Goal: Task Accomplishment & Management: Manage account settings

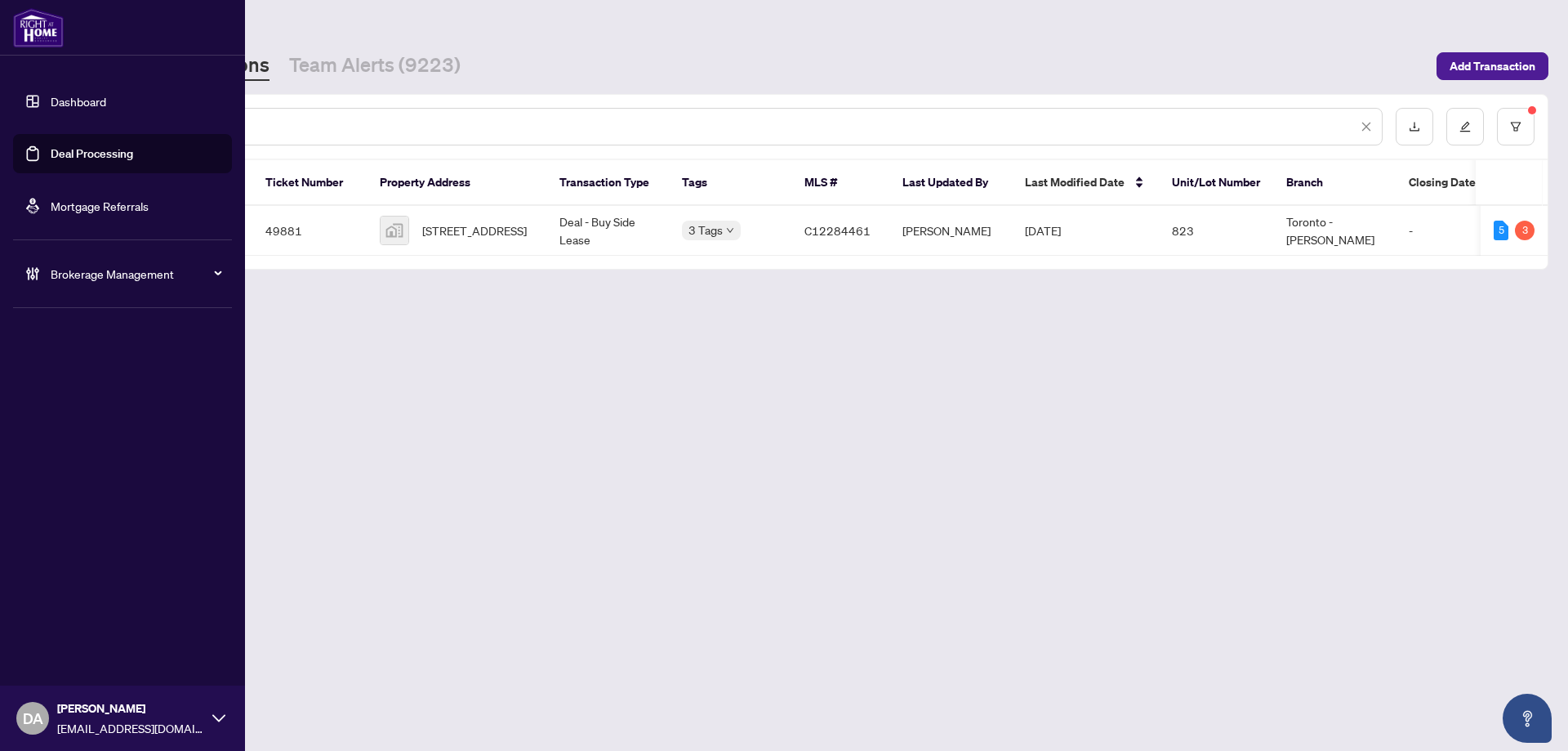
click at [50, 146] on link "Deal Processing" at bounding box center [92, 154] width 83 height 15
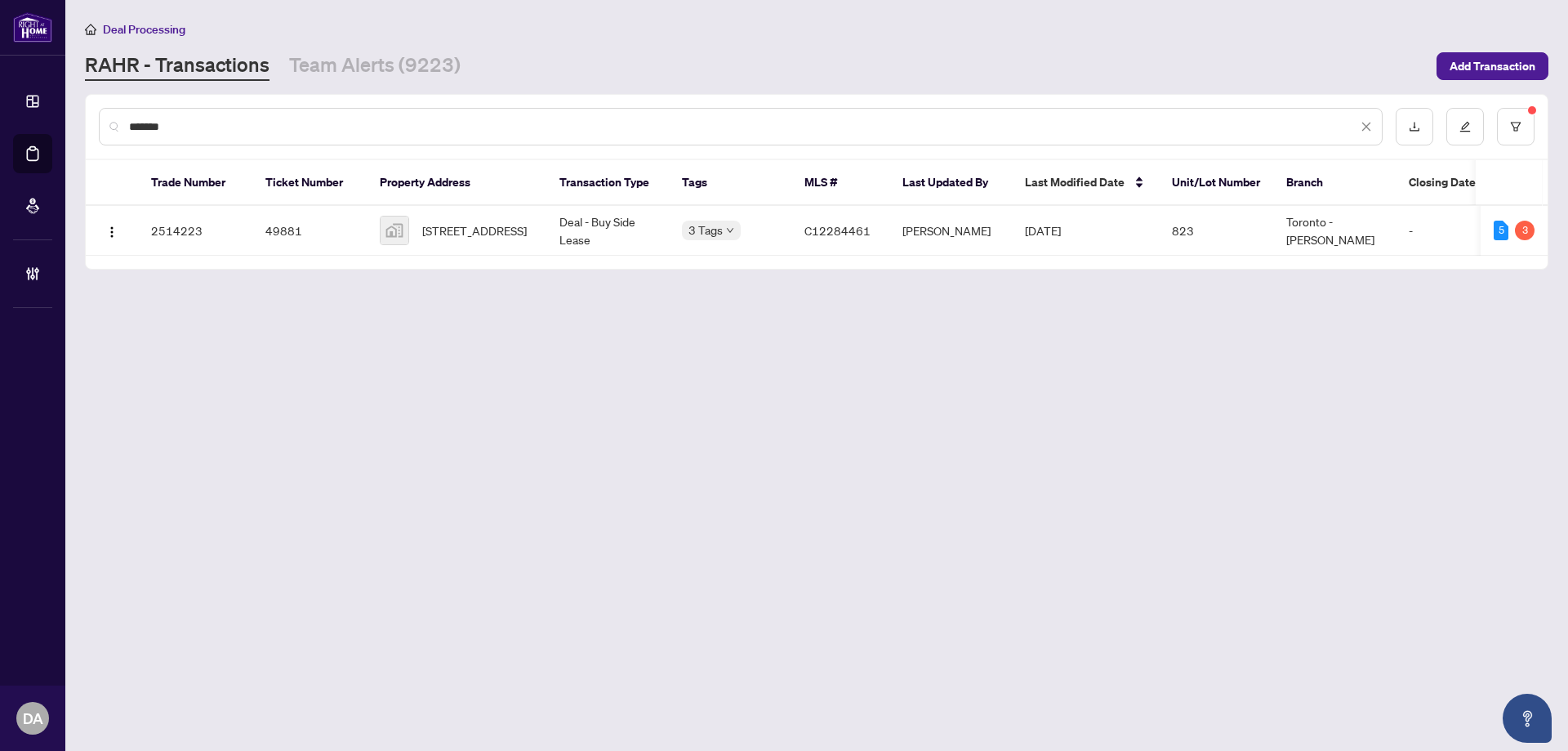
click at [183, 67] on link "RAHR - Transactions" at bounding box center [177, 66] width 184 height 30
click at [1370, 126] on icon "close" at bounding box center [1366, 126] width 12 height 12
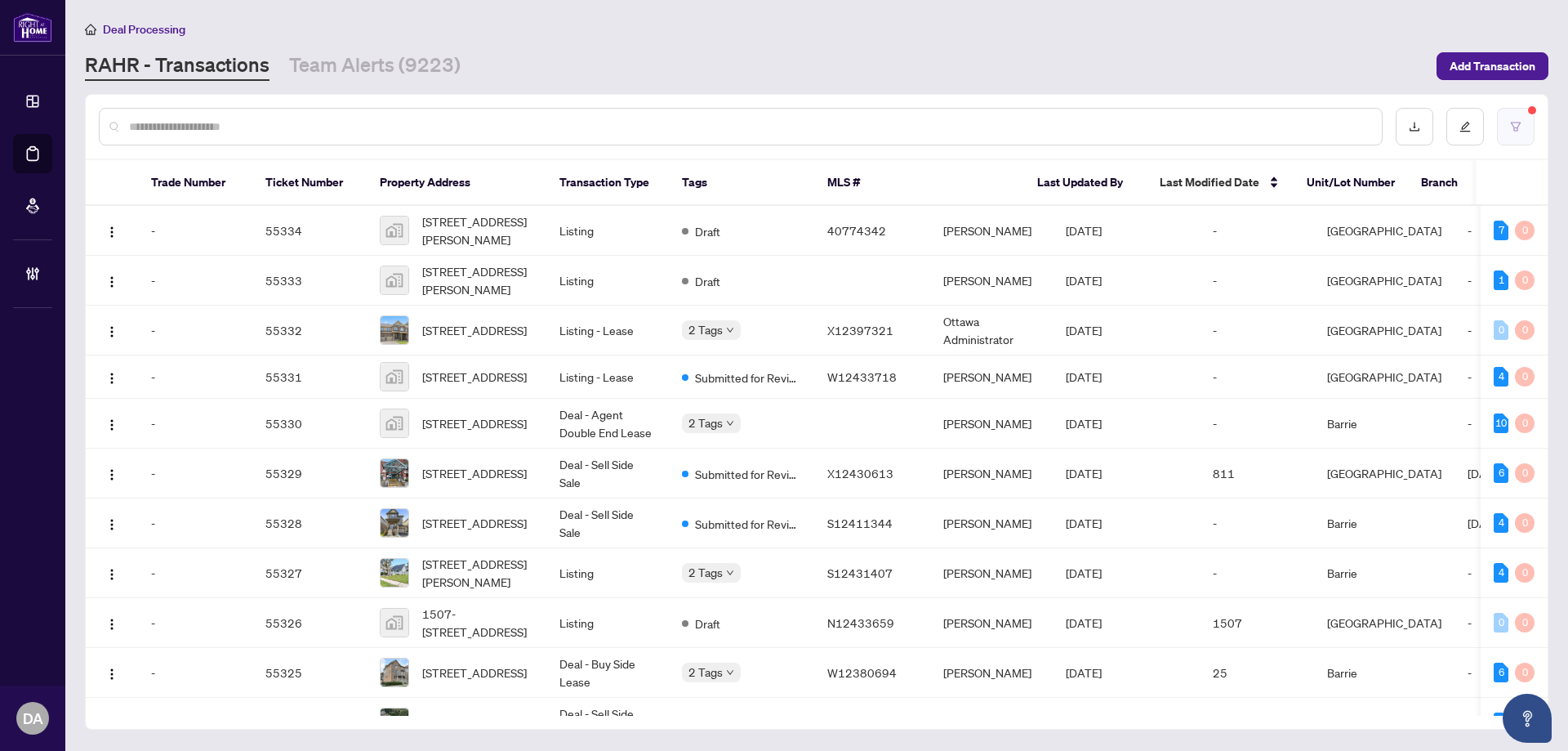
click at [1528, 129] on button "button" at bounding box center [1515, 126] width 37 height 37
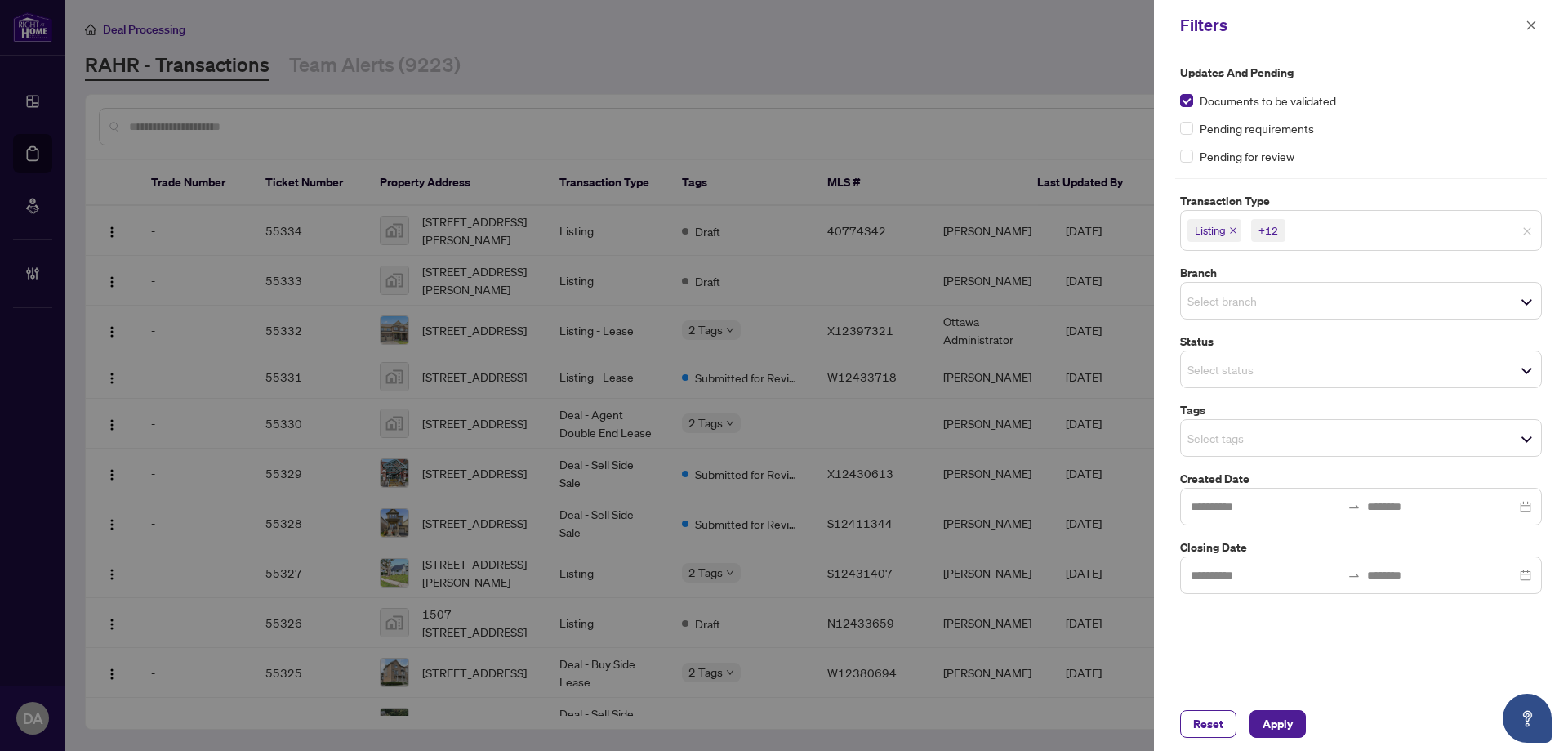
click at [1319, 231] on input "search" at bounding box center [1346, 231] width 114 height 20
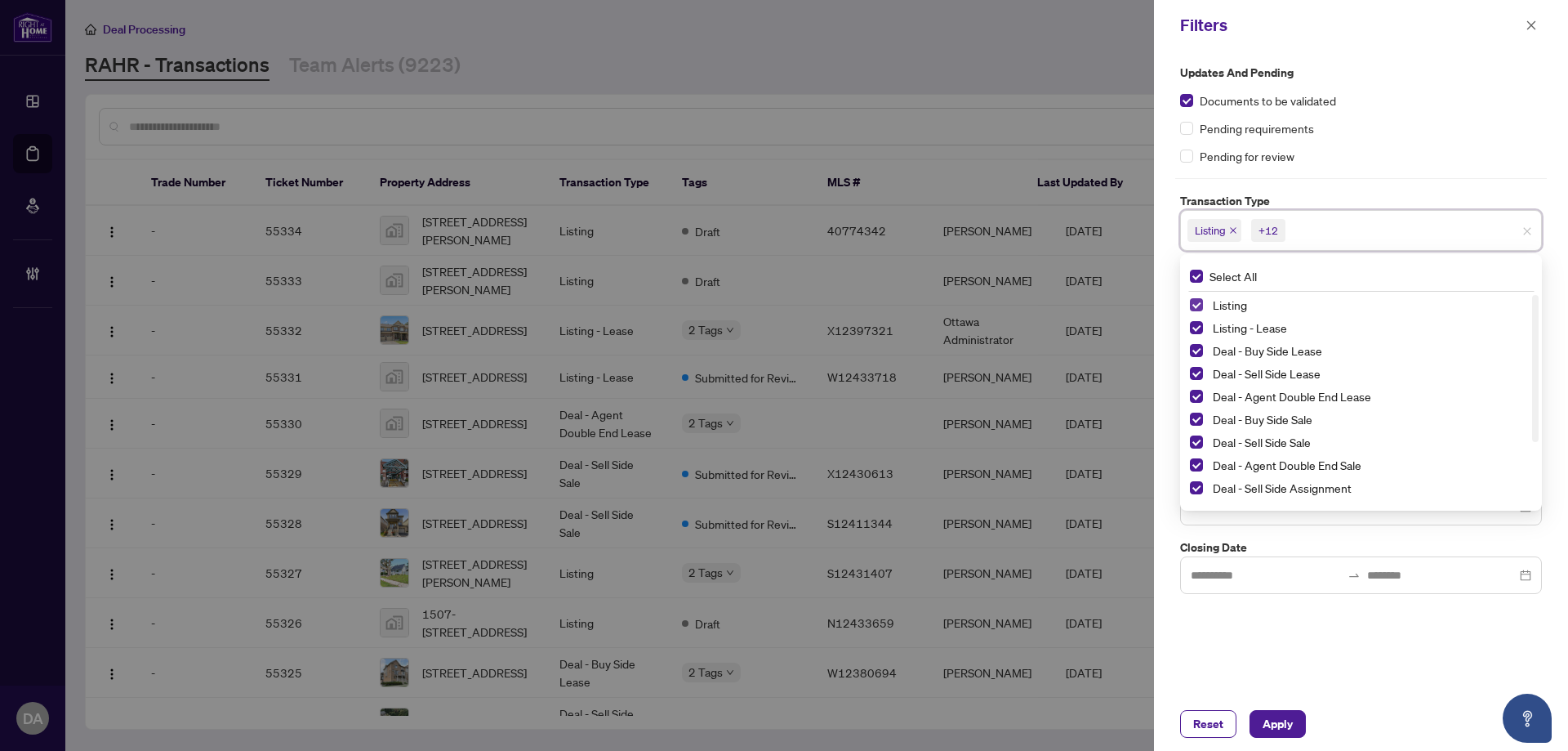
click at [1201, 304] on span "Select Listing" at bounding box center [1196, 305] width 13 height 13
click at [1195, 324] on span "Select Listing - Lease" at bounding box center [1196, 328] width 13 height 13
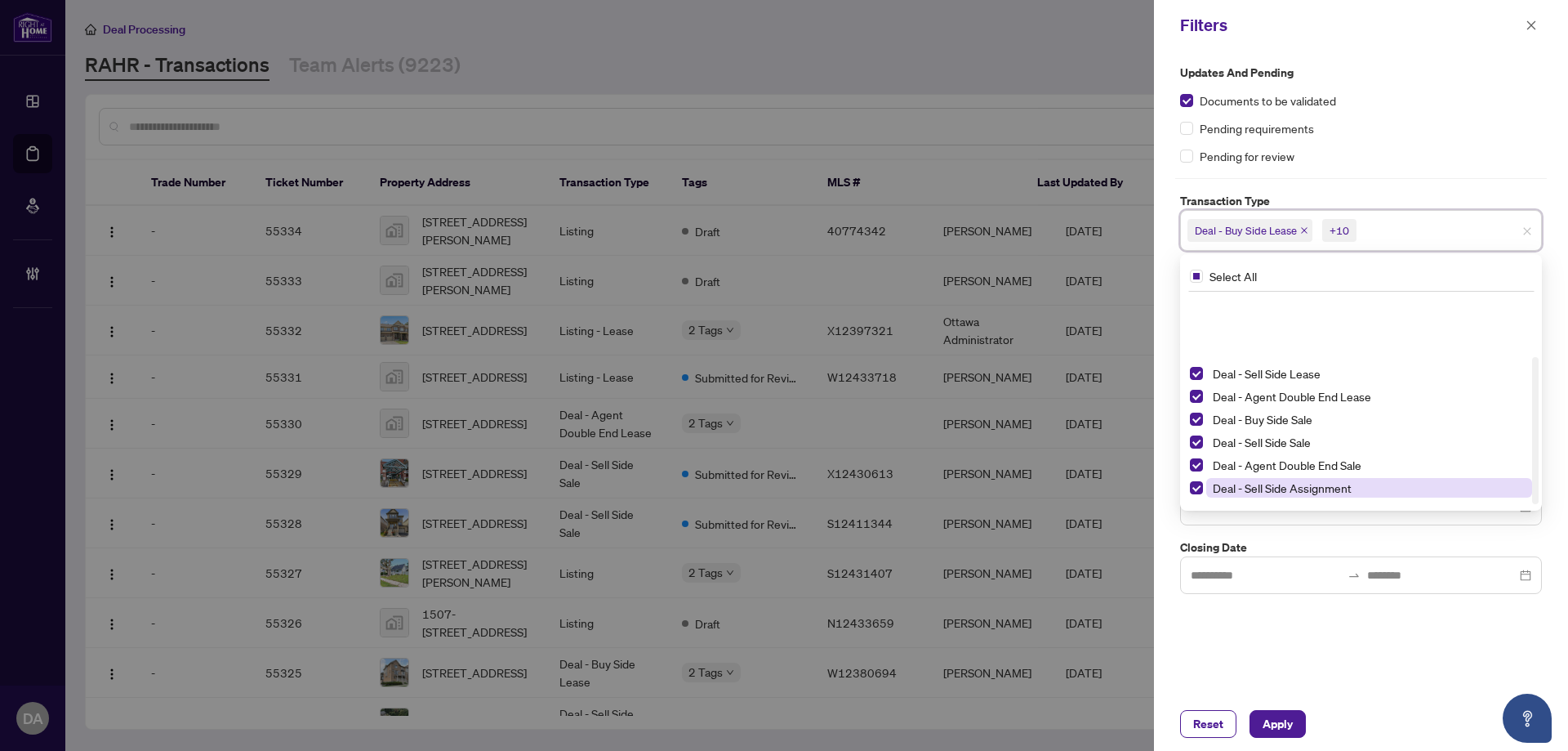
scroll to position [88, 0]
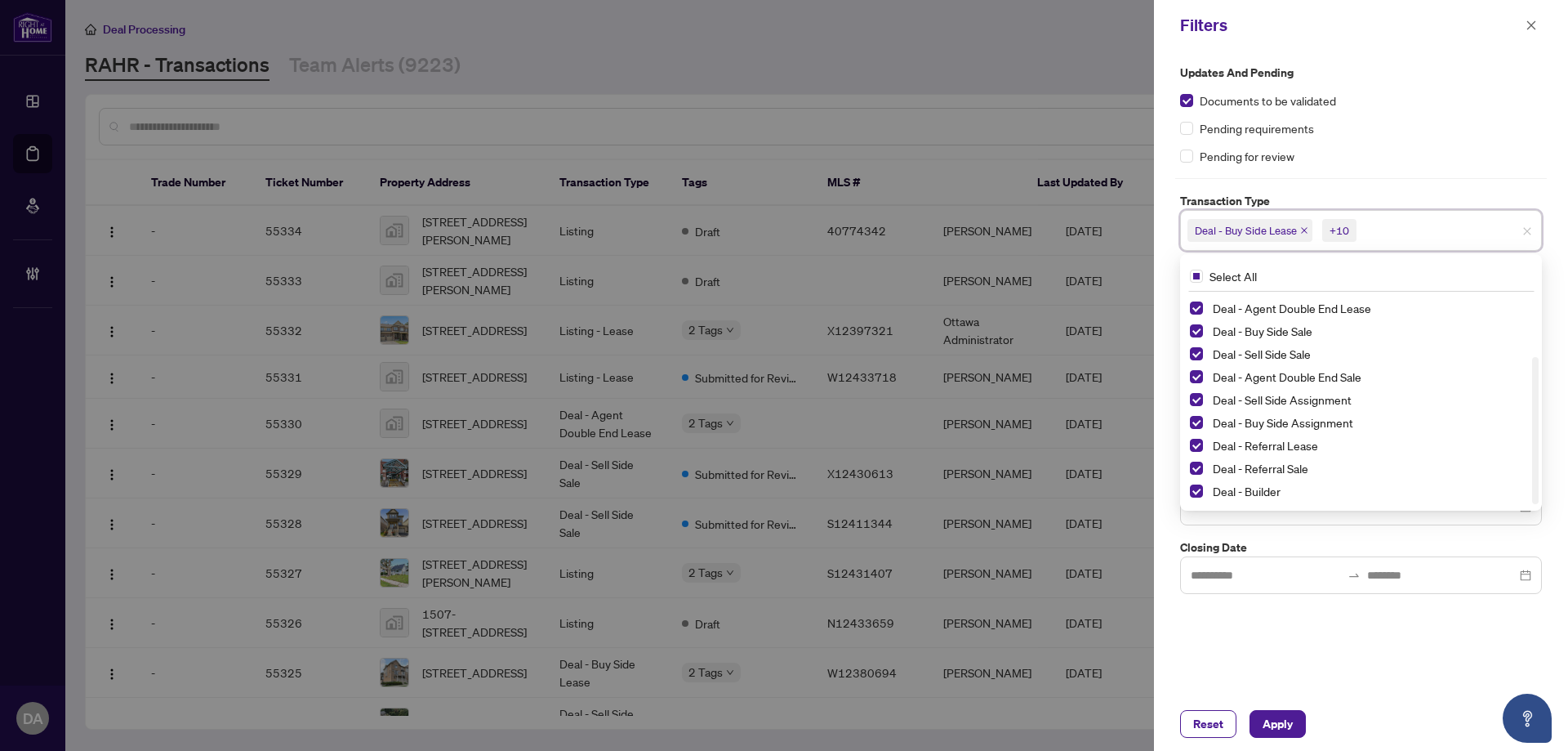
click at [1197, 446] on span "Select Deal - Referral Lease" at bounding box center [1196, 445] width 13 height 13
drag, startPoint x: 1193, startPoint y: 468, endPoint x: 1204, endPoint y: 483, distance: 18.6
click at [1196, 469] on span "Select Deal - Referral Sale" at bounding box center [1196, 468] width 13 height 13
click at [1191, 498] on div "Deal - Builder" at bounding box center [1361, 491] width 342 height 20
click at [1193, 493] on span "Select Deal - Builder" at bounding box center [1196, 491] width 13 height 13
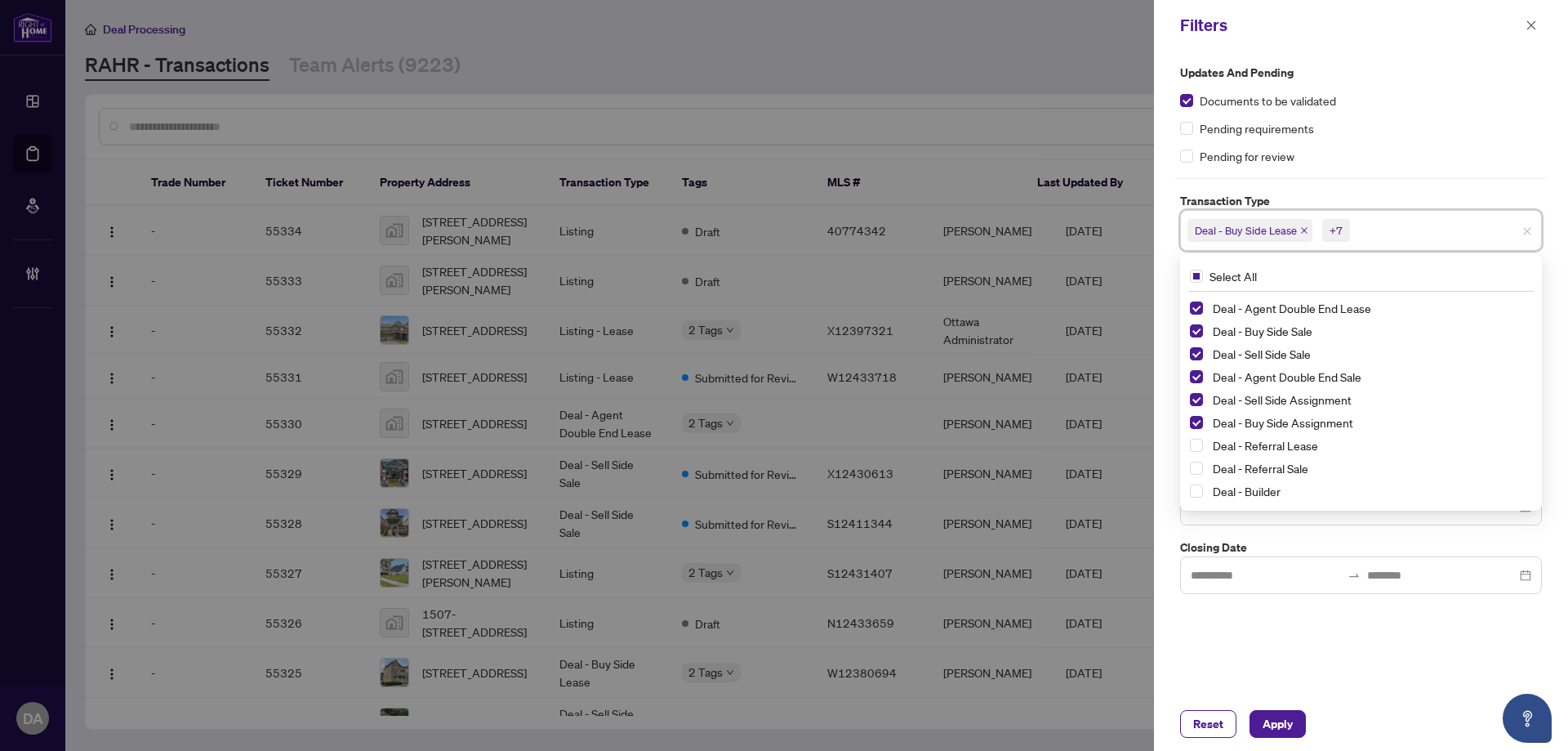
click at [1223, 611] on div "Updates and Pending Documents to be validated Pending requirements Pending for …" at bounding box center [1361, 373] width 414 height 646
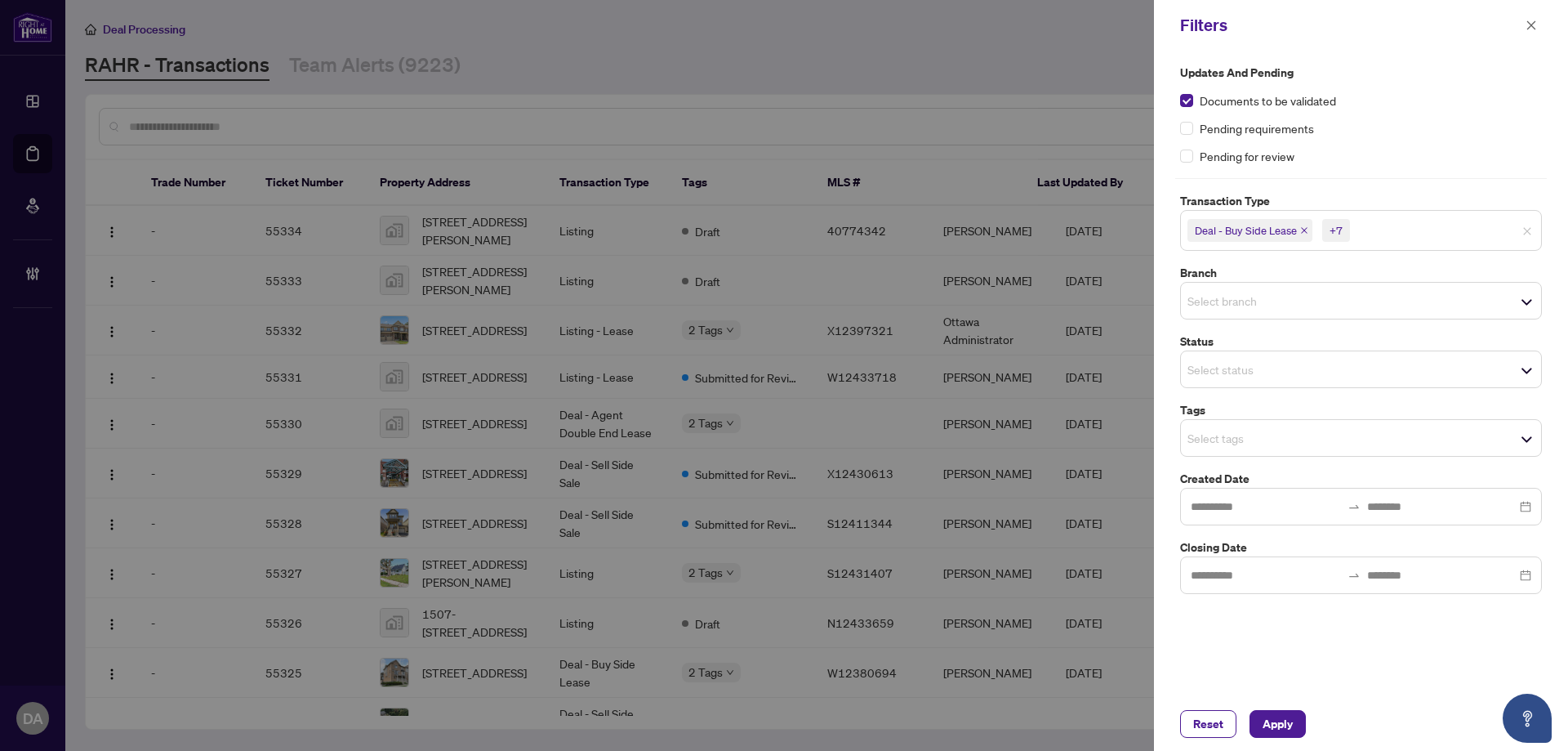
click at [1288, 373] on input "search" at bounding box center [1245, 369] width 114 height 20
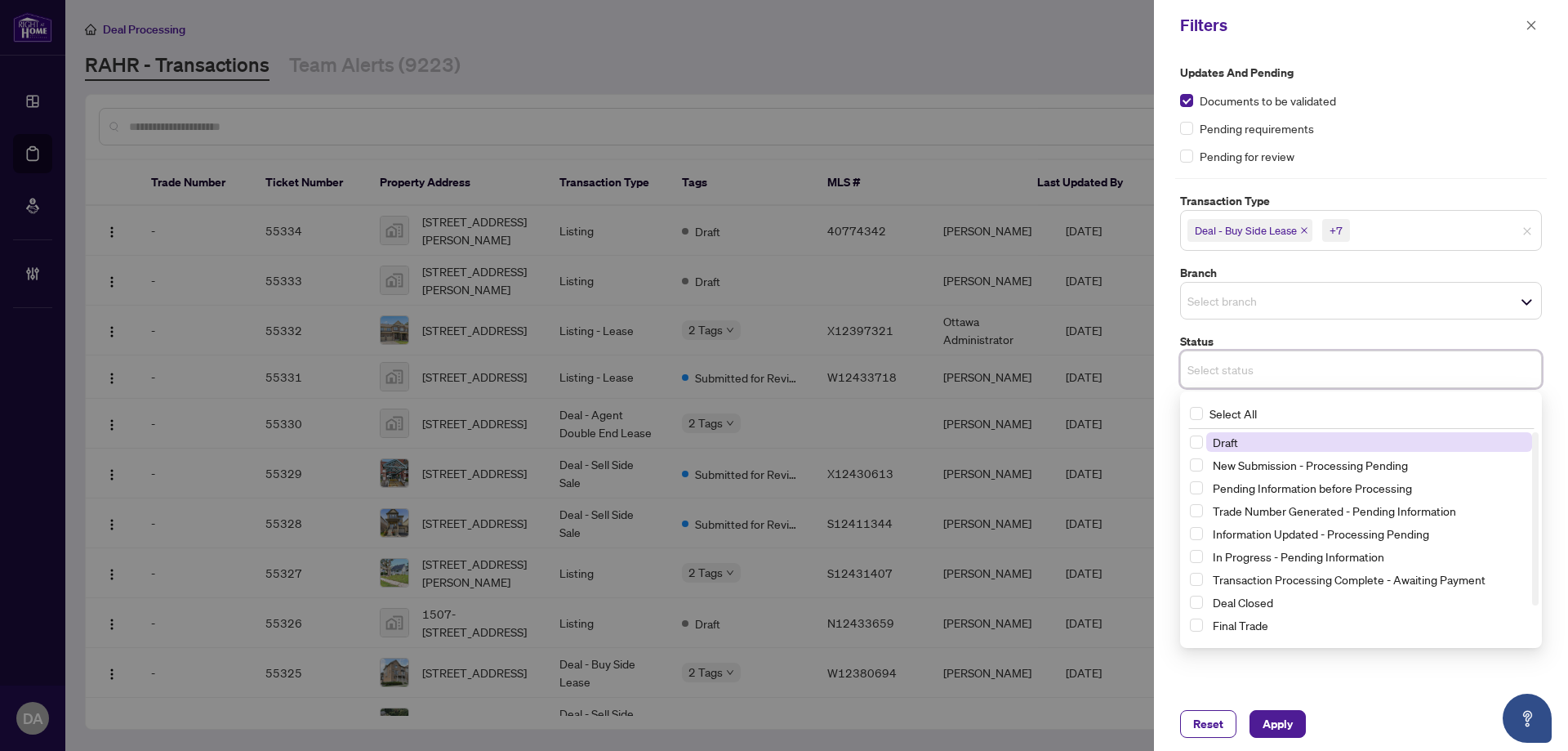
click at [1314, 292] on span "Select branch" at bounding box center [1361, 301] width 360 height 23
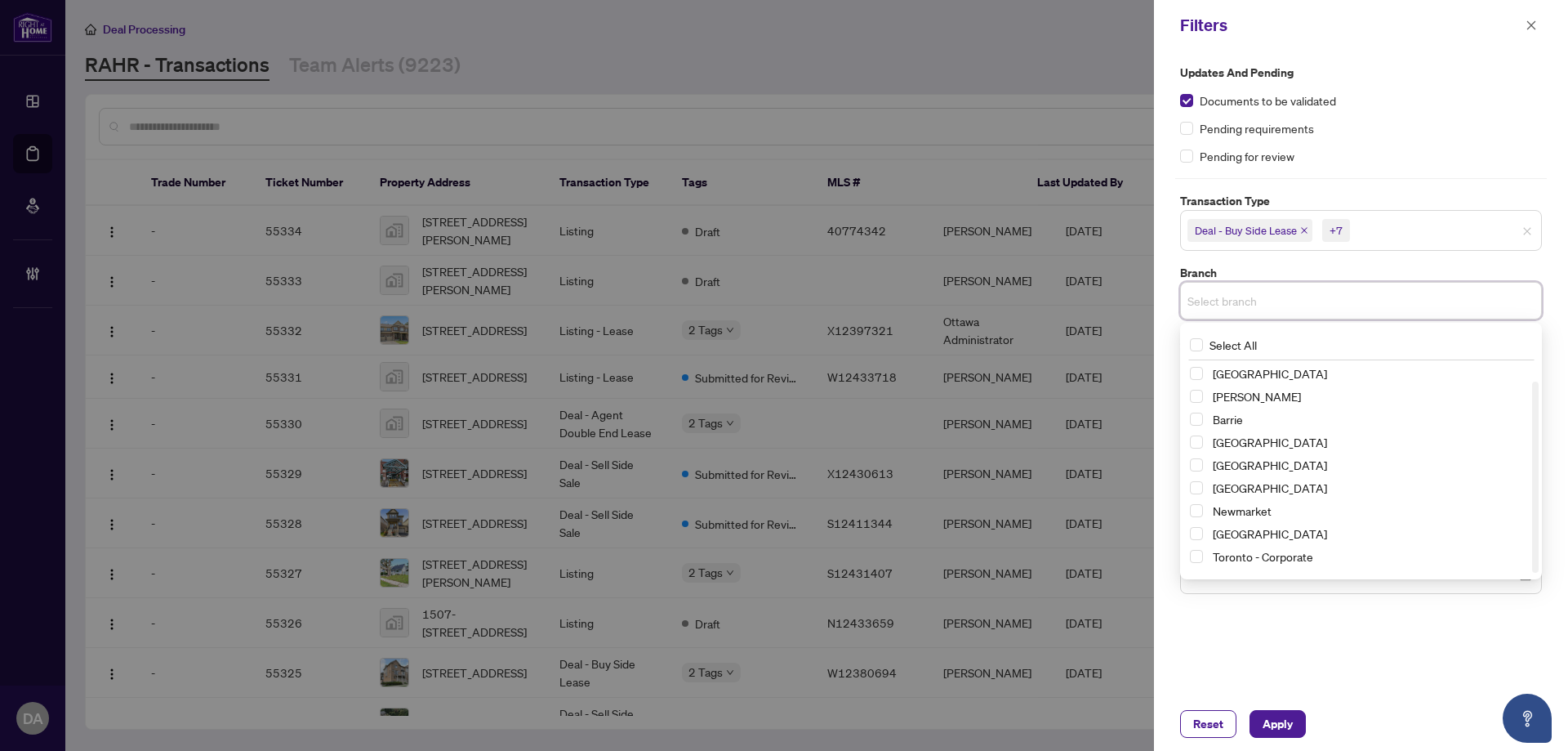
scroll to position [20, 0]
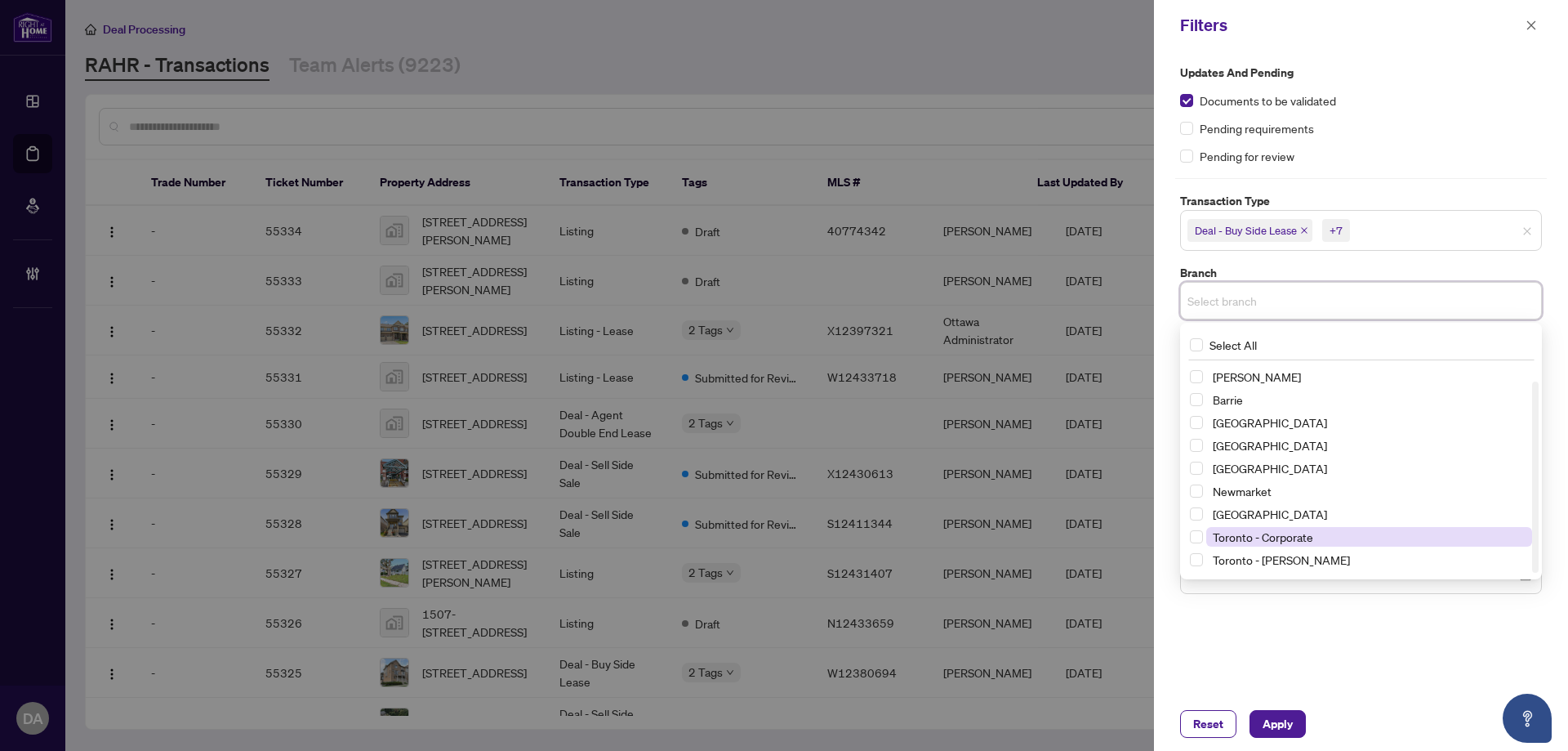
click at [1270, 539] on span "Toronto - Corporate" at bounding box center [1263, 537] width 101 height 15
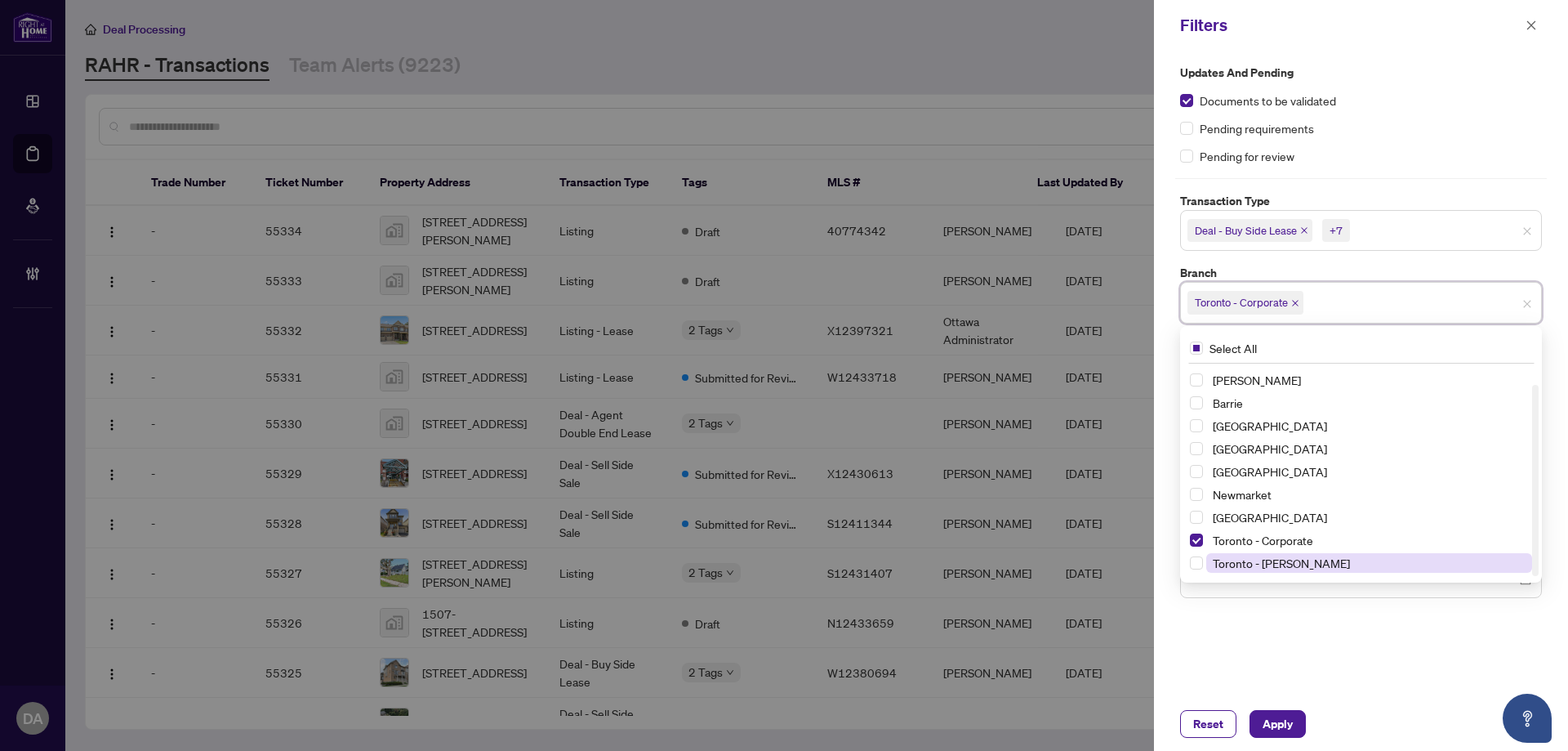
click at [1280, 558] on span "Toronto - Don Mills" at bounding box center [1281, 563] width 137 height 15
click at [1298, 640] on div "Updates and Pending Documents to be validated Pending requirements Pending for …" at bounding box center [1361, 373] width 414 height 646
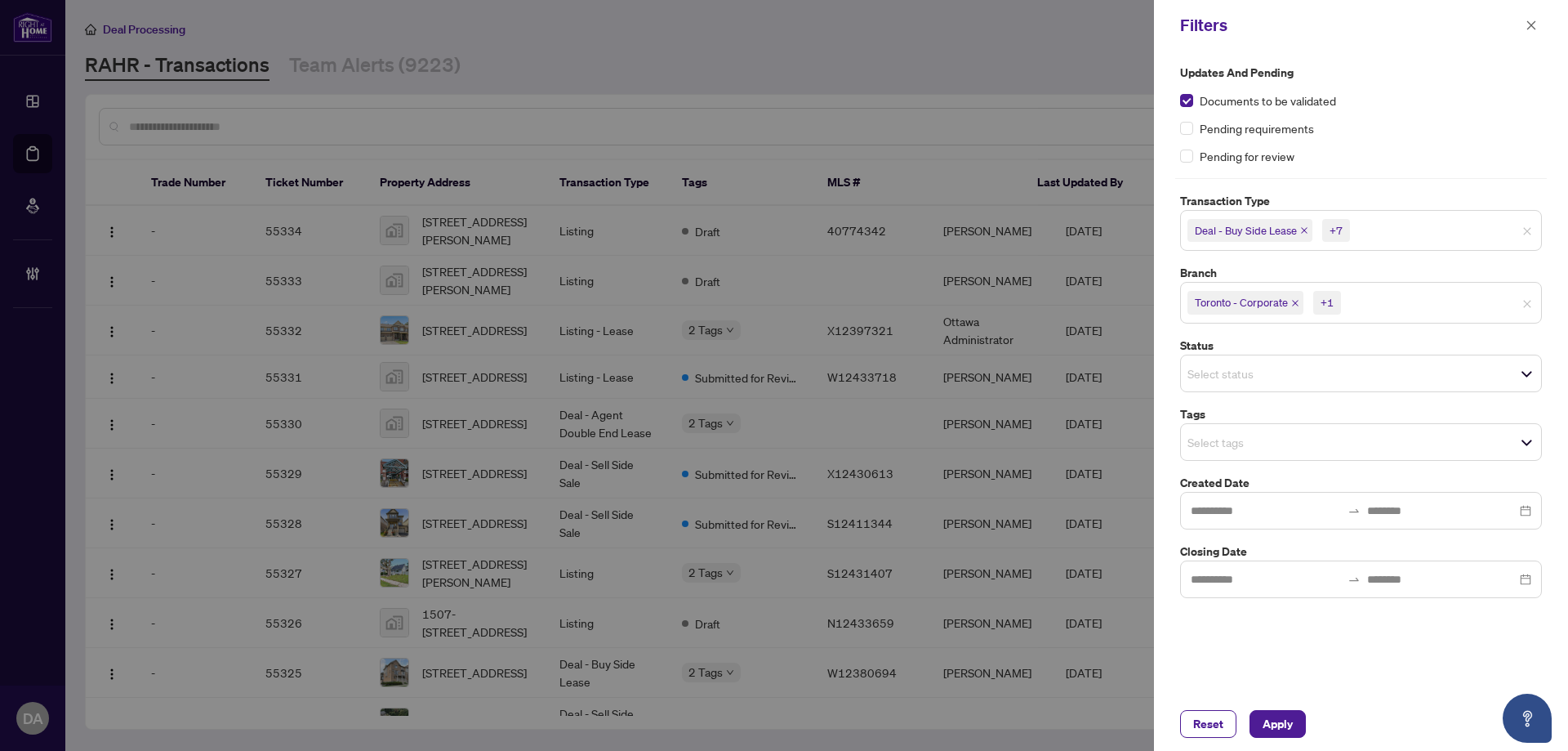
drag, startPoint x: 1225, startPoint y: 442, endPoint x: 1273, endPoint y: 446, distance: 48.2
click at [1226, 442] on input "search" at bounding box center [1245, 442] width 114 height 20
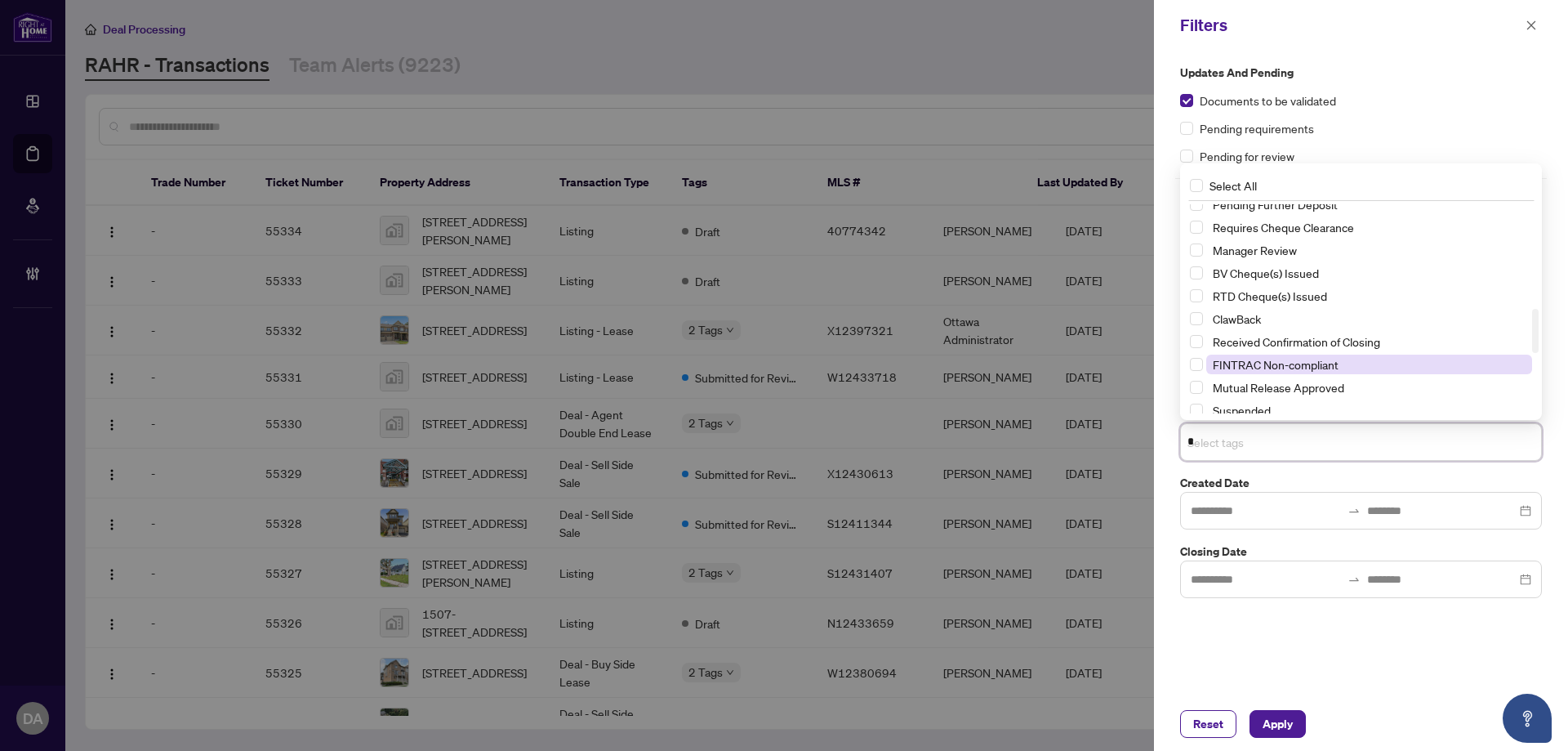
scroll to position [0, 0]
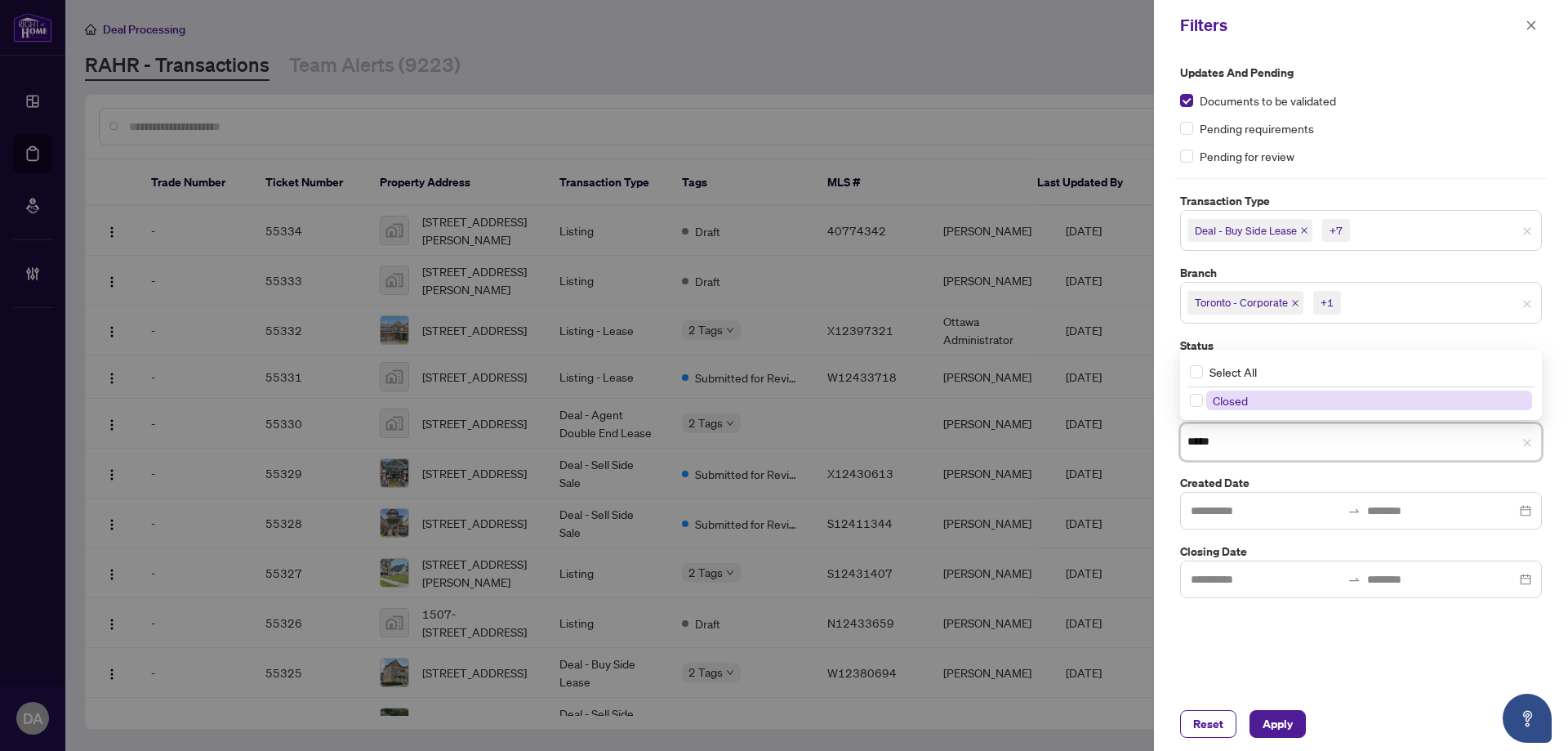
type input "******"
click at [1261, 397] on span "Closed" at bounding box center [1369, 401] width 325 height 20
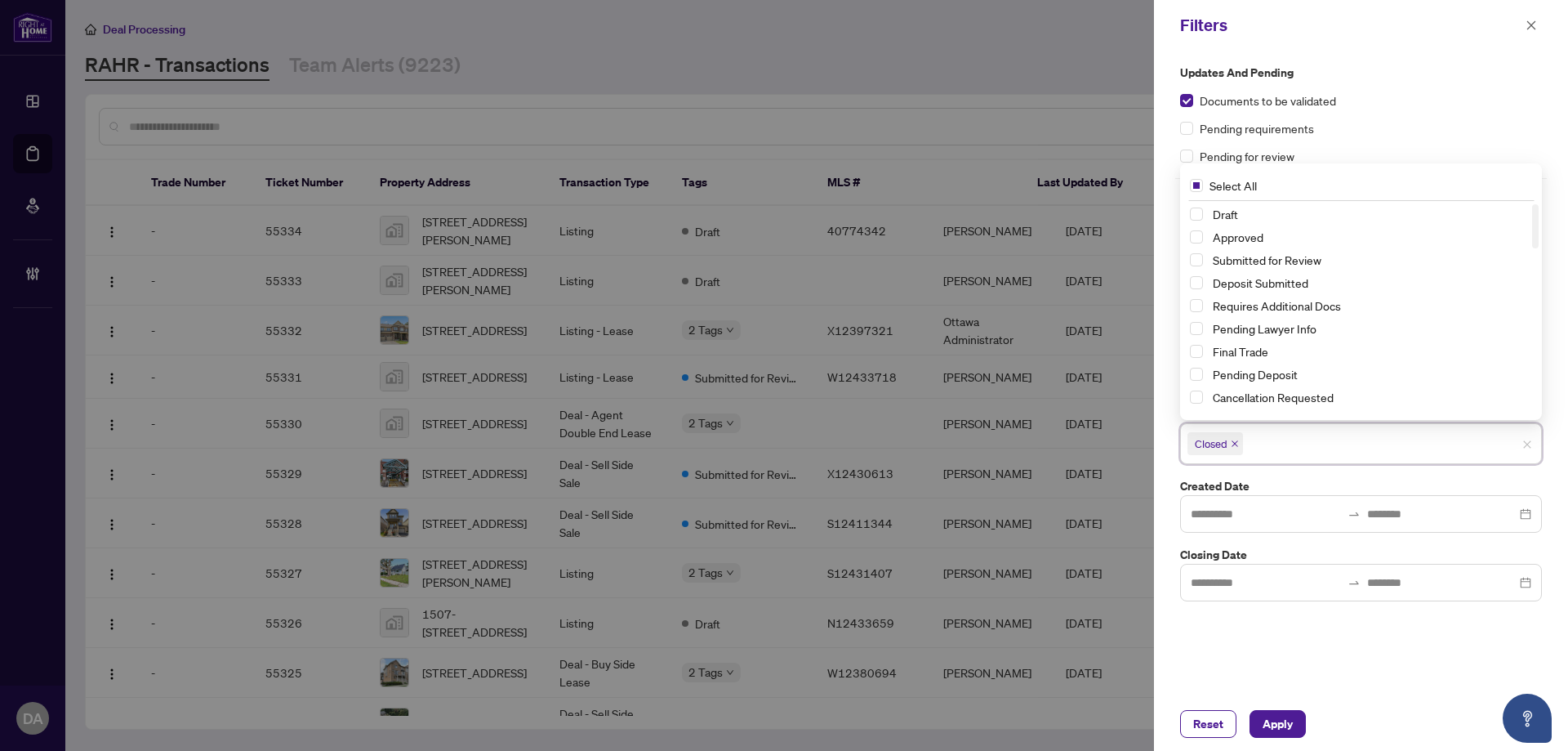
click at [1238, 651] on div "Updates and Pending Documents to be validated Pending requirements Pending for …" at bounding box center [1361, 373] width 414 height 646
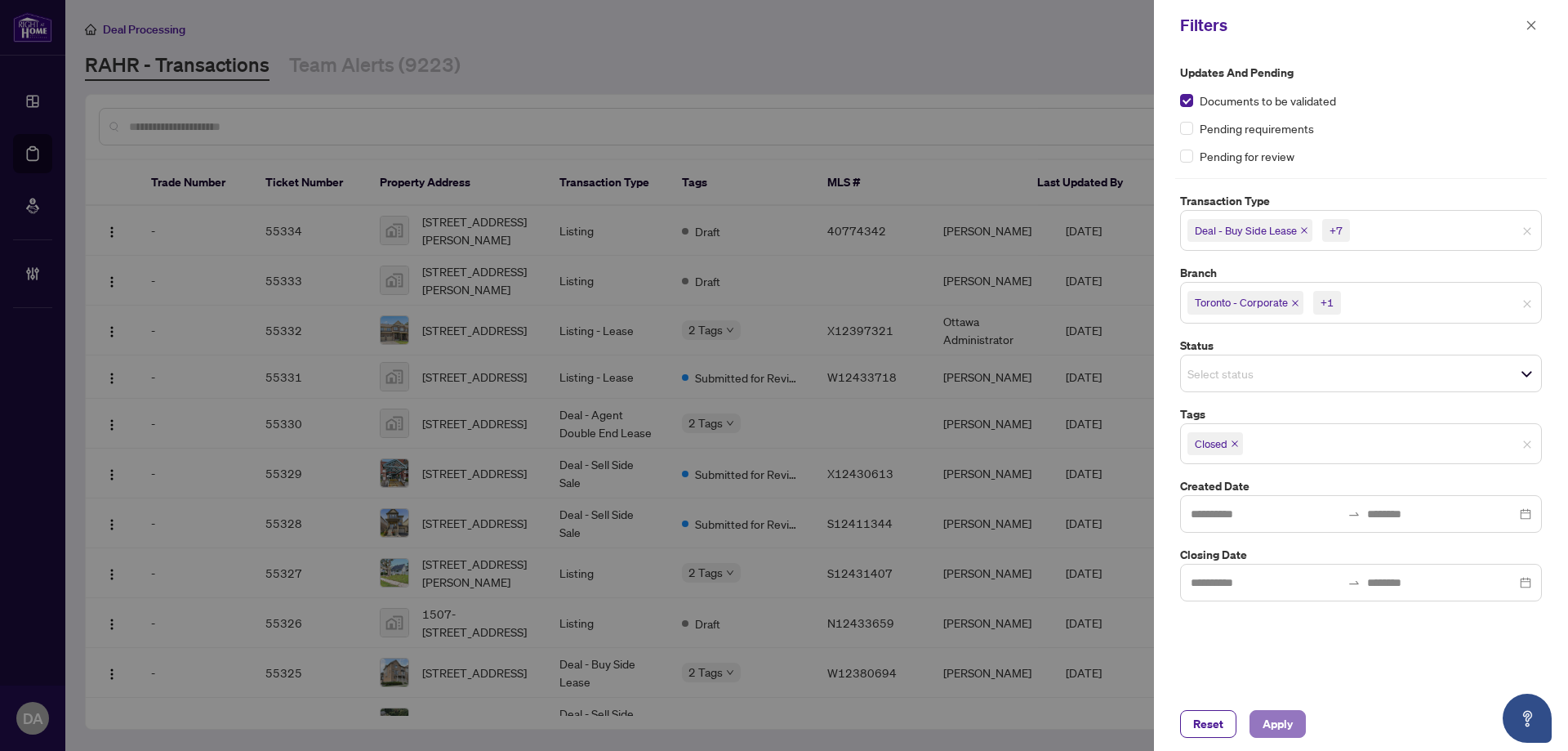
click at [1281, 725] on span "Apply" at bounding box center [1277, 724] width 31 height 26
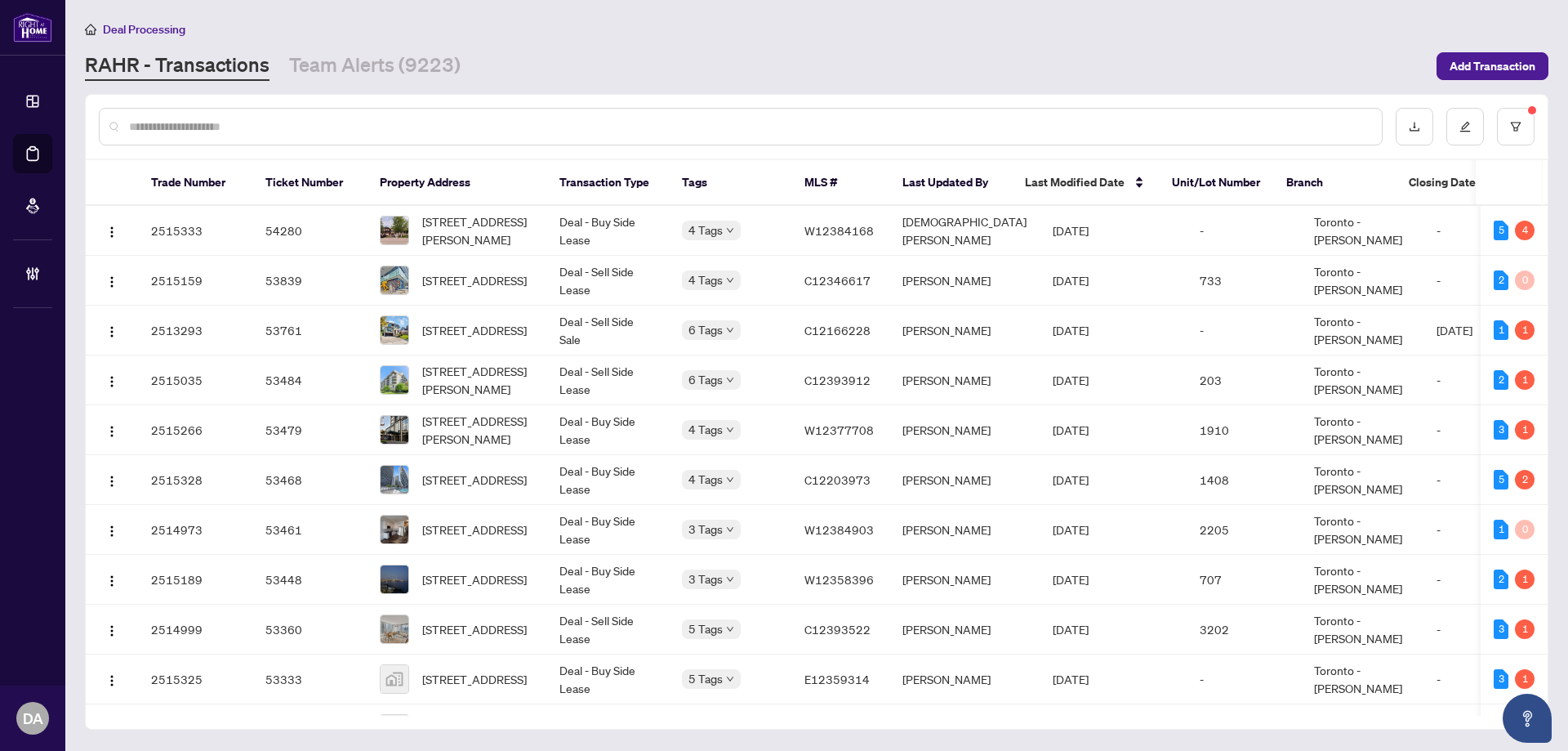
drag, startPoint x: 1490, startPoint y: 132, endPoint x: 1503, endPoint y: 127, distance: 13.9
click at [1491, 132] on div at bounding box center [1466, 126] width 139 height 37
click at [1508, 122] on button "button" at bounding box center [1515, 126] width 37 height 37
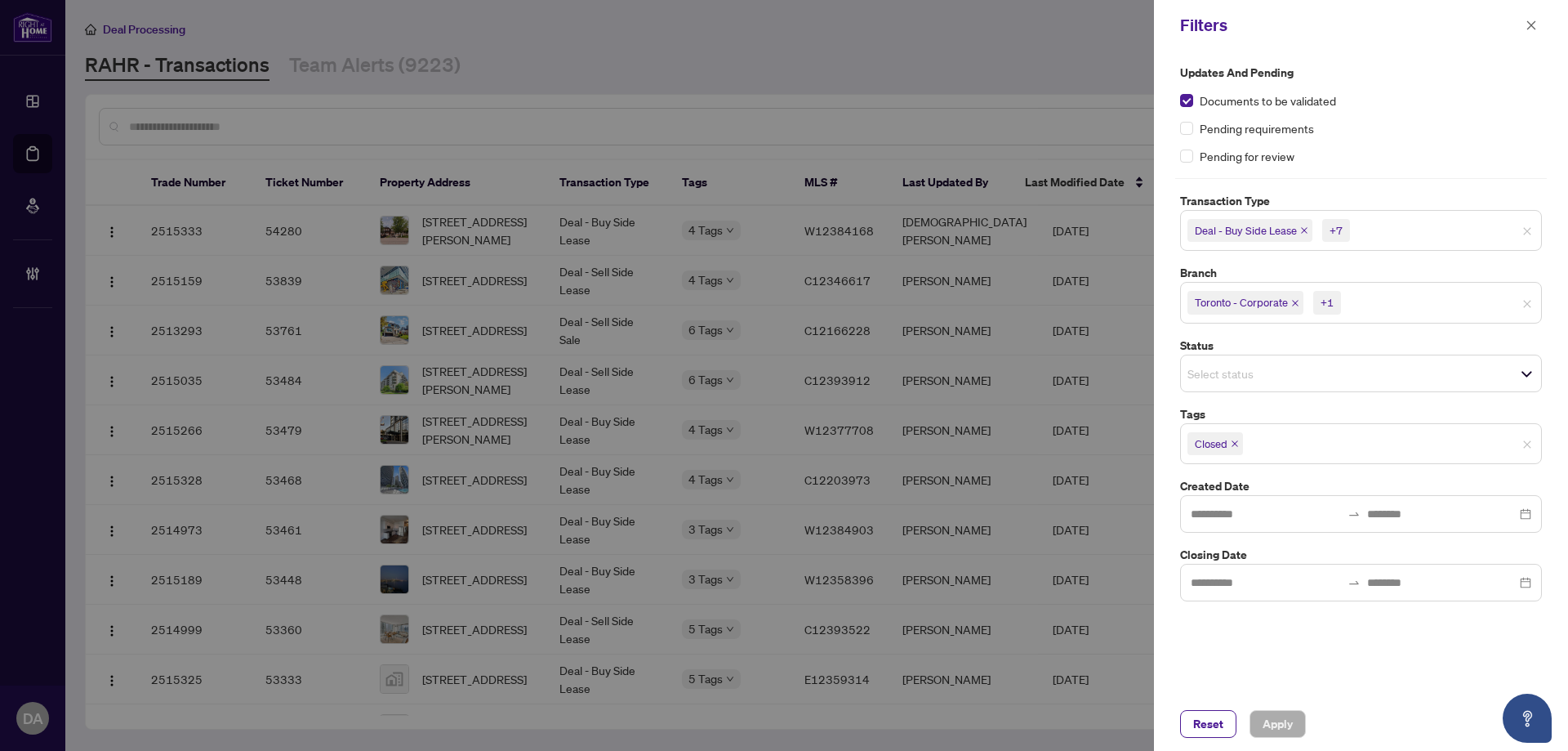
drag, startPoint x: 1516, startPoint y: 36, endPoint x: 1535, endPoint y: 38, distance: 19.1
click at [1517, 36] on div "Filters" at bounding box center [1351, 26] width 340 height 25
click at [1532, 36] on span "button" at bounding box center [1532, 26] width 12 height 26
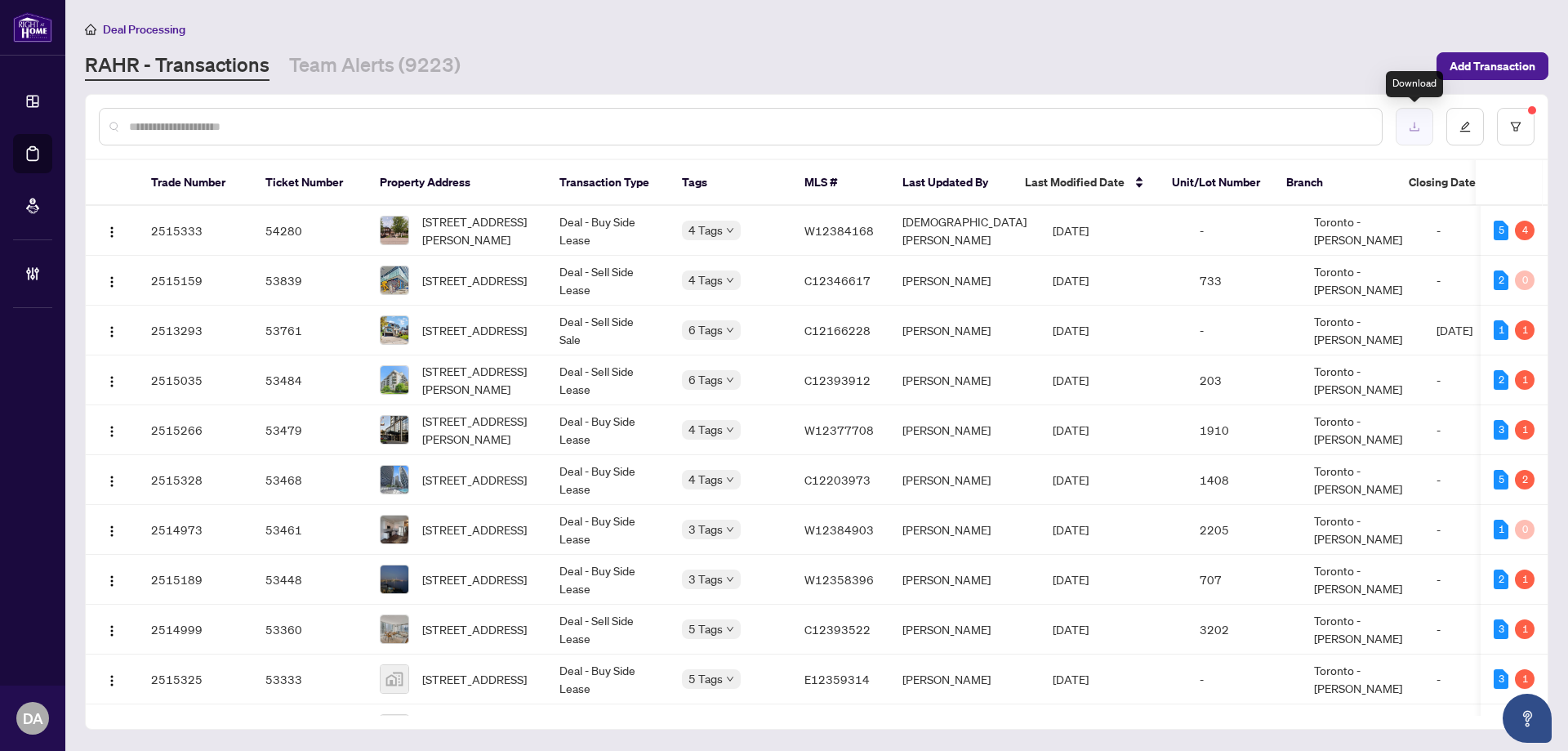
click at [1419, 135] on button "button" at bounding box center [1414, 126] width 37 height 37
click at [200, 123] on input "text" at bounding box center [748, 126] width 1240 height 18
paste input "*******"
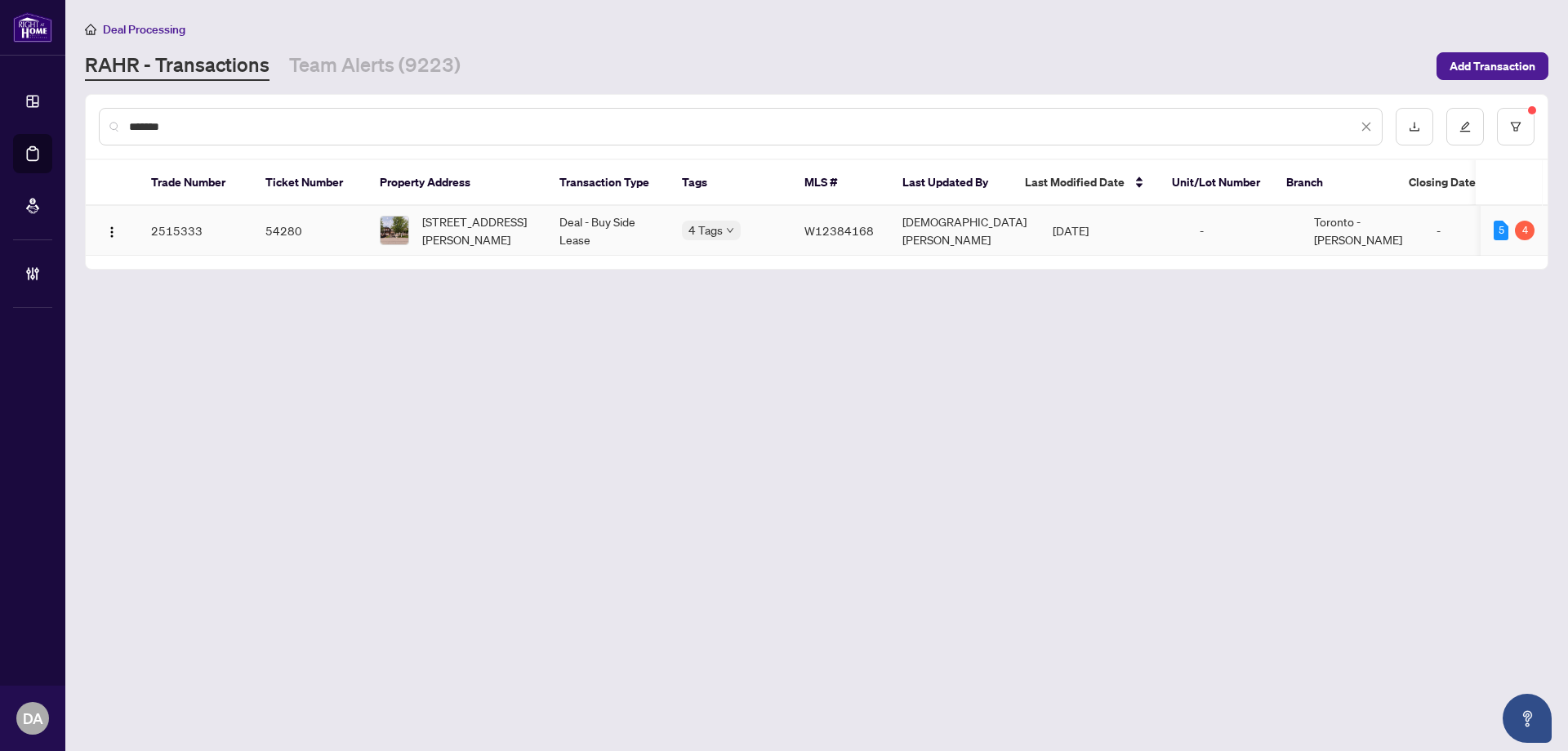
type input "*******"
click at [533, 244] on span "133 Weston Dr, Milton, Ontario L9T 0V6, Canada" at bounding box center [478, 231] width 111 height 36
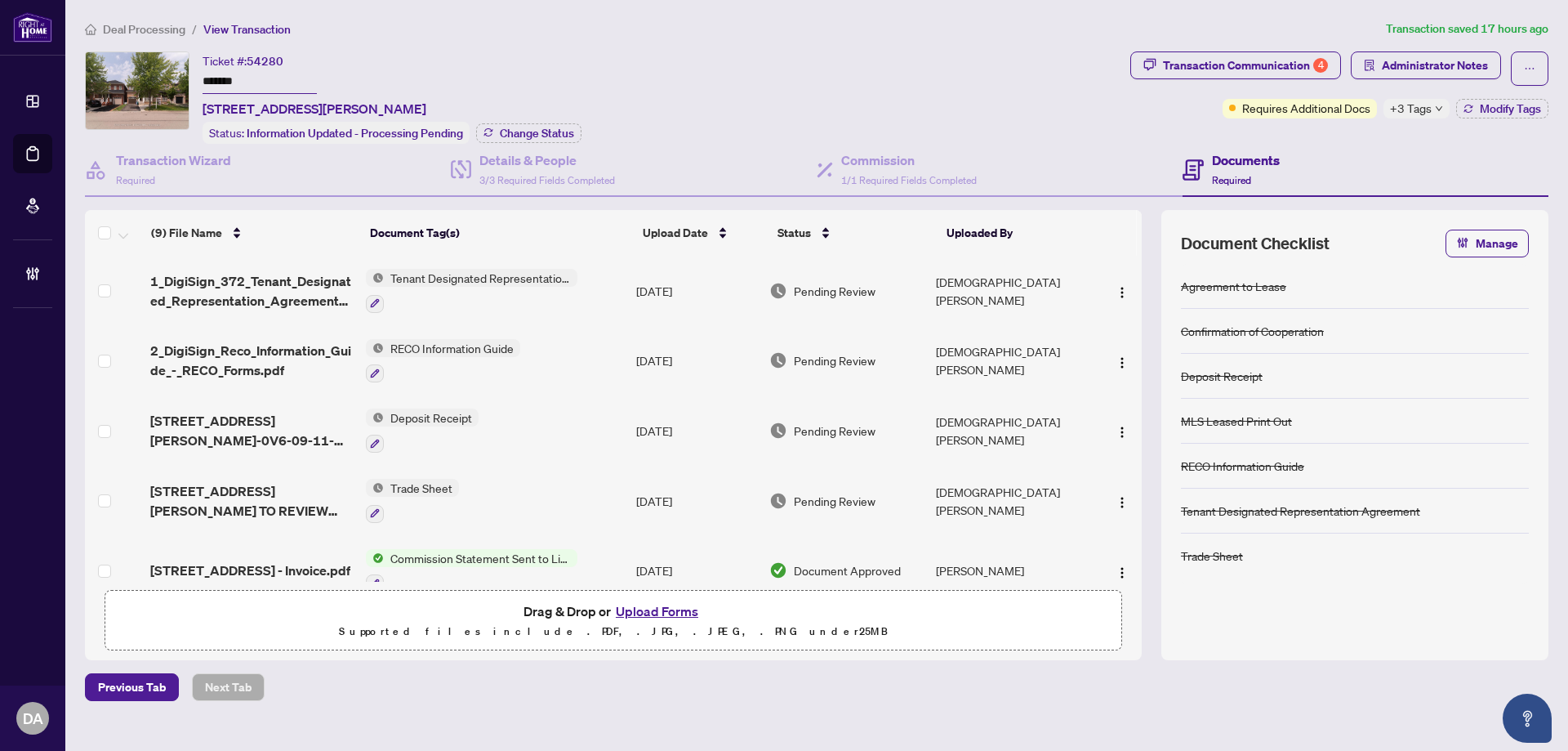
click at [111, 496] on td at bounding box center [114, 501] width 59 height 70
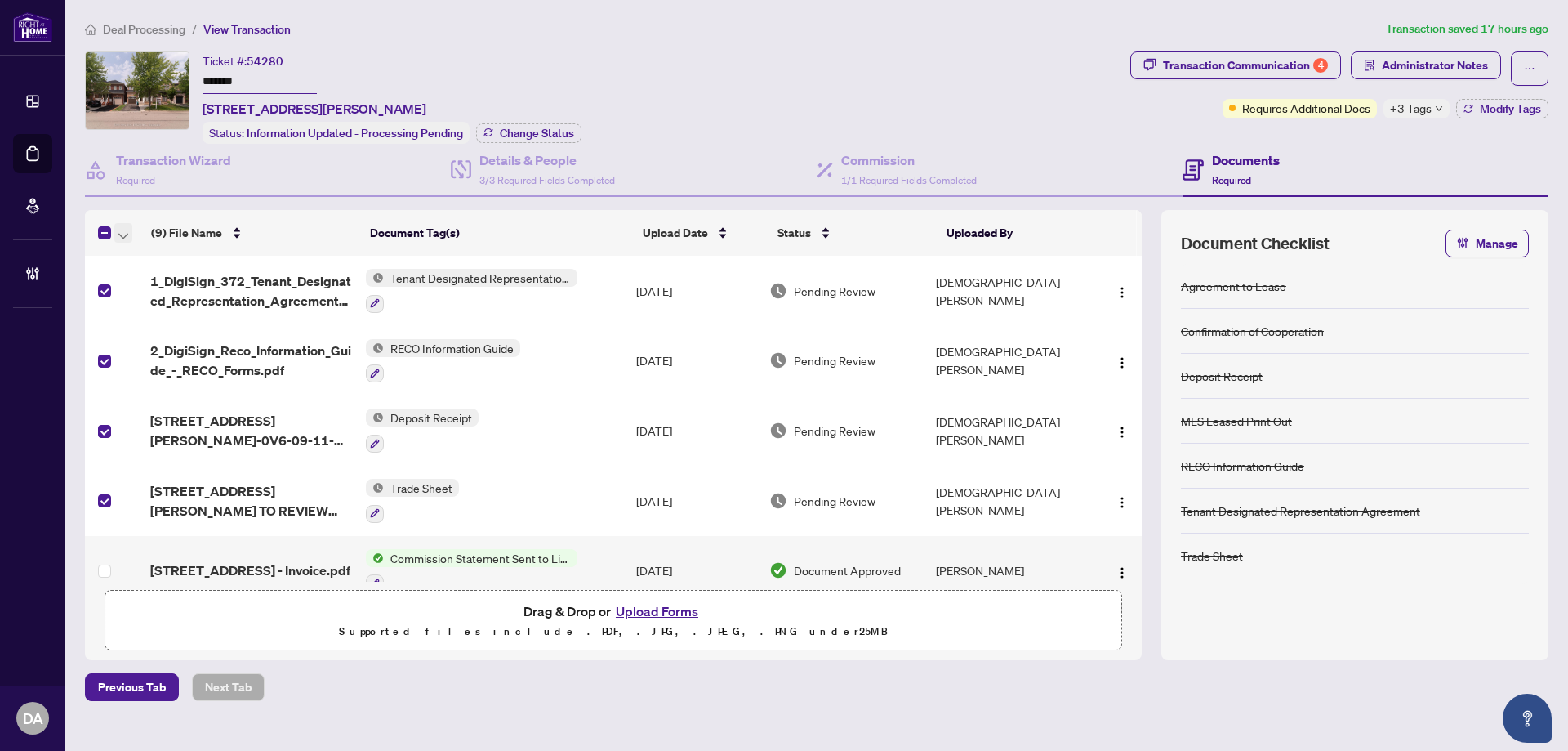
click at [126, 235] on icon "button" at bounding box center [123, 236] width 10 height 7
click at [207, 264] on span "Open Selected in New Tab(s)" at bounding box center [200, 260] width 145 height 18
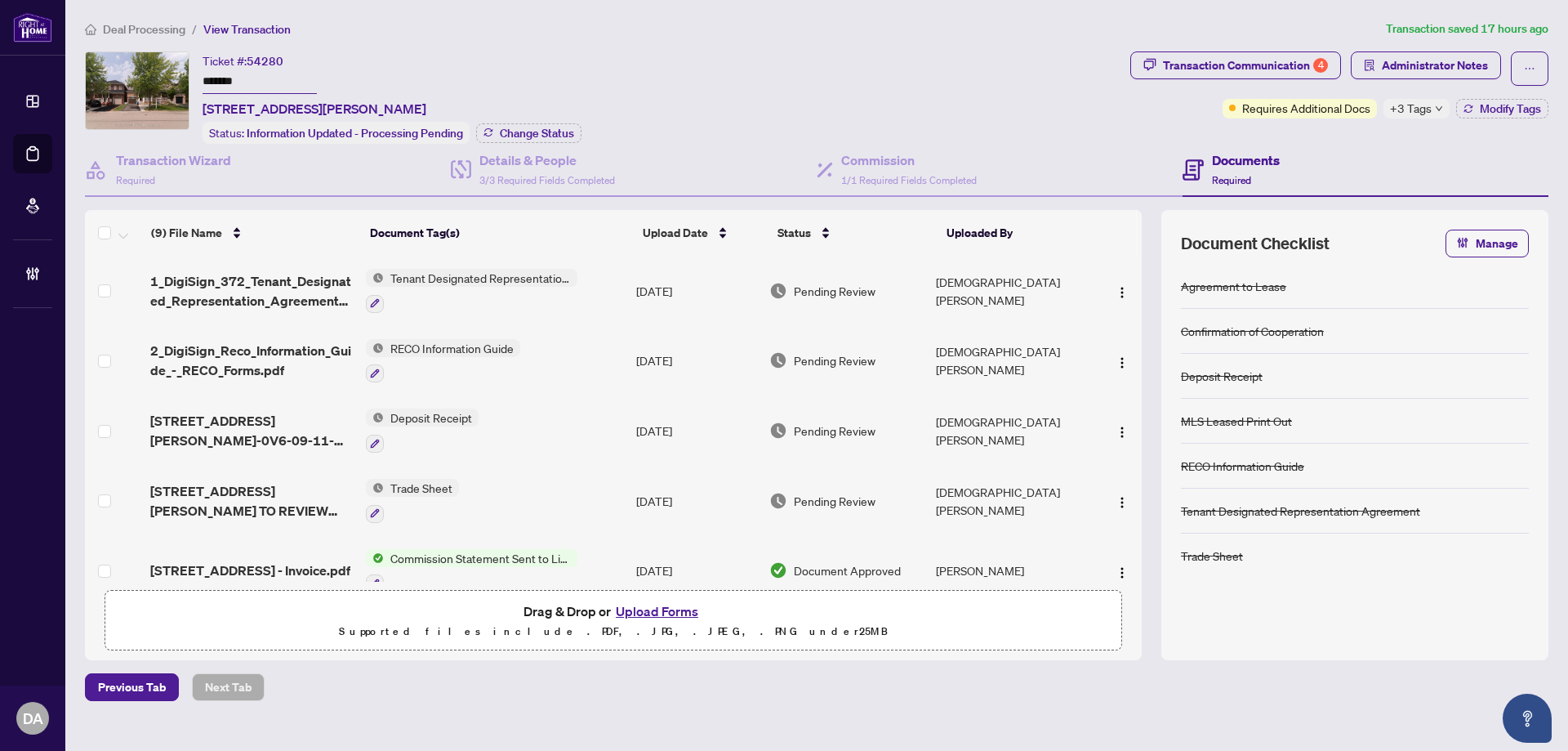
click at [233, 90] on input "*******" at bounding box center [259, 82] width 114 height 24
click at [232, 90] on input "*******" at bounding box center [259, 82] width 114 height 24
click at [238, 71] on input "*******" at bounding box center [259, 82] width 114 height 24
click at [1302, 55] on div "Transaction Communication 4" at bounding box center [1246, 65] width 165 height 26
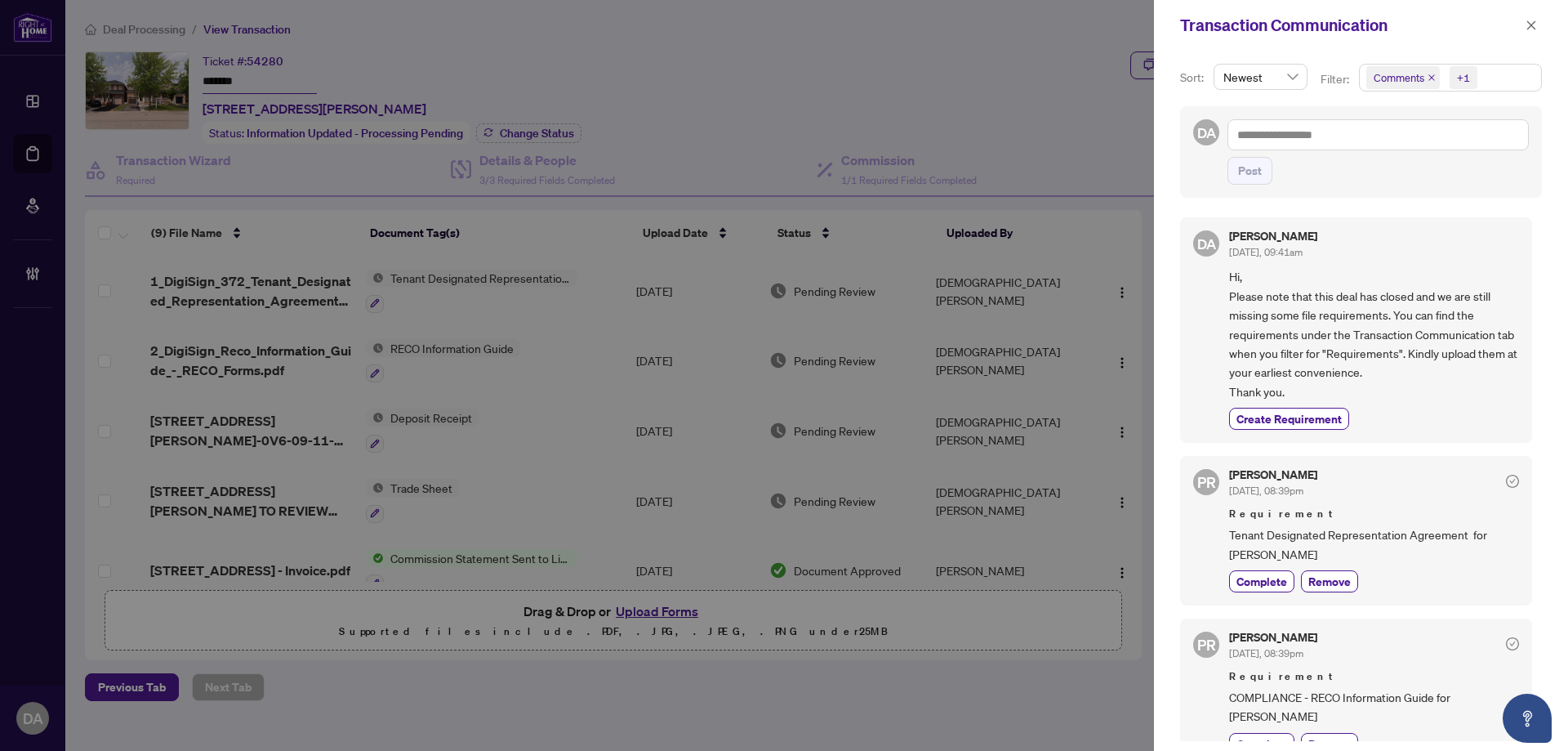
click at [1428, 78] on icon "close" at bounding box center [1432, 78] width 8 height 8
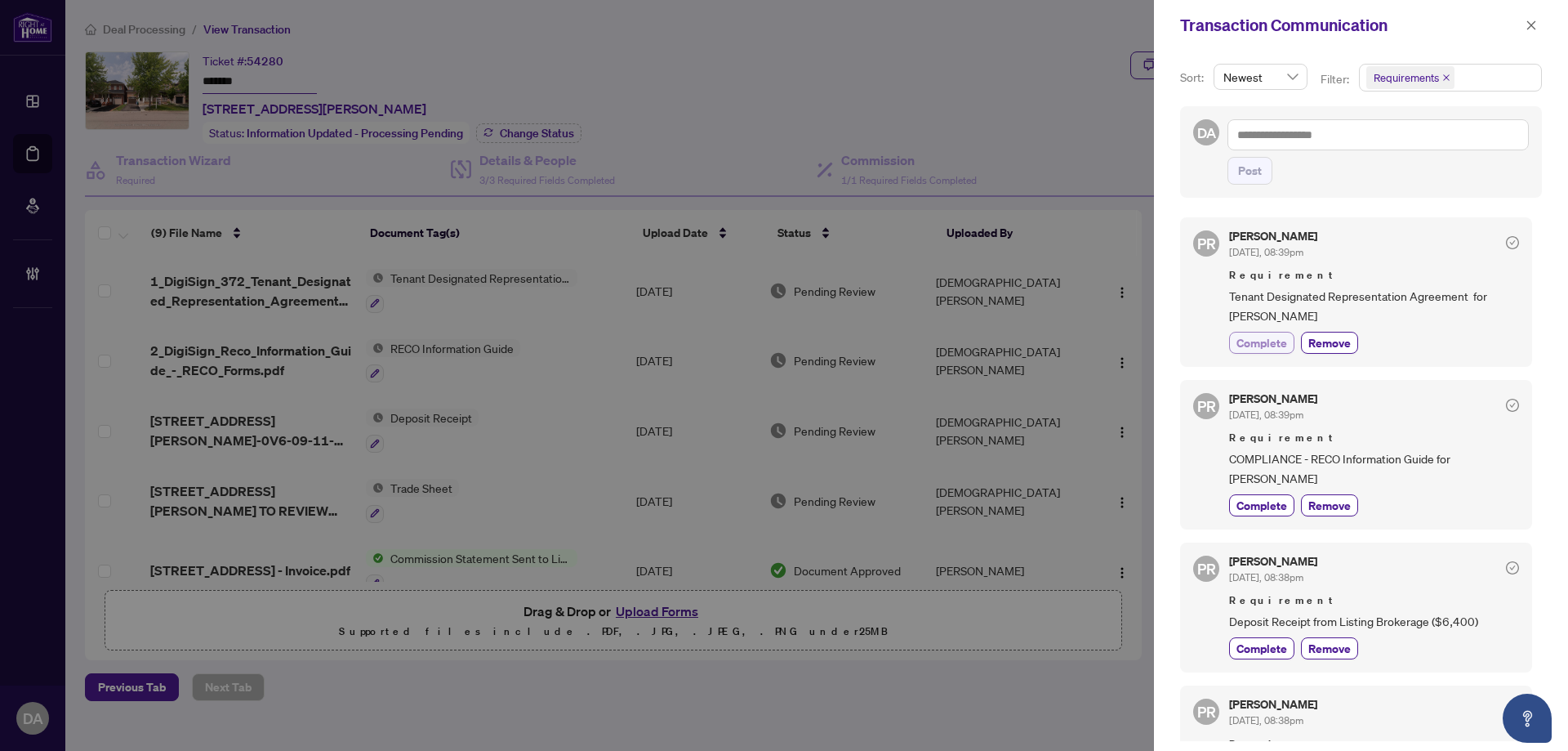
click at [1247, 353] on button "Complete" at bounding box center [1262, 342] width 65 height 22
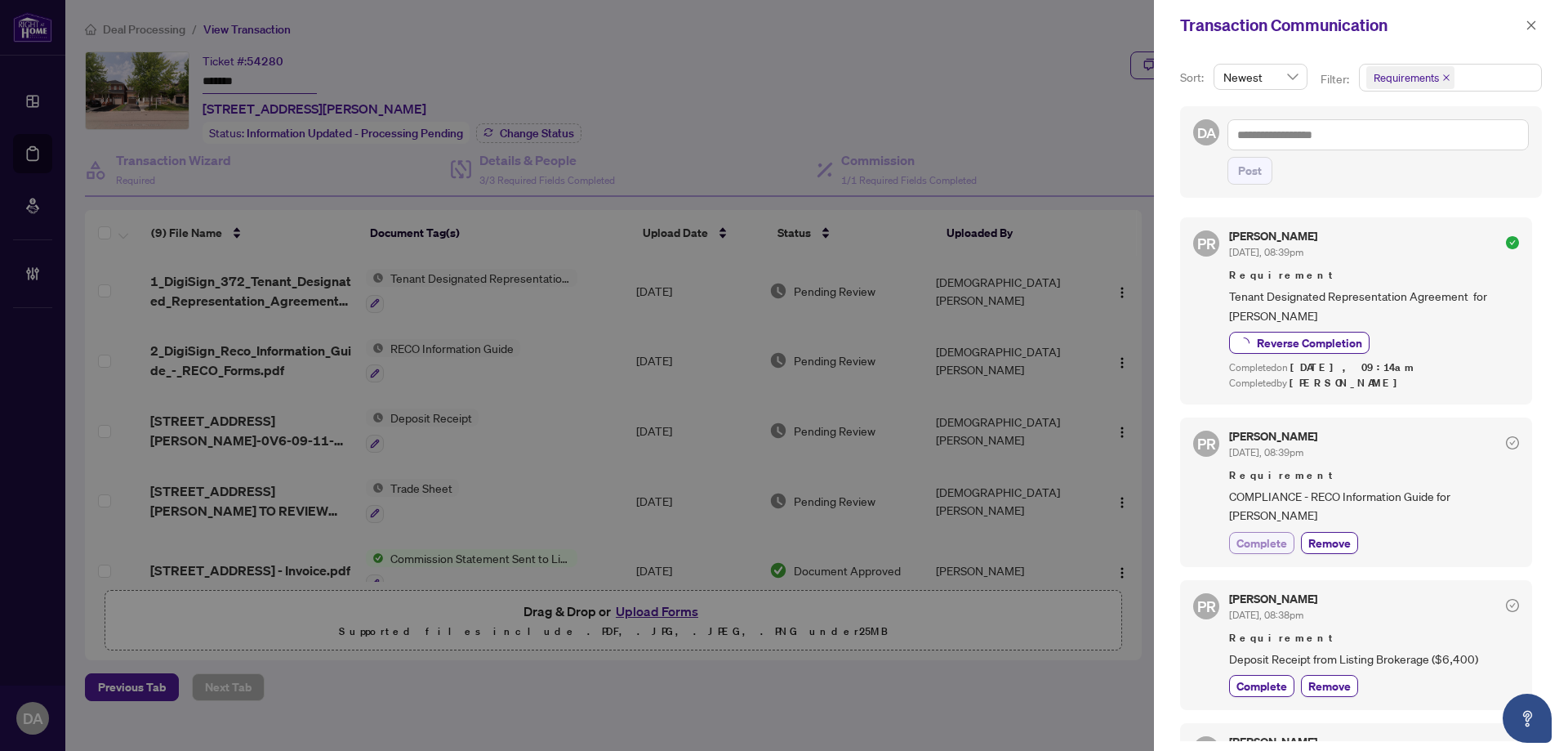
click at [1276, 491] on span "COMPLIANCE - RECO Information Guide for Aisha Ilyas" at bounding box center [1374, 506] width 290 height 38
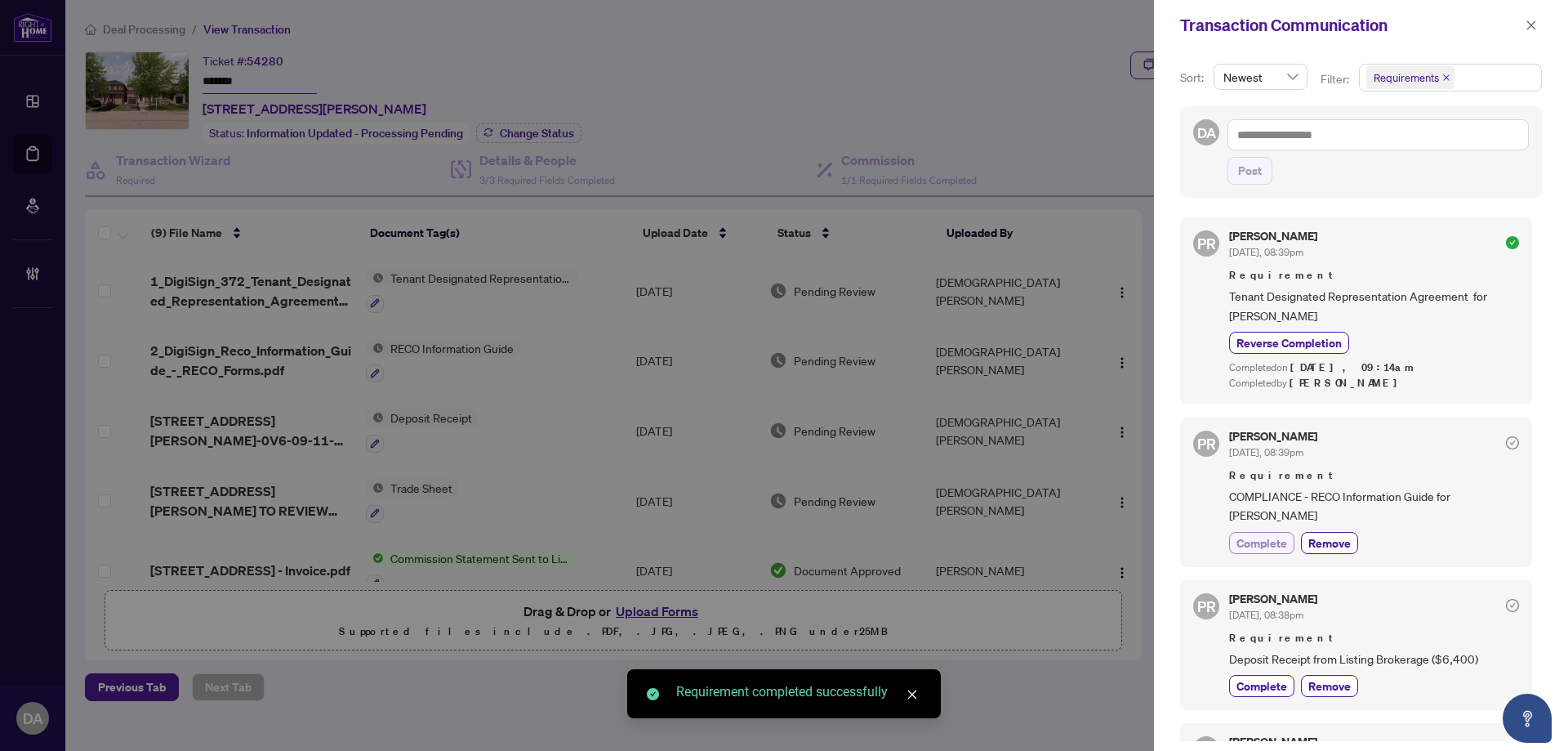
click at [1259, 532] on button "Complete" at bounding box center [1262, 543] width 65 height 22
click at [1254, 674] on div "Puvitha Ramachandran Sep/23/2025, 08:38pm Requirement Deposit Receipt from List…" at bounding box center [1374, 645] width 290 height 104
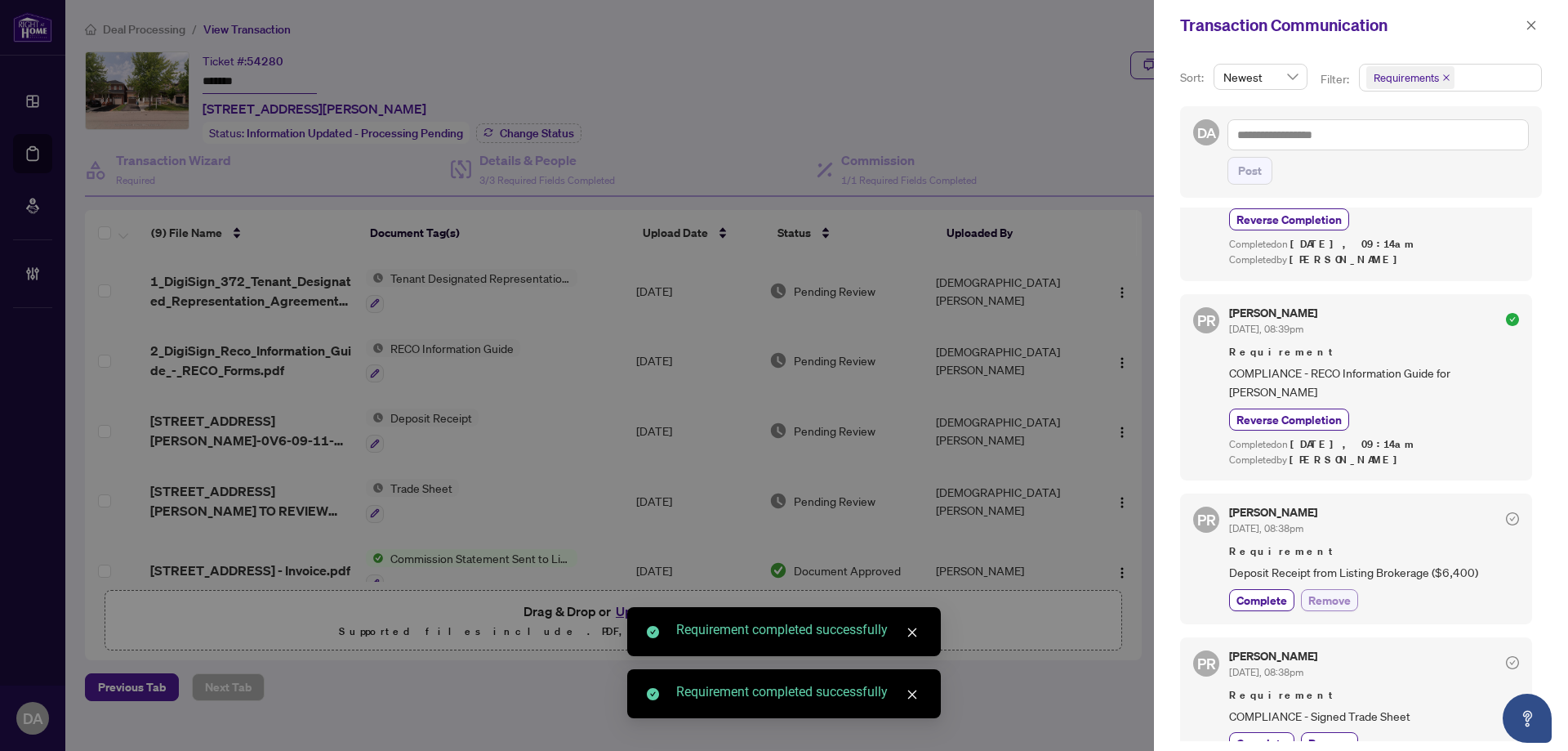
scroll to position [130, 0]
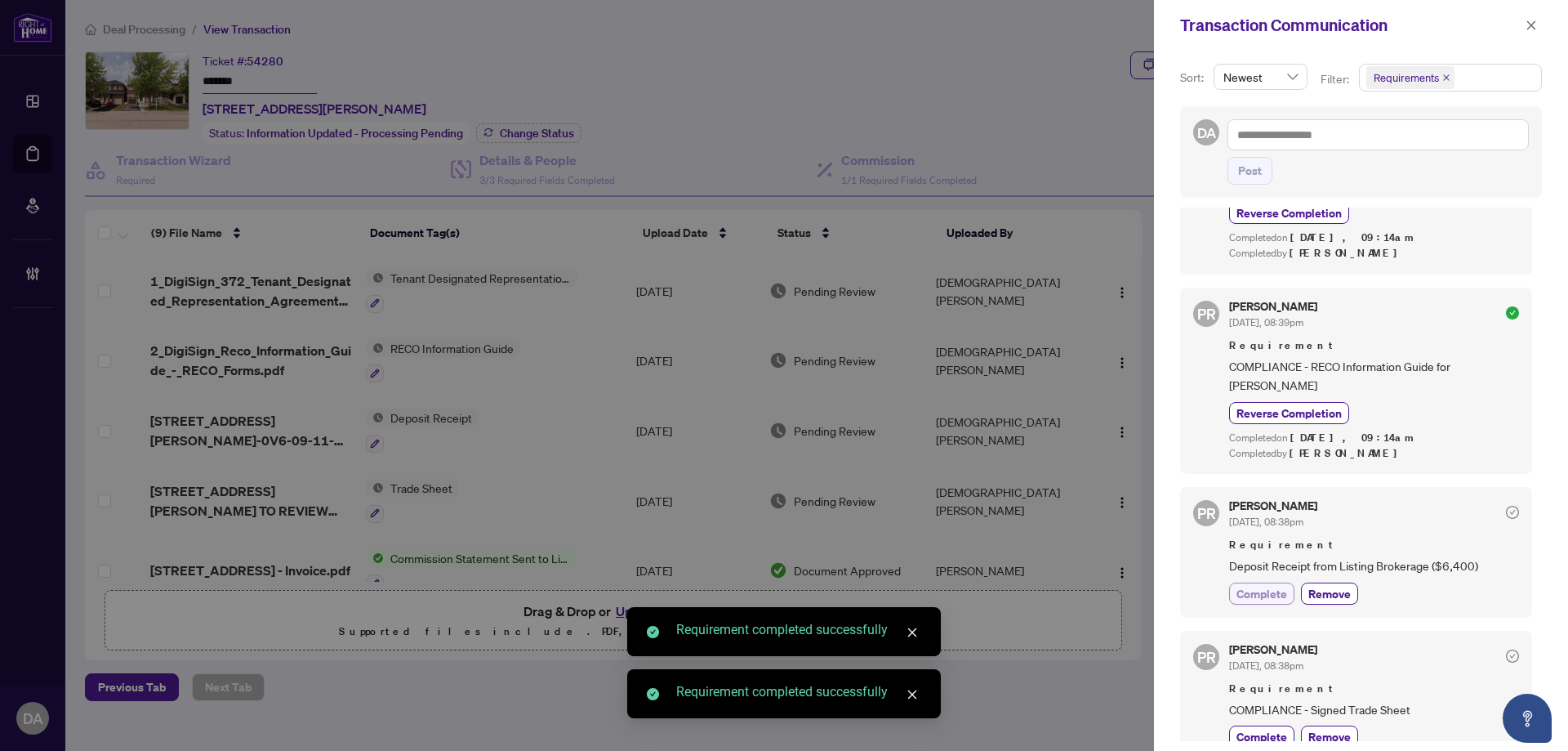
click at [1276, 585] on span "Complete" at bounding box center [1262, 593] width 50 height 17
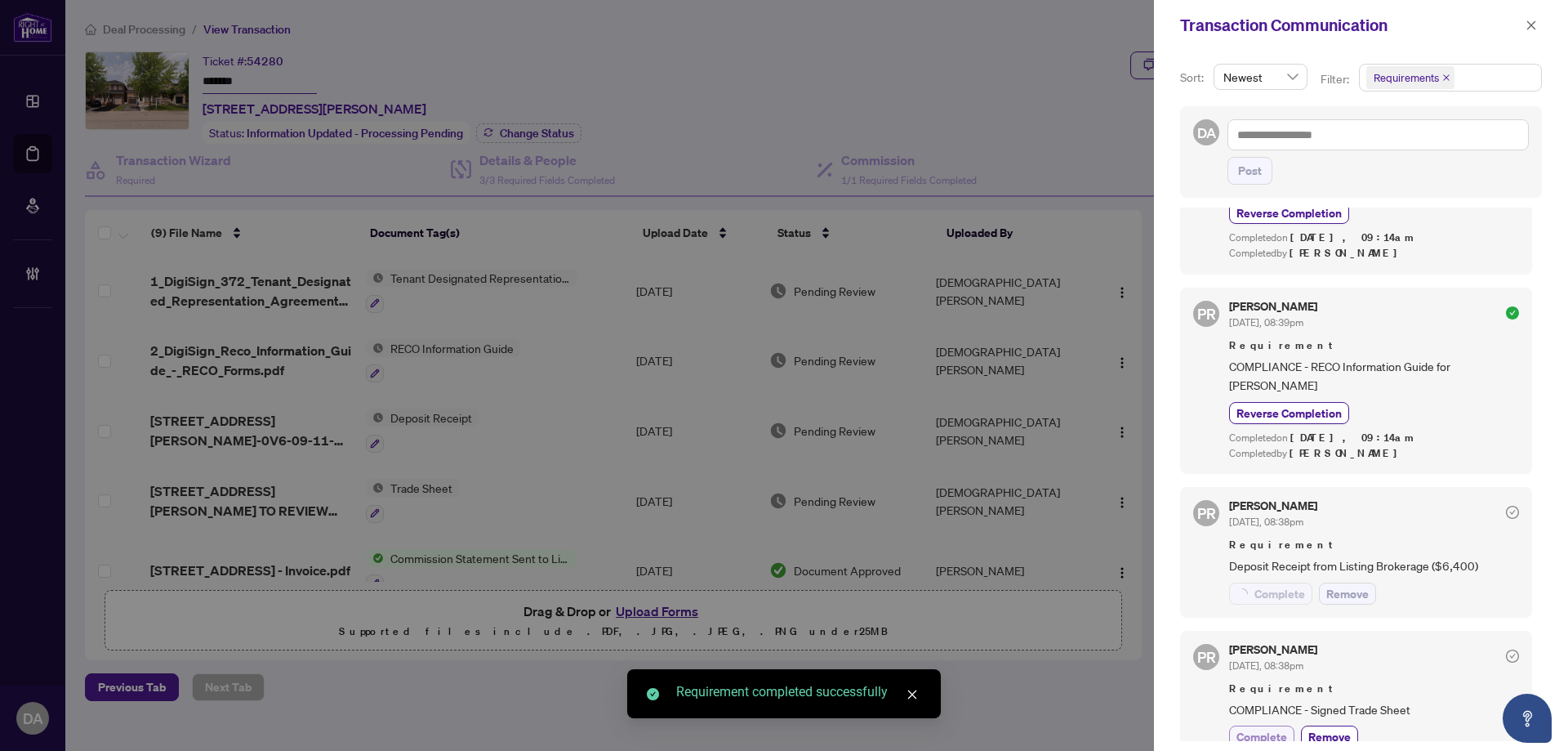
click at [1245, 728] on span "Complete" at bounding box center [1262, 736] width 50 height 17
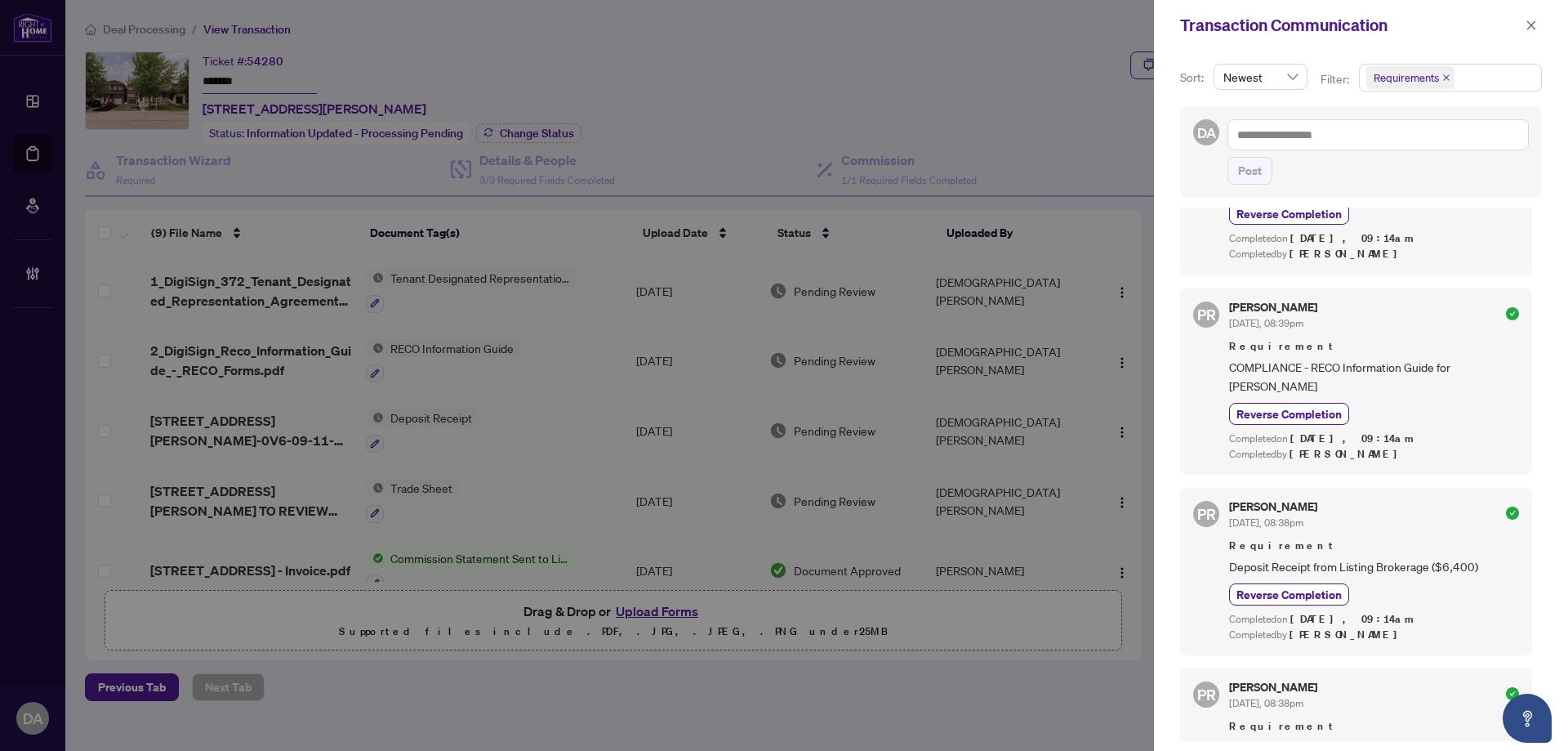
scroll to position [0, 0]
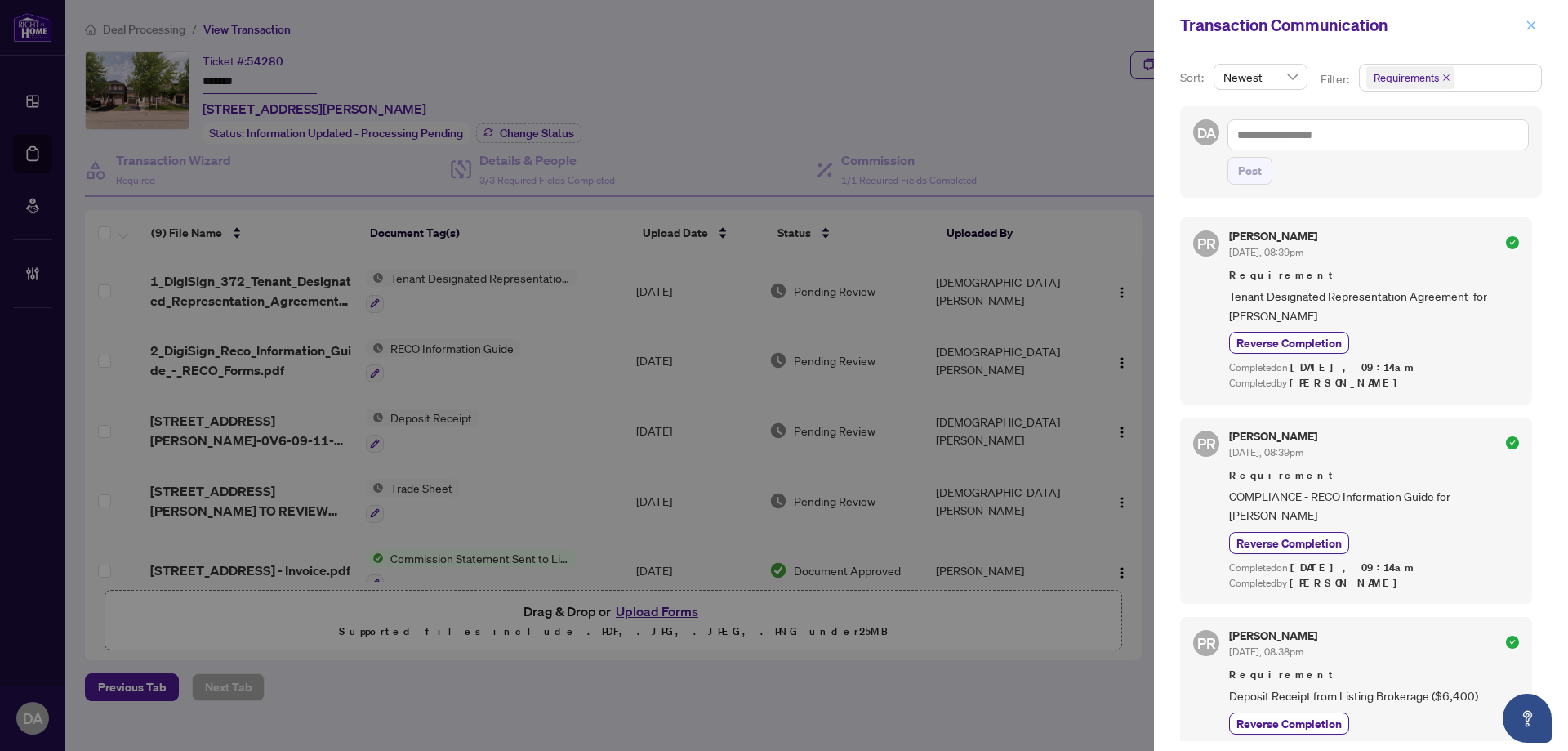
click at [1536, 30] on icon "close" at bounding box center [1532, 26] width 12 height 12
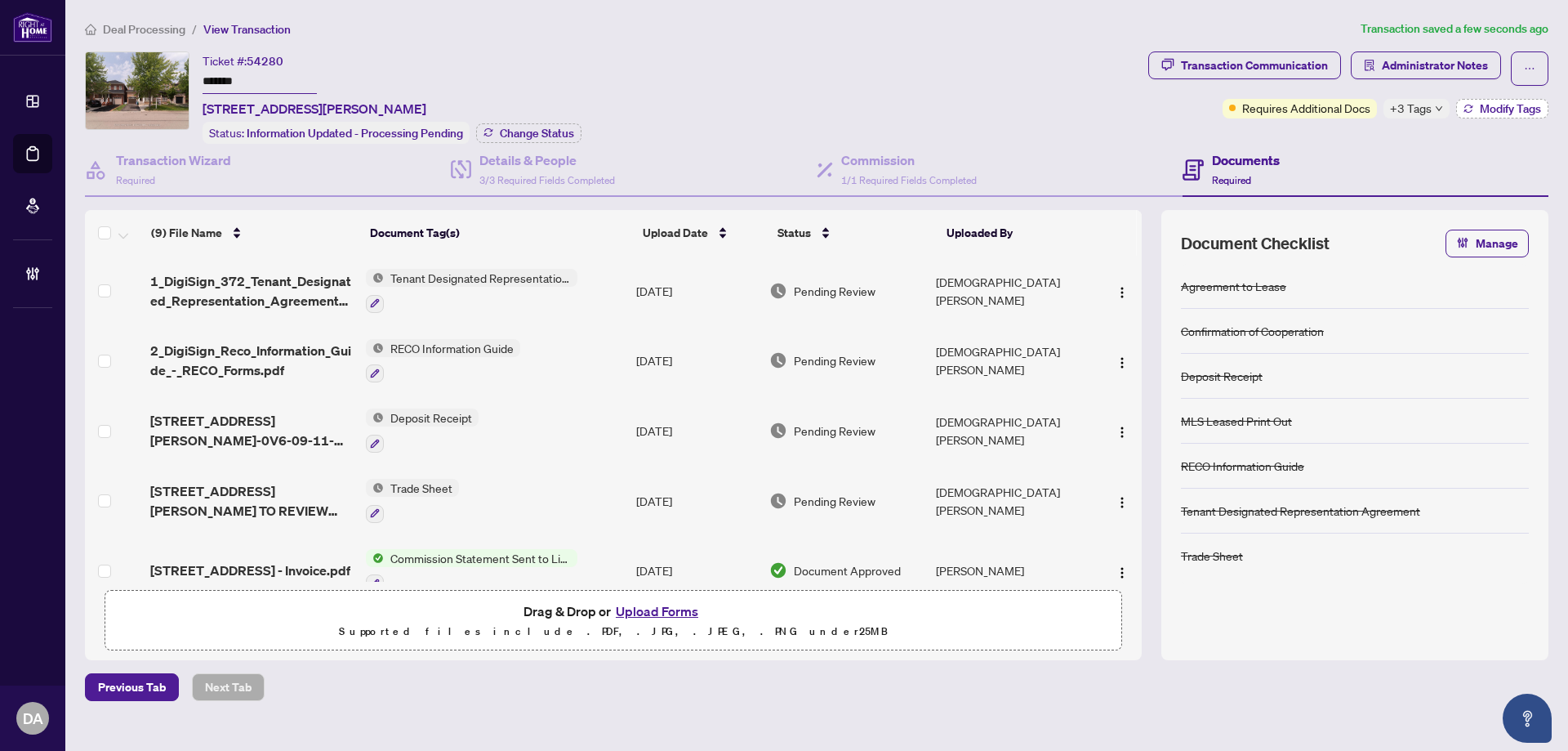
click at [1499, 106] on span "Modify Tags" at bounding box center [1510, 109] width 61 height 12
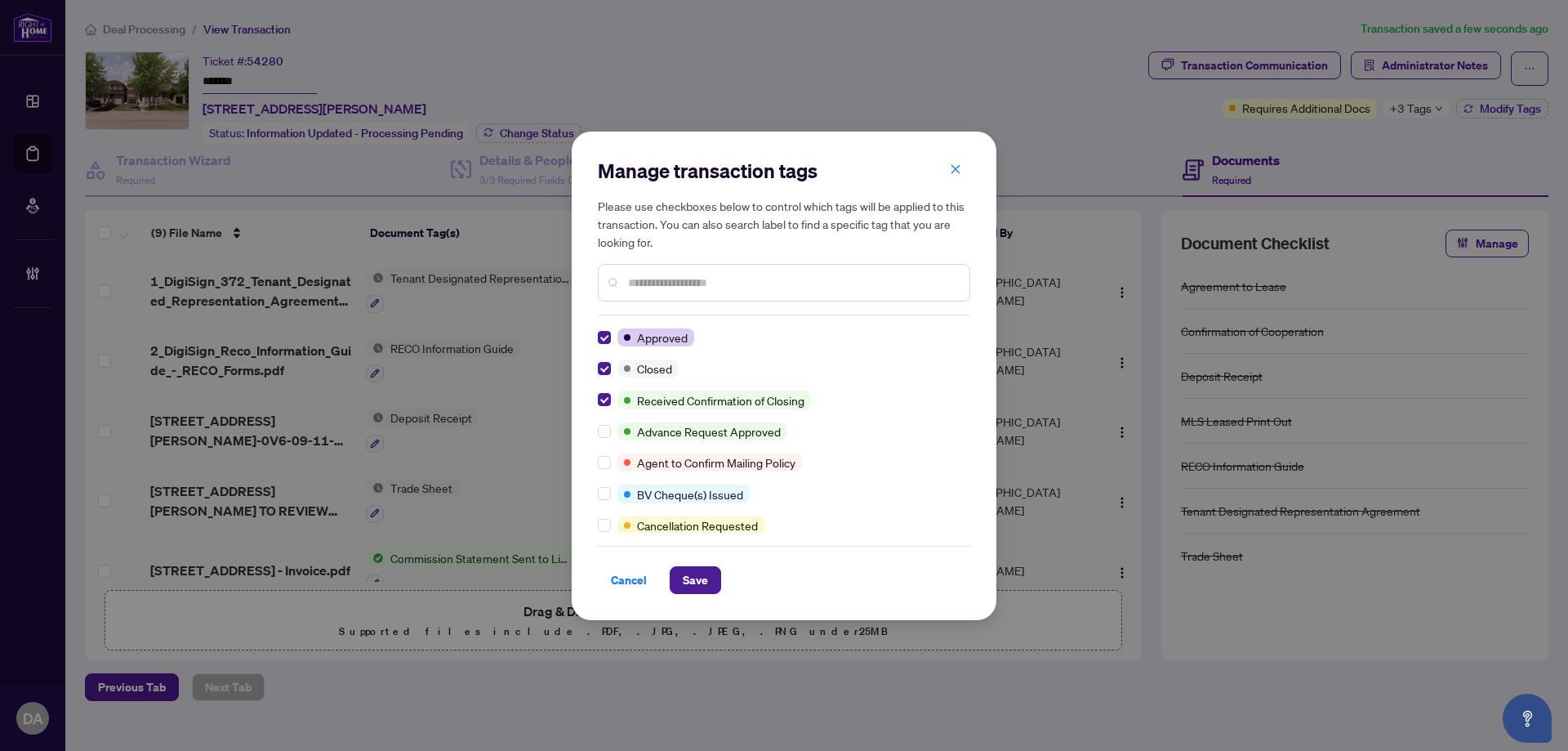
click at [729, 292] on div at bounding box center [784, 282] width 373 height 37
click at [776, 274] on input "text" at bounding box center [791, 283] width 328 height 18
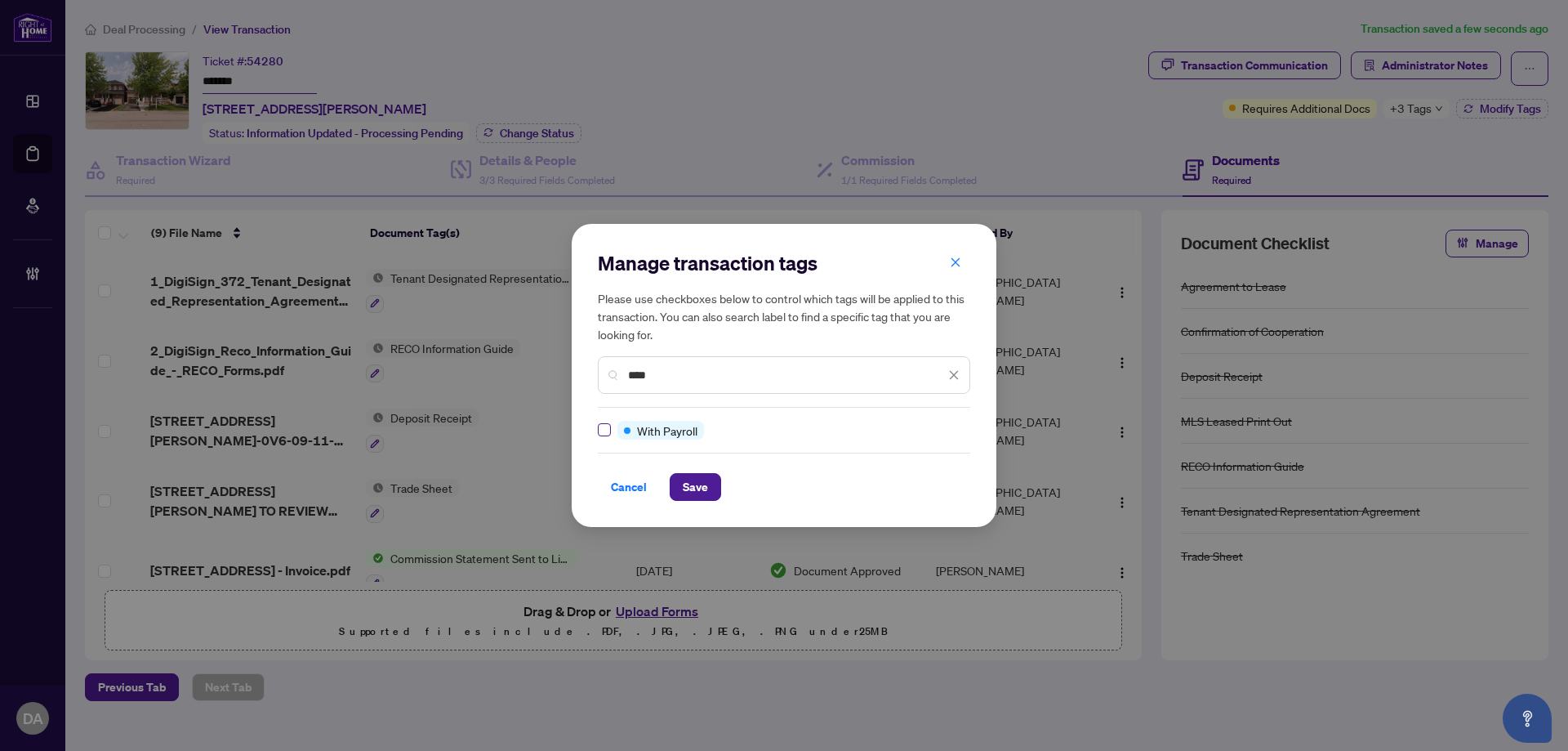
type input "****"
click at [602, 421] on label at bounding box center [605, 430] width 13 height 18
click at [710, 486] on button "Save" at bounding box center [696, 487] width 51 height 28
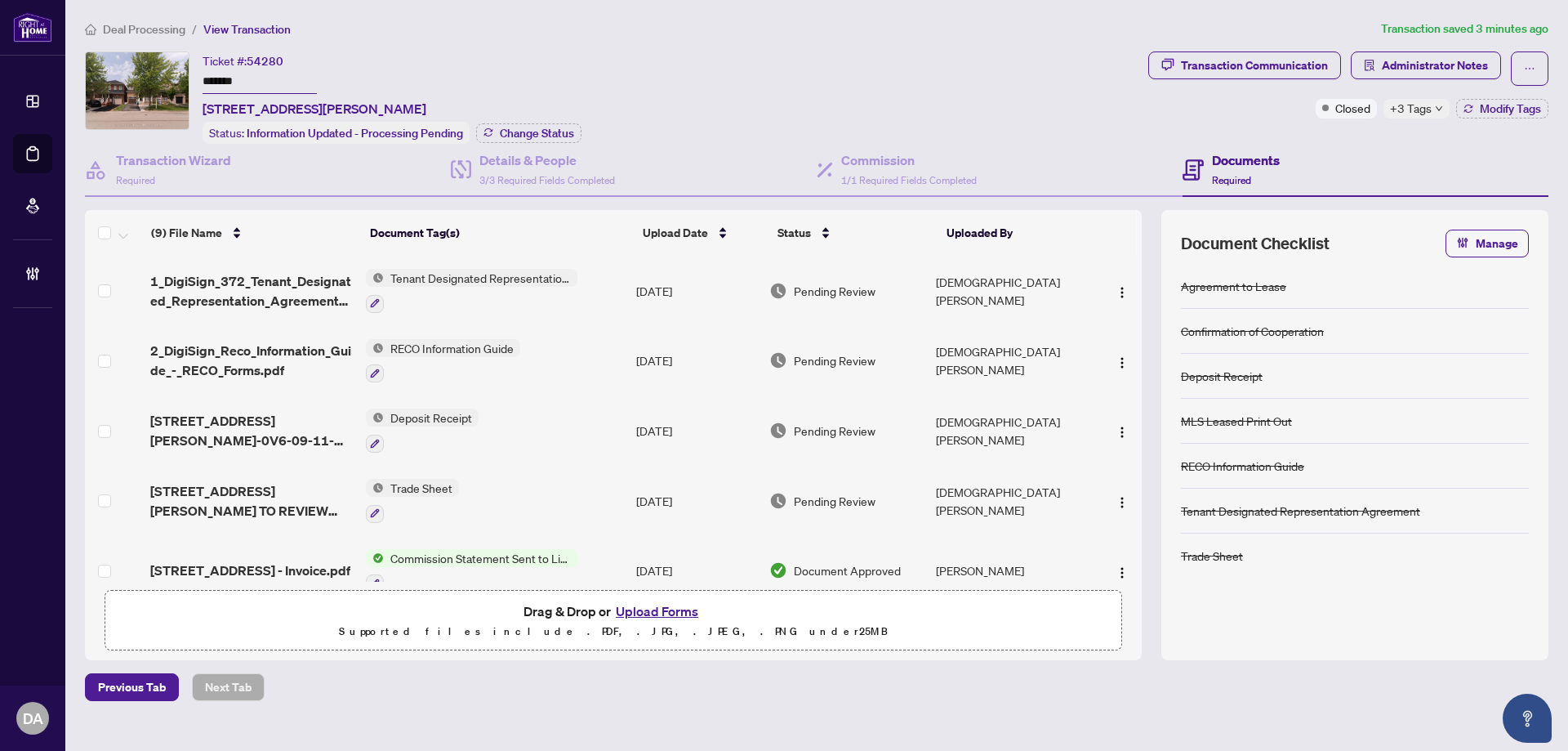
click at [1425, 108] on span "+3 Tags" at bounding box center [1411, 108] width 41 height 19
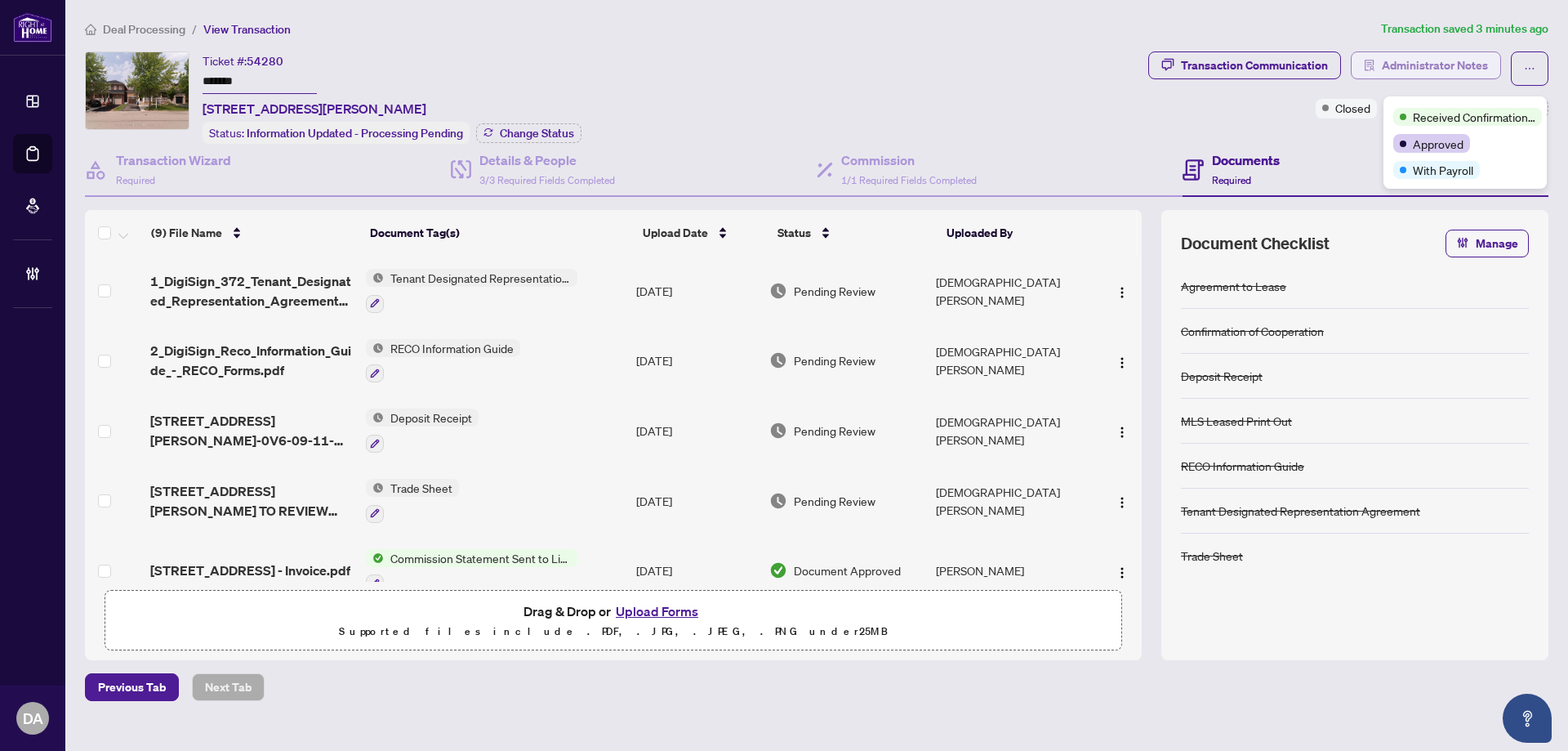
click at [1447, 56] on span "Administrator Notes" at bounding box center [1435, 65] width 107 height 26
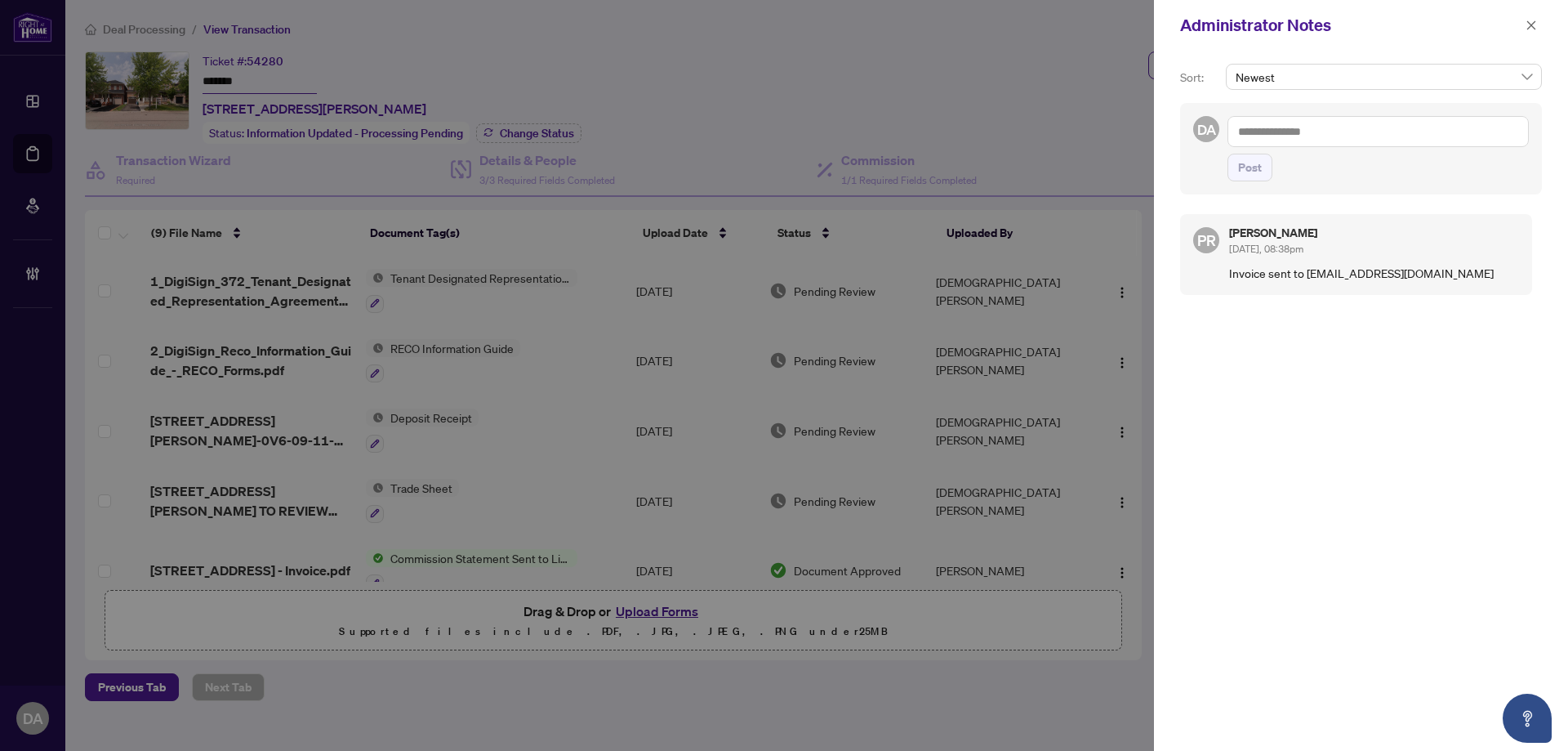
click at [1311, 138] on textarea at bounding box center [1378, 131] width 302 height 31
type textarea "**********"
click at [1266, 175] on button "Post" at bounding box center [1250, 168] width 45 height 28
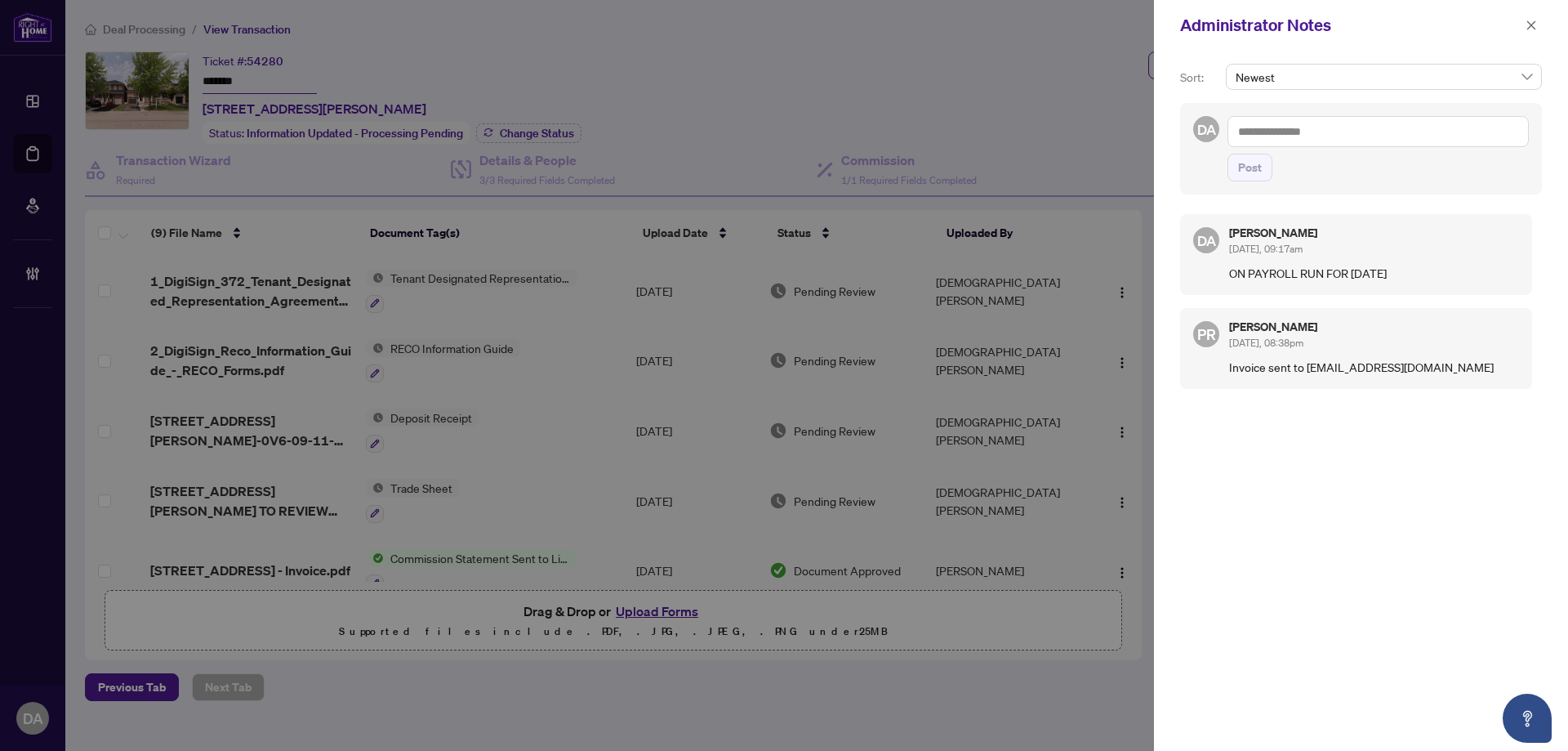
click at [1522, 34] on span at bounding box center [1532, 26] width 21 height 20
click at [1537, 27] on button "button" at bounding box center [1532, 26] width 21 height 20
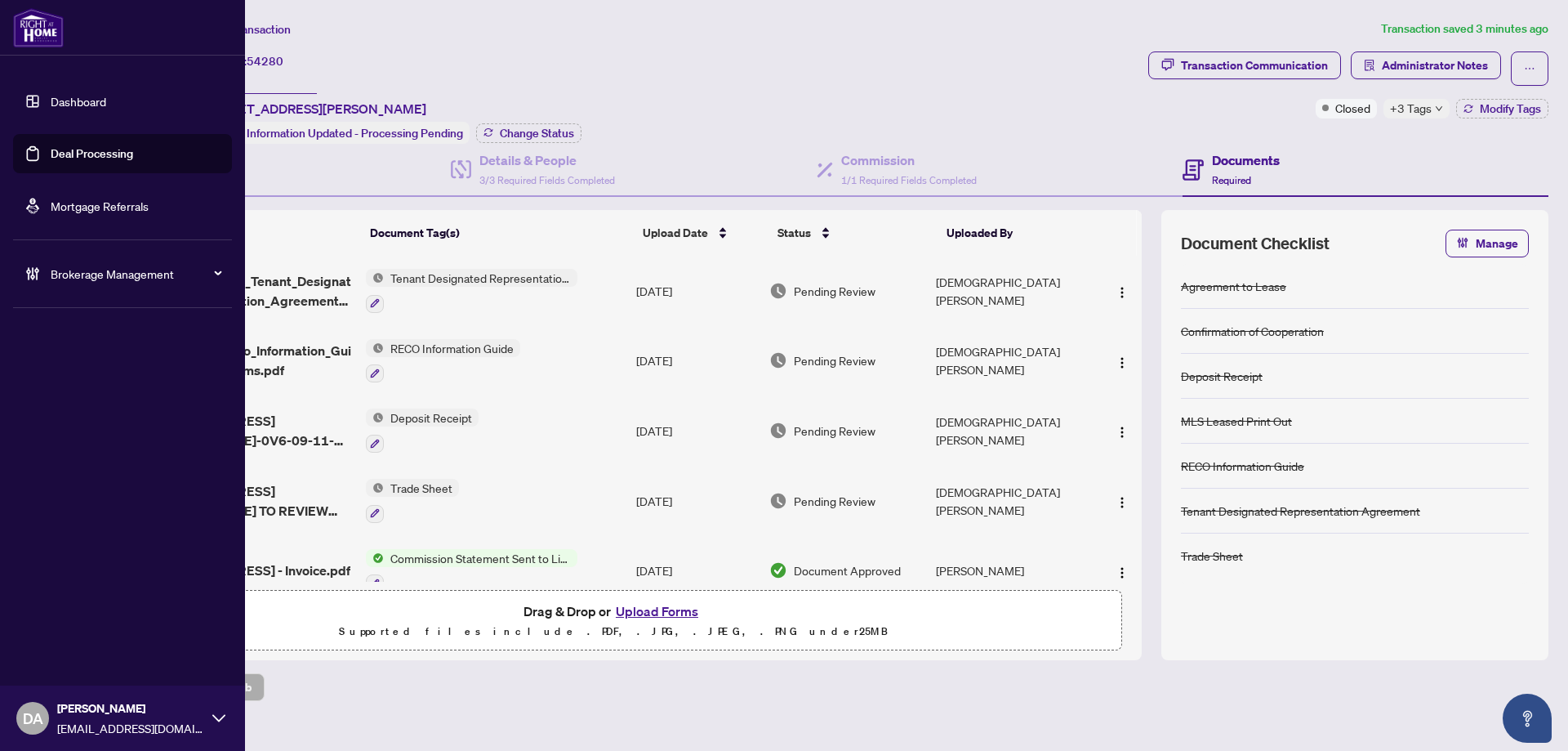
click at [50, 155] on link "Deal Processing" at bounding box center [92, 154] width 83 height 15
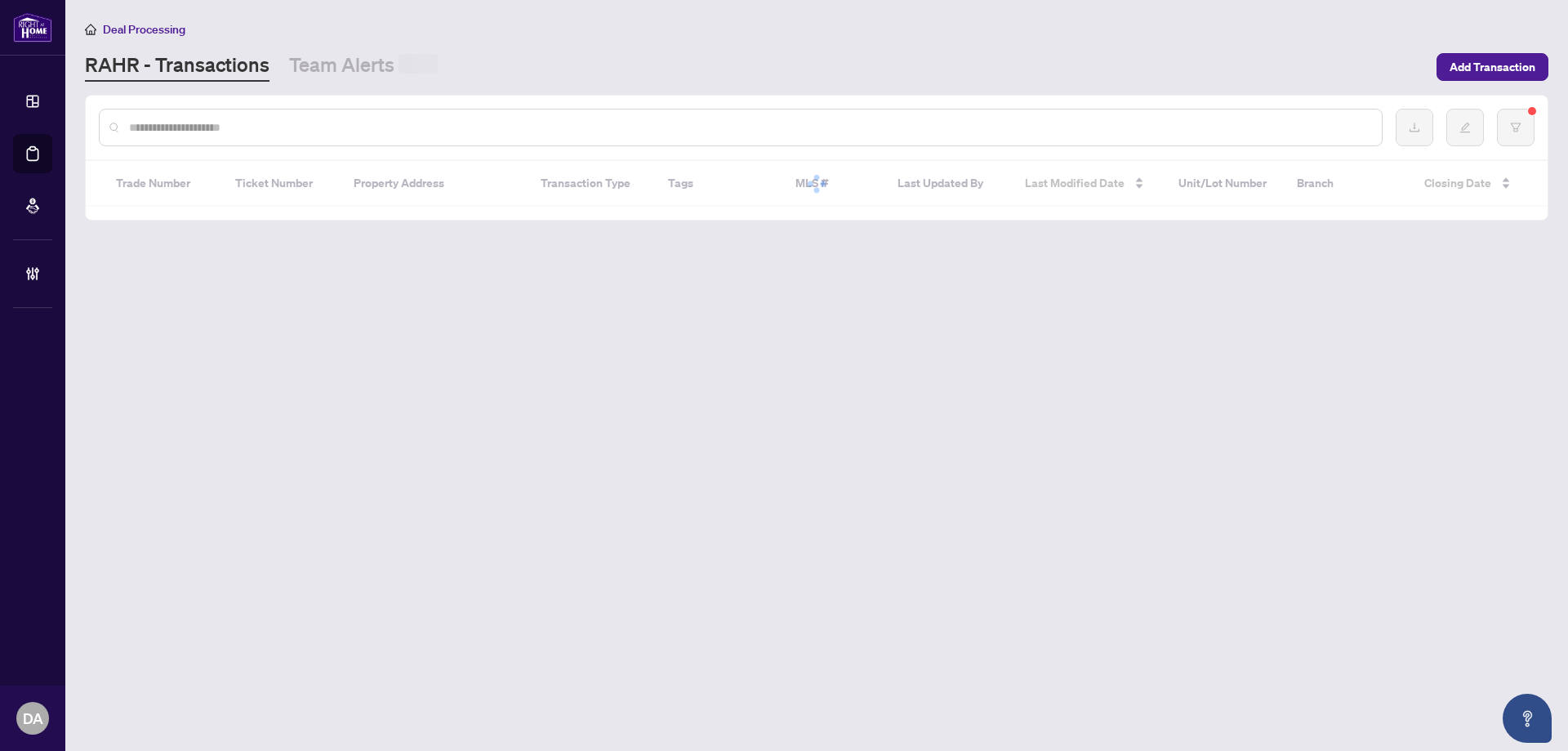
click at [478, 128] on input "text" at bounding box center [748, 127] width 1240 height 18
paste input "*******"
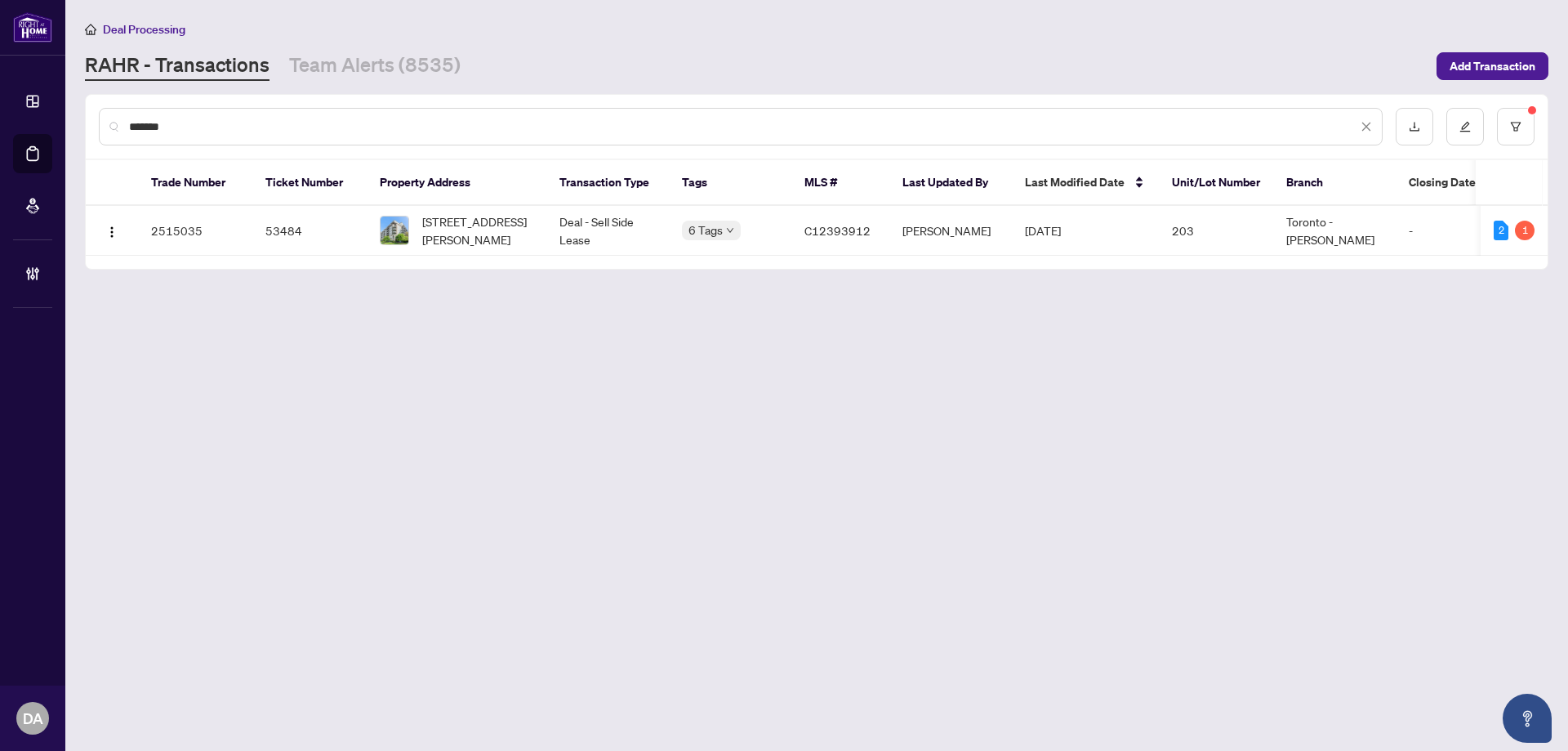
type input "*******"
click at [615, 219] on td "Deal - Sell Side Lease" at bounding box center [607, 231] width 122 height 50
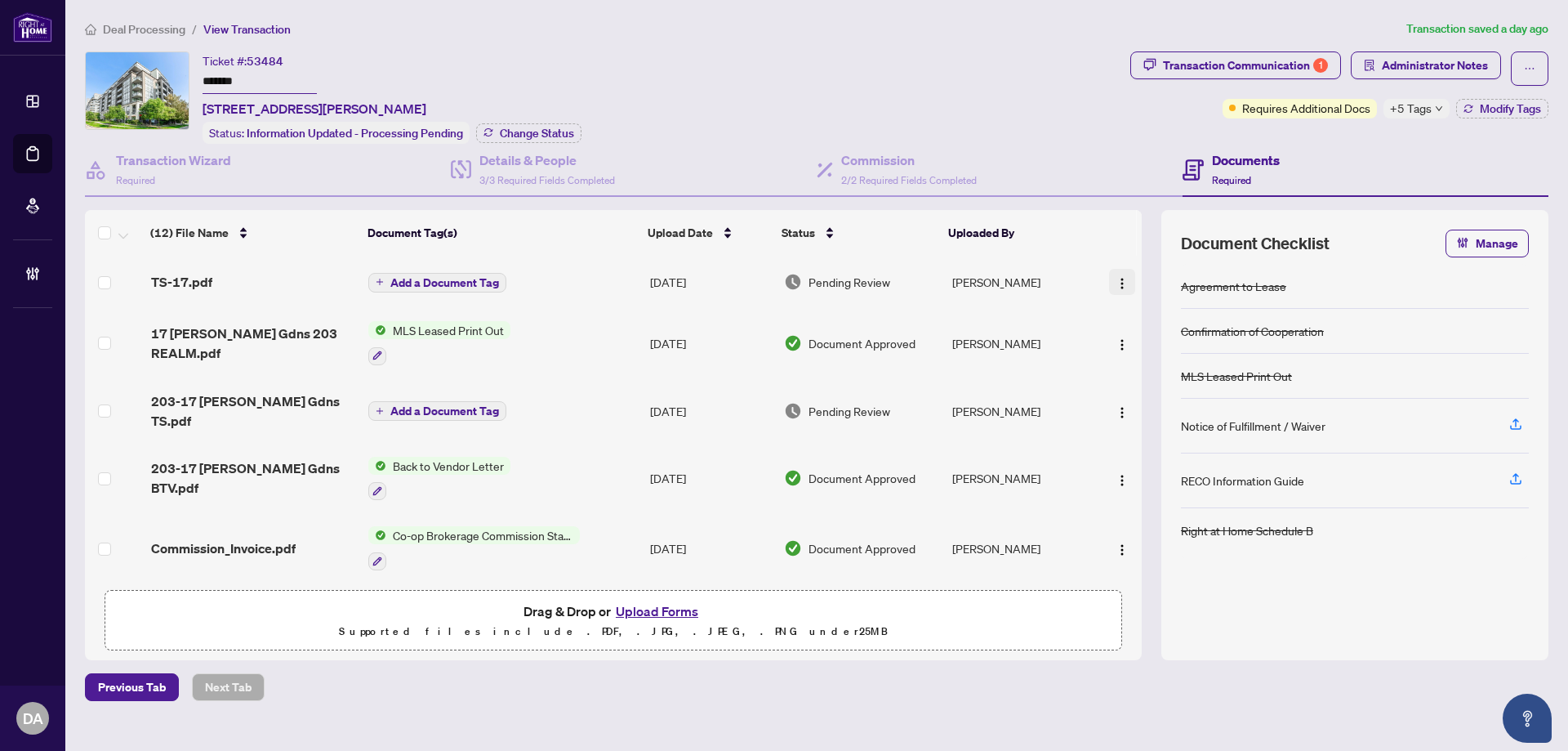
click at [1119, 291] on button "button" at bounding box center [1123, 282] width 26 height 26
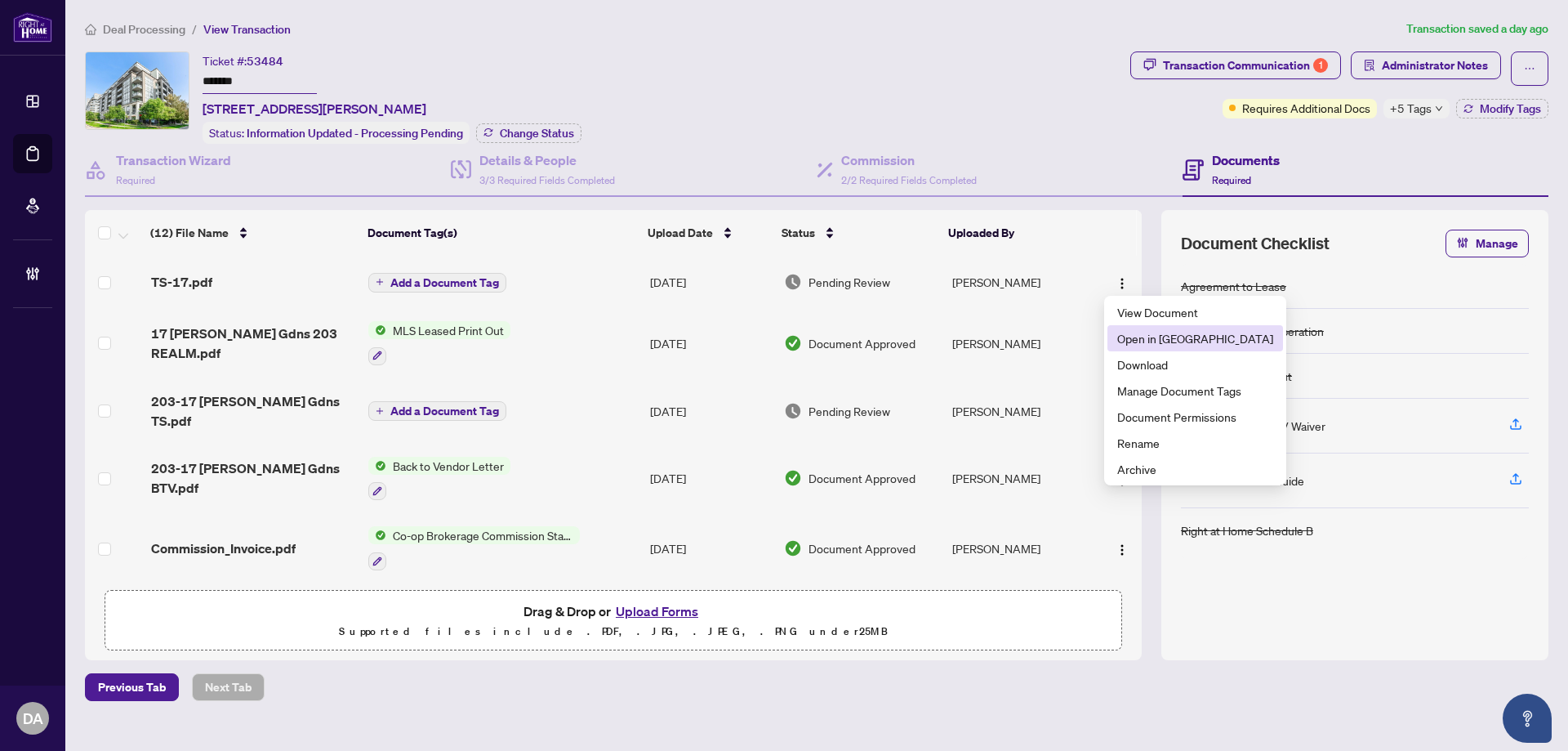
click at [1139, 330] on span "Open in New Tab" at bounding box center [1195, 338] width 156 height 18
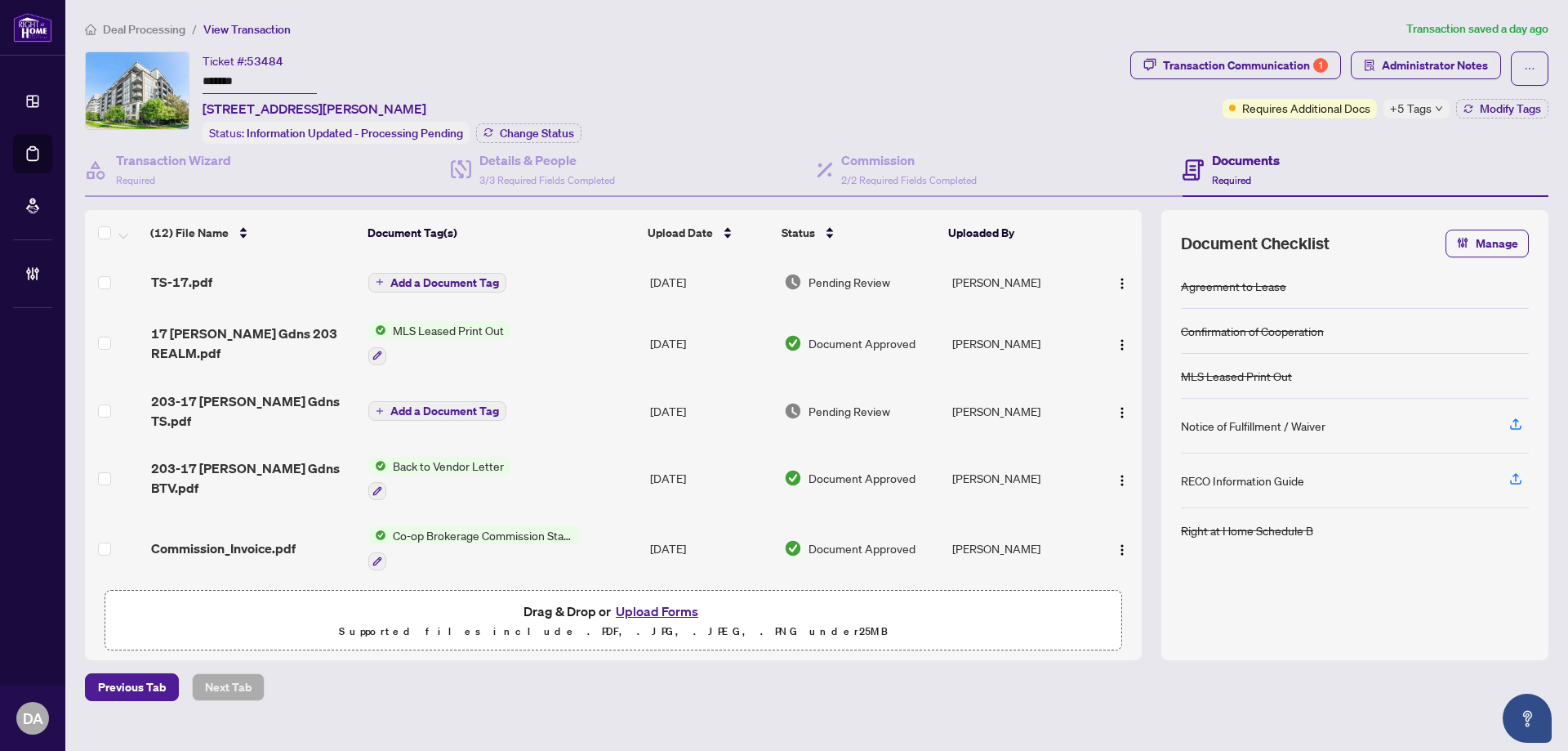
click at [1264, 84] on span "Transaction Communication 1" at bounding box center [1235, 69] width 211 height 35
click at [1269, 72] on div "Transaction Communication 1" at bounding box center [1246, 65] width 165 height 26
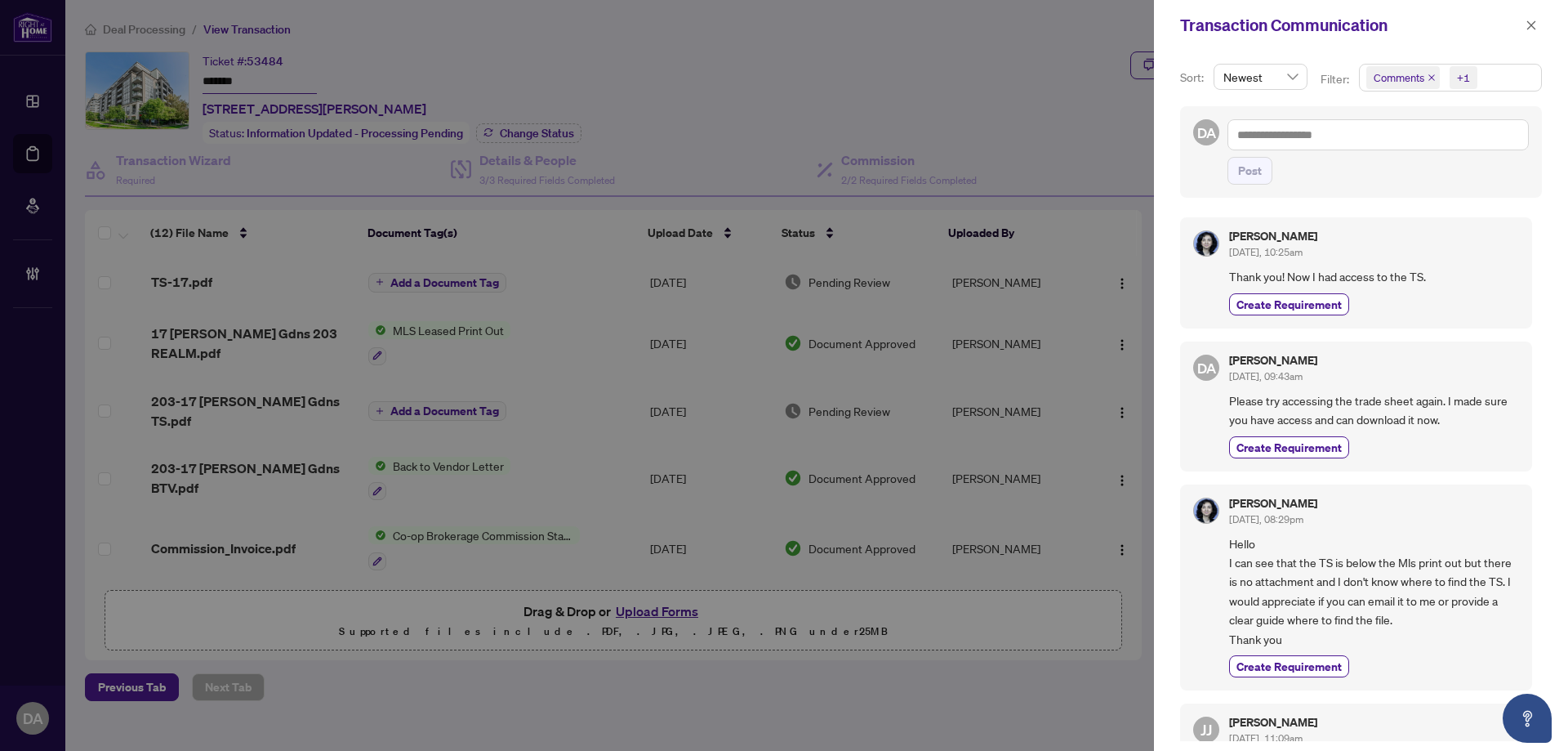
drag, startPoint x: 1536, startPoint y: 27, endPoint x: 1128, endPoint y: 2, distance: 408.8
click at [1533, 28] on icon "close" at bounding box center [1532, 26] width 12 height 12
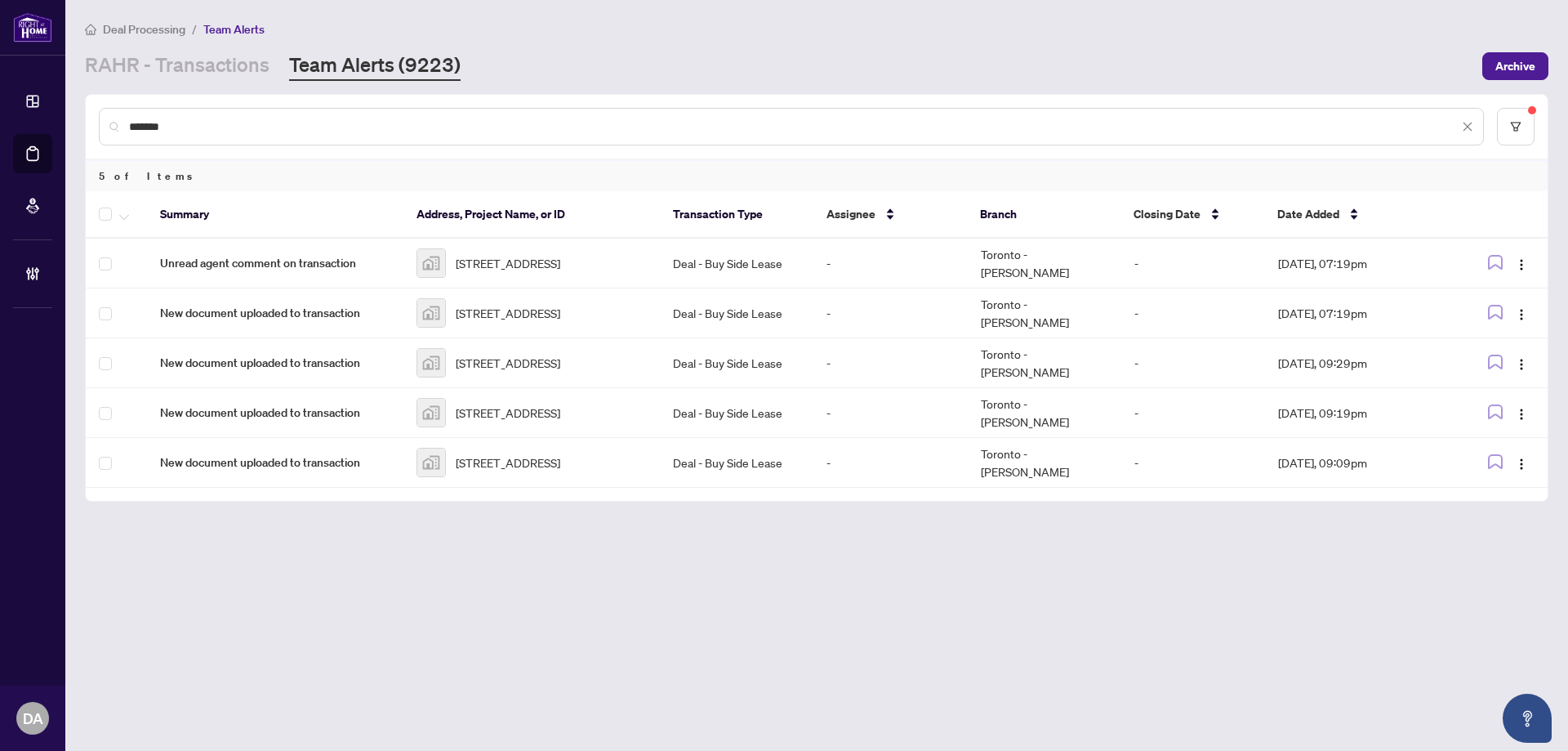
click at [431, 133] on input "*******" at bounding box center [794, 126] width 1330 height 18
click at [432, 132] on input "*******" at bounding box center [794, 126] width 1330 height 18
paste input "text"
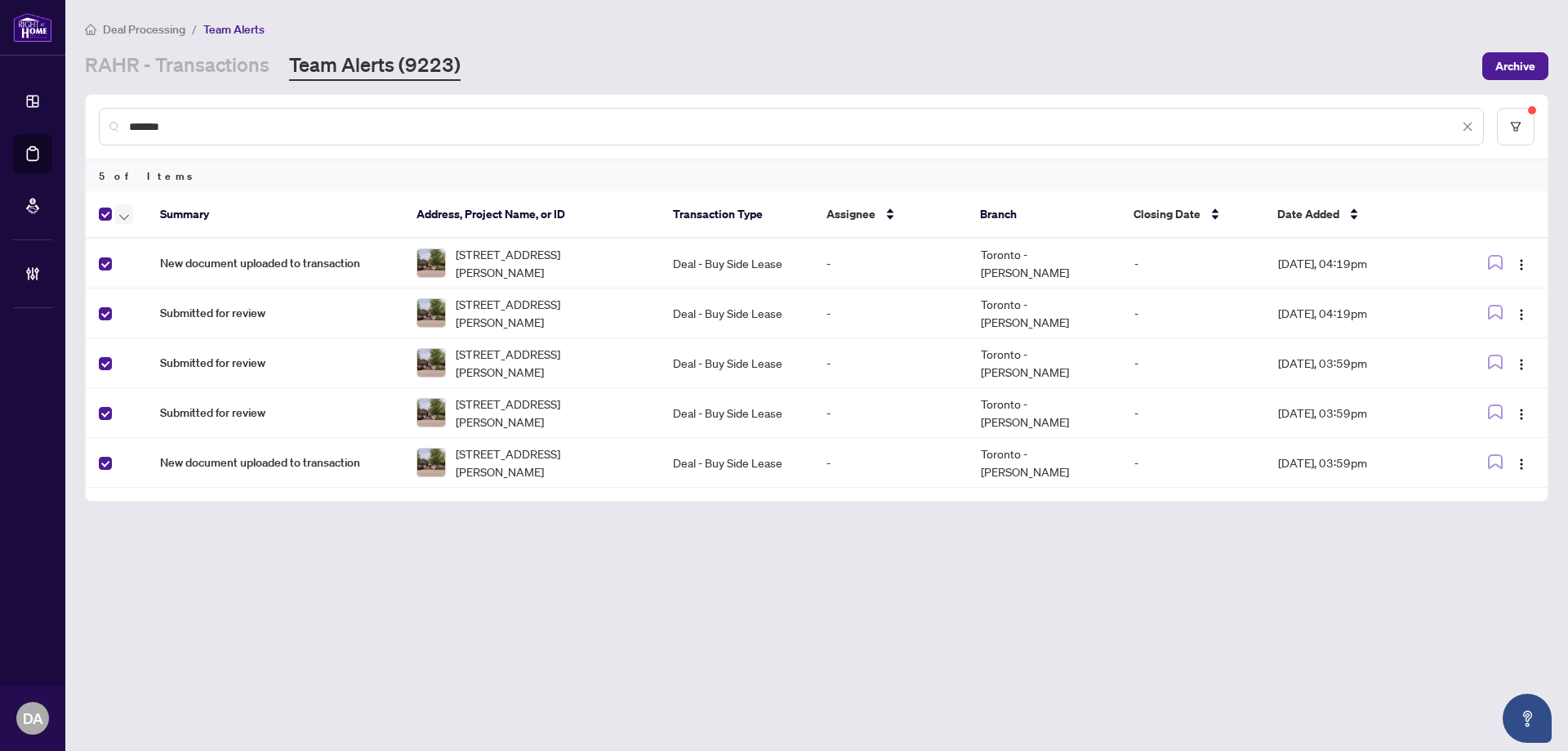
click at [119, 211] on span "button" at bounding box center [124, 214] width 10 height 18
click at [189, 257] on li "Assign Myself" at bounding box center [178, 269] width 121 height 26
click at [122, 212] on span "button" at bounding box center [124, 214] width 10 height 18
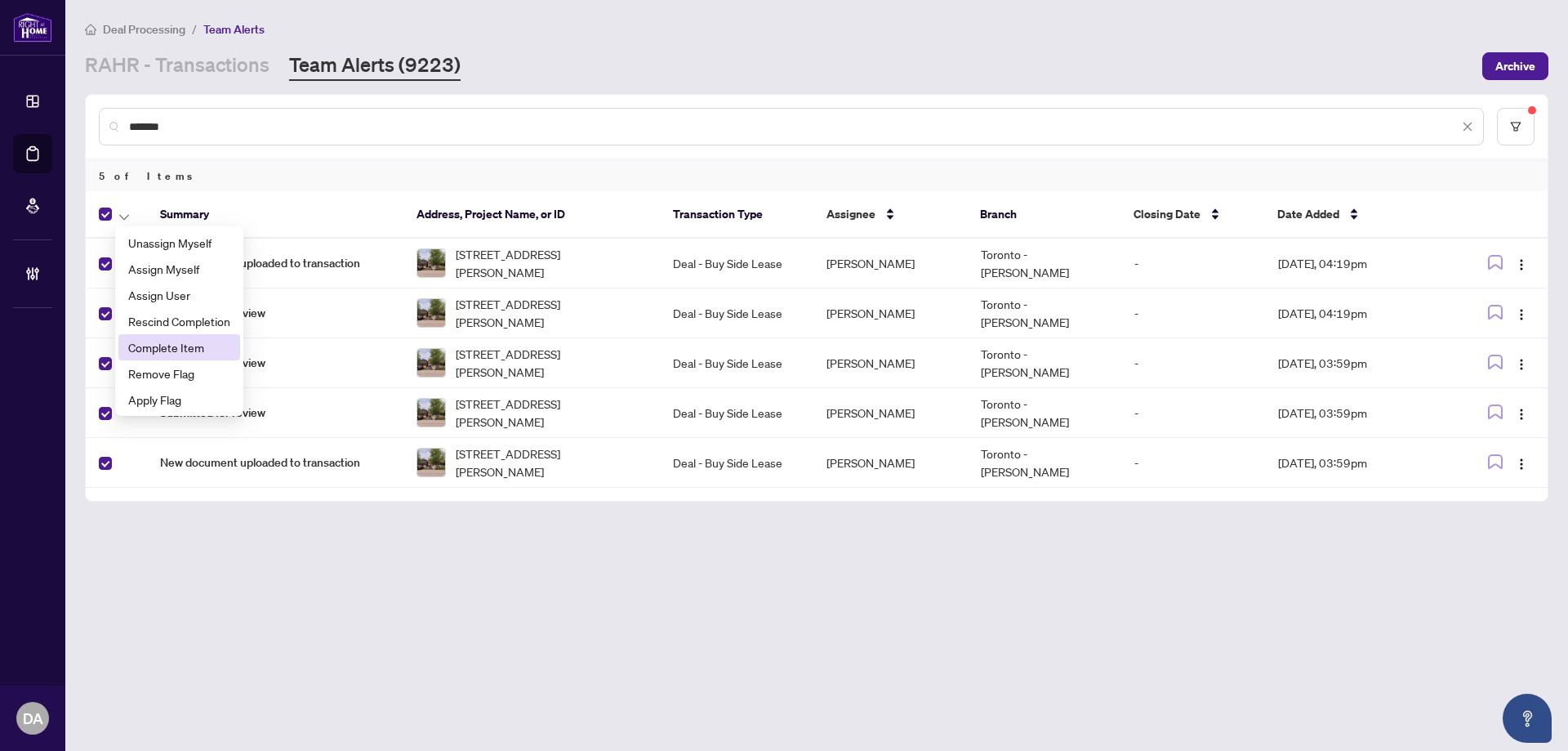
click at [219, 352] on span "Complete Item" at bounding box center [179, 347] width 102 height 18
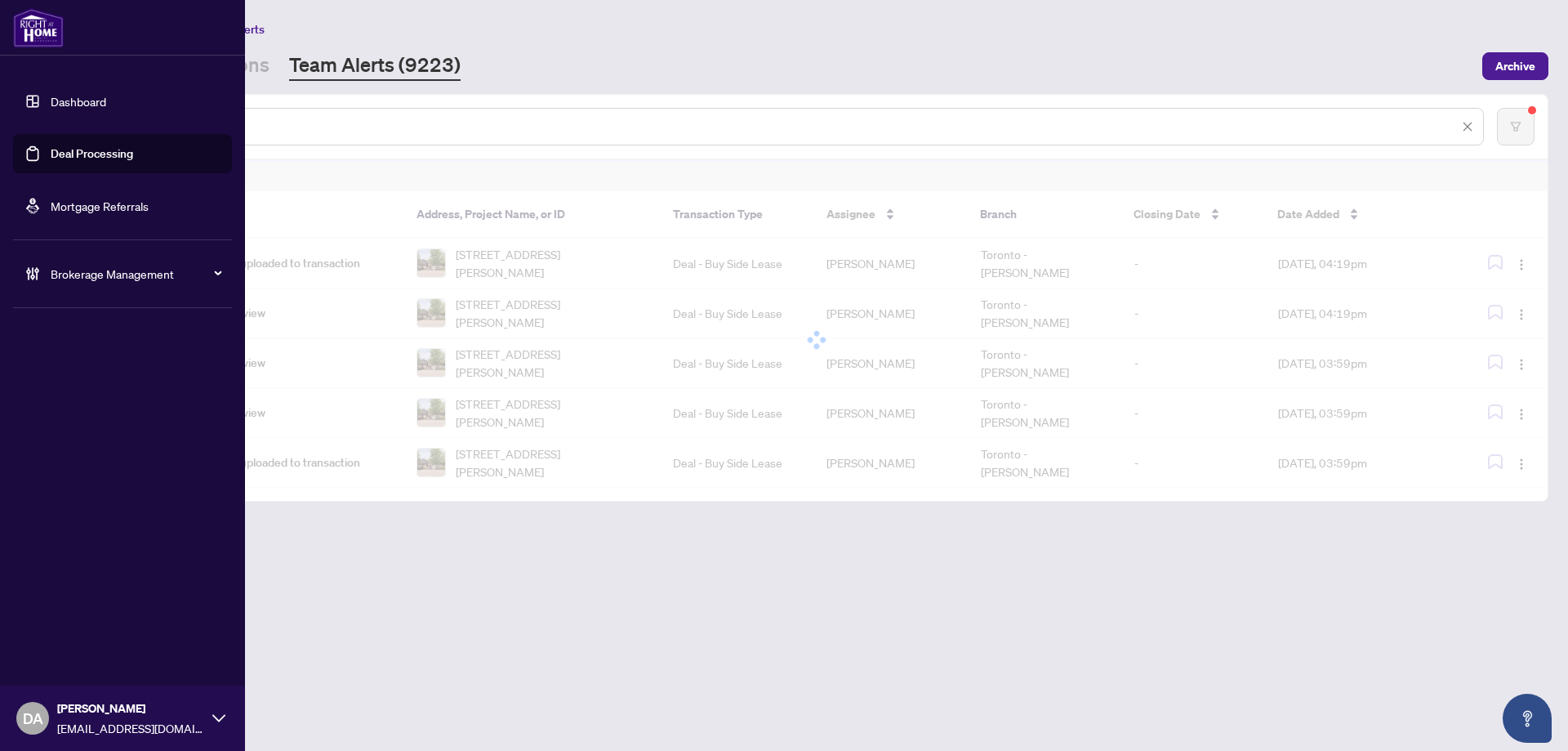
drag, startPoint x: 267, startPoint y: 120, endPoint x: 44, endPoint y: 122, distance: 223.0
click at [51, 123] on div "Dashboard Deal Processing Mortgage Referrals Brokerage Management DA Dalal Alay…" at bounding box center [784, 375] width 1568 height 751
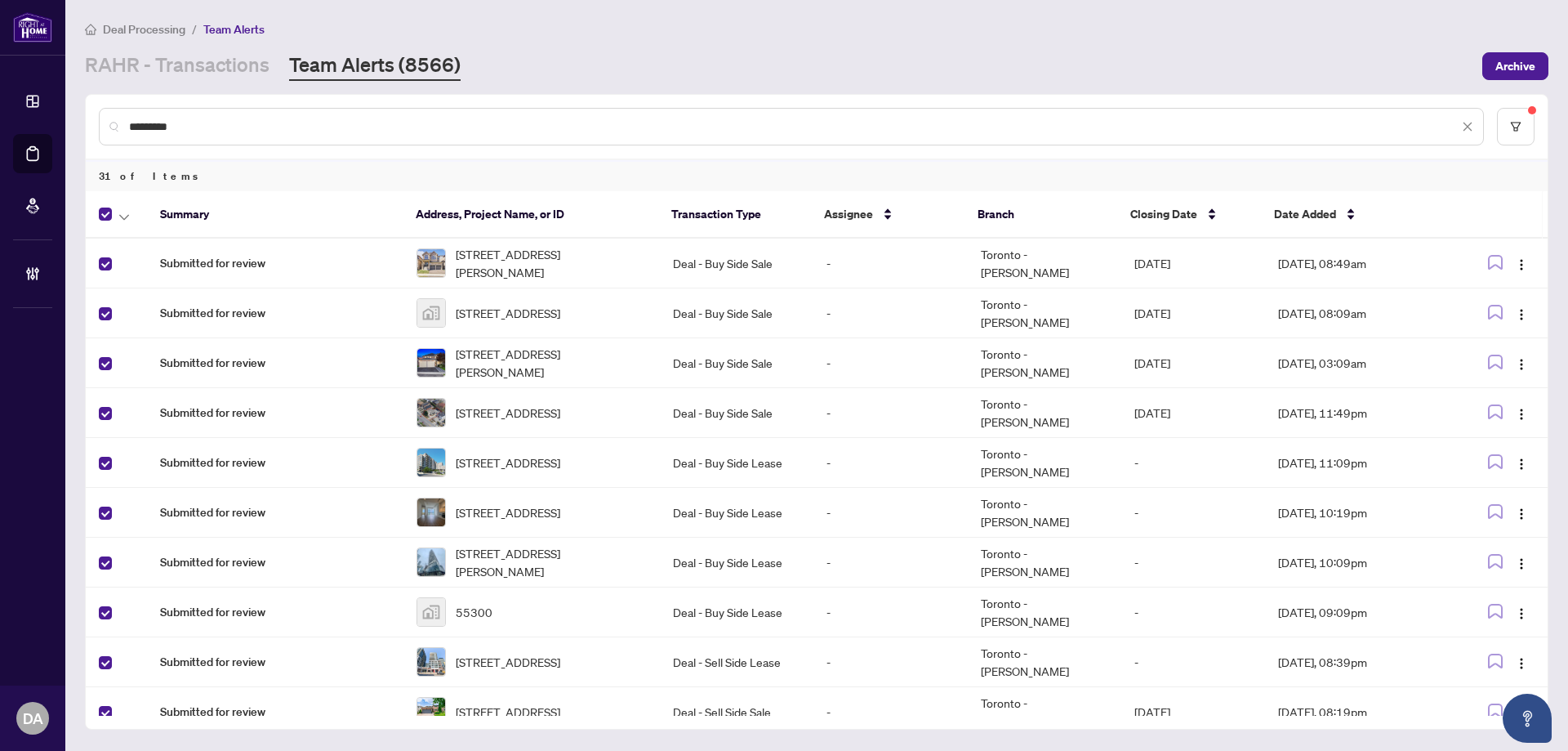
click at [140, 218] on div at bounding box center [120, 214] width 41 height 20
drag, startPoint x: 125, startPoint y: 218, endPoint x: 133, endPoint y: 223, distance: 9.4
click at [127, 218] on icon "button" at bounding box center [124, 217] width 10 height 7
click at [183, 346] on span "Complete Item" at bounding box center [179, 347] width 102 height 18
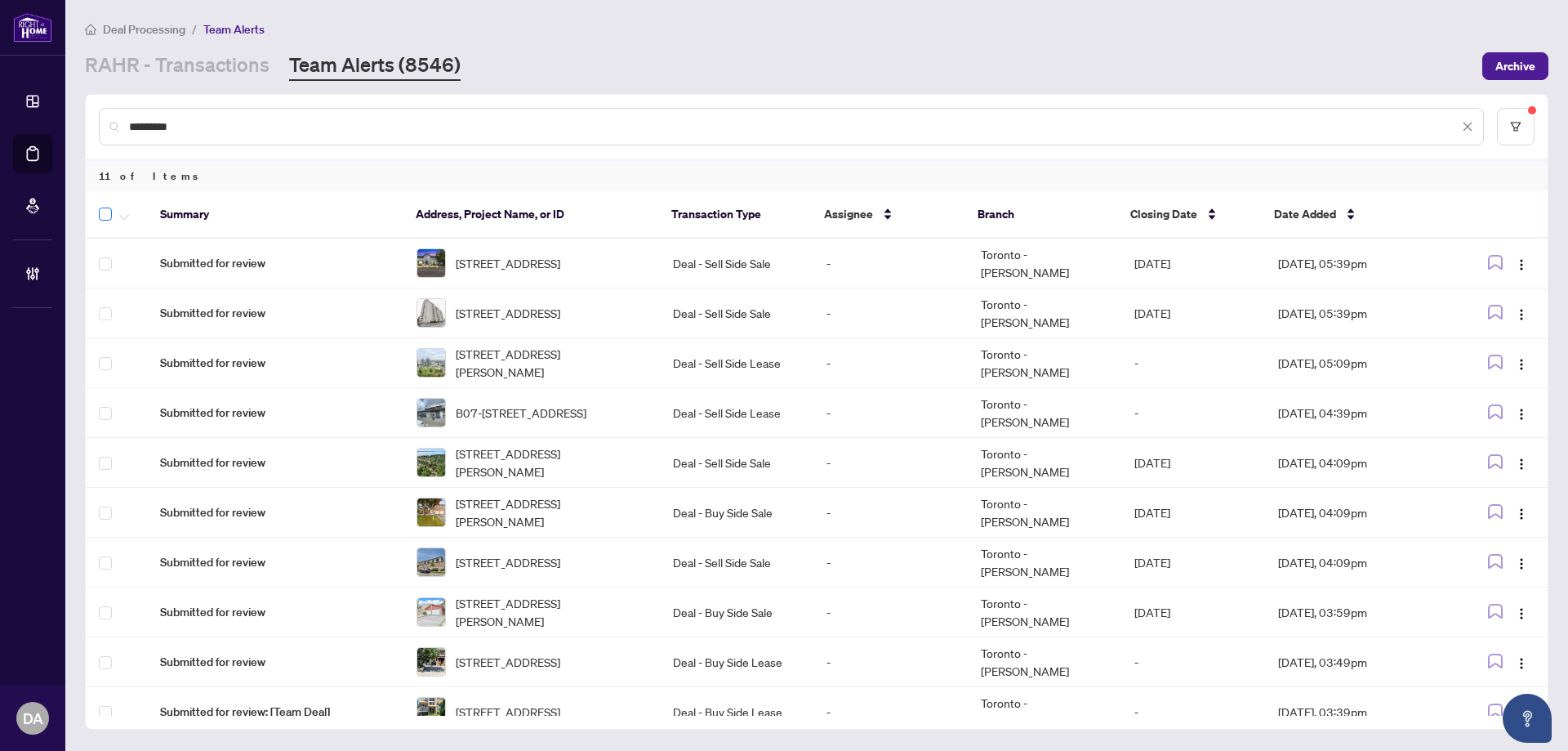
click at [107, 221] on label at bounding box center [106, 214] width 13 height 20
click at [123, 212] on span "button" at bounding box center [124, 214] width 10 height 18
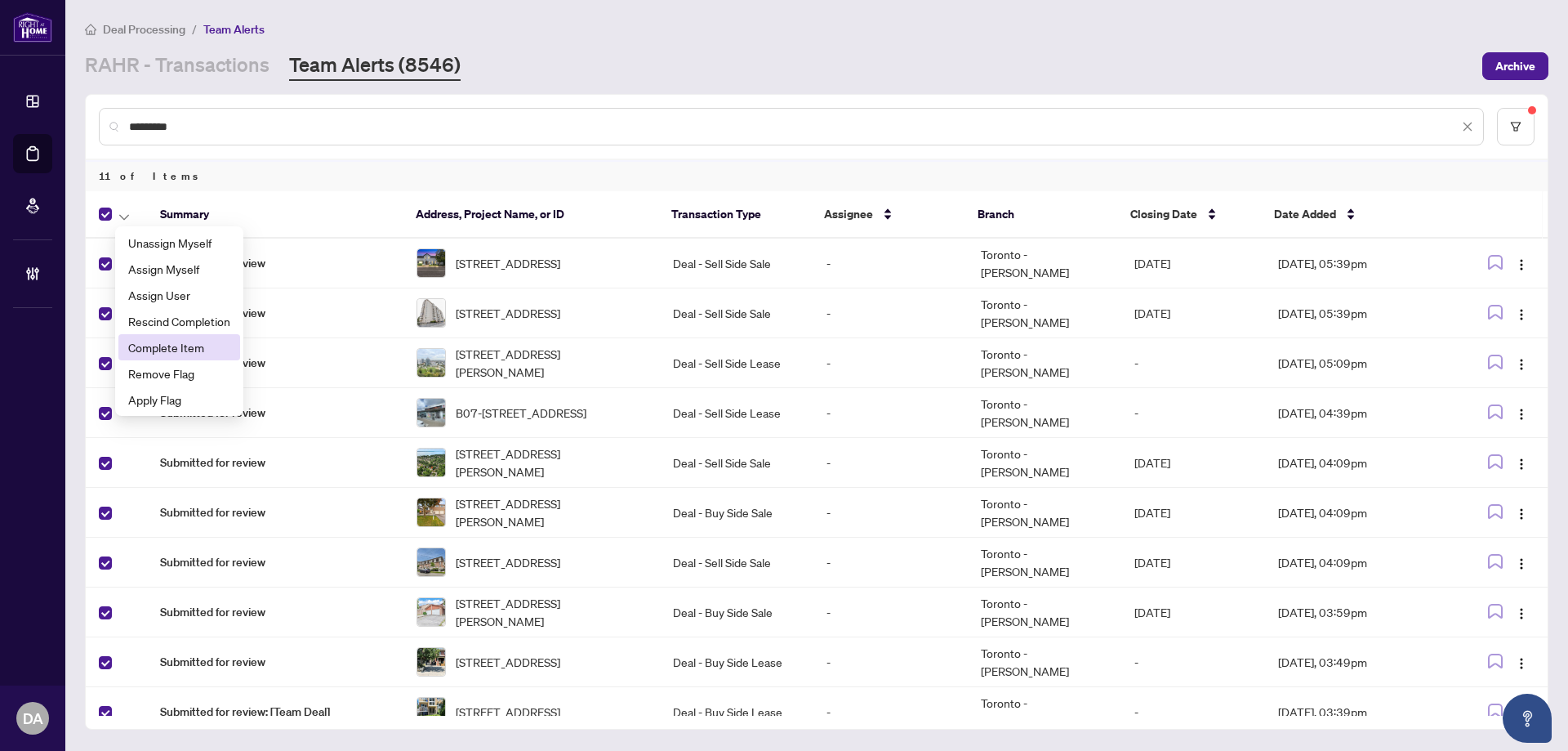
click at [187, 351] on span "Complete Item" at bounding box center [179, 347] width 102 height 18
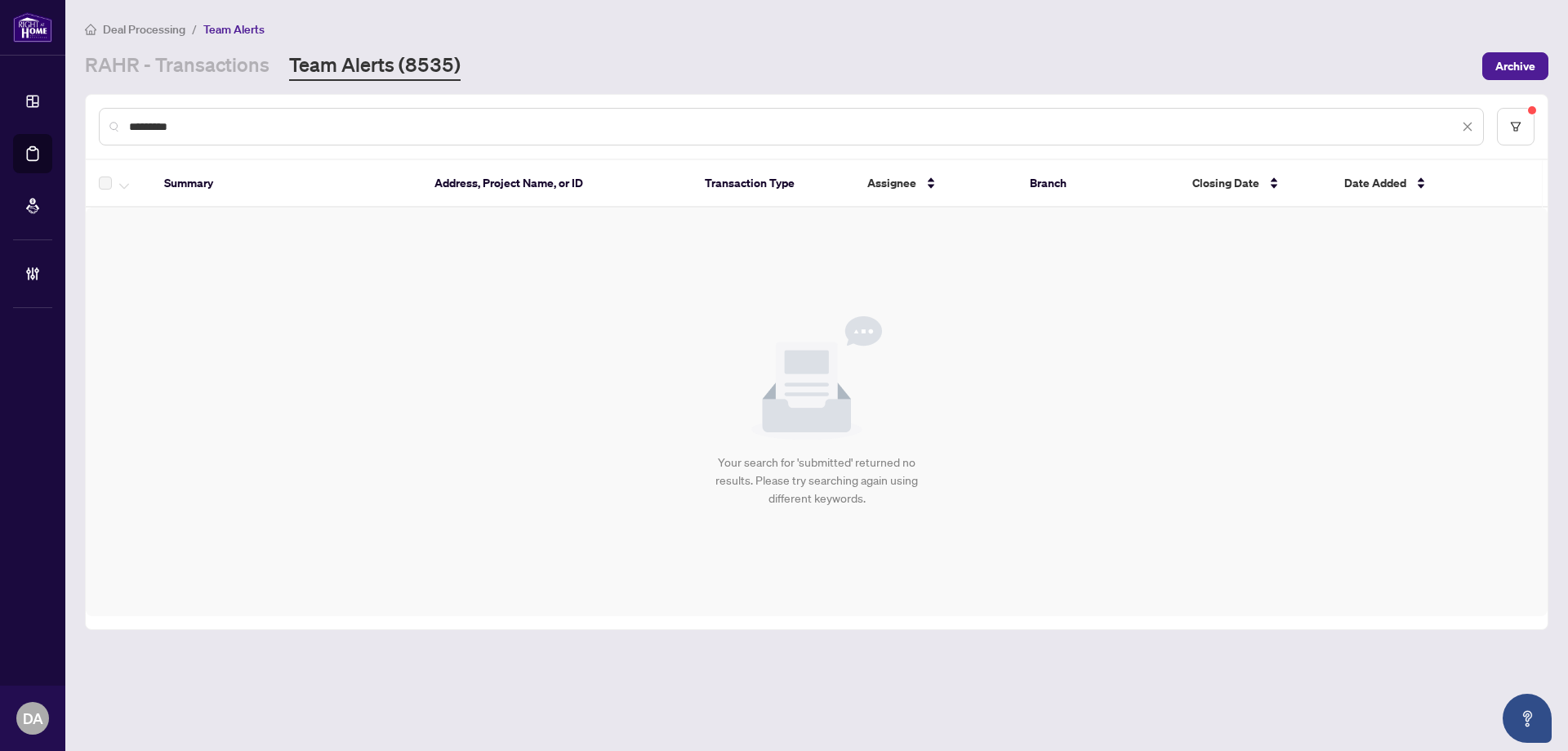
click at [238, 127] on input "*********" at bounding box center [794, 126] width 1330 height 18
paste input "text"
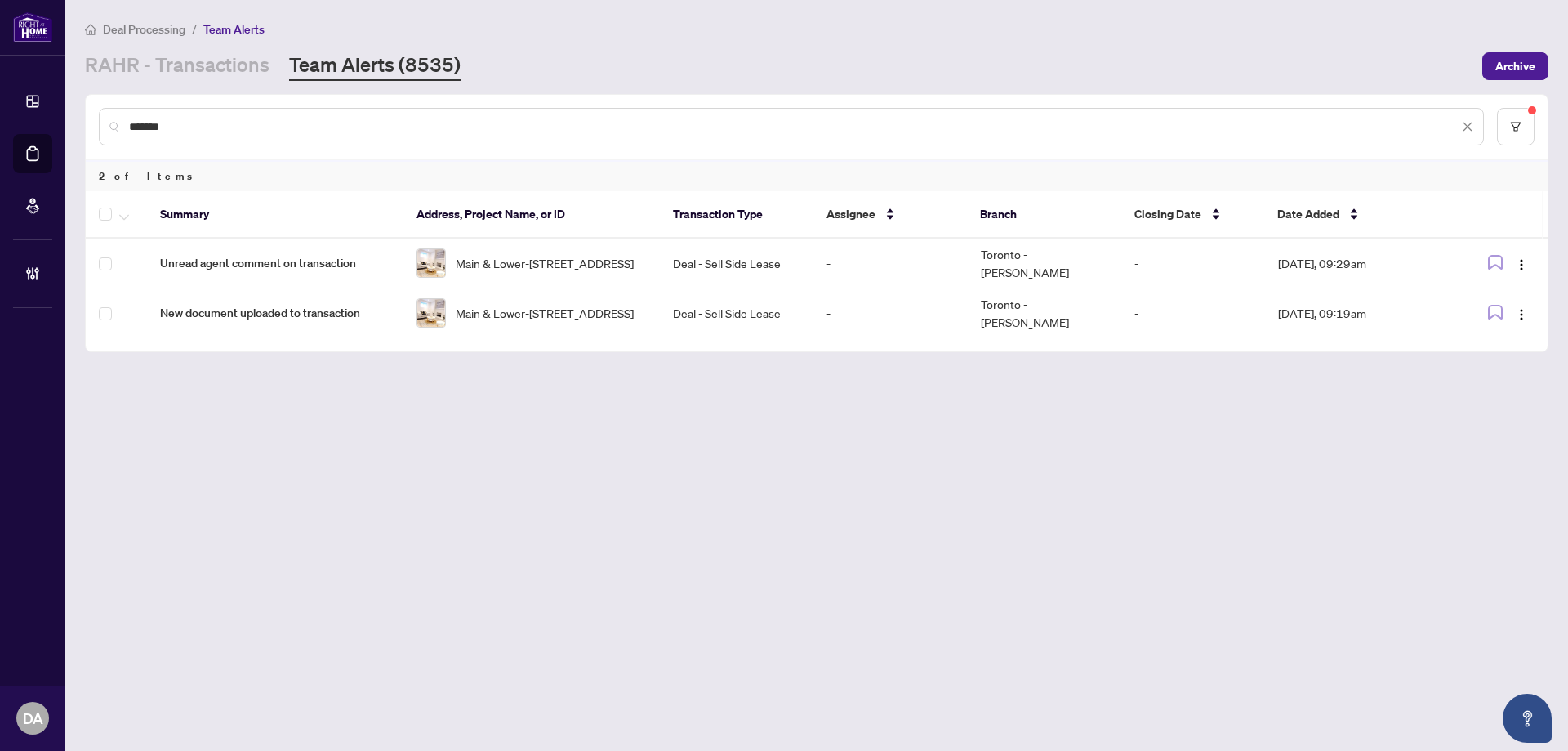
click at [237, 126] on input "*******" at bounding box center [794, 126] width 1330 height 18
type input "*******"
click at [116, 215] on button "button" at bounding box center [124, 214] width 18 height 20
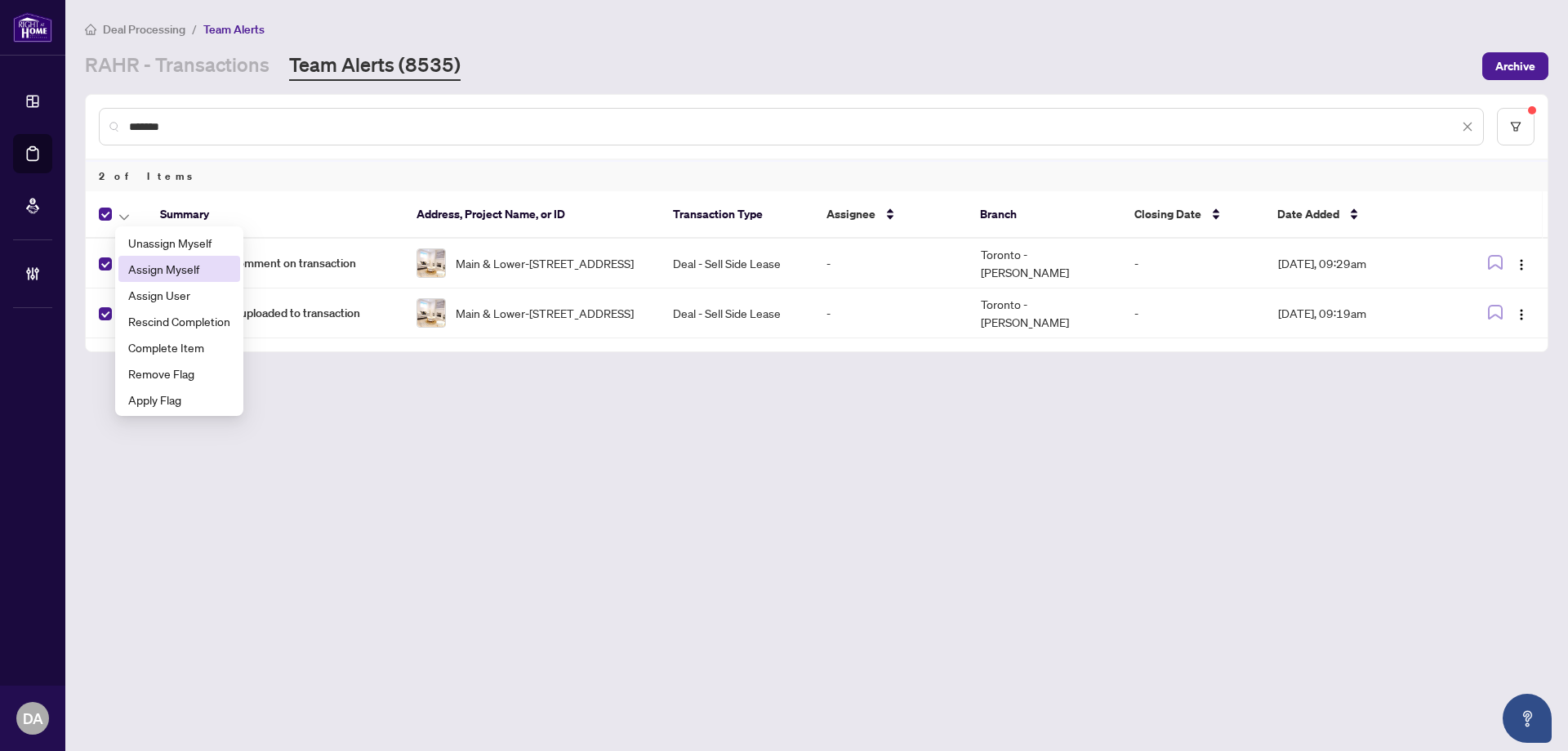
click at [173, 266] on span "Assign Myself" at bounding box center [179, 269] width 102 height 18
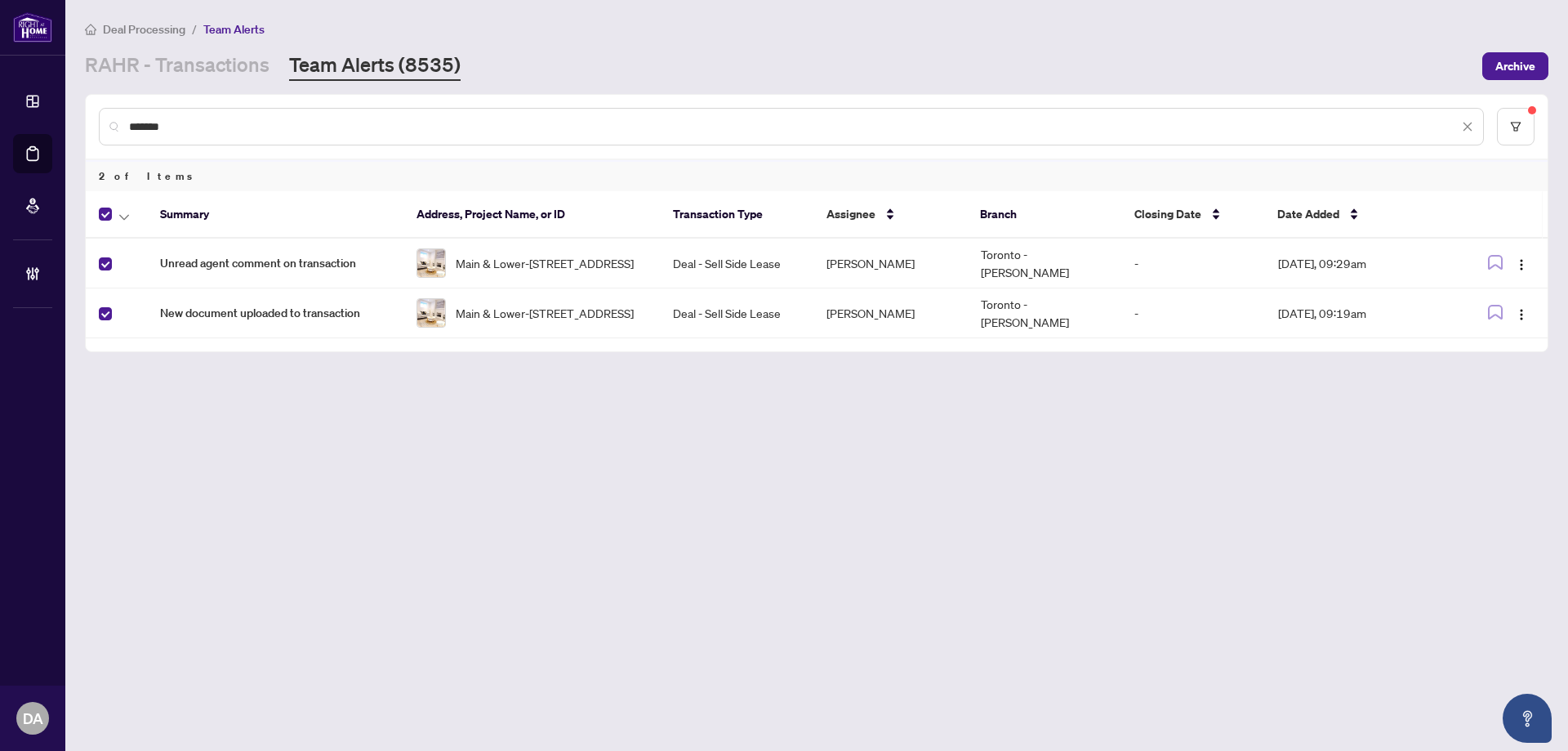
drag, startPoint x: 121, startPoint y: 216, endPoint x: 146, endPoint y: 228, distance: 27.7
click at [121, 216] on icon "button" at bounding box center [124, 217] width 10 height 7
click at [230, 350] on span "Complete Item" at bounding box center [179, 347] width 102 height 18
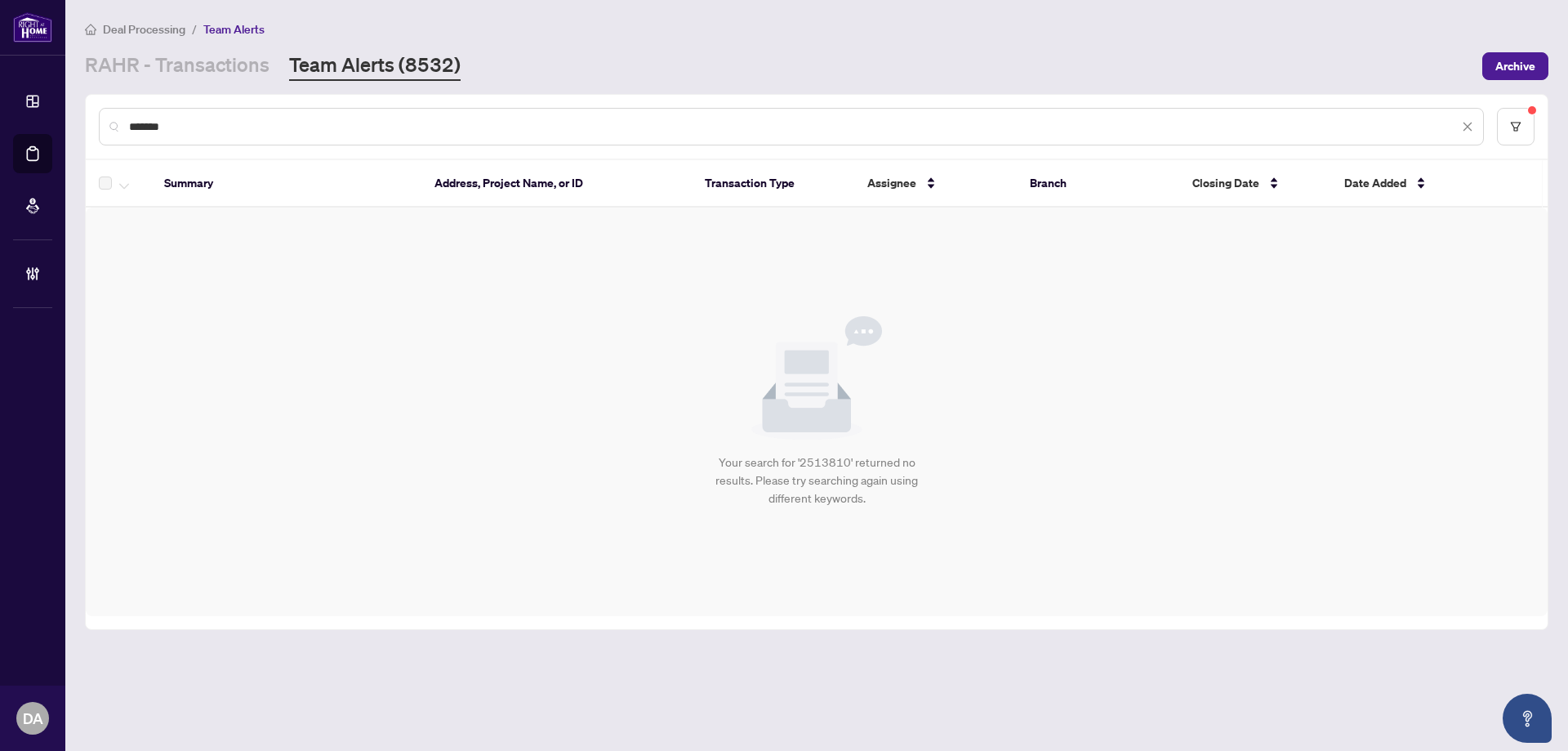
click at [209, 123] on input "*******" at bounding box center [794, 126] width 1330 height 18
click at [209, 122] on input "*******" at bounding box center [794, 126] width 1330 height 18
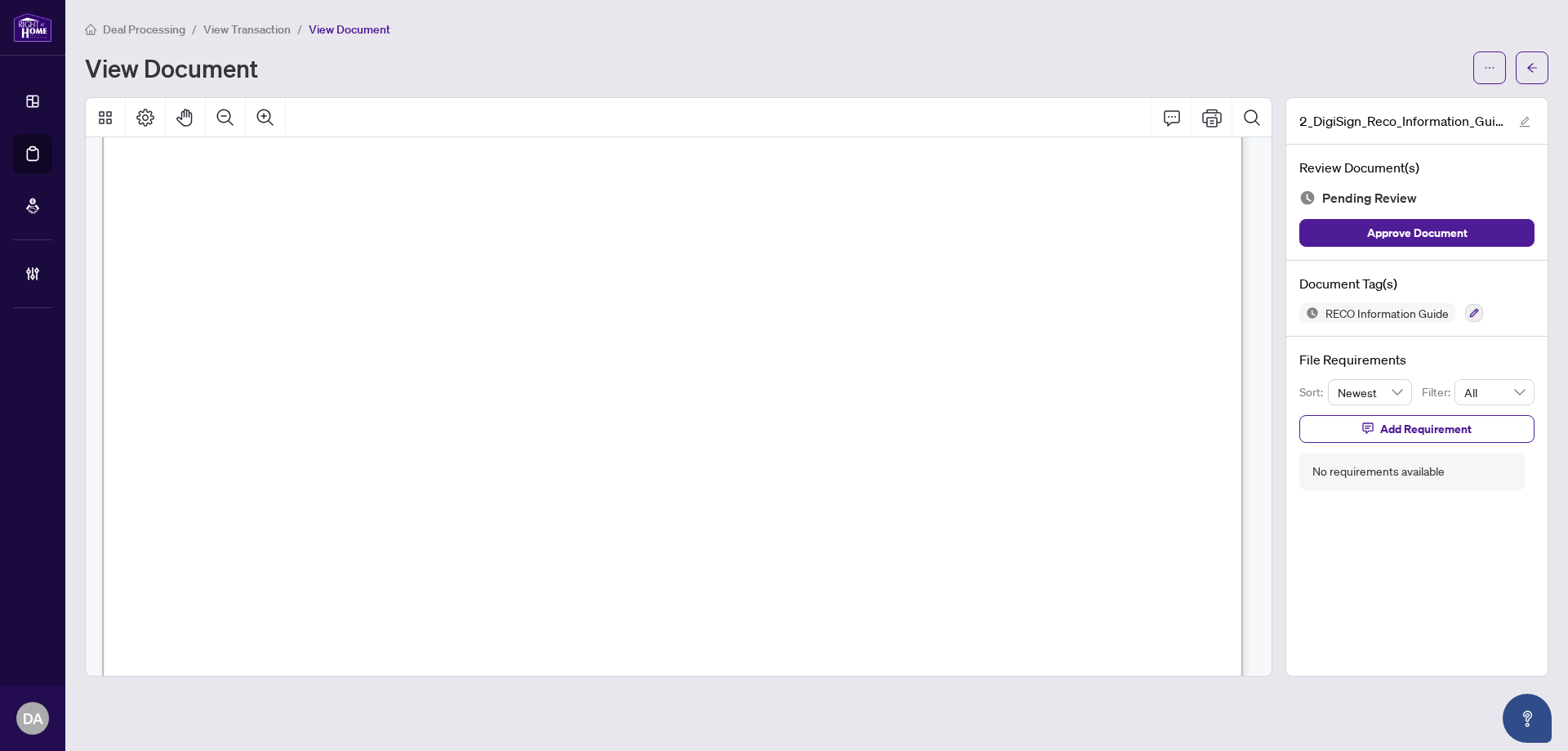
scroll to position [18159, 0]
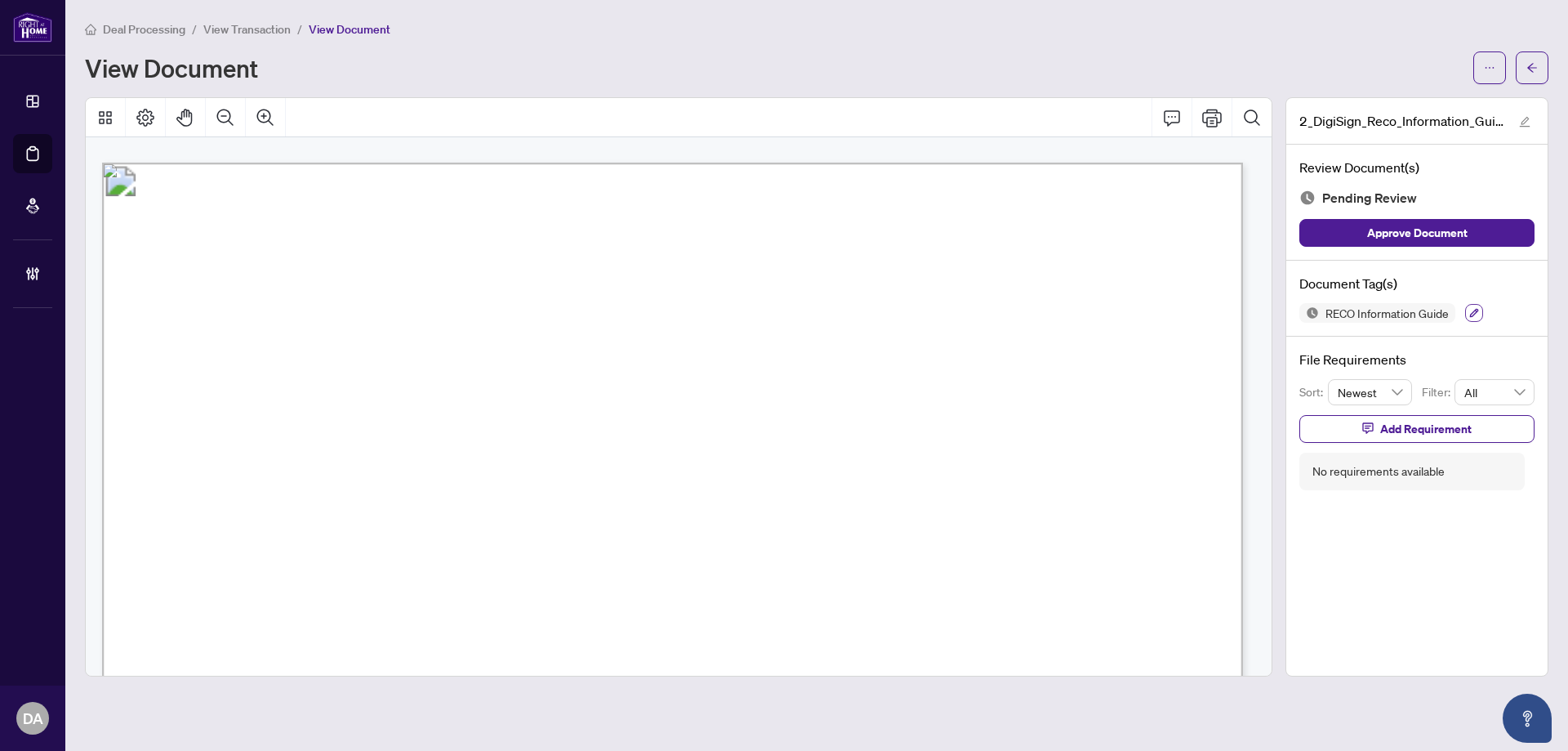
click at [1474, 308] on icon "button" at bounding box center [1475, 313] width 10 height 10
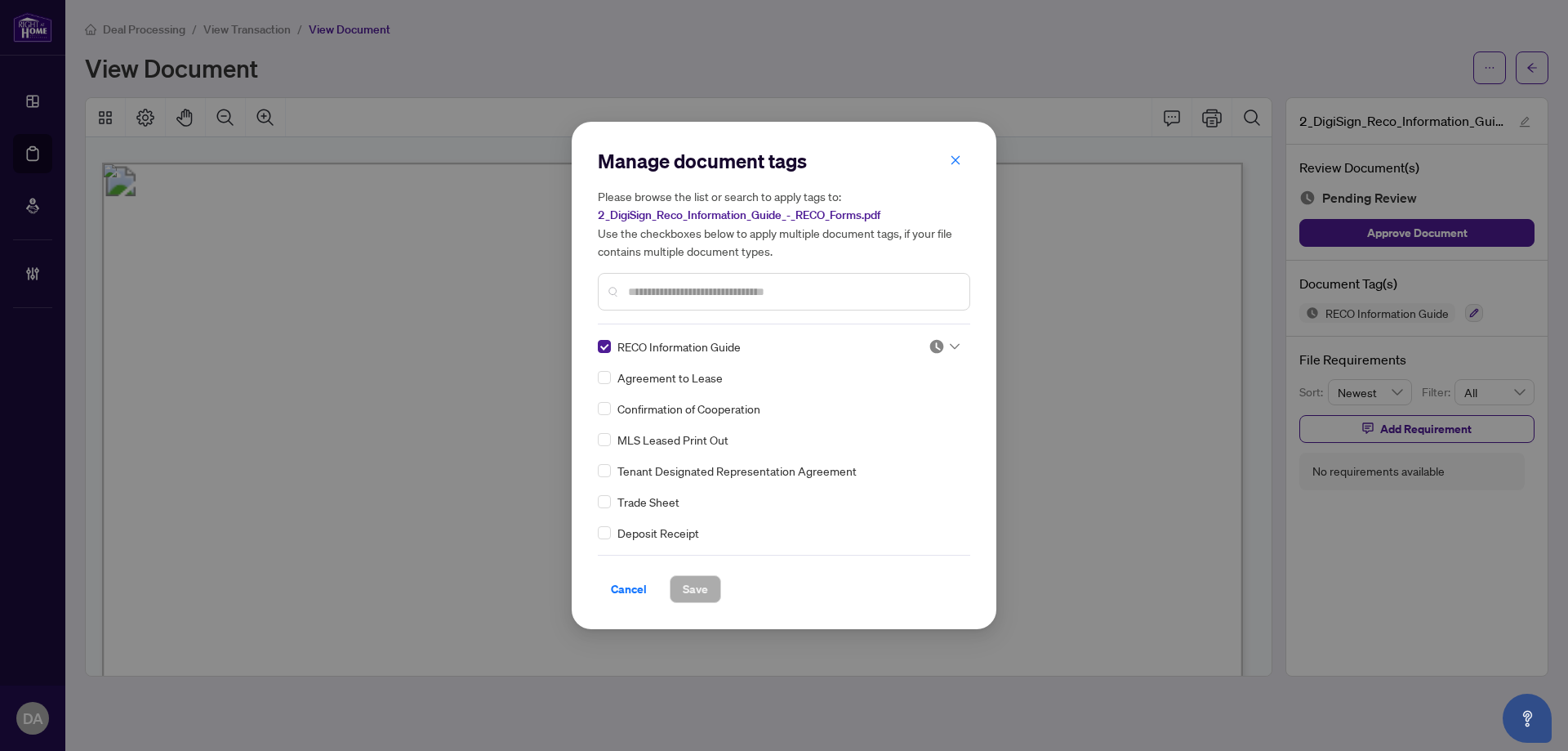
click at [938, 346] on img at bounding box center [937, 346] width 17 height 17
click at [896, 421] on div "Approved" at bounding box center [890, 426] width 105 height 18
click at [685, 592] on span "Save" at bounding box center [696, 589] width 26 height 26
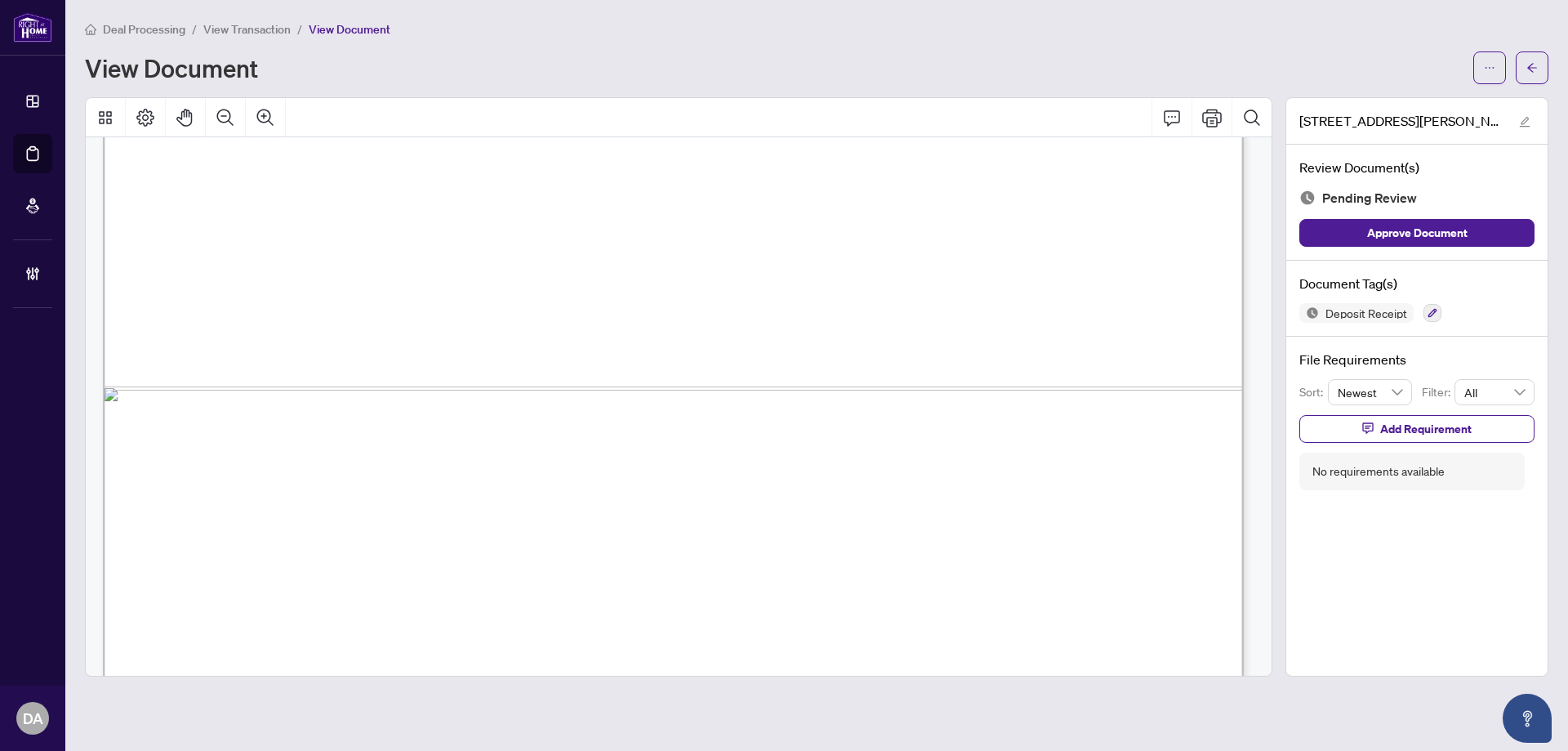
scroll to position [1120, 0]
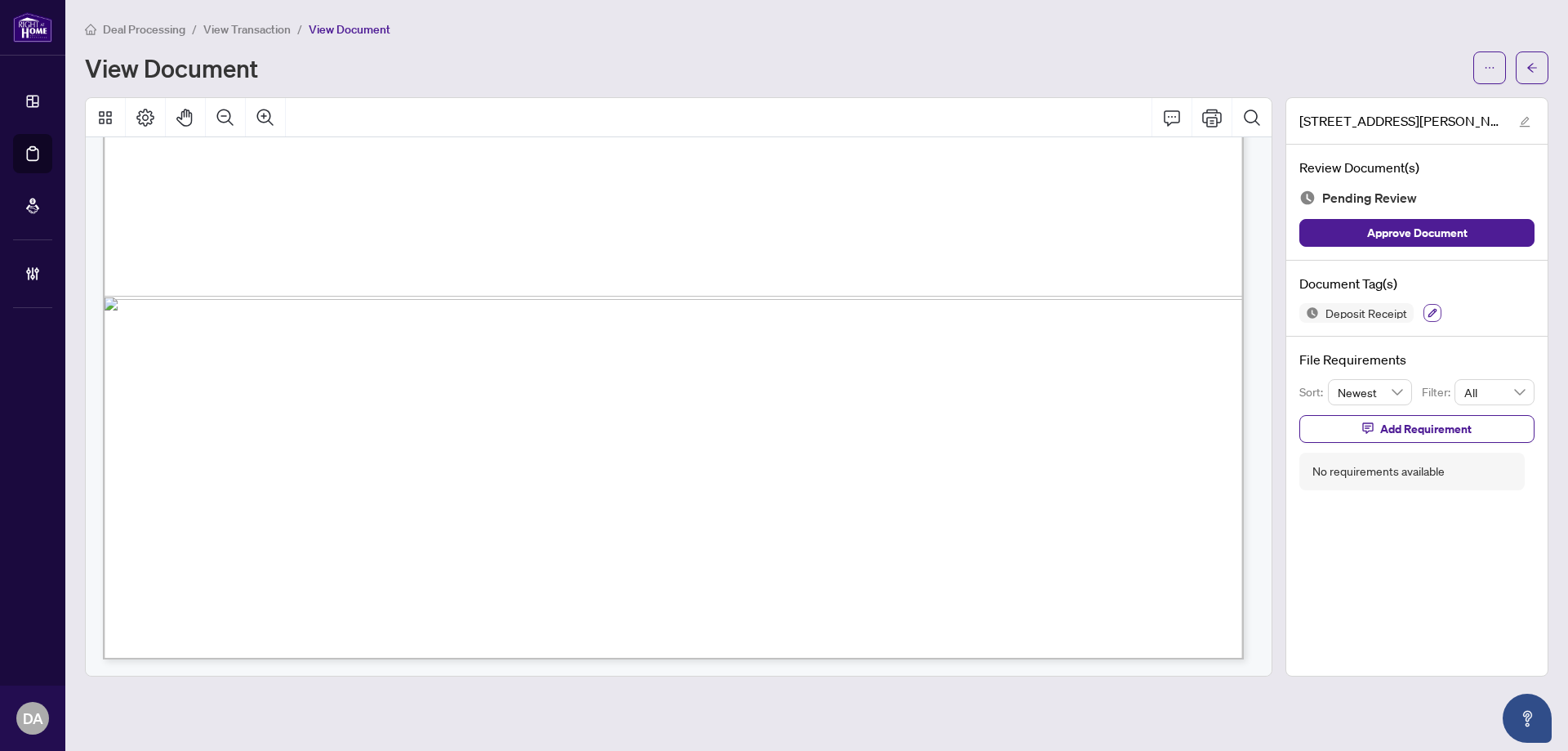
click at [1429, 308] on icon "button" at bounding box center [1433, 313] width 10 height 10
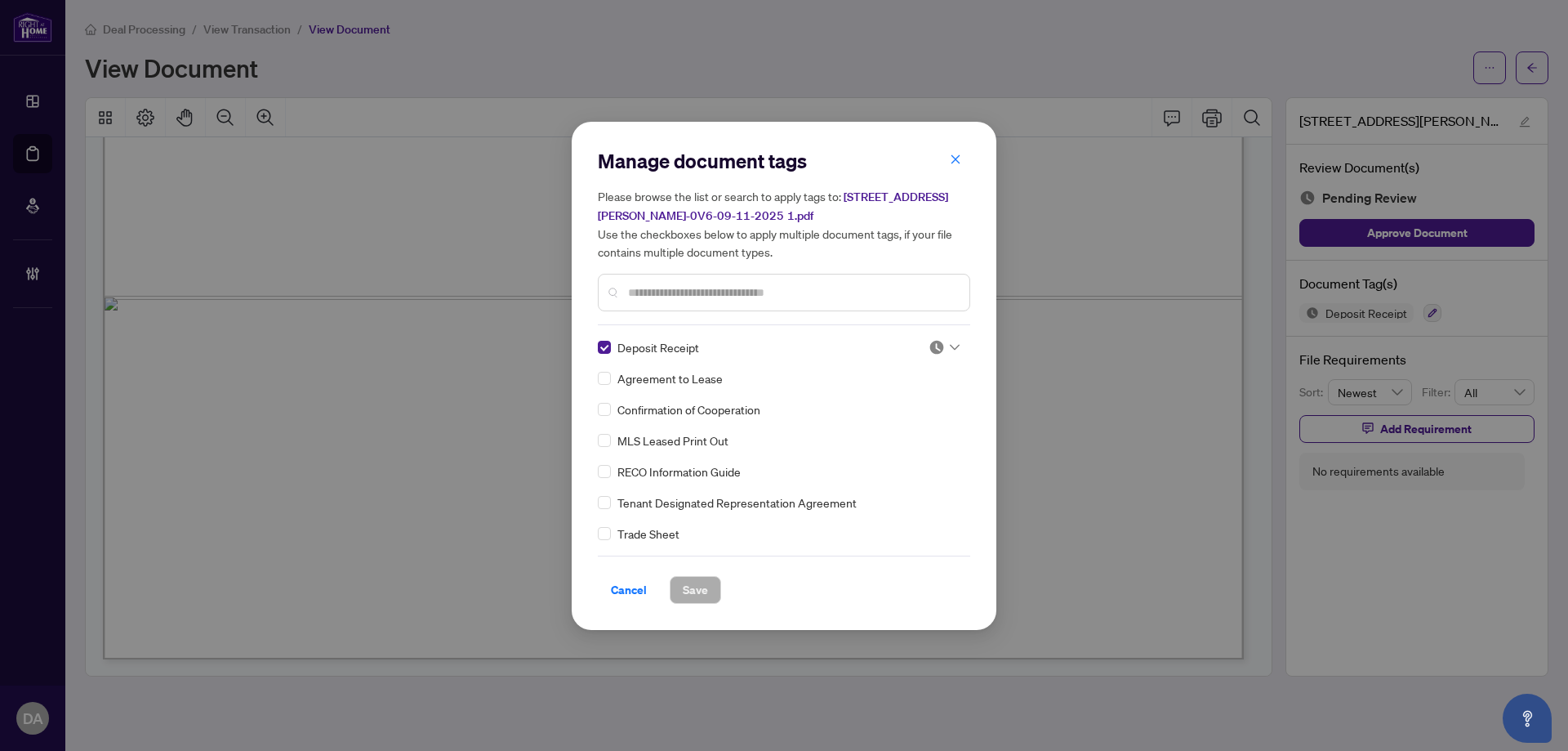
click at [941, 353] on div at bounding box center [944, 347] width 31 height 17
click at [905, 420] on div "Approved" at bounding box center [890, 426] width 105 height 18
click at [845, 302] on div at bounding box center [784, 292] width 373 height 37
click at [849, 297] on input "text" at bounding box center [791, 292] width 328 height 18
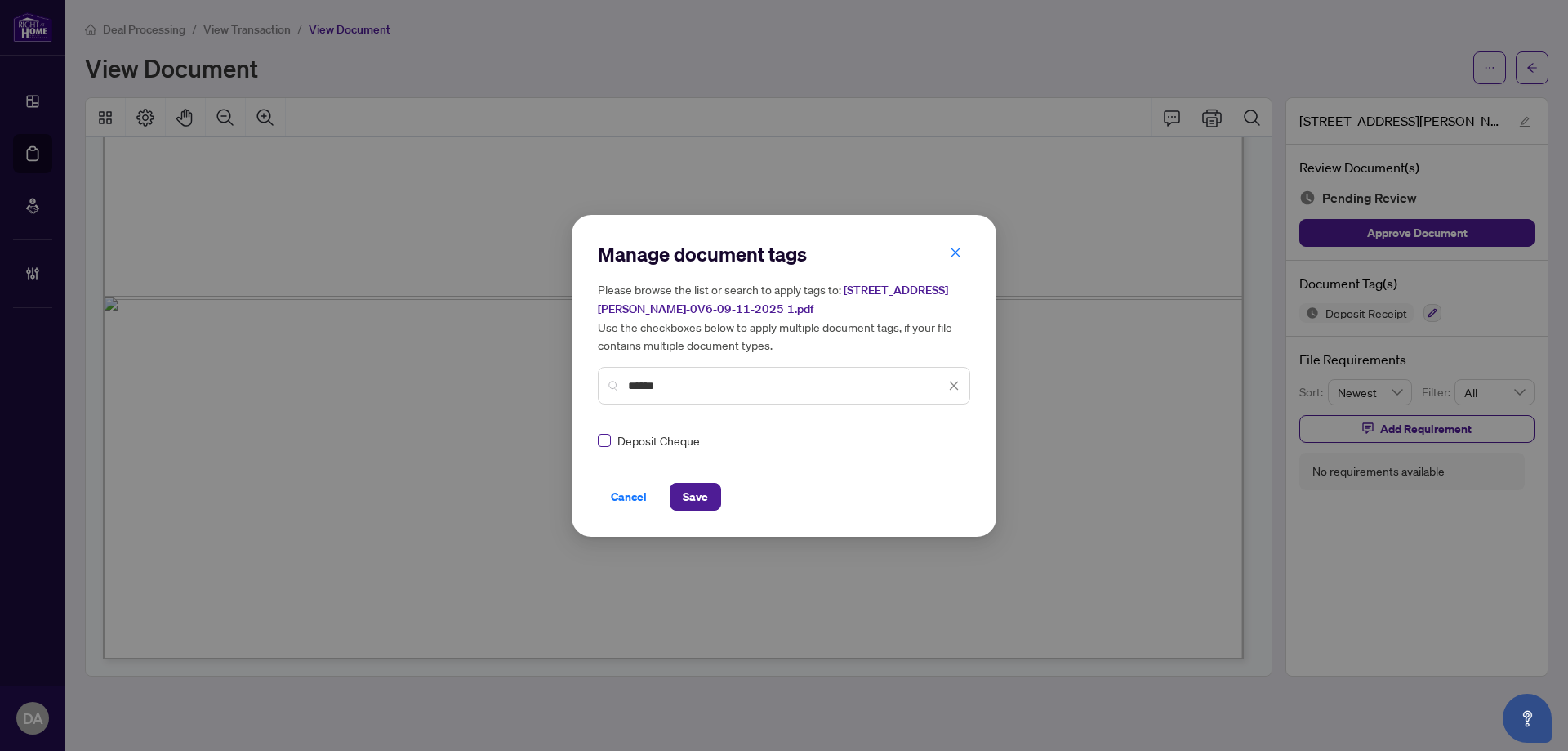
type input "******"
drag, startPoint x: 940, startPoint y: 438, endPoint x: 943, endPoint y: 449, distance: 11.4
click at [941, 442] on div at bounding box center [944, 440] width 31 height 17
click at [930, 525] on div "Approved" at bounding box center [890, 520] width 105 height 18
click at [707, 491] on button "Save" at bounding box center [696, 497] width 51 height 28
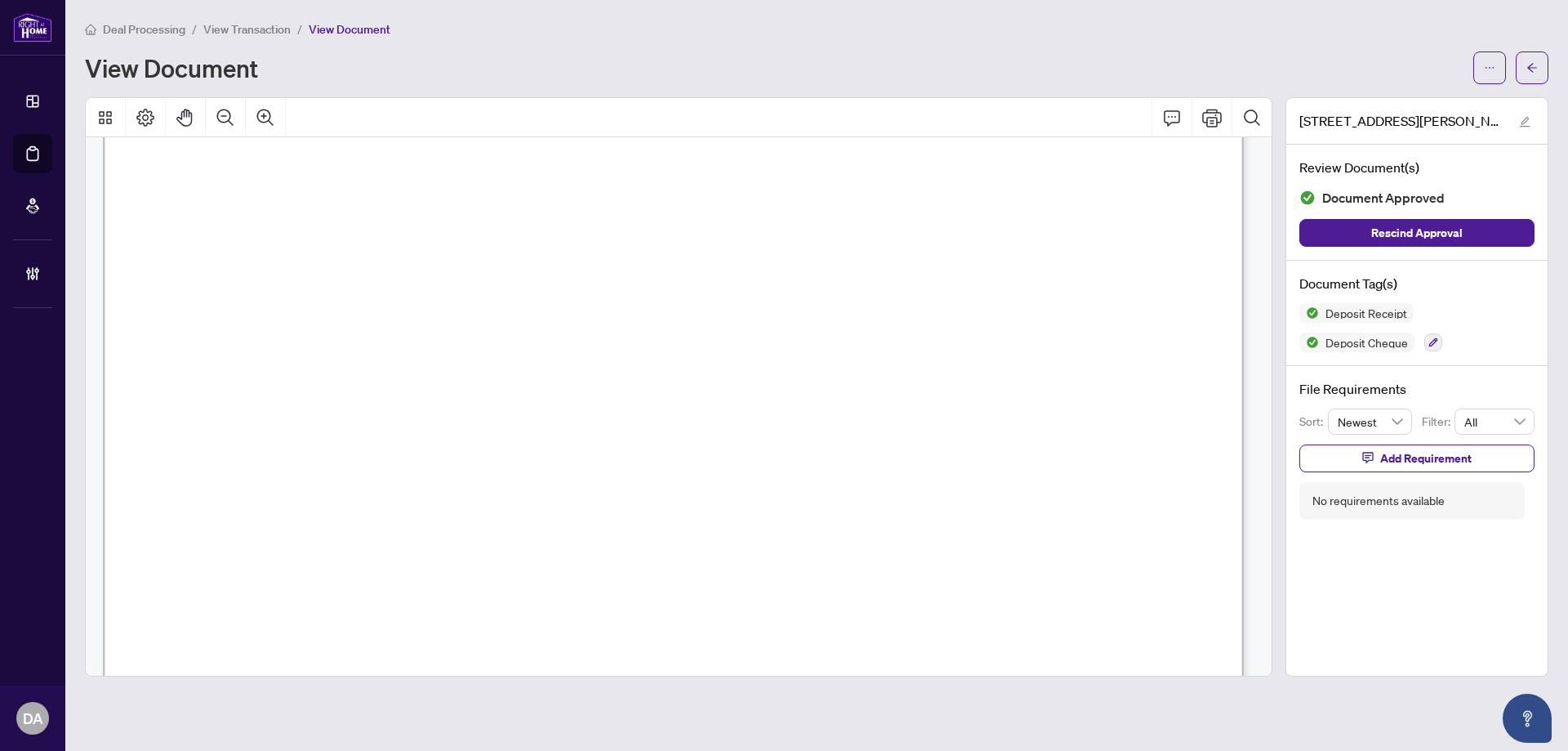
scroll to position [549, 0]
click at [1308, 340] on icon "button" at bounding box center [1309, 342] width 9 height 9
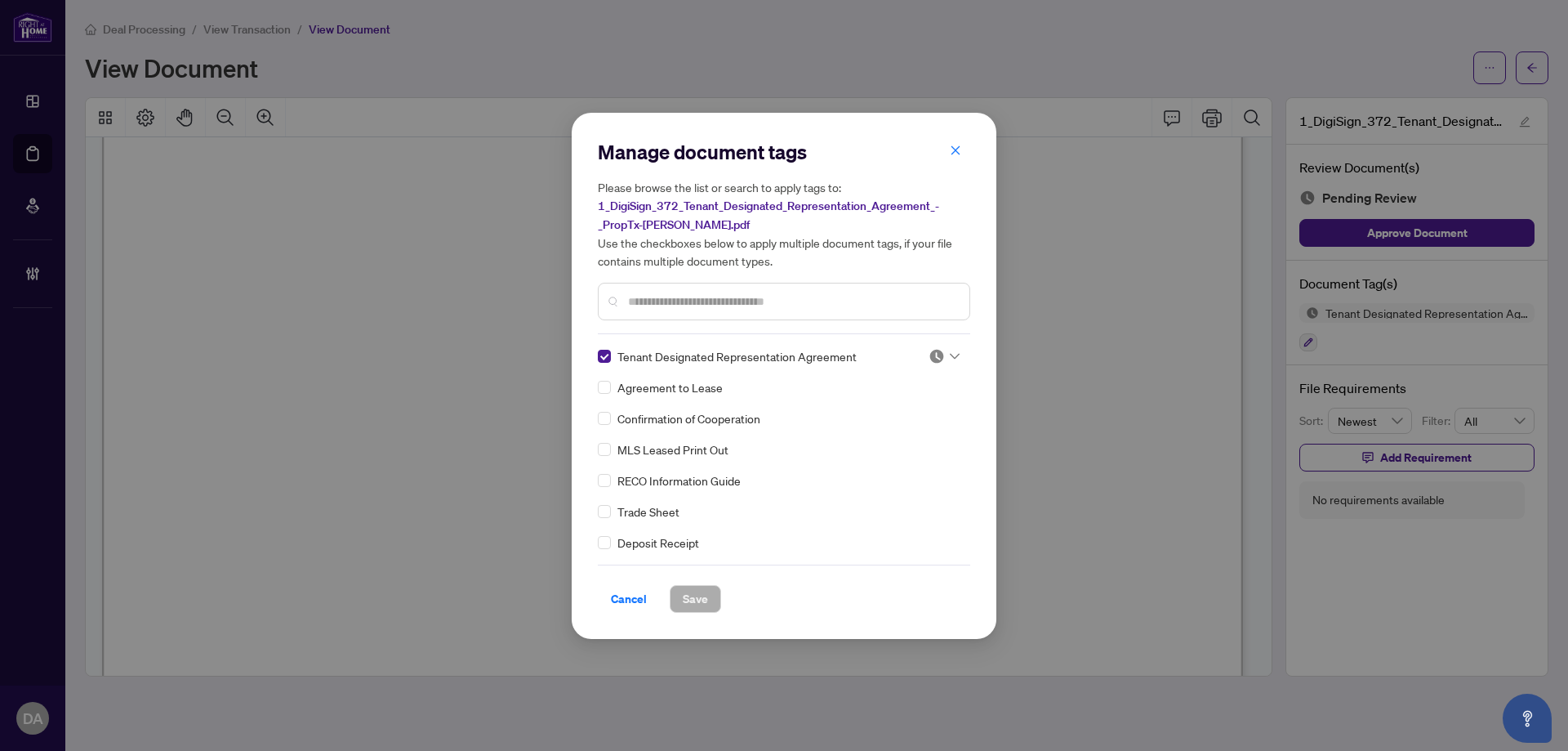
click at [934, 349] on img at bounding box center [937, 356] width 17 height 17
click at [903, 436] on div "Approved" at bounding box center [890, 435] width 105 height 18
click at [715, 601] on button "Save" at bounding box center [696, 599] width 51 height 28
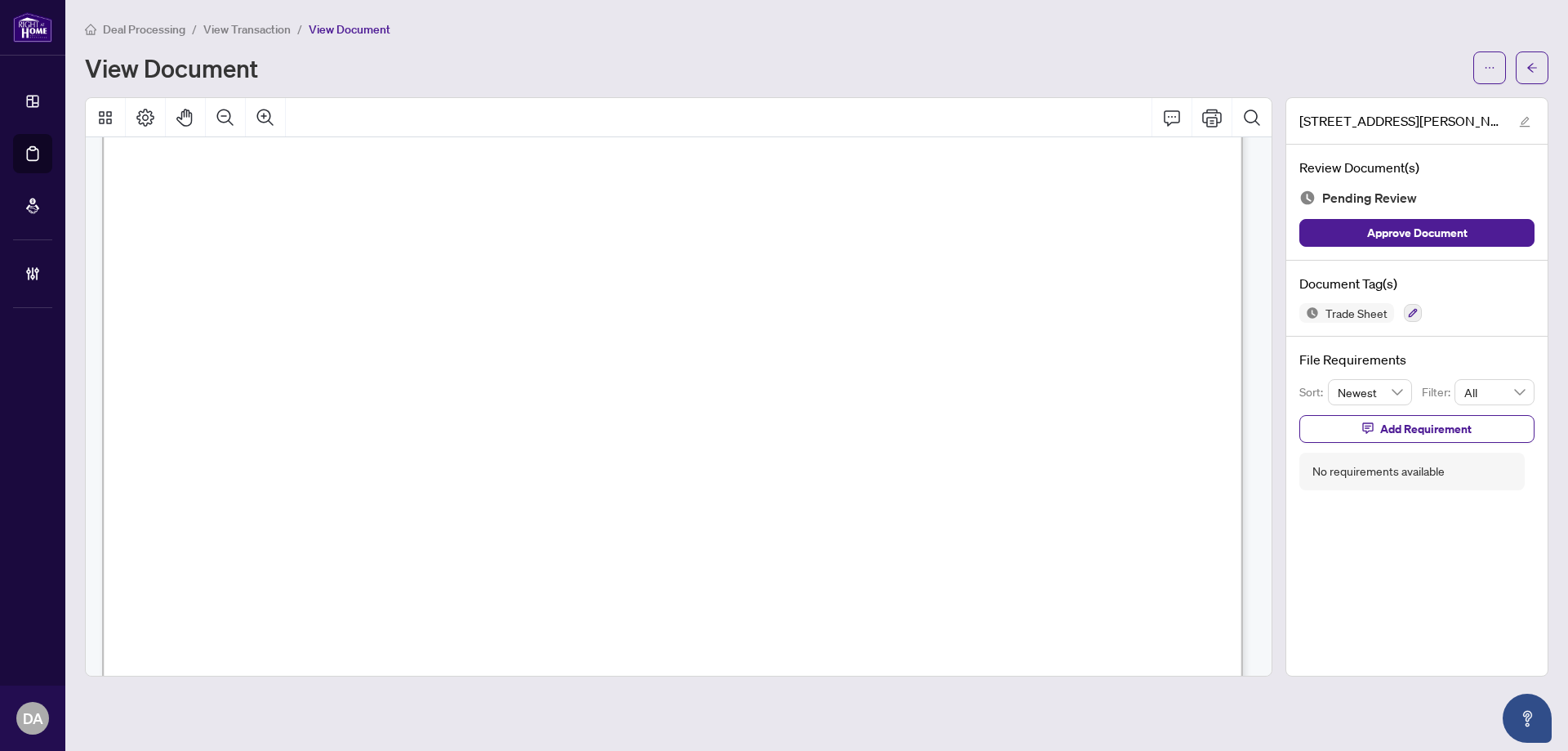
scroll to position [735, 0]
click at [1408, 306] on button "button" at bounding box center [1414, 313] width 18 height 18
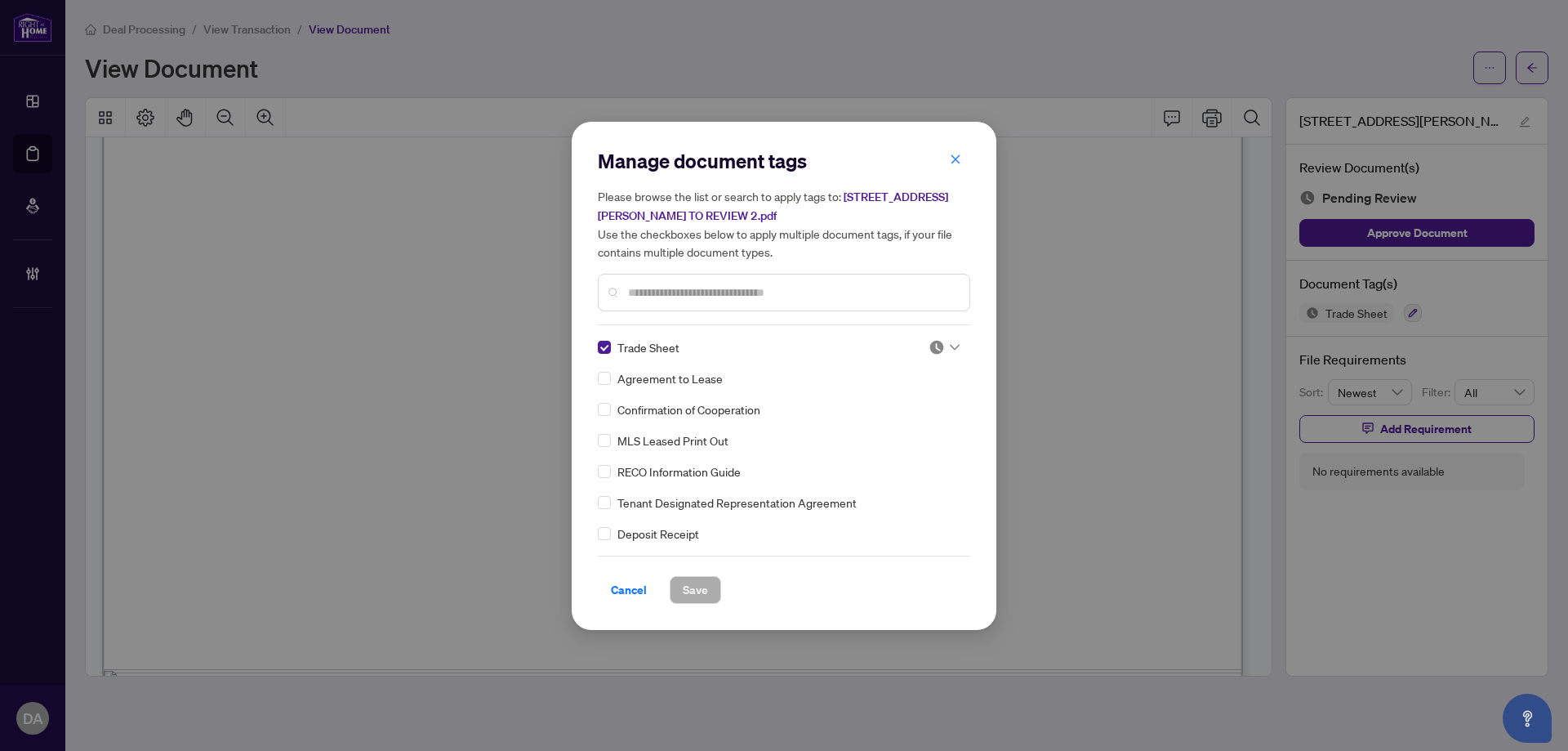
click at [949, 341] on div at bounding box center [944, 347] width 31 height 17
click at [913, 429] on div "Approved" at bounding box center [890, 426] width 105 height 18
click at [691, 580] on span "Save" at bounding box center [696, 590] width 26 height 26
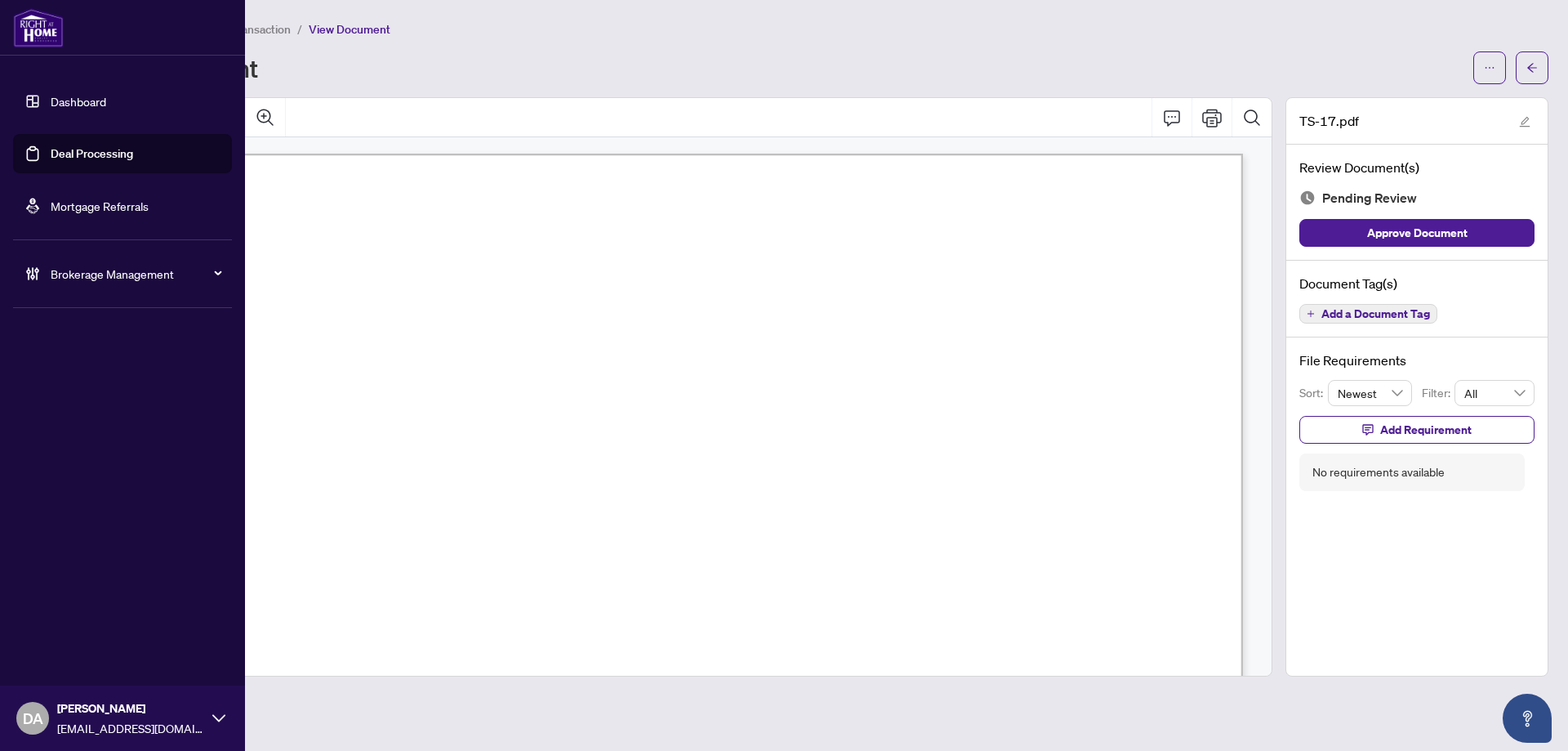
click at [71, 157] on link "Deal Processing" at bounding box center [92, 154] width 83 height 15
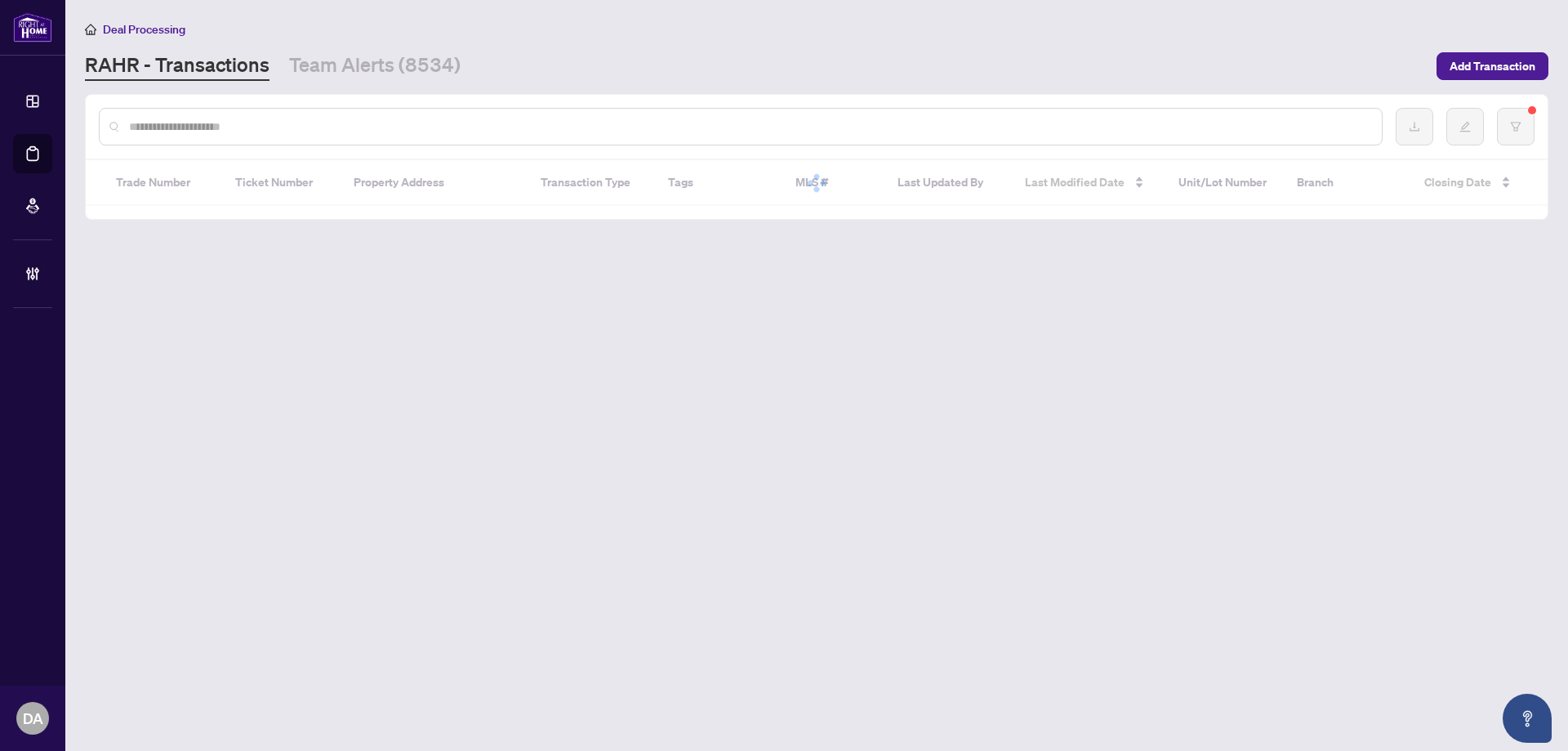
click at [682, 120] on input "text" at bounding box center [748, 126] width 1240 height 18
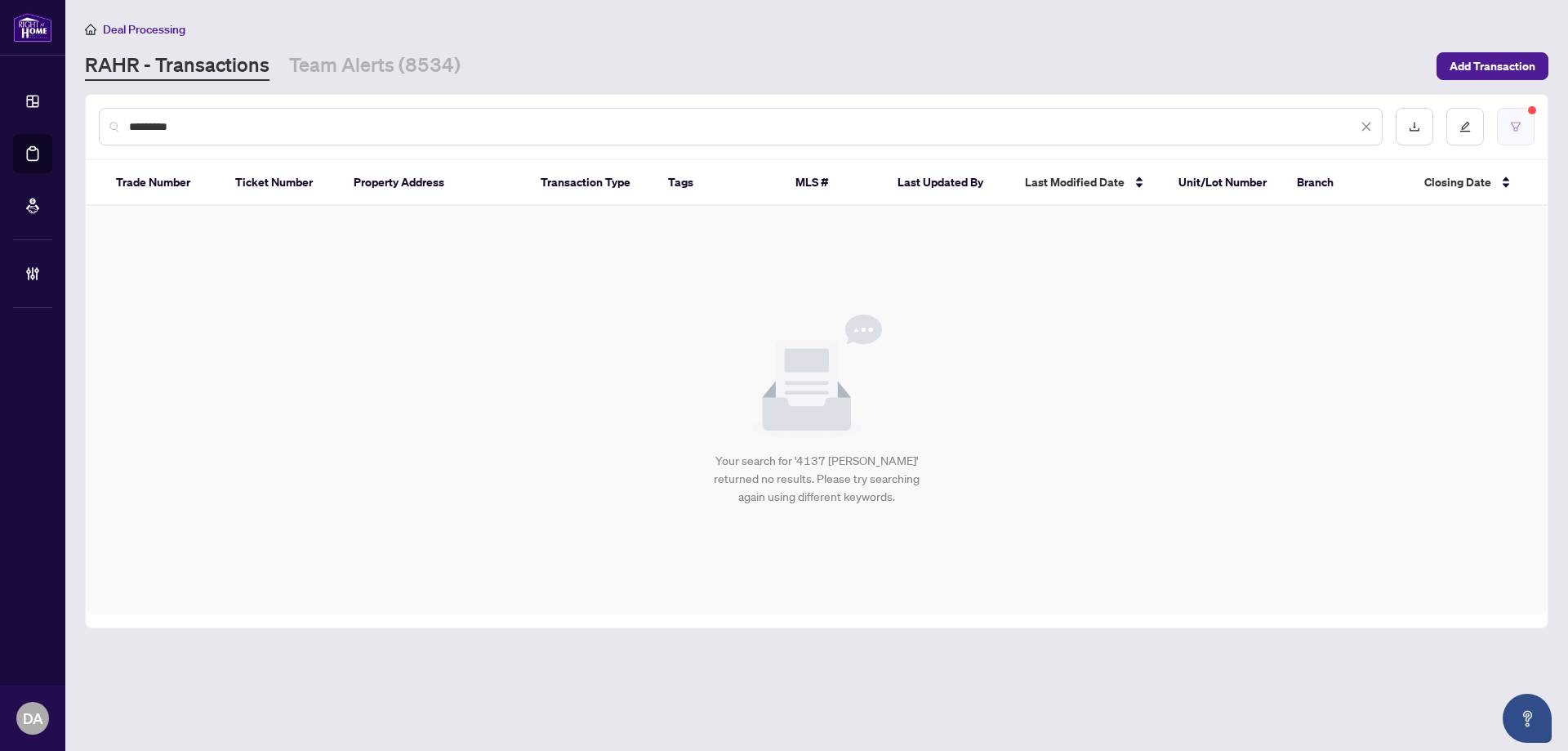
click at [1517, 129] on icon "filter" at bounding box center [1516, 126] width 12 height 12
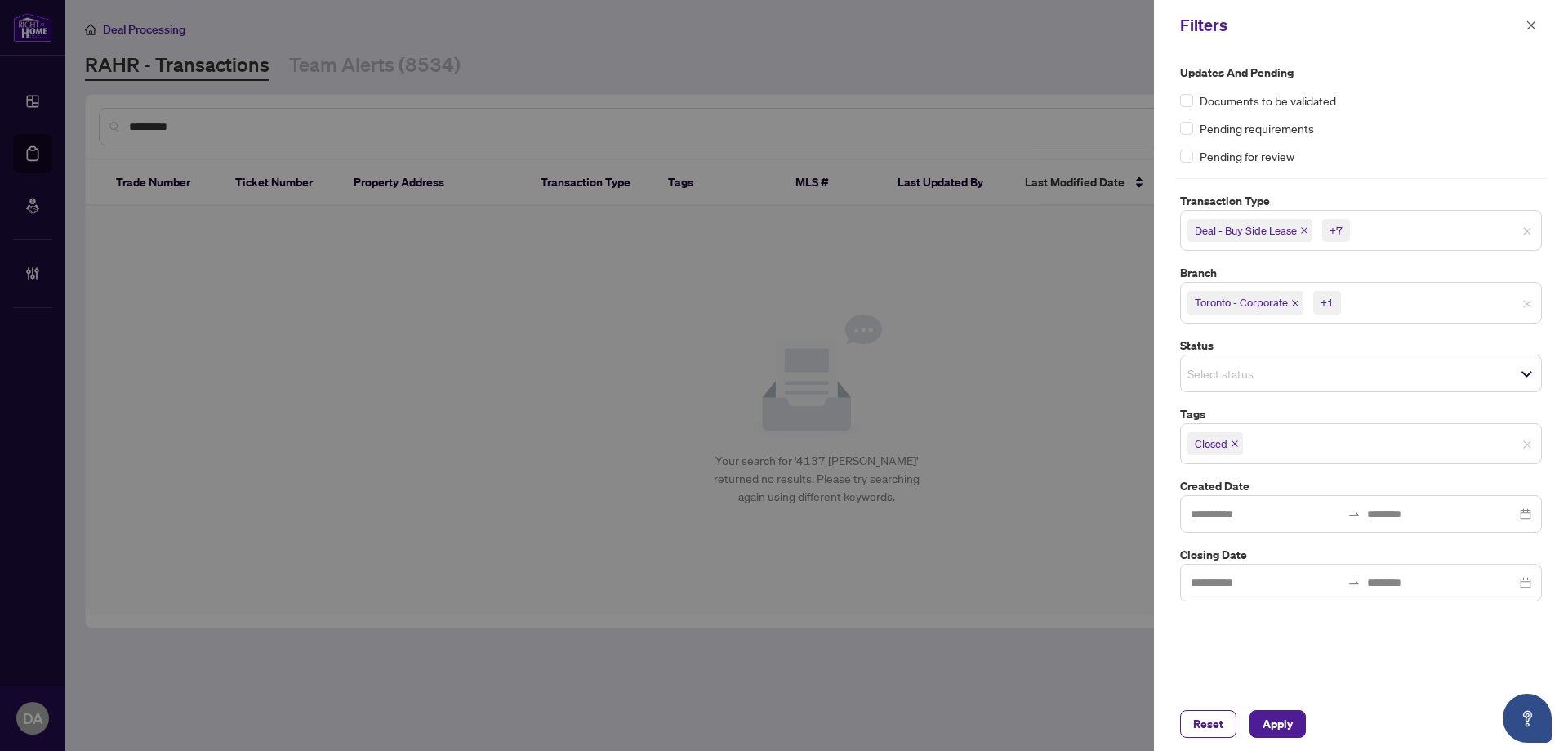
click at [1523, 313] on span "Toronto - Corporate +1" at bounding box center [1361, 302] width 360 height 26
click at [1288, 734] on span "Apply" at bounding box center [1277, 724] width 31 height 26
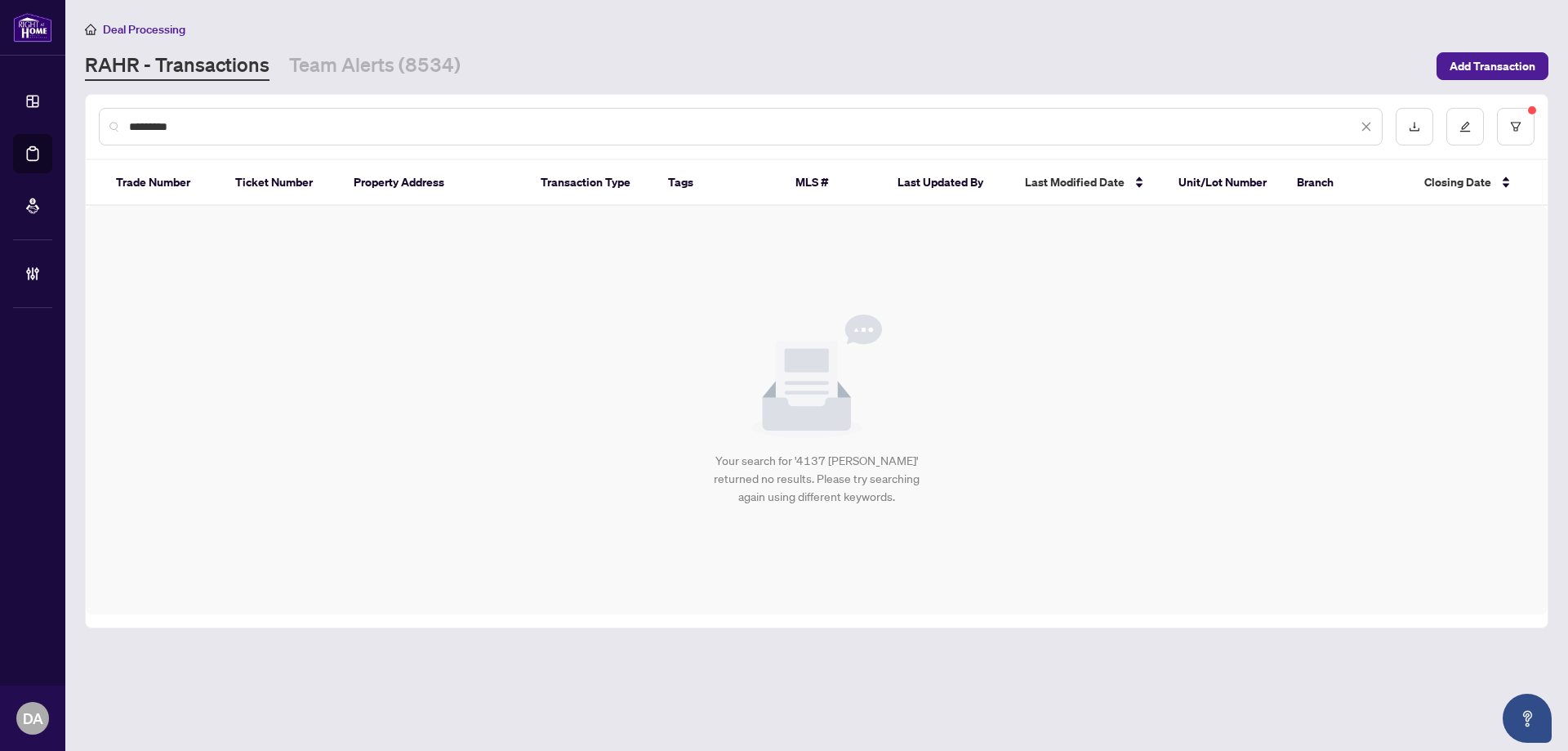
click at [354, 96] on main "Deal Processing [PERSON_NAME] - Transactions Team Alerts (8534) Add Transaction…" at bounding box center [816, 375] width 1503 height 751
click at [366, 119] on input "*********" at bounding box center [743, 126] width 1228 height 18
click at [598, 125] on input "**********" at bounding box center [743, 126] width 1228 height 18
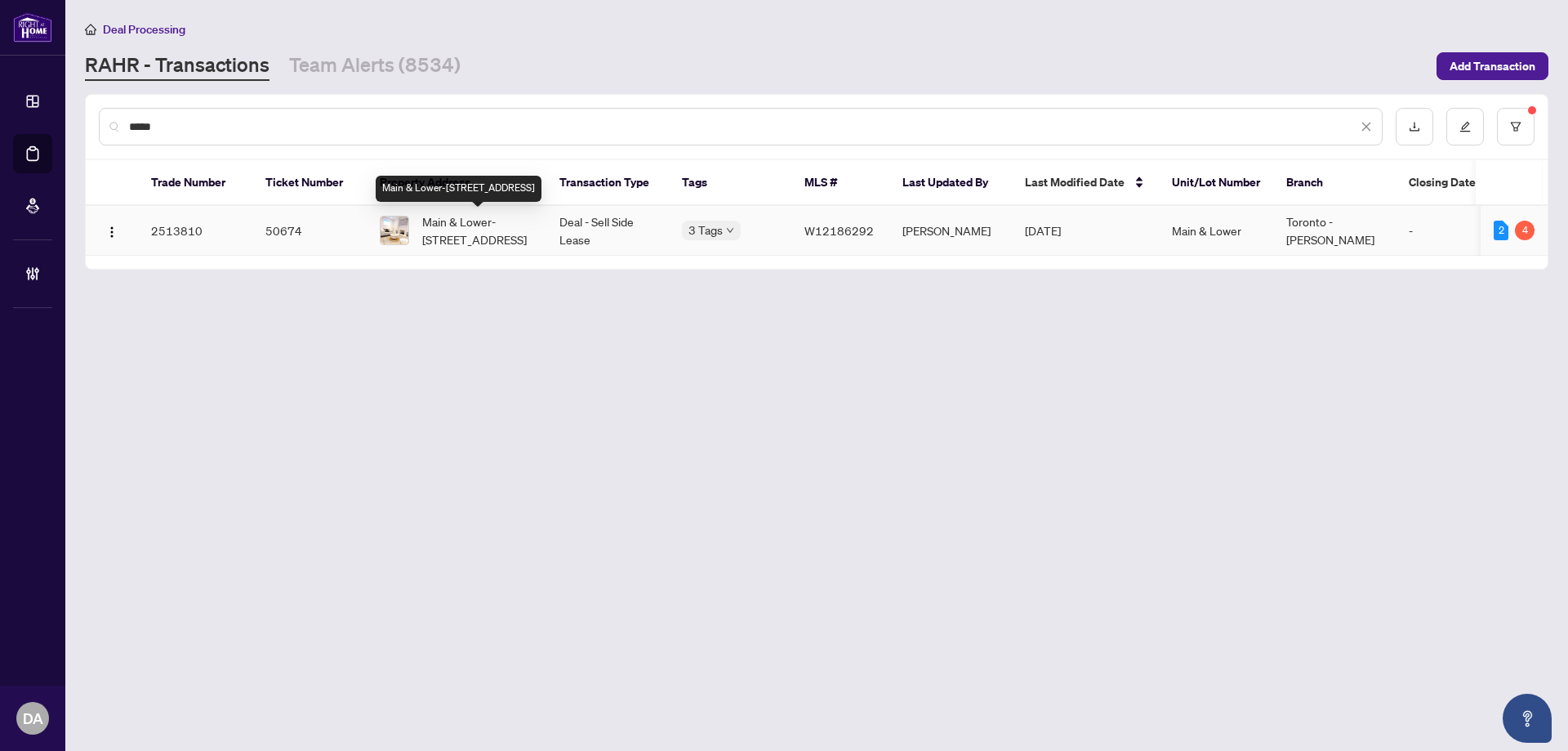
type input "*****"
click at [539, 223] on td "Main & Lower-[STREET_ADDRESS]" at bounding box center [457, 231] width 180 height 50
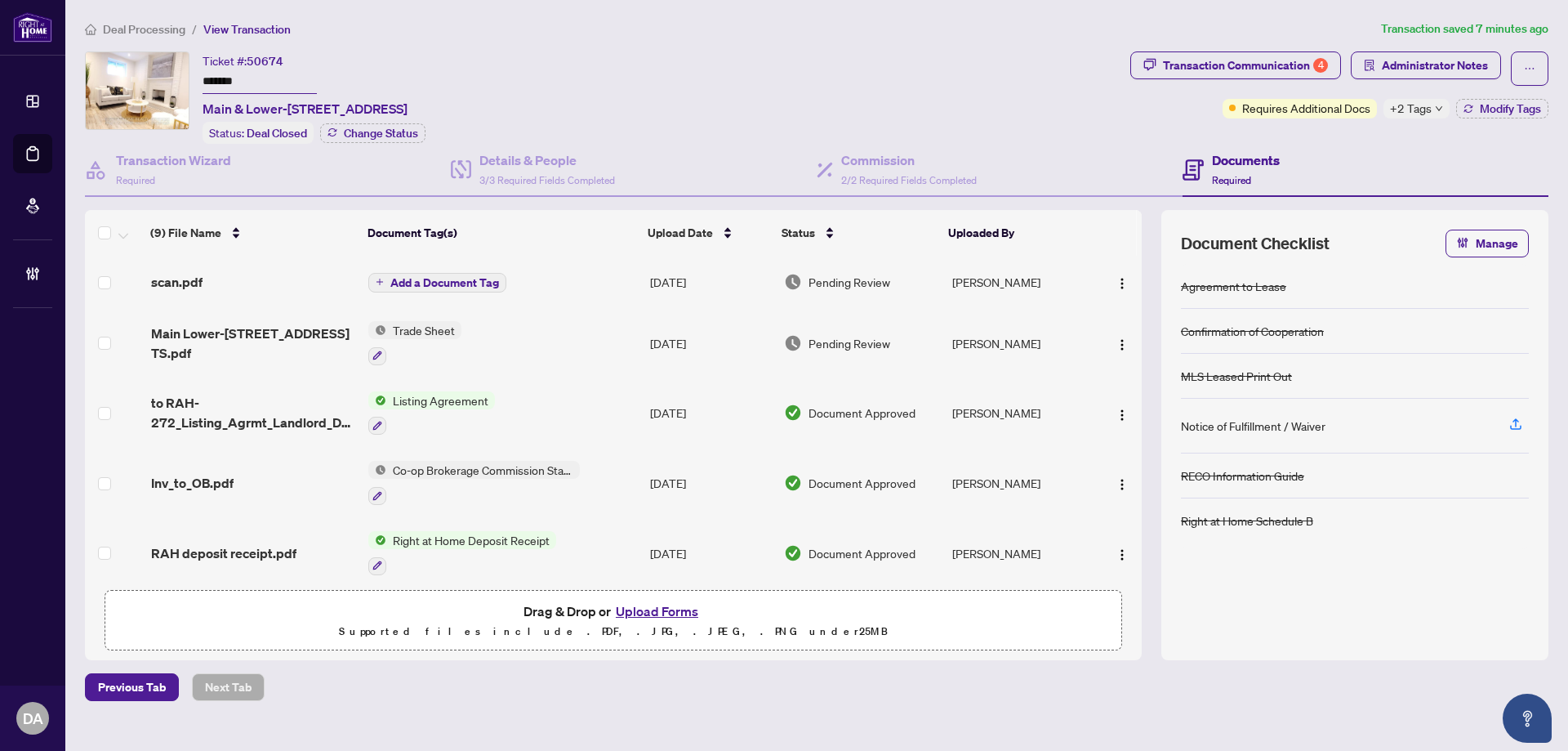
click at [1428, 107] on span "+2 Tags" at bounding box center [1411, 108] width 41 height 19
click at [991, 74] on div "Ticket #: 50674 ******* Main & Lower-4137 Perivale Rd, Mississauga, Ontario L5C…" at bounding box center [605, 97] width 1039 height 93
click at [1414, 70] on span "Administrator Notes" at bounding box center [1435, 65] width 107 height 26
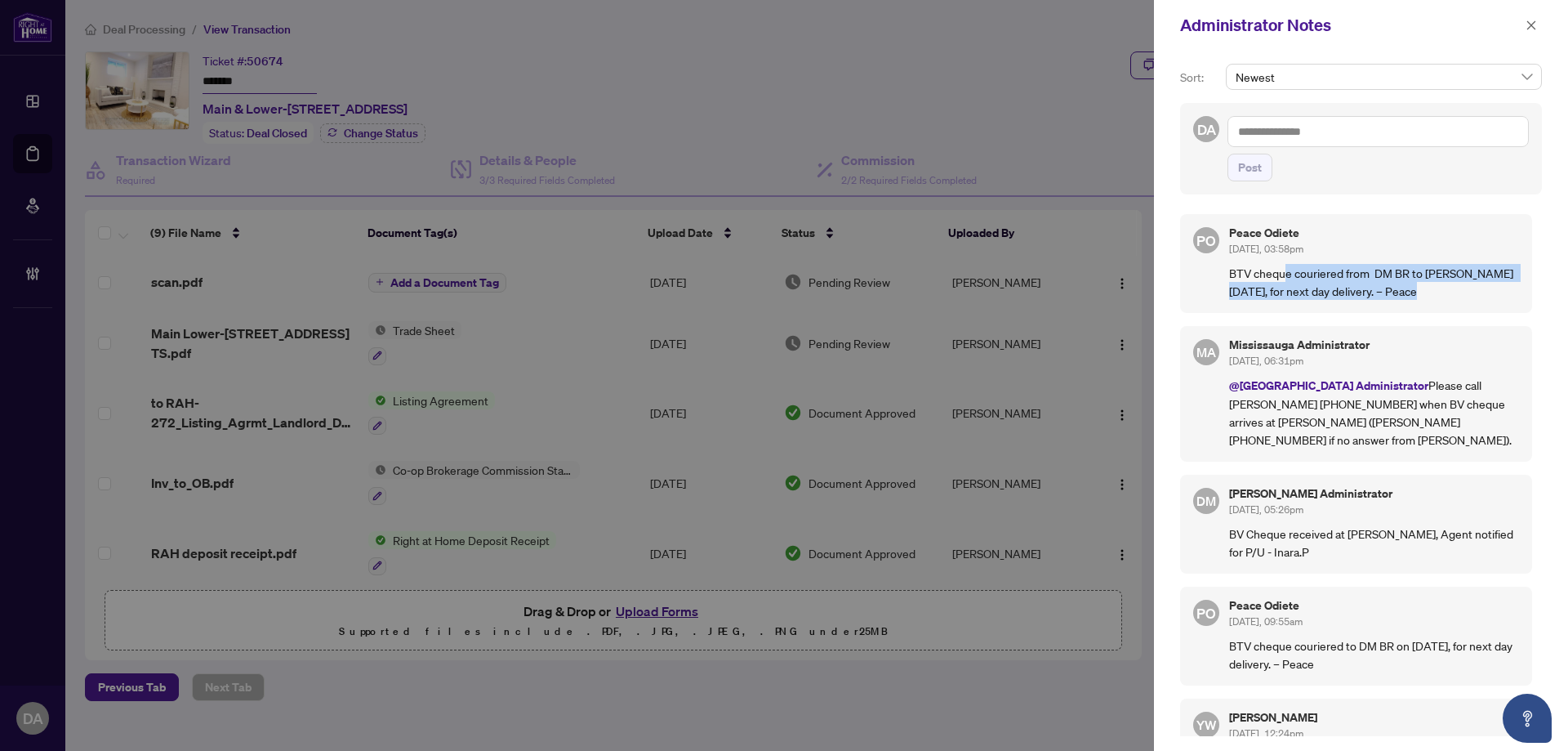
drag, startPoint x: 1285, startPoint y: 273, endPoint x: 1456, endPoint y: 297, distance: 172.7
click at [1456, 297] on p "BTV cheque couriered from DM BR to MISS Branch Sep 29th, for next day delivery.…" at bounding box center [1374, 282] width 290 height 36
click at [1456, 297] on p "BTV cheque couriered from DM BR to MISS Branch Sep 29th, for next day delivery.…" at bounding box center [1374, 282] width 290 height 36
drag, startPoint x: 1366, startPoint y: 268, endPoint x: 1461, endPoint y: 303, distance: 101.2
click at [1464, 303] on div "PO Peace Odiete Sep/29/2025, 03:58pm BTV cheque couriered from DM BR to MISS Br…" at bounding box center [1357, 264] width 352 height 99
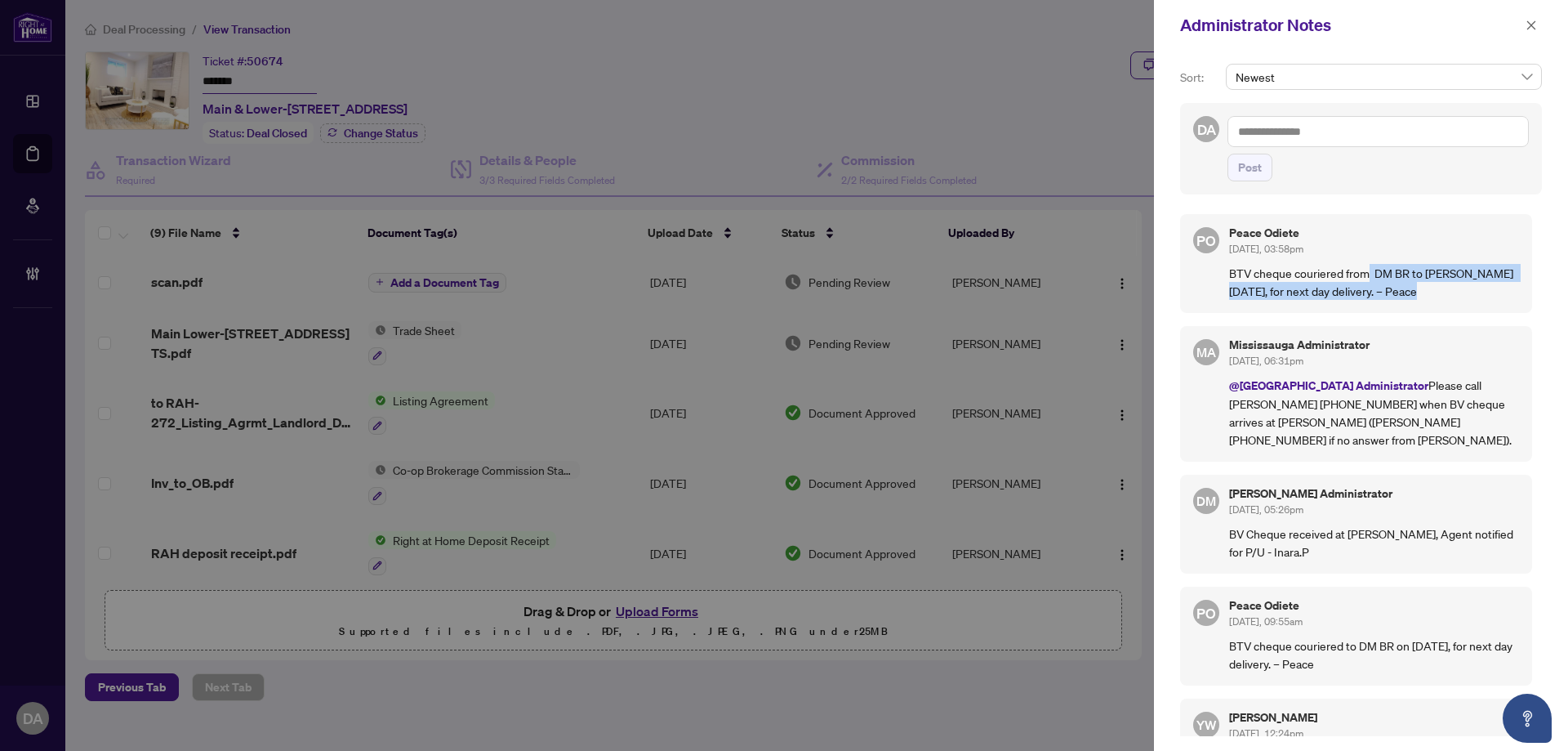
click at [1461, 303] on div "PO Peace Odiete Sep/29/2025, 03:58pm BTV cheque couriered from DM BR to MISS Br…" at bounding box center [1357, 264] width 352 height 99
click at [1440, 291] on p "BTV cheque couriered from DM BR to MISS Branch Sep 29th, for next day delivery.…" at bounding box center [1374, 282] width 290 height 36
drag, startPoint x: 1372, startPoint y: 276, endPoint x: 1466, endPoint y: 284, distance: 94.3
click at [1466, 284] on p "BTV cheque couriered from DM BR to MISS Branch Sep 29th, for next day delivery.…" at bounding box center [1374, 282] width 290 height 36
click at [1428, 278] on p "BTV cheque couriered from DM BR to MISS Branch Sep 29th, for next day delivery.…" at bounding box center [1374, 282] width 290 height 36
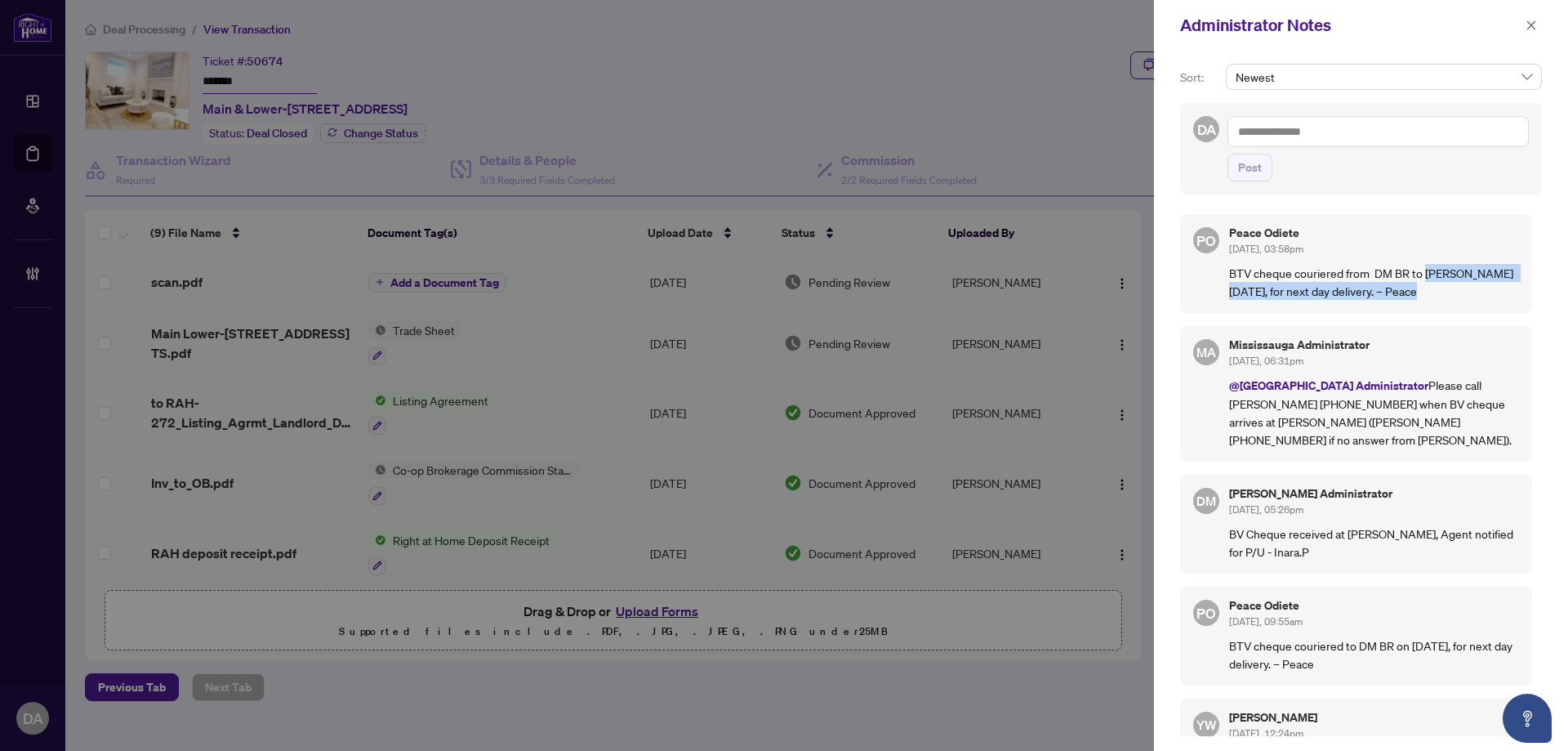
drag, startPoint x: 1428, startPoint y: 278, endPoint x: 1433, endPoint y: 291, distance: 13.9
click at [1433, 291] on p "BTV cheque couriered from DM BR to MISS Branch Sep 29th, for next day delivery.…" at bounding box center [1374, 282] width 290 height 36
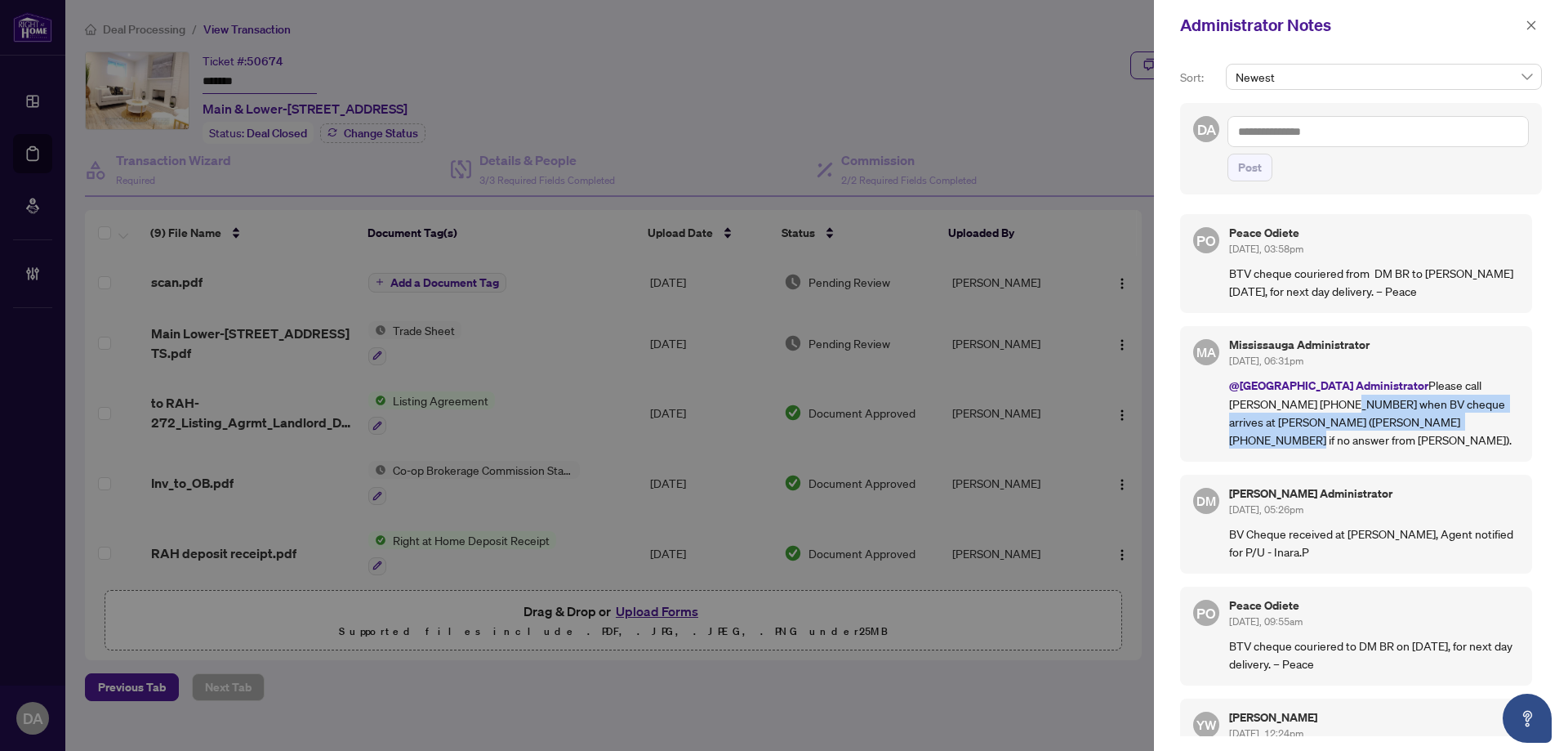
drag, startPoint x: 1280, startPoint y: 402, endPoint x: 1444, endPoint y: 435, distance: 167.3
click at [1440, 436] on div "MA Mississauga Administrator Sep/25/2025, 06:31pm @Mississauga Administrator Pl…" at bounding box center [1357, 393] width 352 height 135
click at [1452, 429] on p "@Mississauga Administrator Please call Lillian 416-898-6262 when BV cheque arri…" at bounding box center [1374, 412] width 290 height 73
click at [1532, 35] on span "button" at bounding box center [1532, 26] width 12 height 26
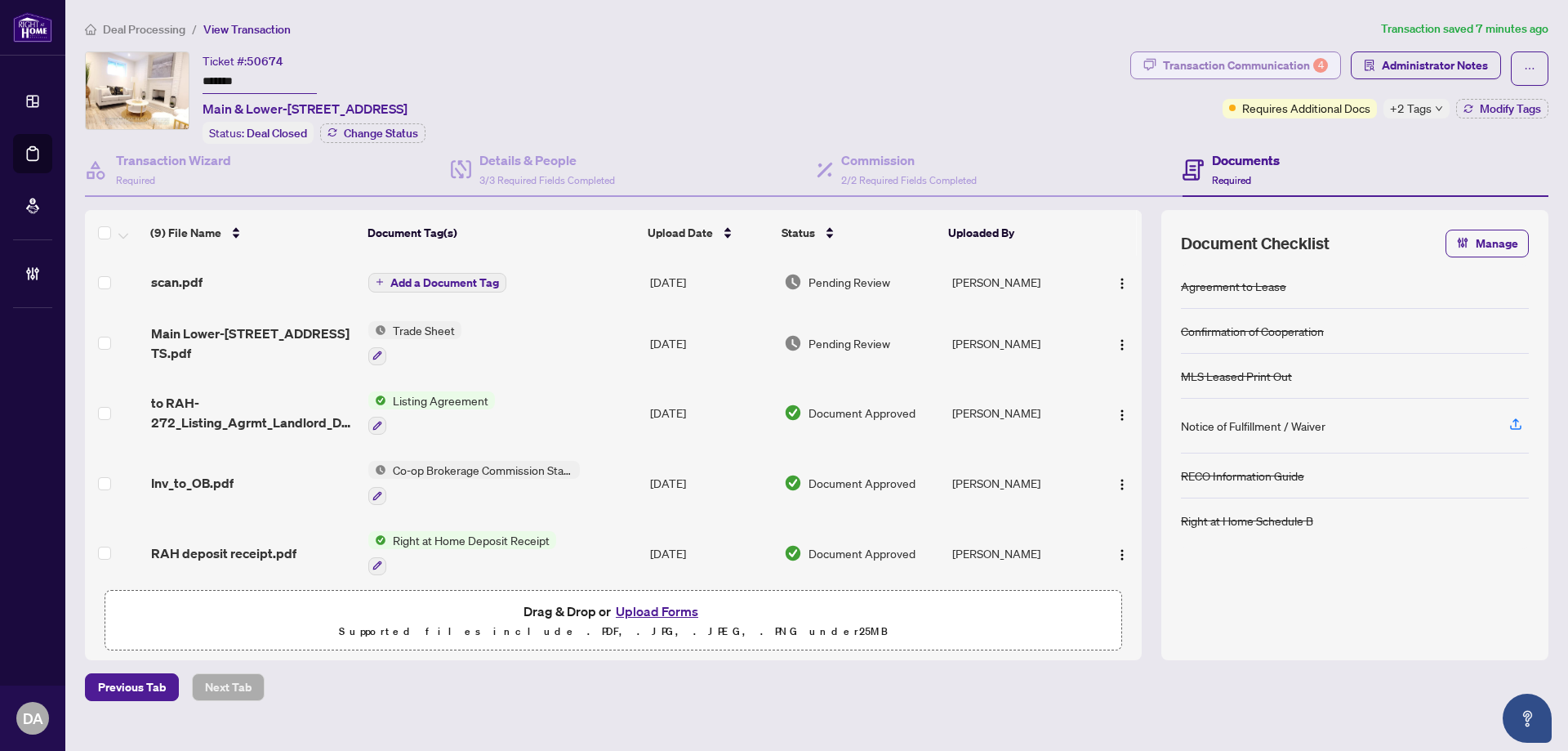
click at [1304, 78] on button "Transaction Communication 4" at bounding box center [1235, 65] width 211 height 28
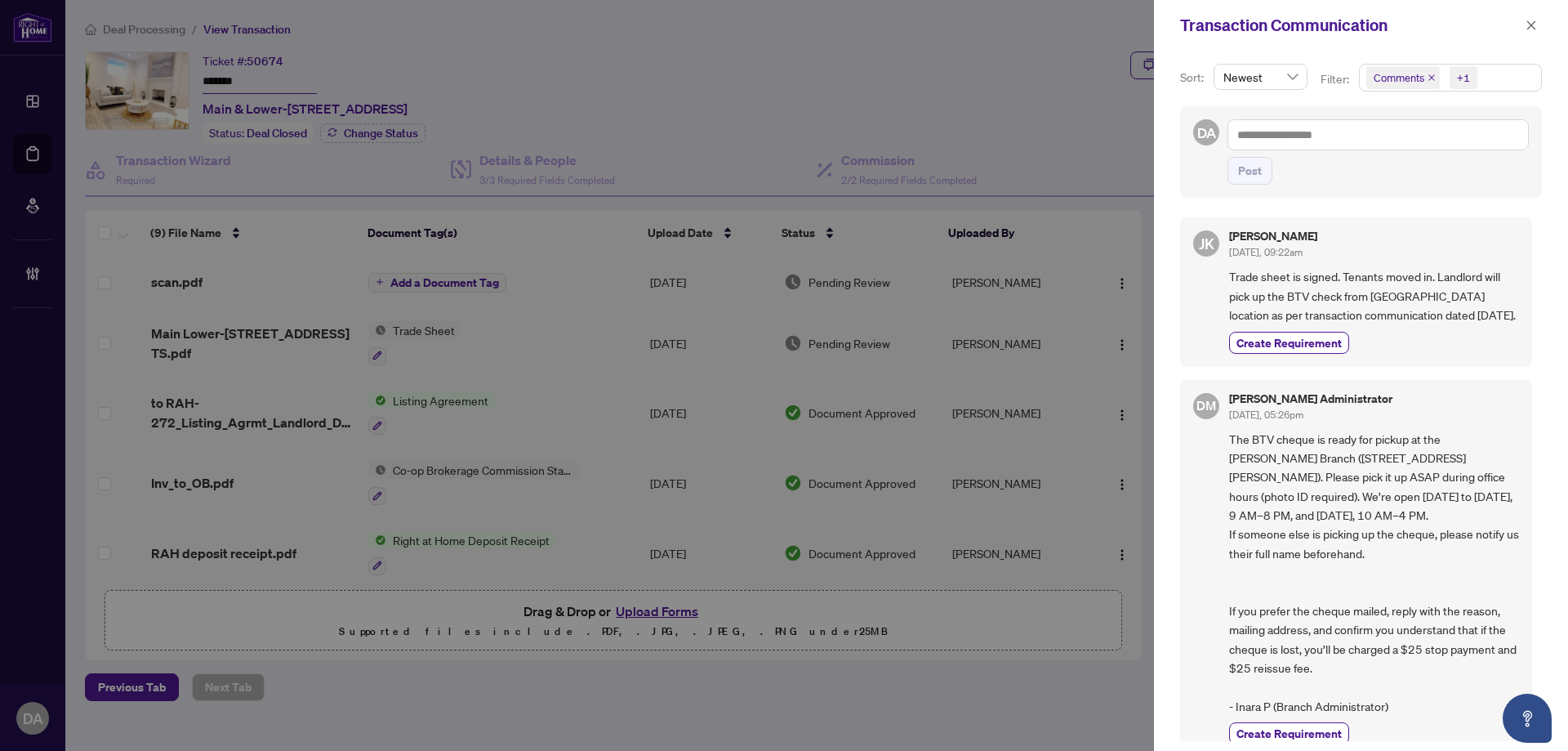
click at [1433, 78] on icon "close" at bounding box center [1432, 78] width 8 height 8
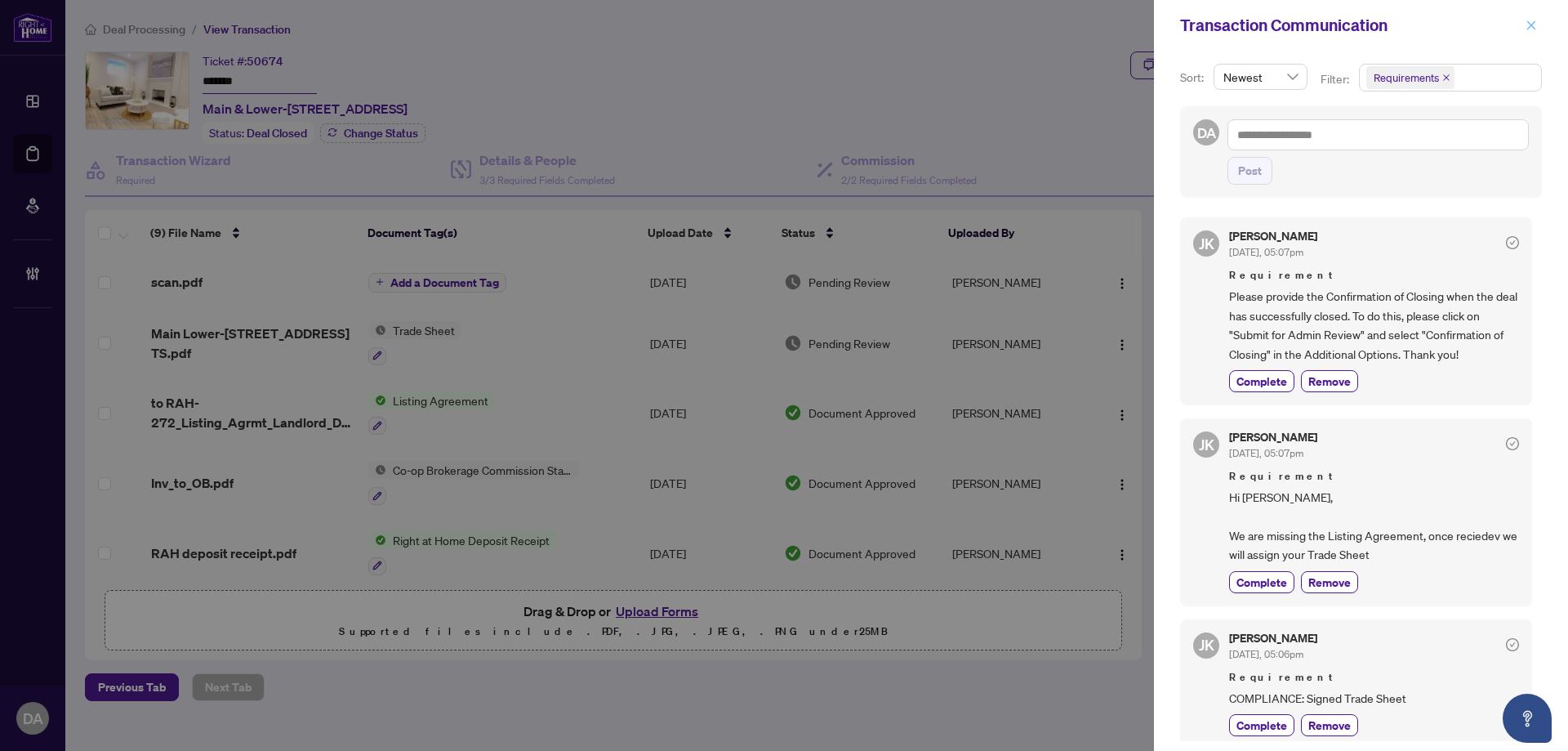
click at [1530, 31] on icon "close" at bounding box center [1532, 26] width 12 height 12
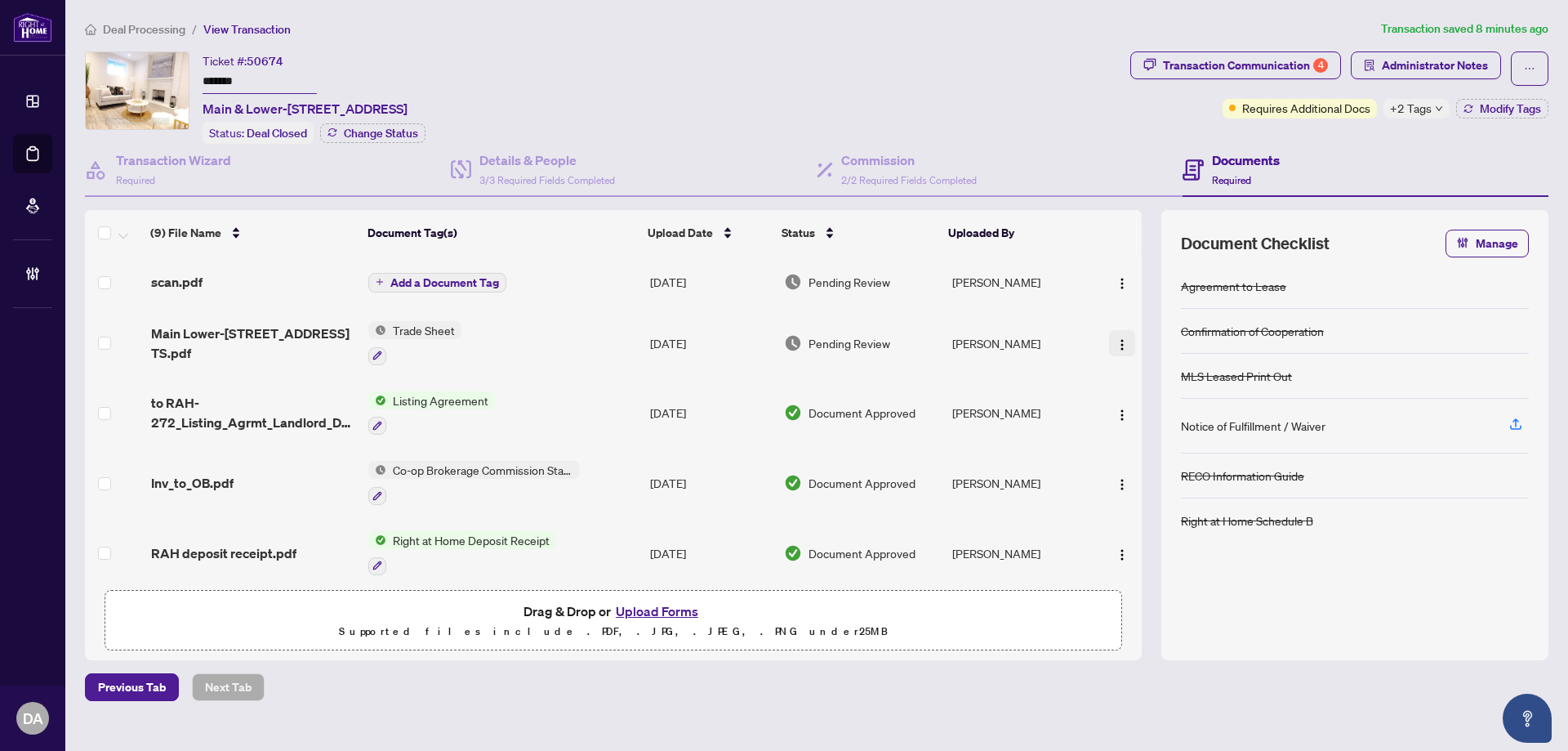
click at [1119, 339] on img "button" at bounding box center [1123, 345] width 13 height 13
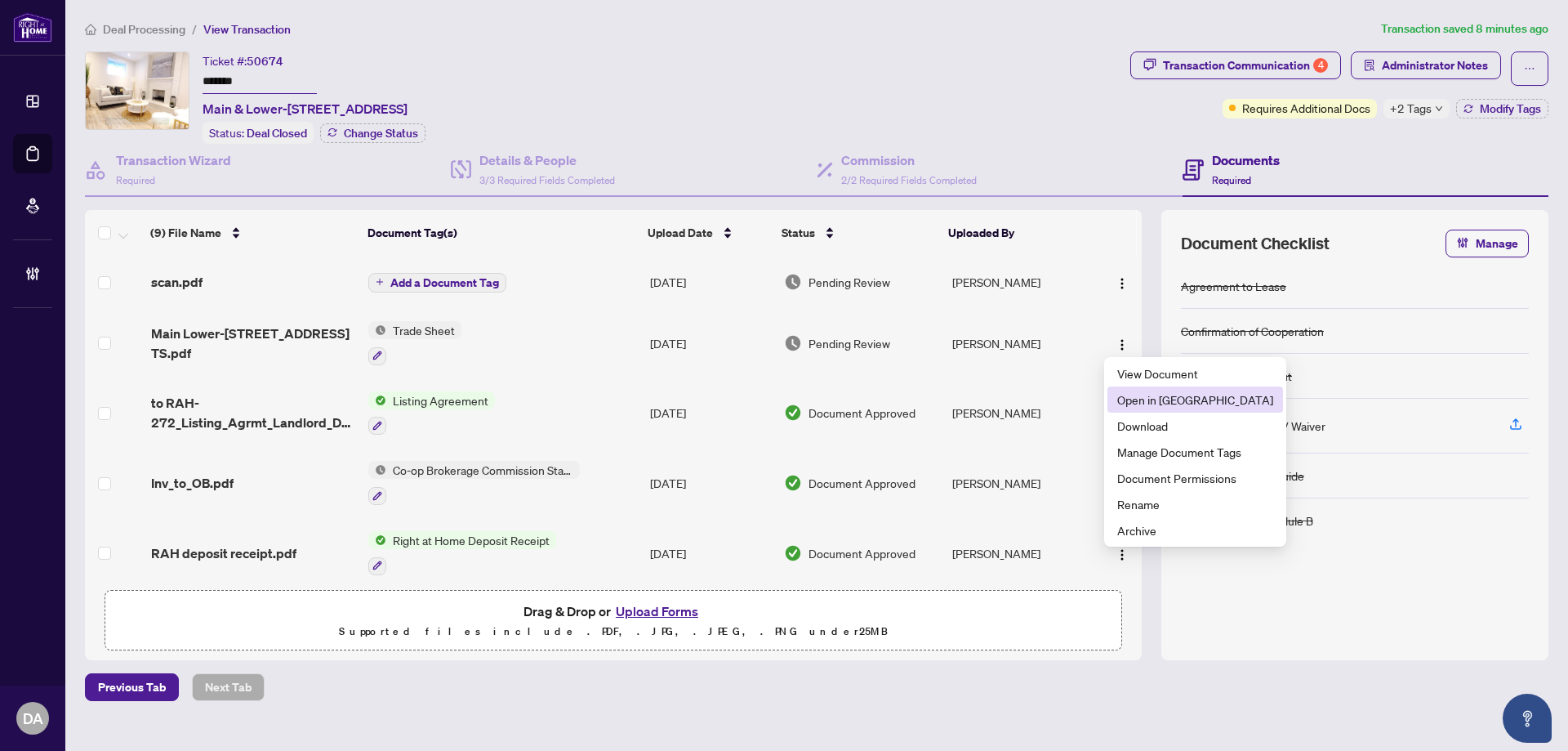
click at [1176, 397] on span "Open in New Tab" at bounding box center [1195, 400] width 156 height 18
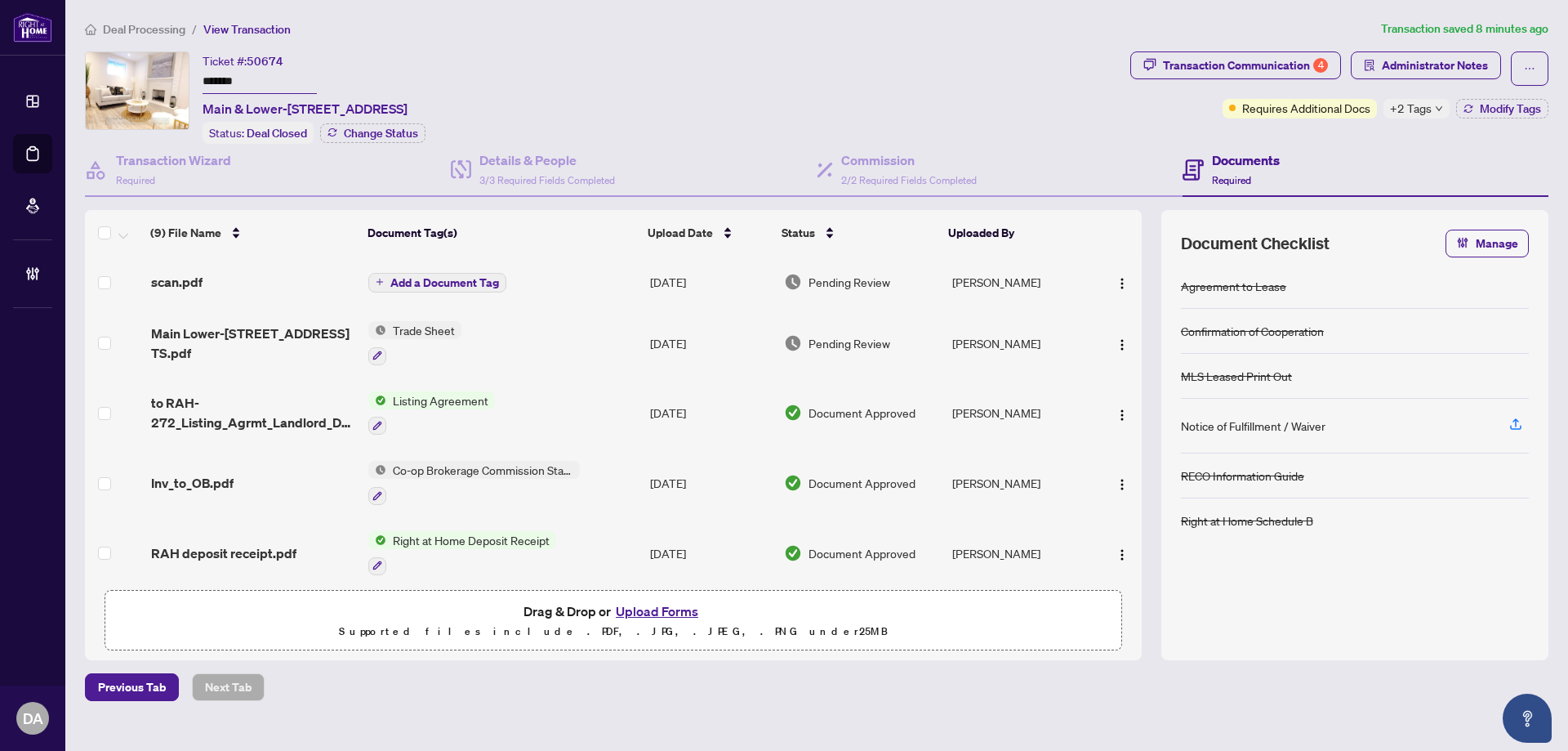
drag, startPoint x: 1116, startPoint y: 279, endPoint x: 1129, endPoint y: 293, distance: 19.1
click at [1117, 279] on img "button" at bounding box center [1123, 283] width 13 height 13
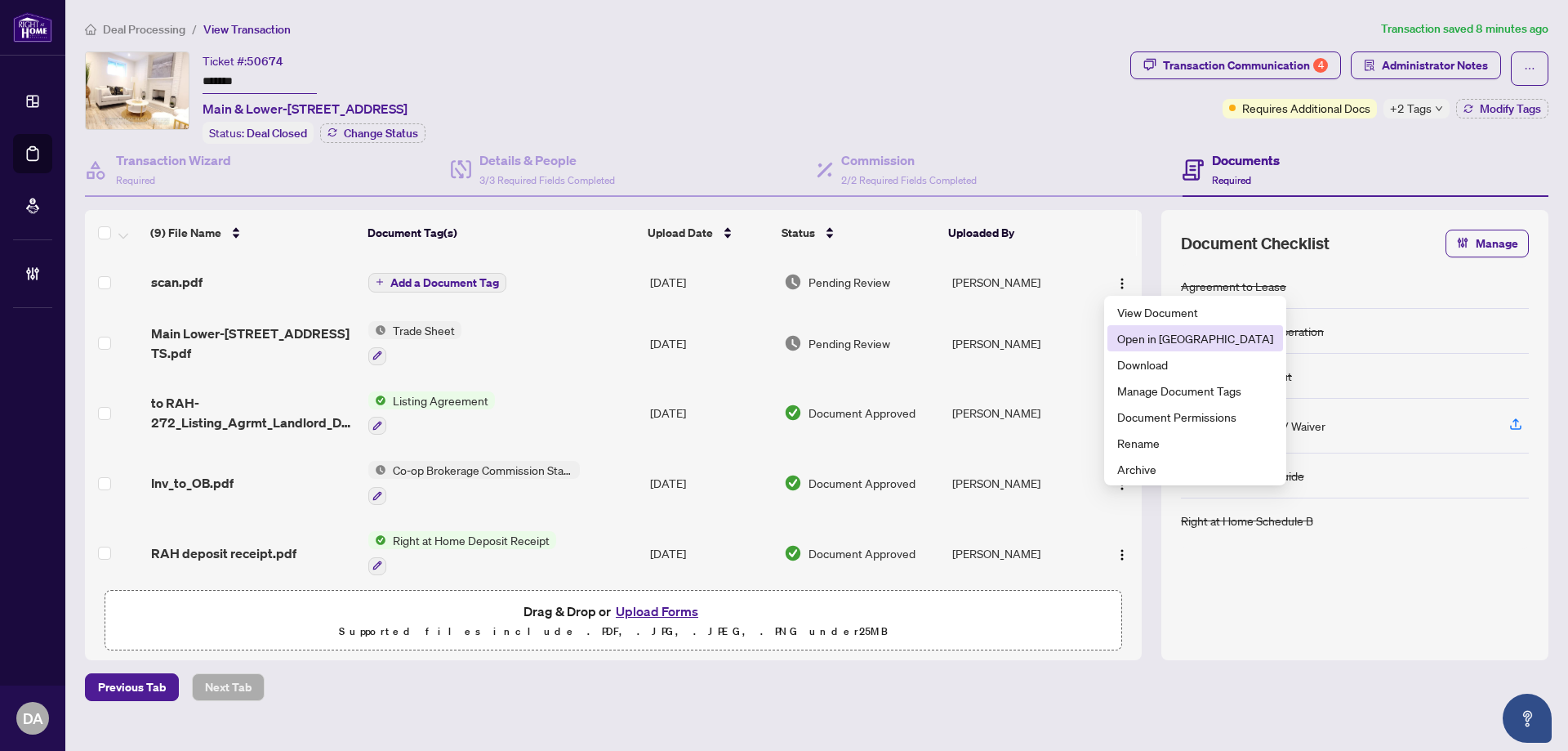
click at [1140, 333] on span "Open in New Tab" at bounding box center [1195, 338] width 156 height 18
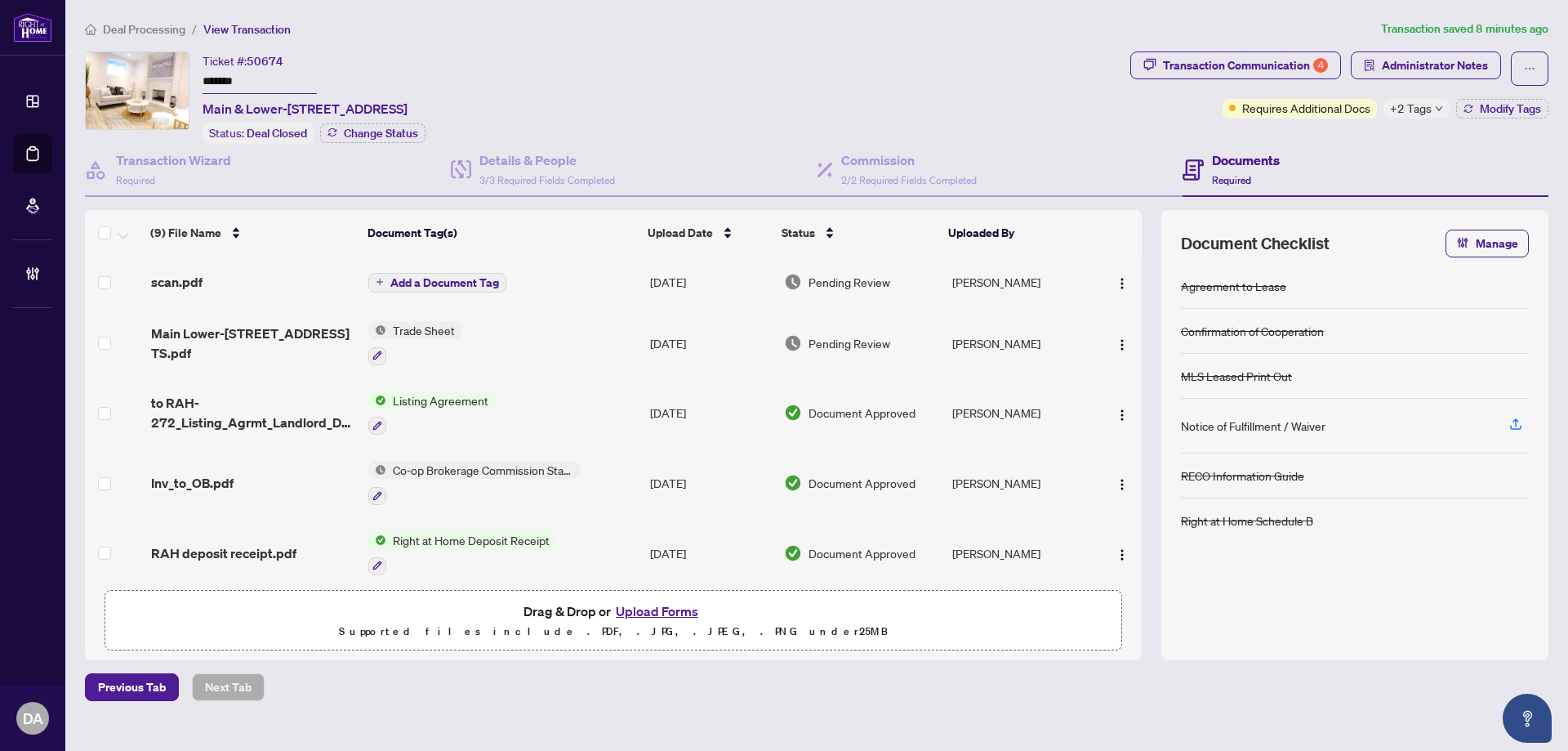
click at [538, 340] on td "Trade Sheet" at bounding box center [502, 343] width 282 height 70
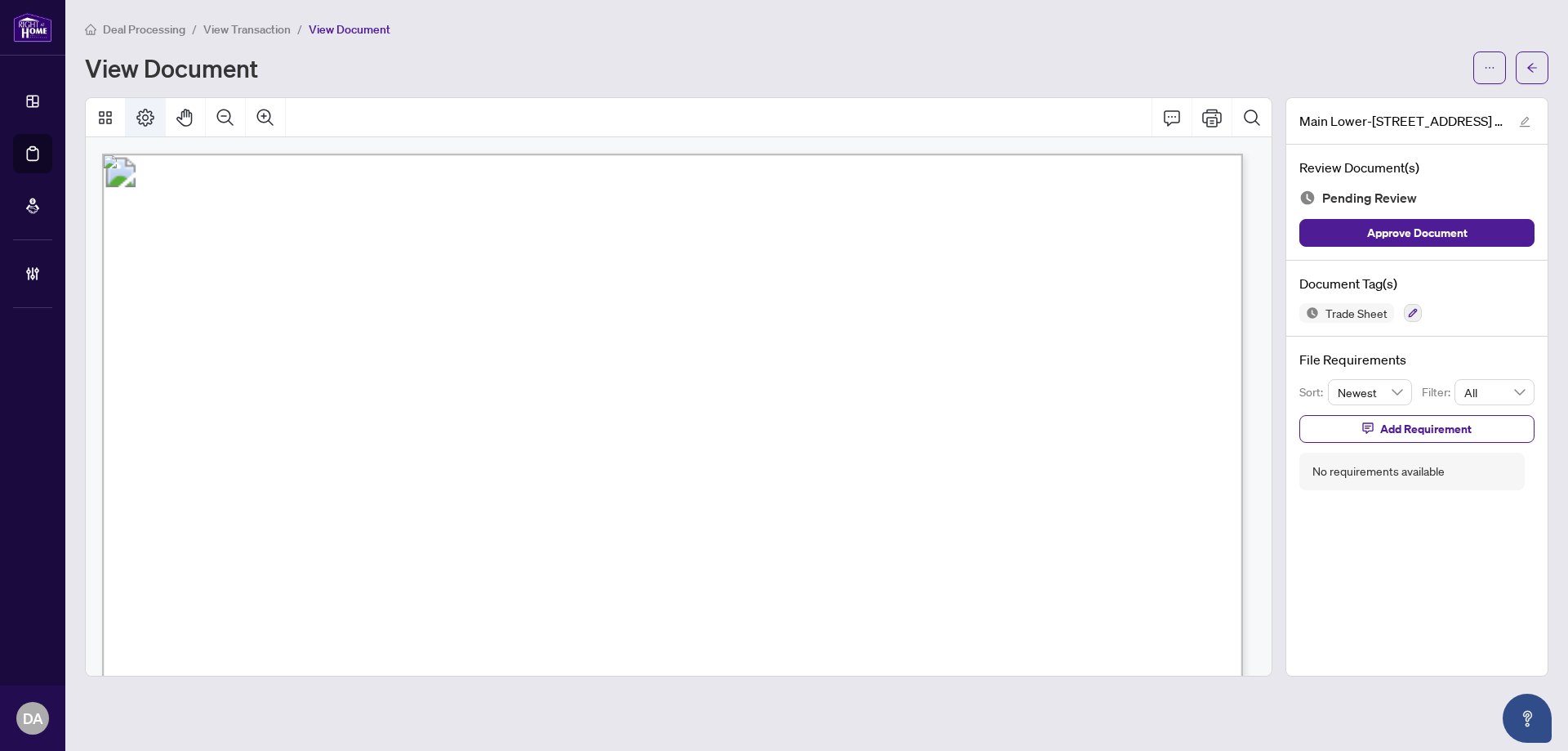
click at [142, 121] on icon "Page Layout" at bounding box center [145, 118] width 20 height 20
click at [1531, 64] on icon "arrow-left" at bounding box center [1532, 68] width 12 height 12
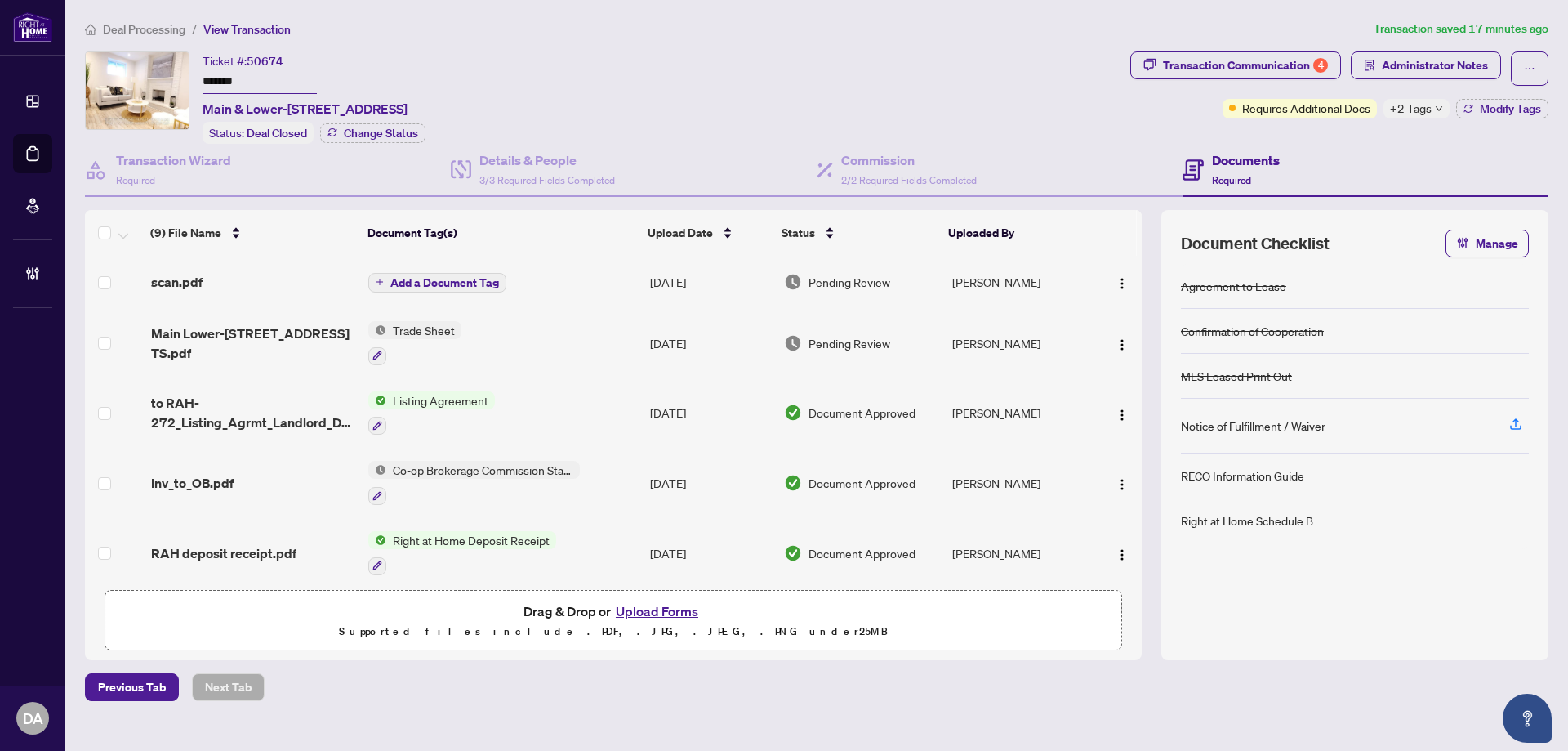
click at [236, 75] on input "*******" at bounding box center [259, 82] width 114 height 24
click at [235, 75] on input "*******" at bounding box center [259, 82] width 114 height 24
click at [1238, 78] on button "Transaction Communication 4" at bounding box center [1235, 65] width 211 height 28
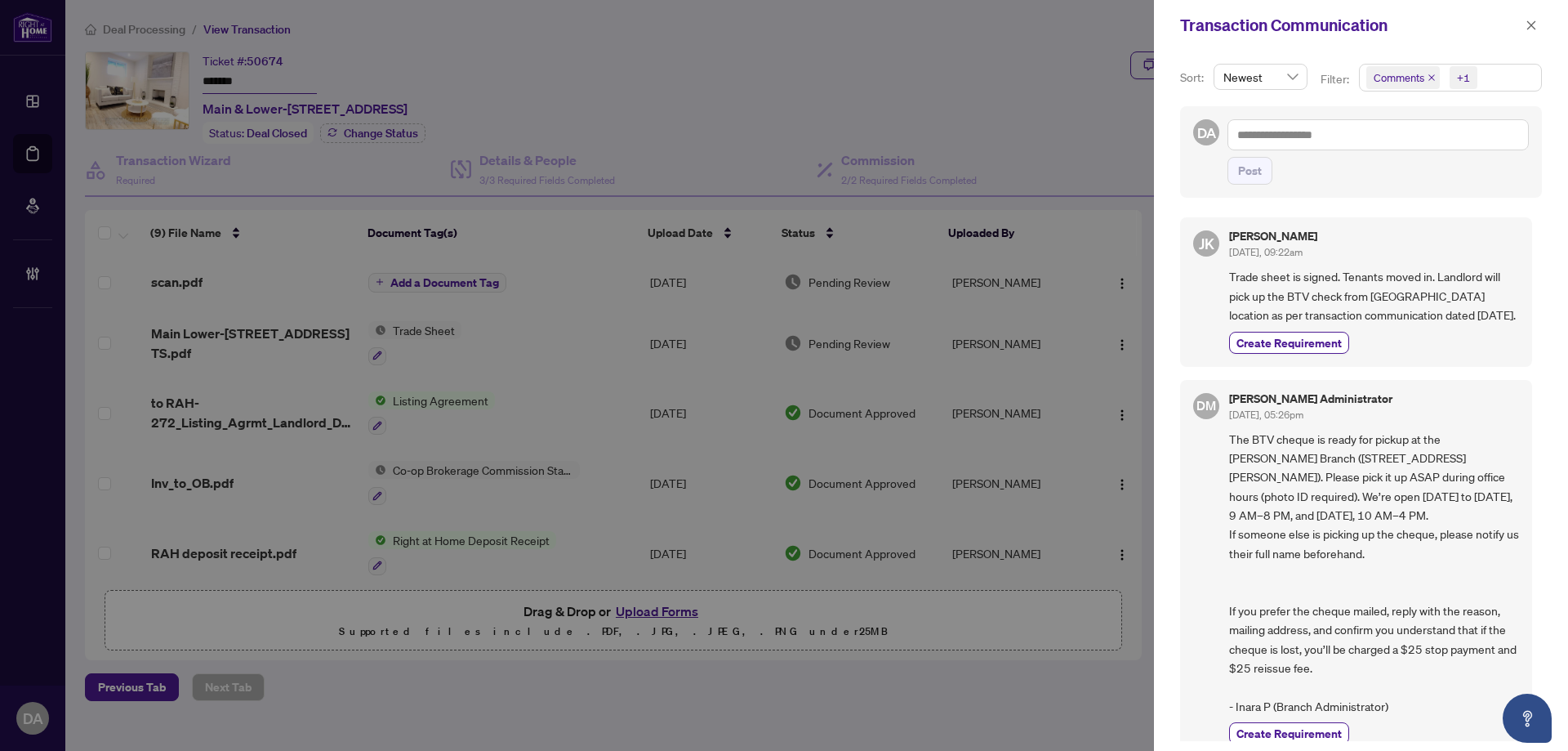
click at [1428, 79] on icon "close" at bounding box center [1432, 78] width 7 height 7
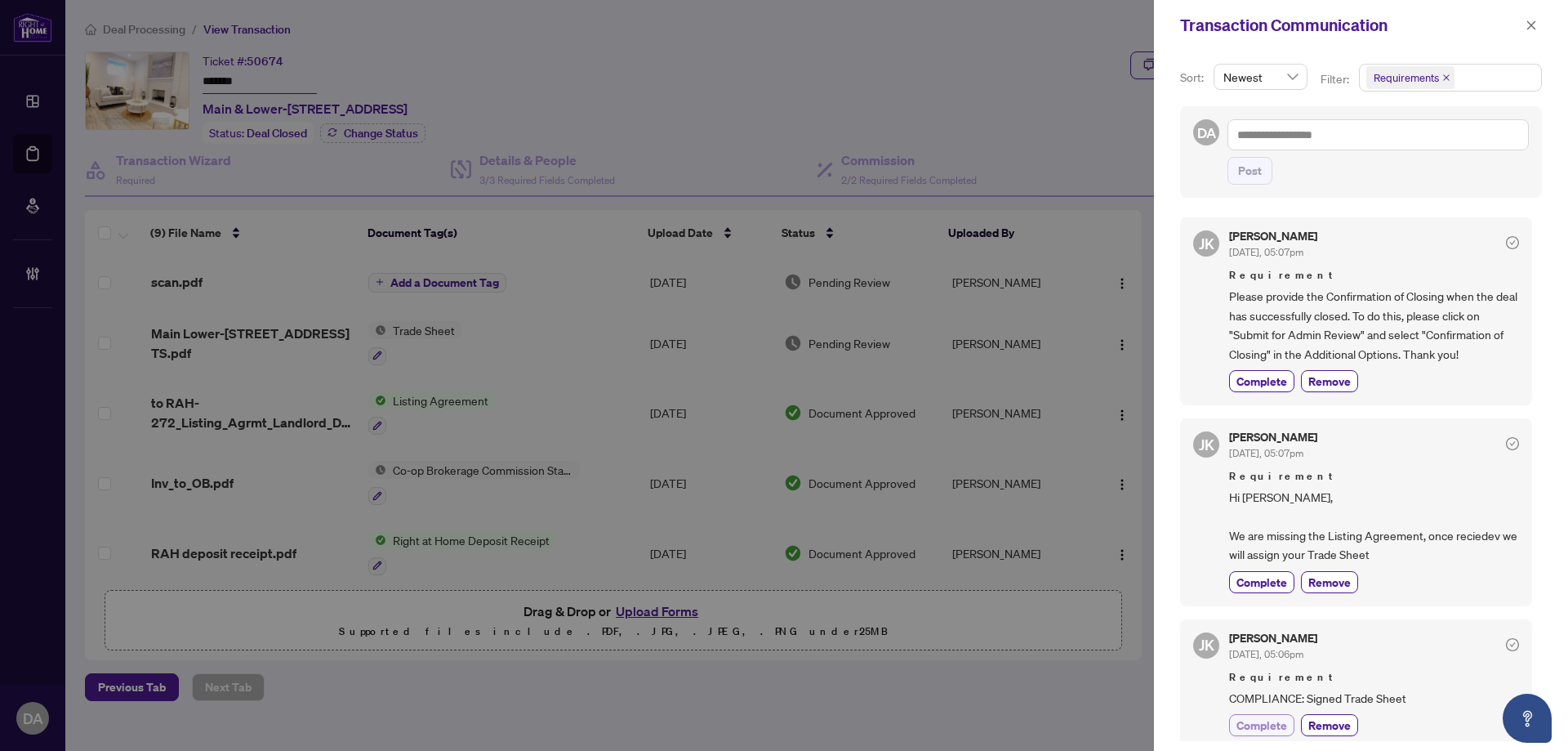
click at [1266, 723] on span "Complete" at bounding box center [1262, 725] width 50 height 17
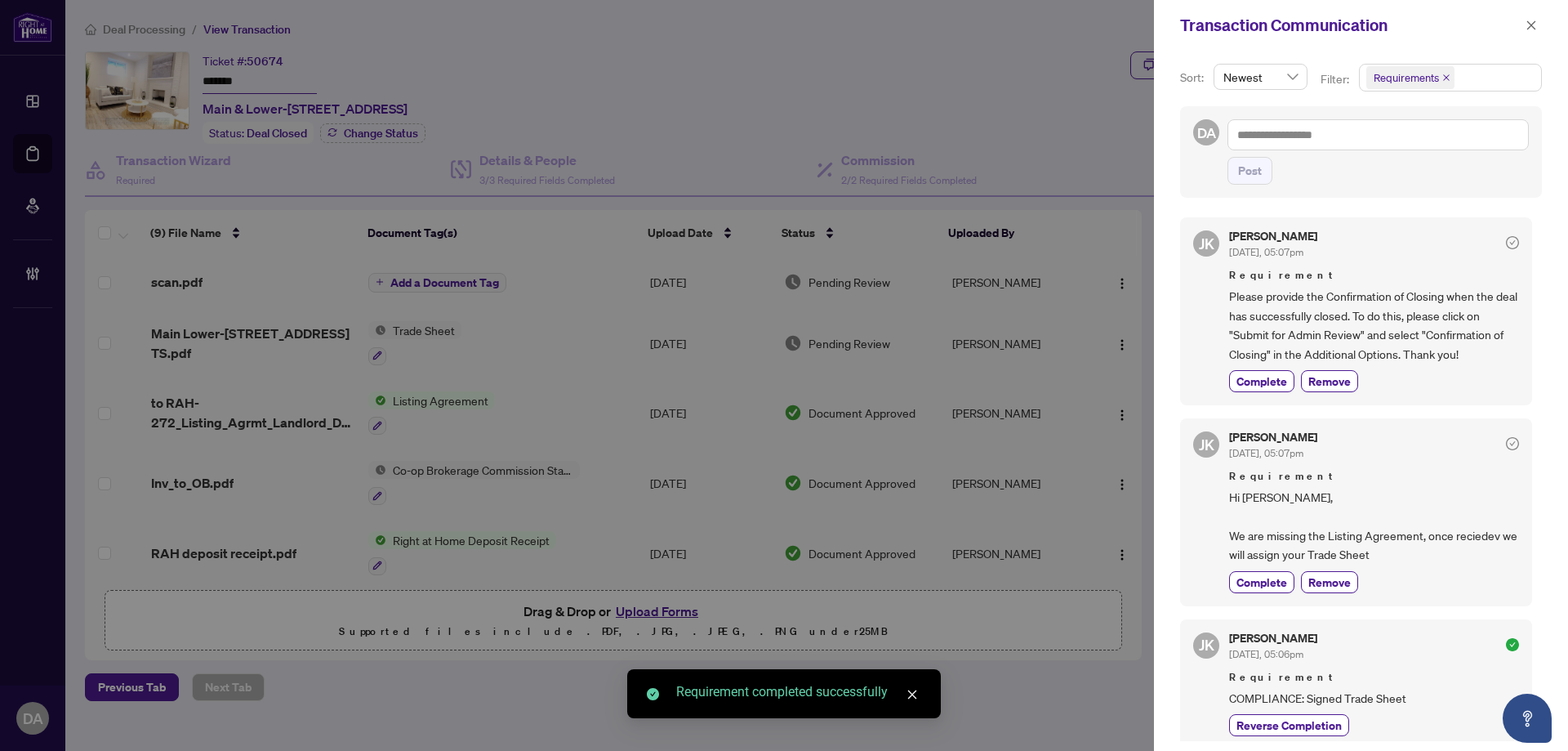
drag, startPoint x: 1277, startPoint y: 392, endPoint x: 1309, endPoint y: 364, distance: 42.5
click at [1275, 392] on button "Complete" at bounding box center [1262, 381] width 65 height 22
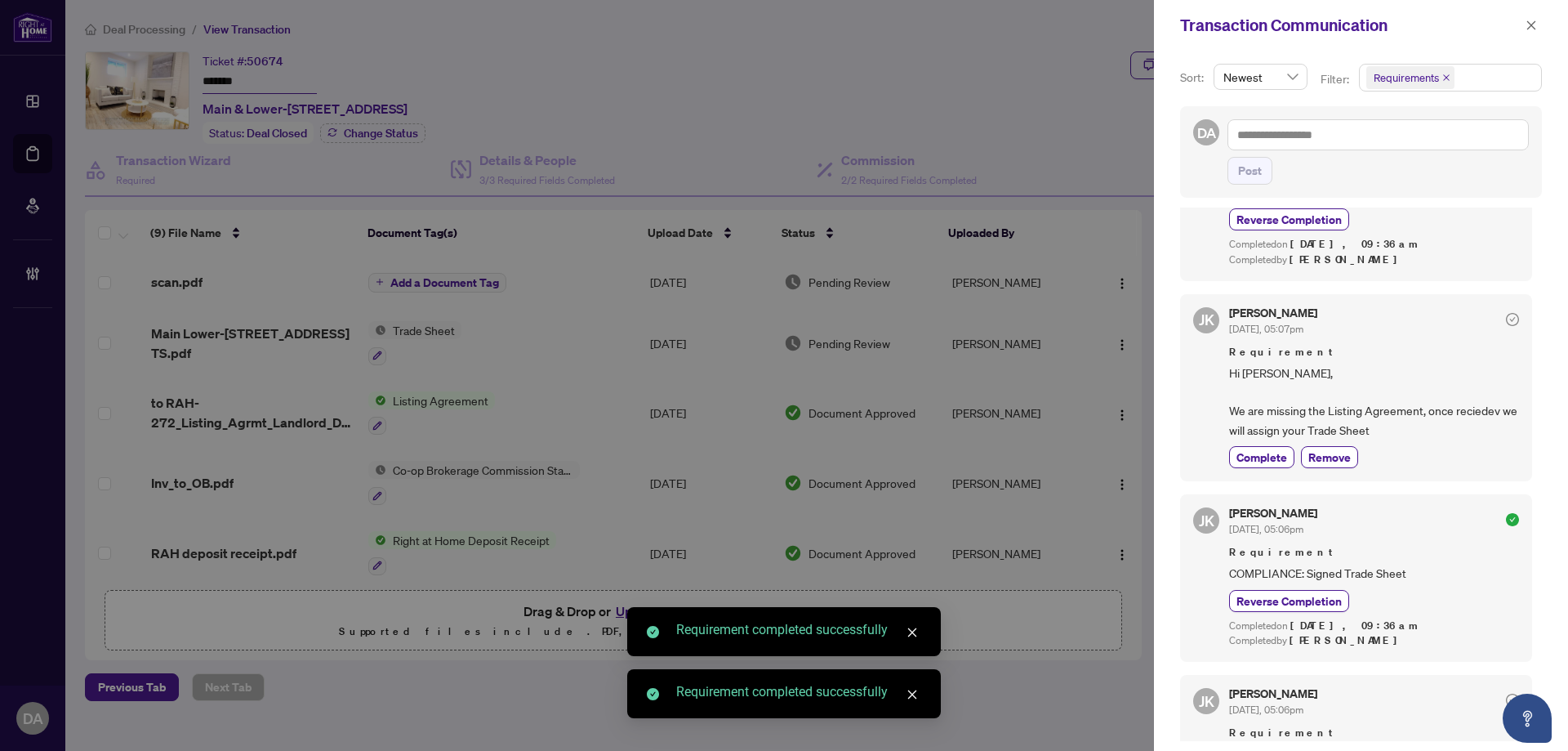
scroll to position [164, 0]
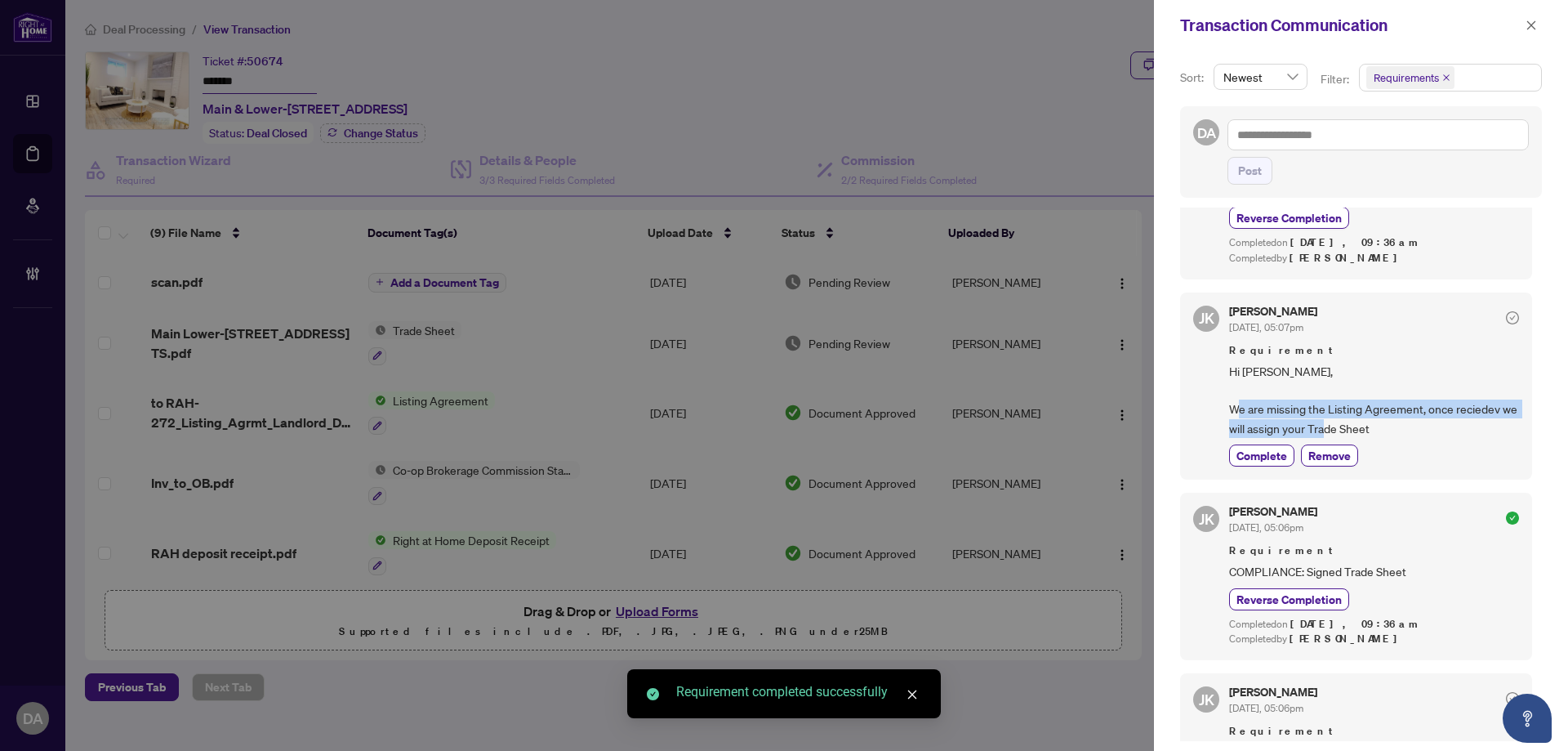
drag, startPoint x: 1281, startPoint y: 411, endPoint x: 1504, endPoint y: 431, distance: 223.9
click at [1504, 431] on span "Hi Julia, We are missing the Listing Agreement, once reciedev we will assign yo…" at bounding box center [1374, 400] width 290 height 77
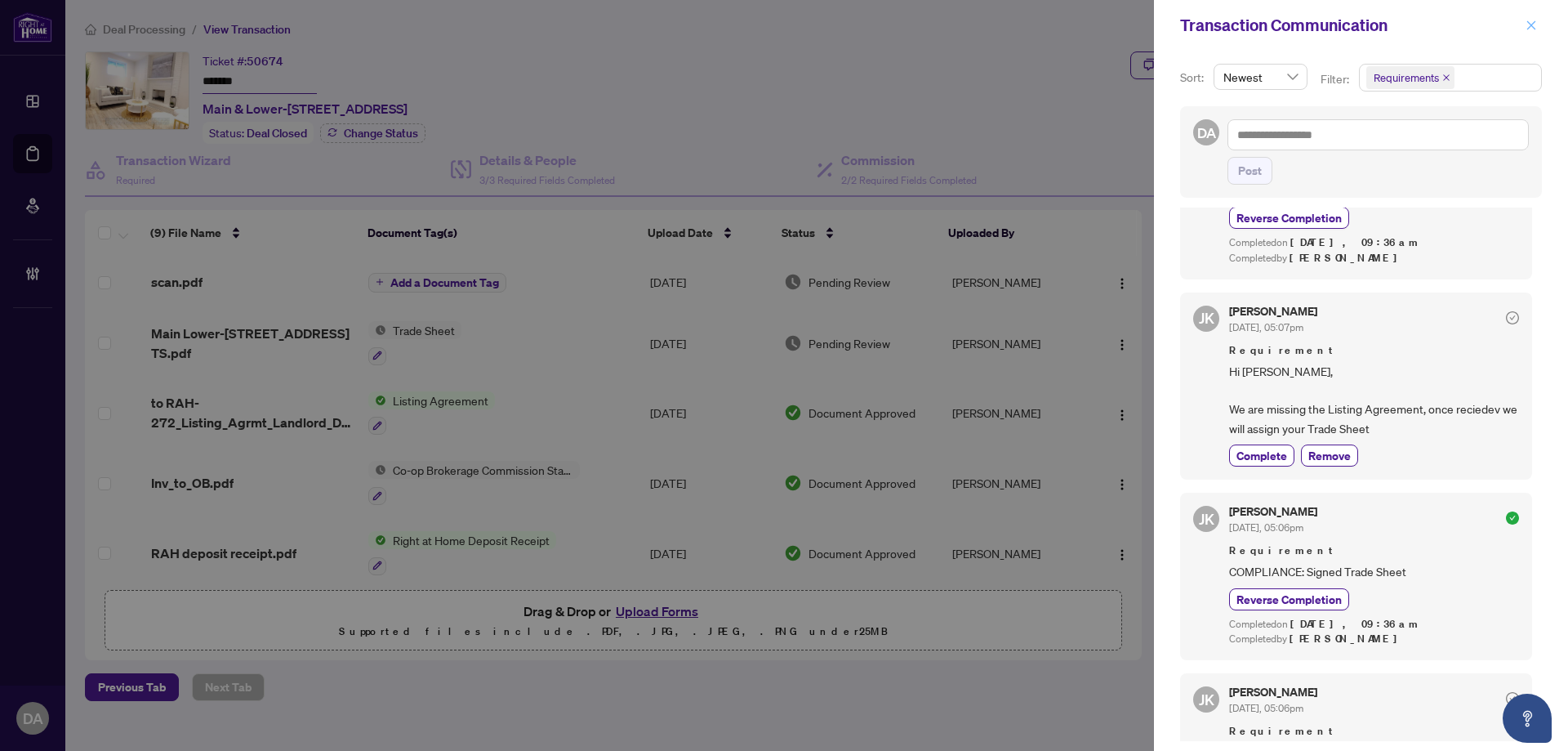
click at [1527, 32] on span "button" at bounding box center [1532, 26] width 12 height 26
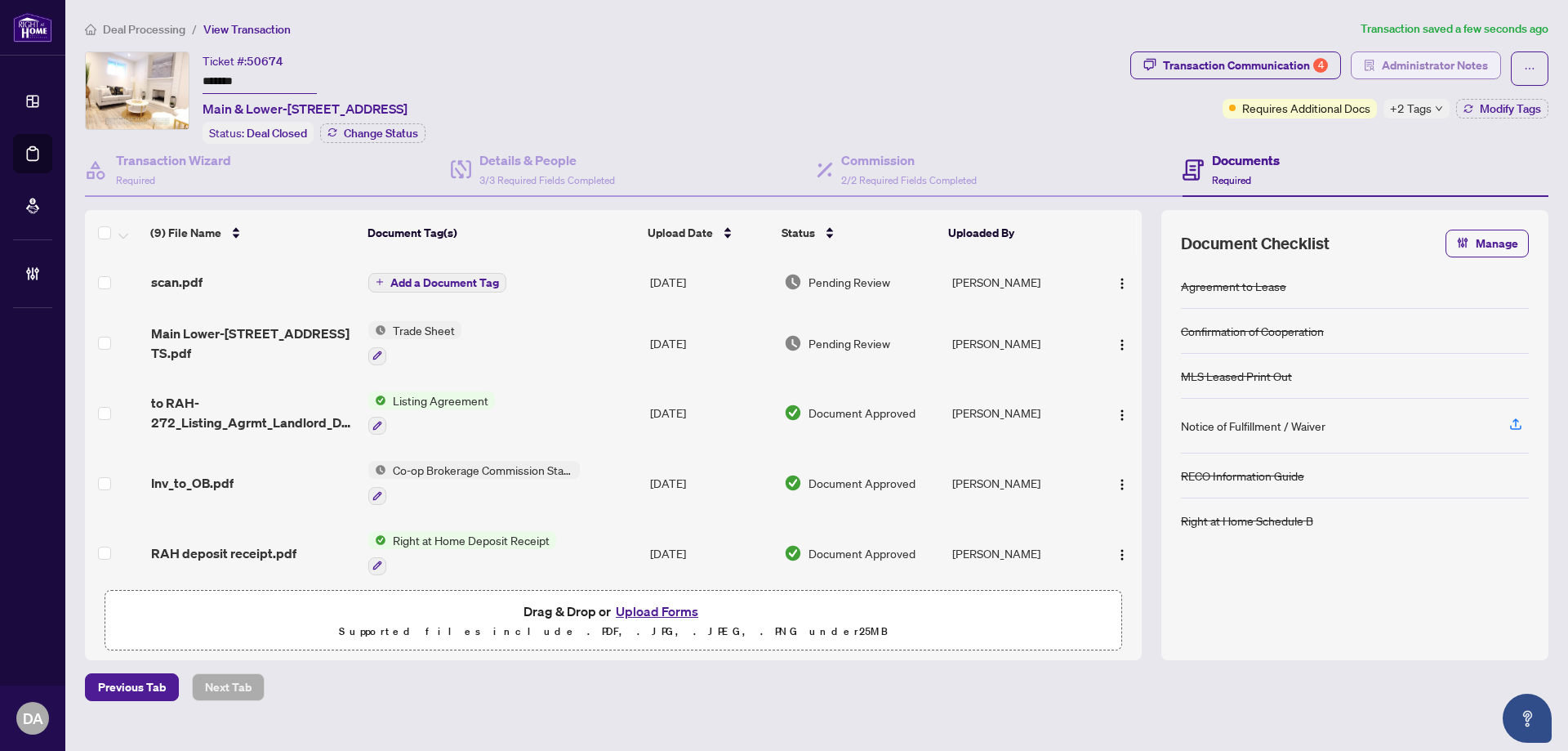
click at [1466, 62] on span "Administrator Notes" at bounding box center [1435, 65] width 107 height 26
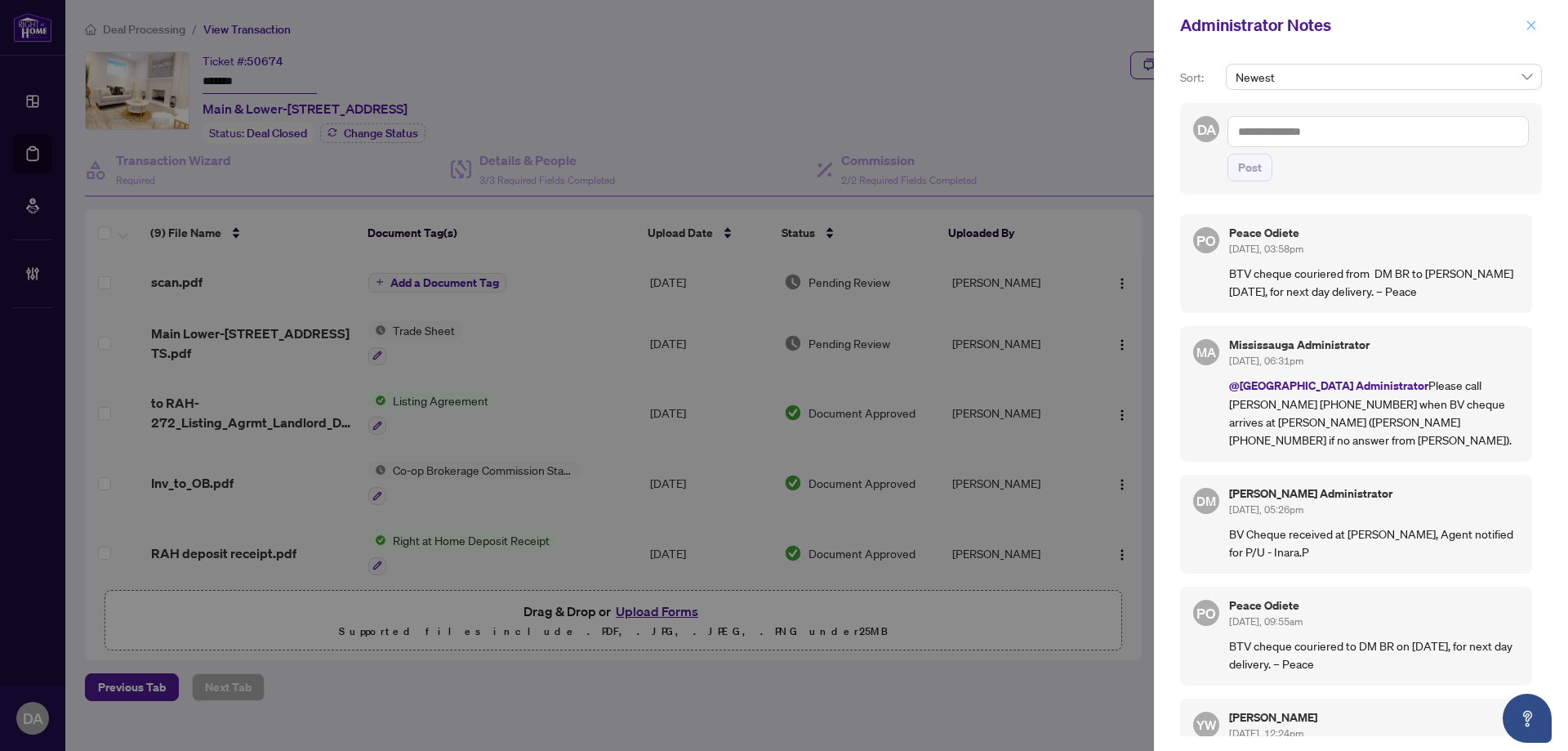
click at [1532, 26] on icon "close" at bounding box center [1532, 25] width 9 height 9
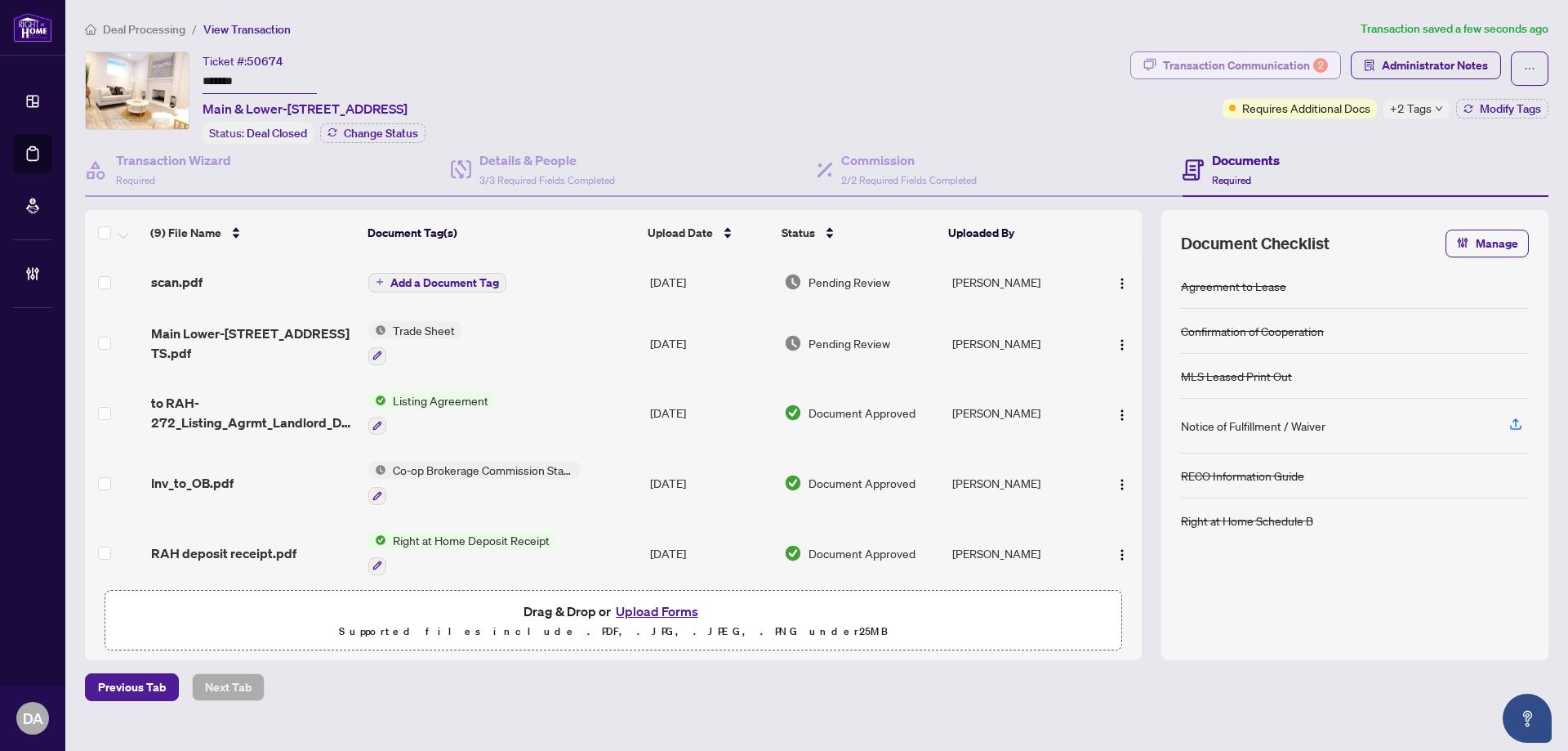
click at [1313, 62] on div "Transaction Communication 2" at bounding box center [1246, 65] width 165 height 26
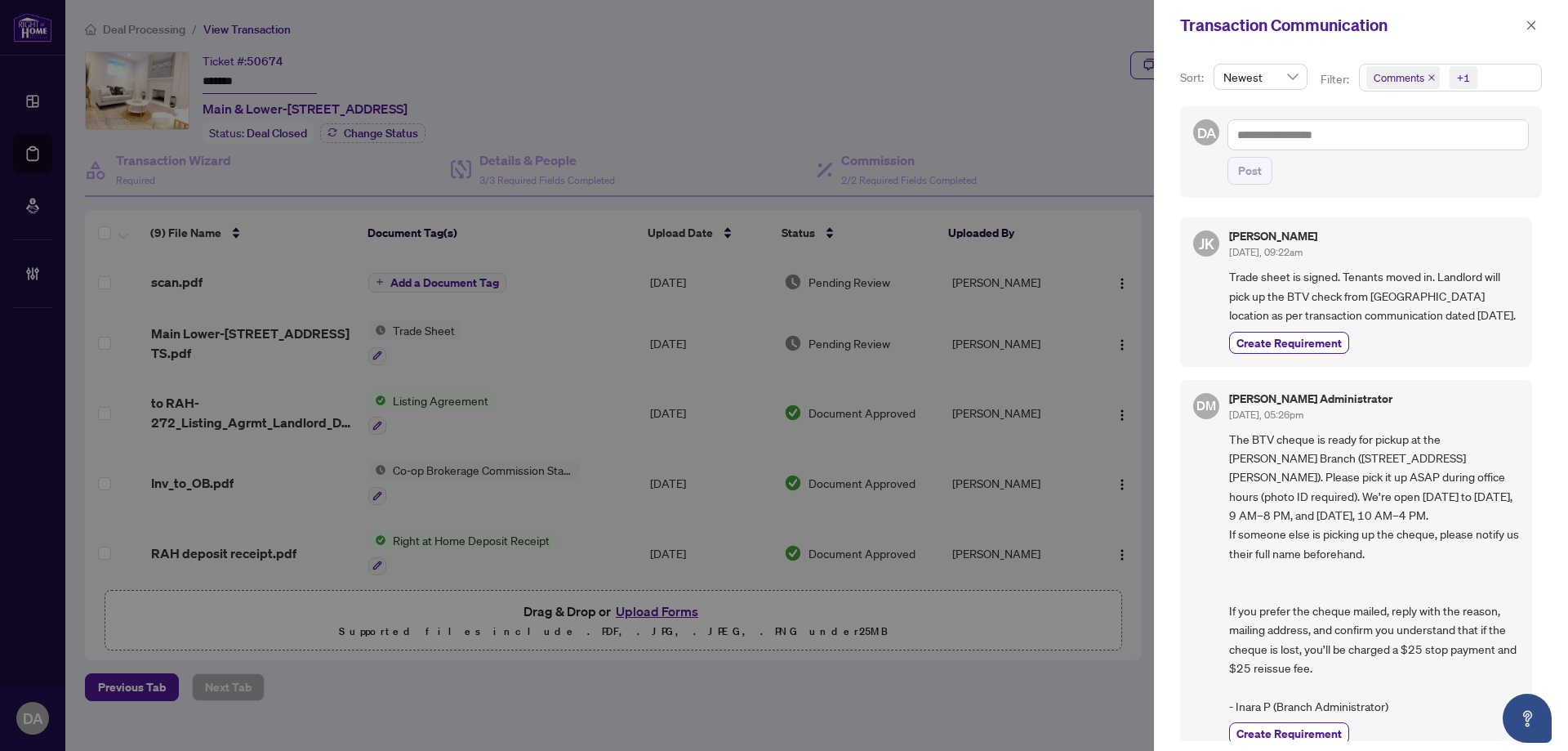
click at [1428, 74] on icon "close" at bounding box center [1432, 78] width 8 height 8
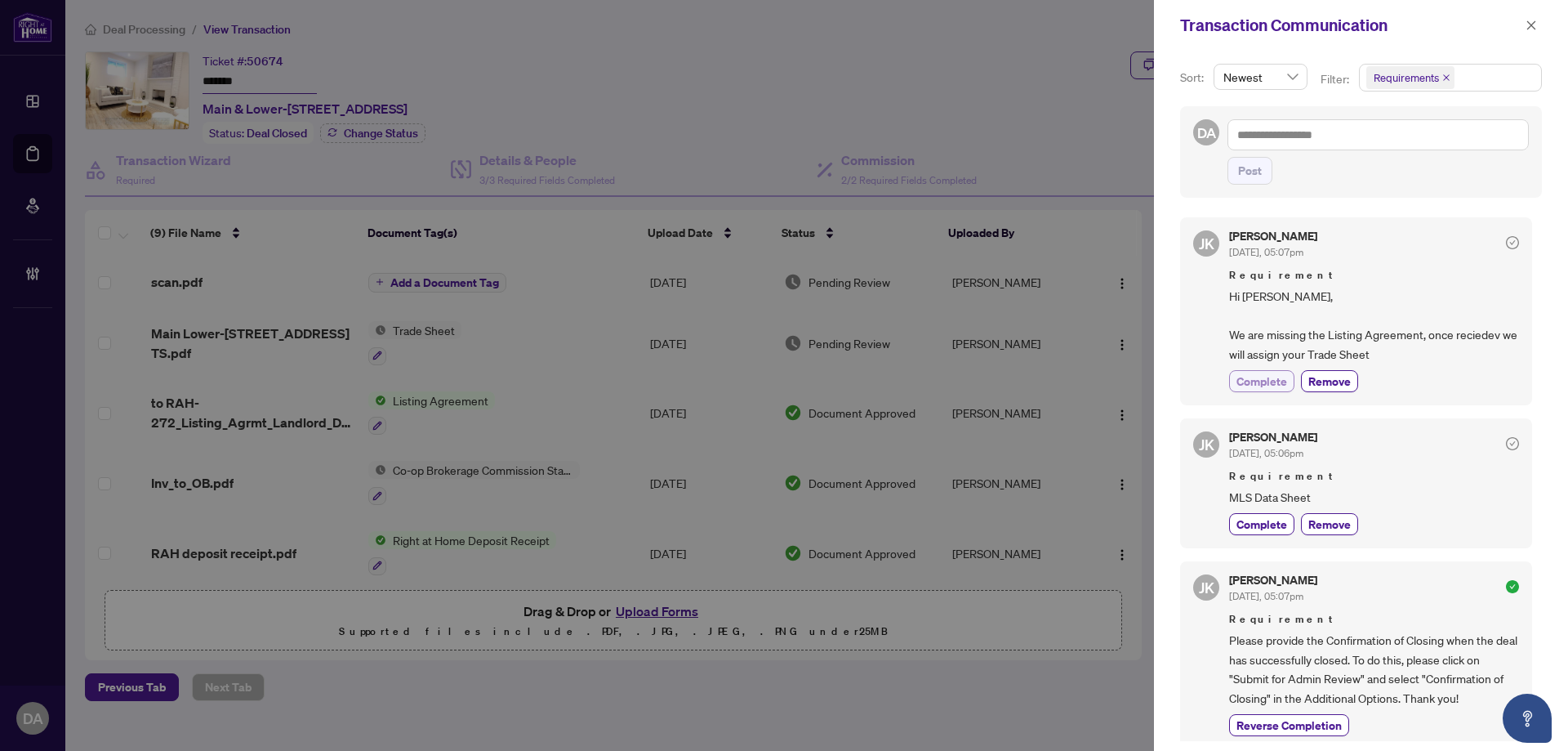
click at [1272, 377] on span "Complete" at bounding box center [1262, 381] width 50 height 17
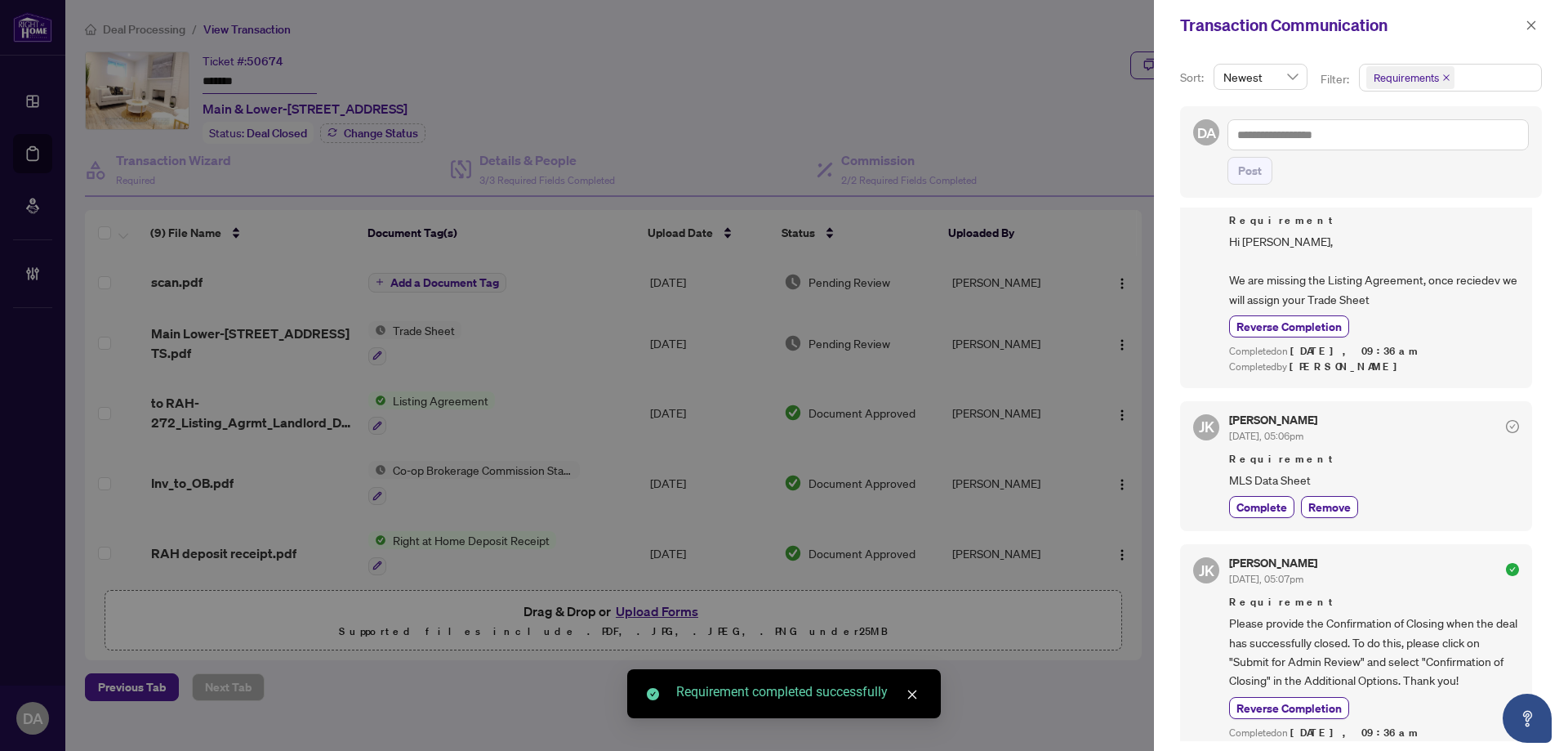
scroll to position [82, 0]
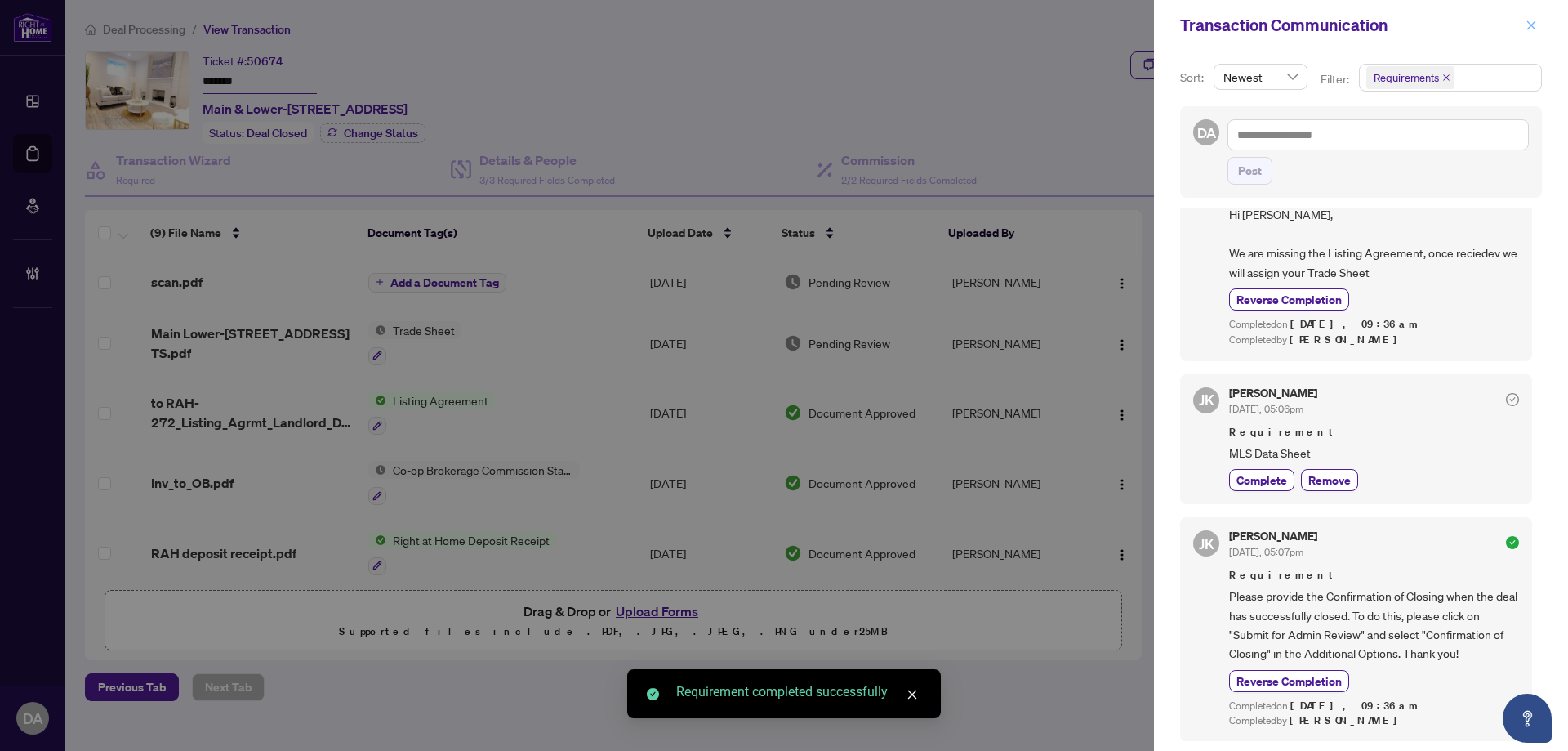
click at [1523, 21] on div "Transaction Communication" at bounding box center [1361, 25] width 414 height 50
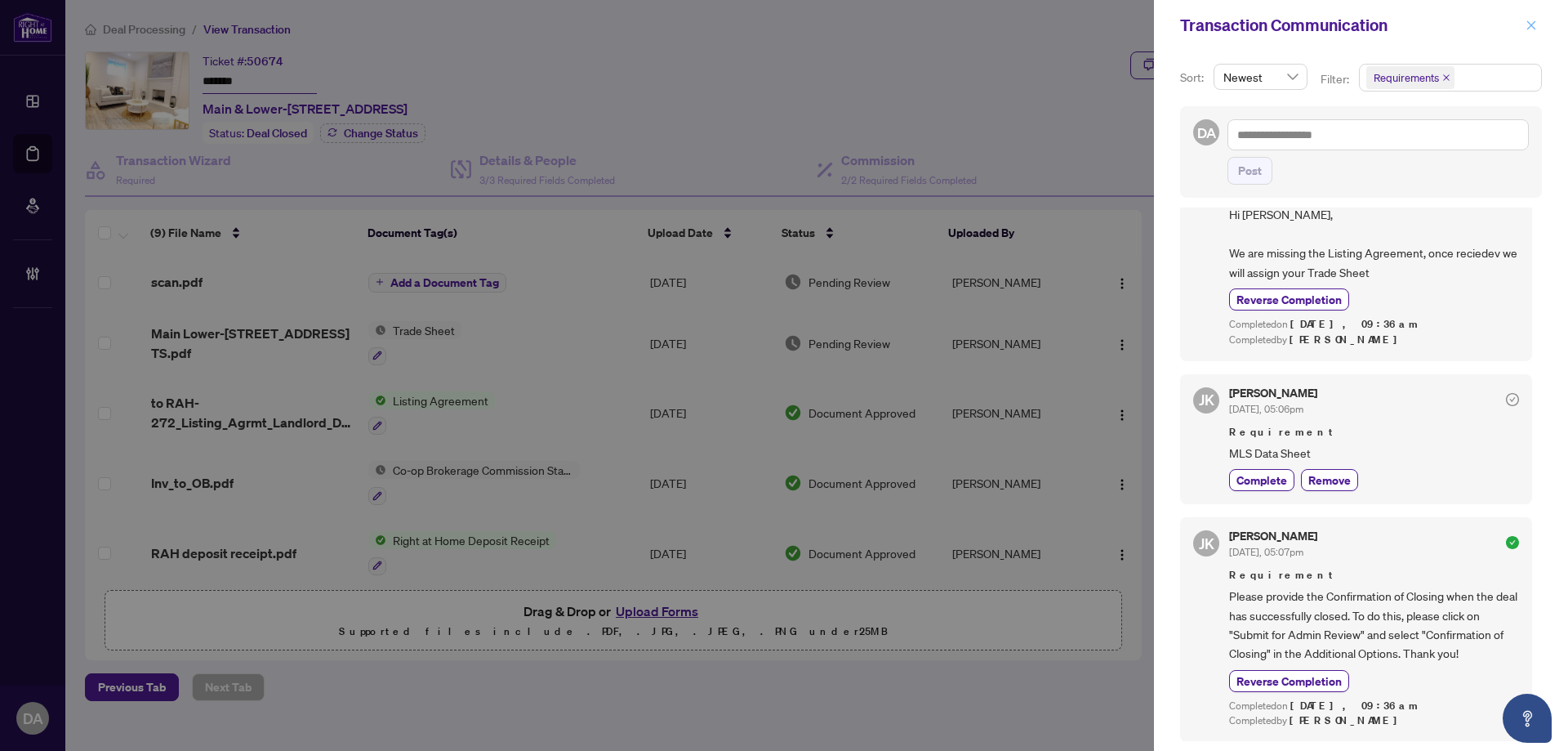
click at [1532, 26] on icon "close" at bounding box center [1532, 25] width 9 height 9
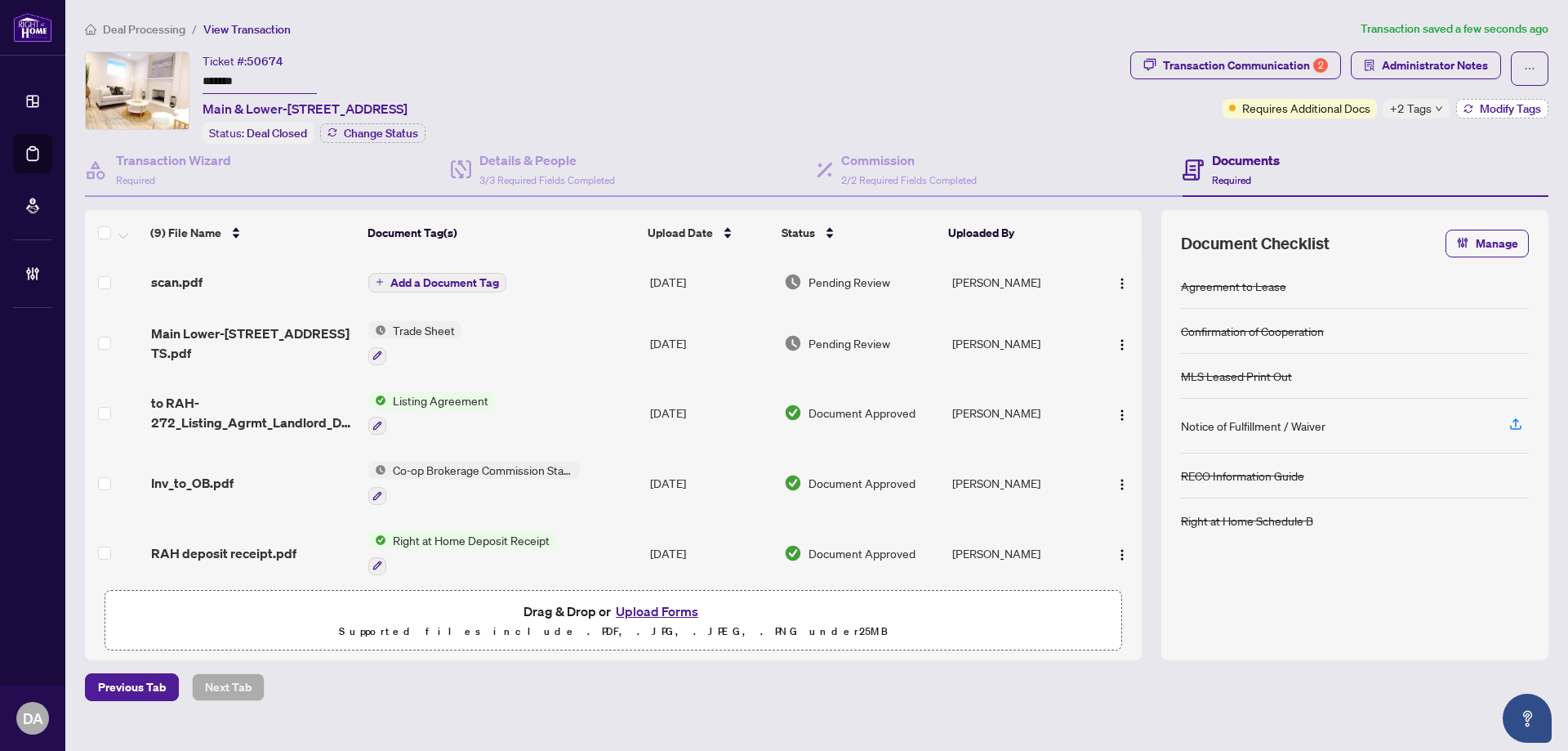
click at [1477, 112] on button "Modify Tags" at bounding box center [1503, 109] width 93 height 20
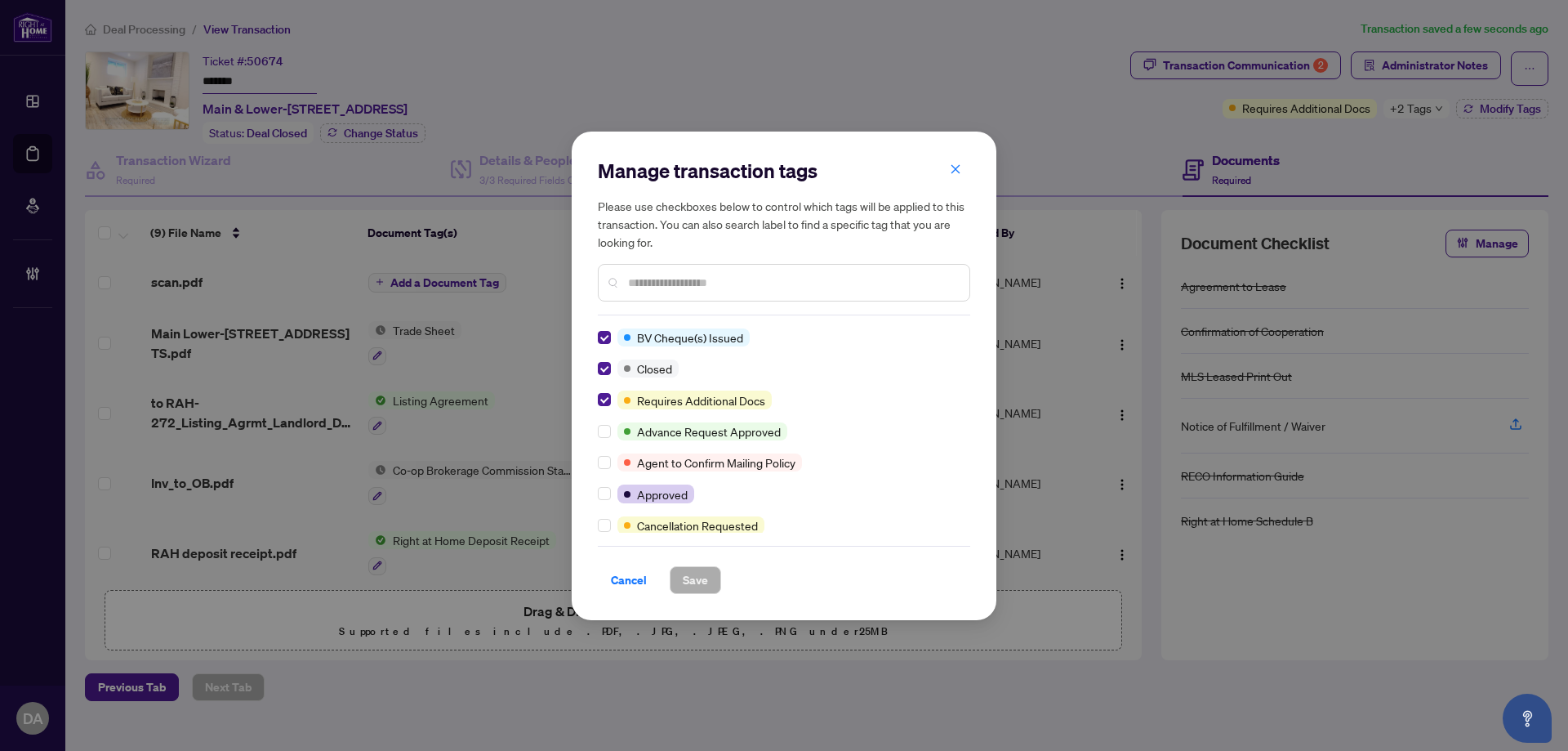
click at [718, 287] on input "text" at bounding box center [791, 283] width 328 height 18
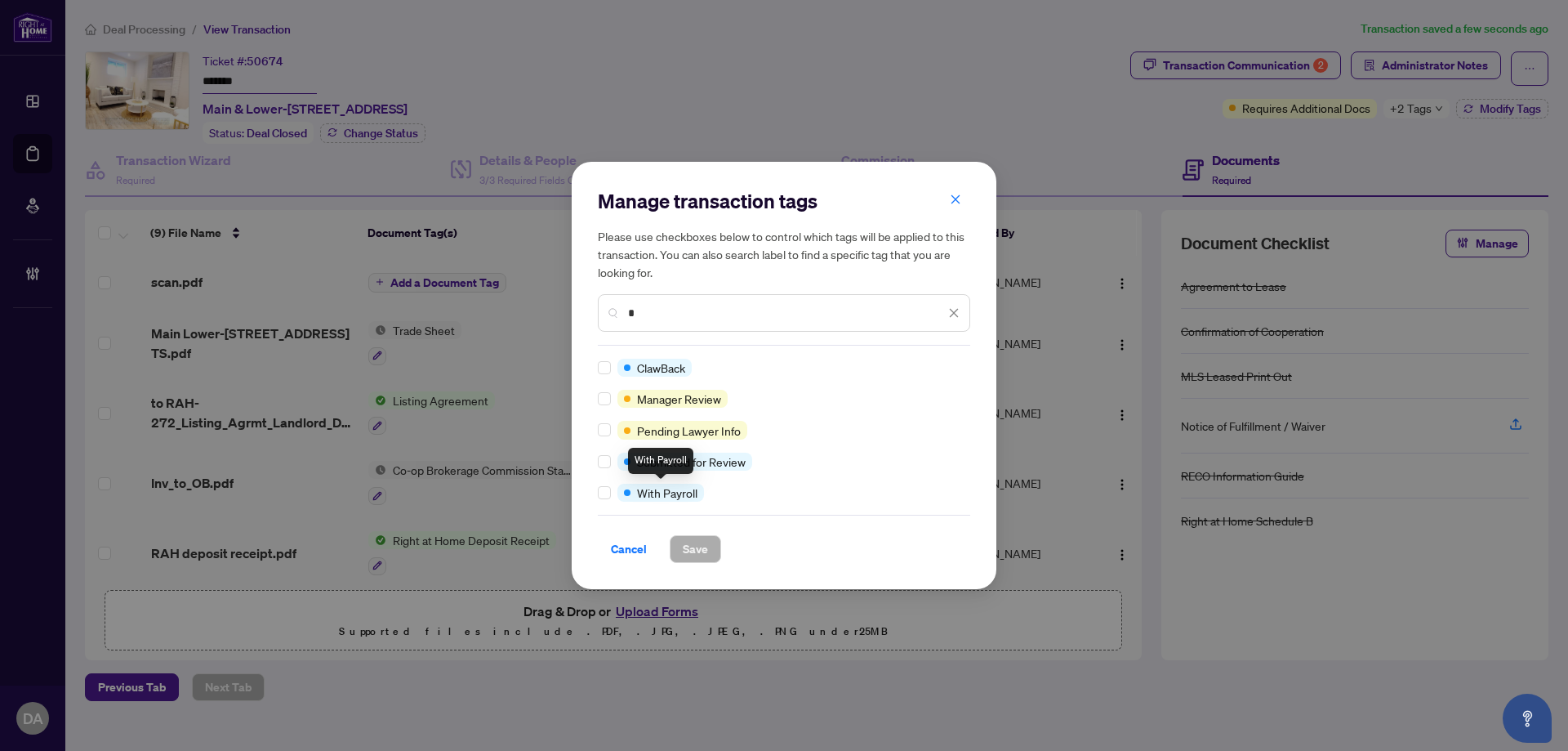
type input "*"
click at [691, 542] on span "Save" at bounding box center [696, 549] width 26 height 26
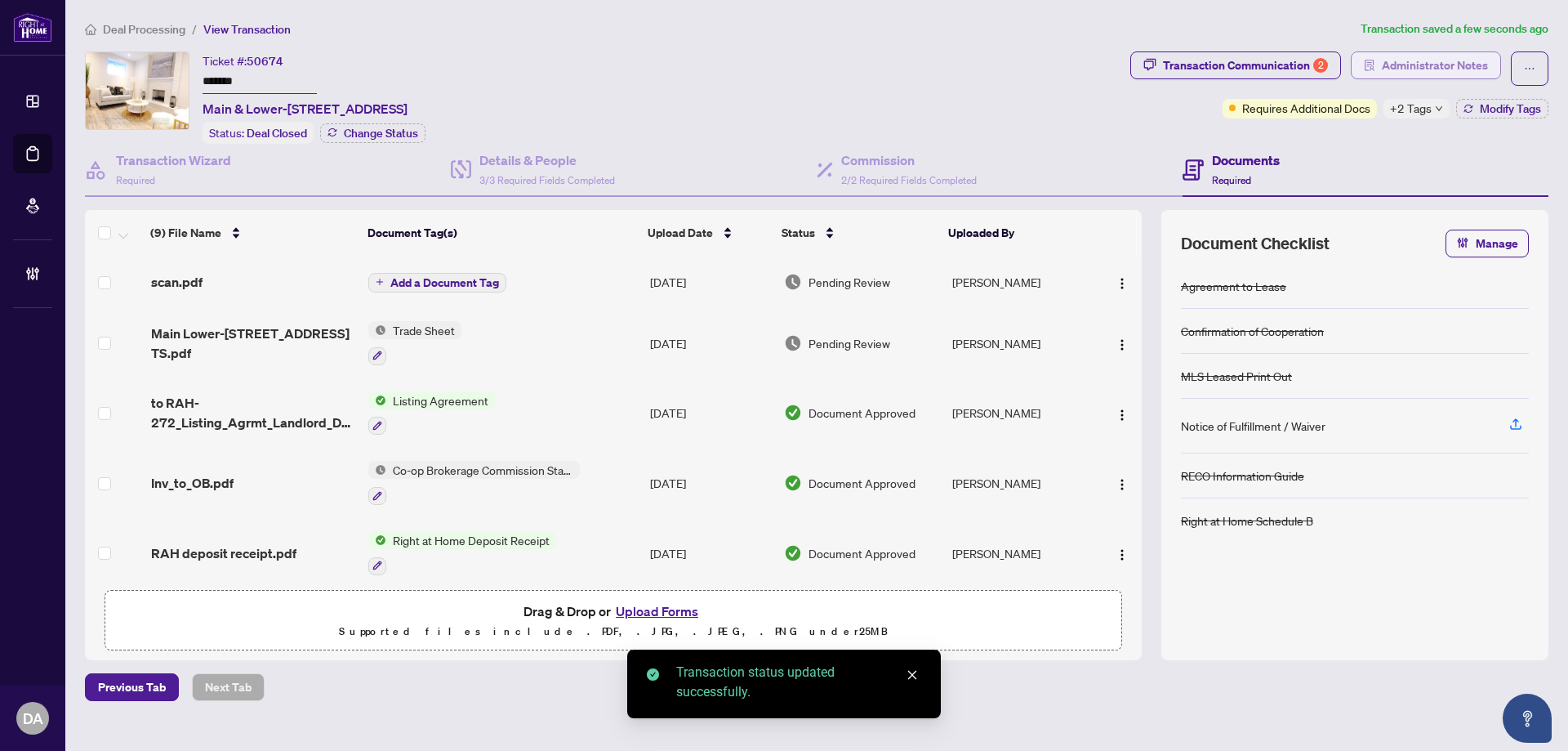
click at [1433, 69] on span "Administrator Notes" at bounding box center [1435, 65] width 107 height 26
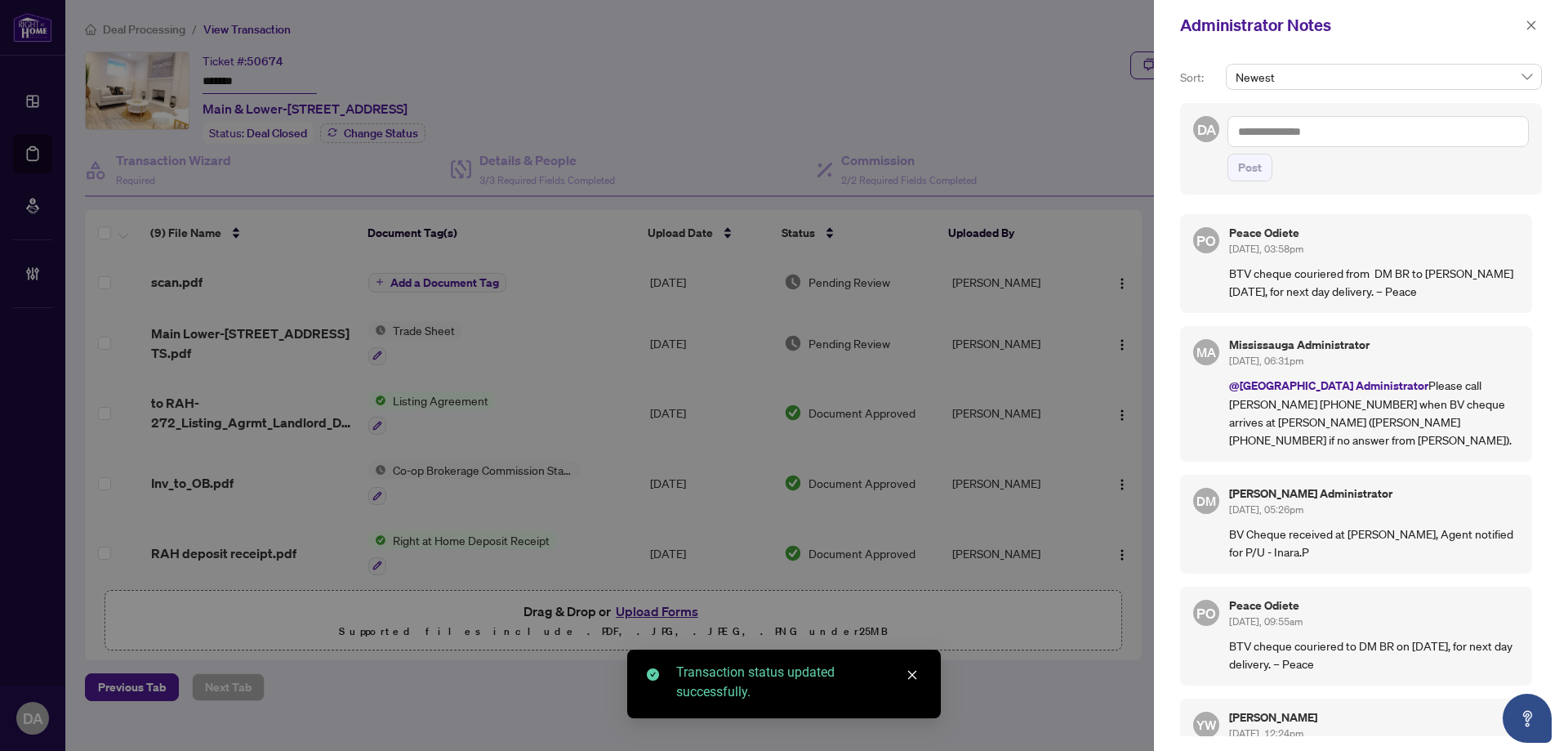
click at [1328, 139] on textarea at bounding box center [1378, 131] width 302 height 31
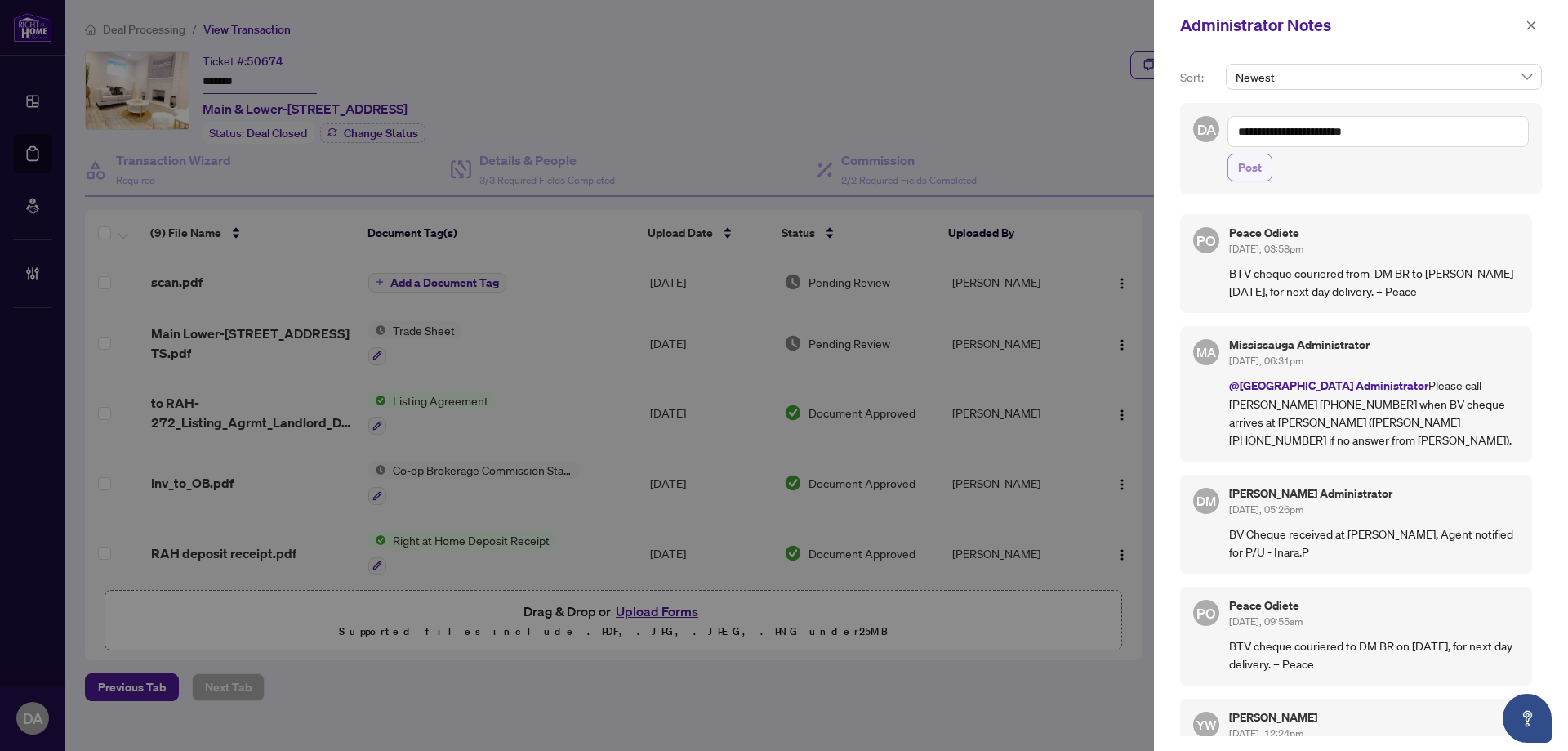
type textarea "**********"
click at [1244, 165] on span "Post" at bounding box center [1250, 168] width 24 height 26
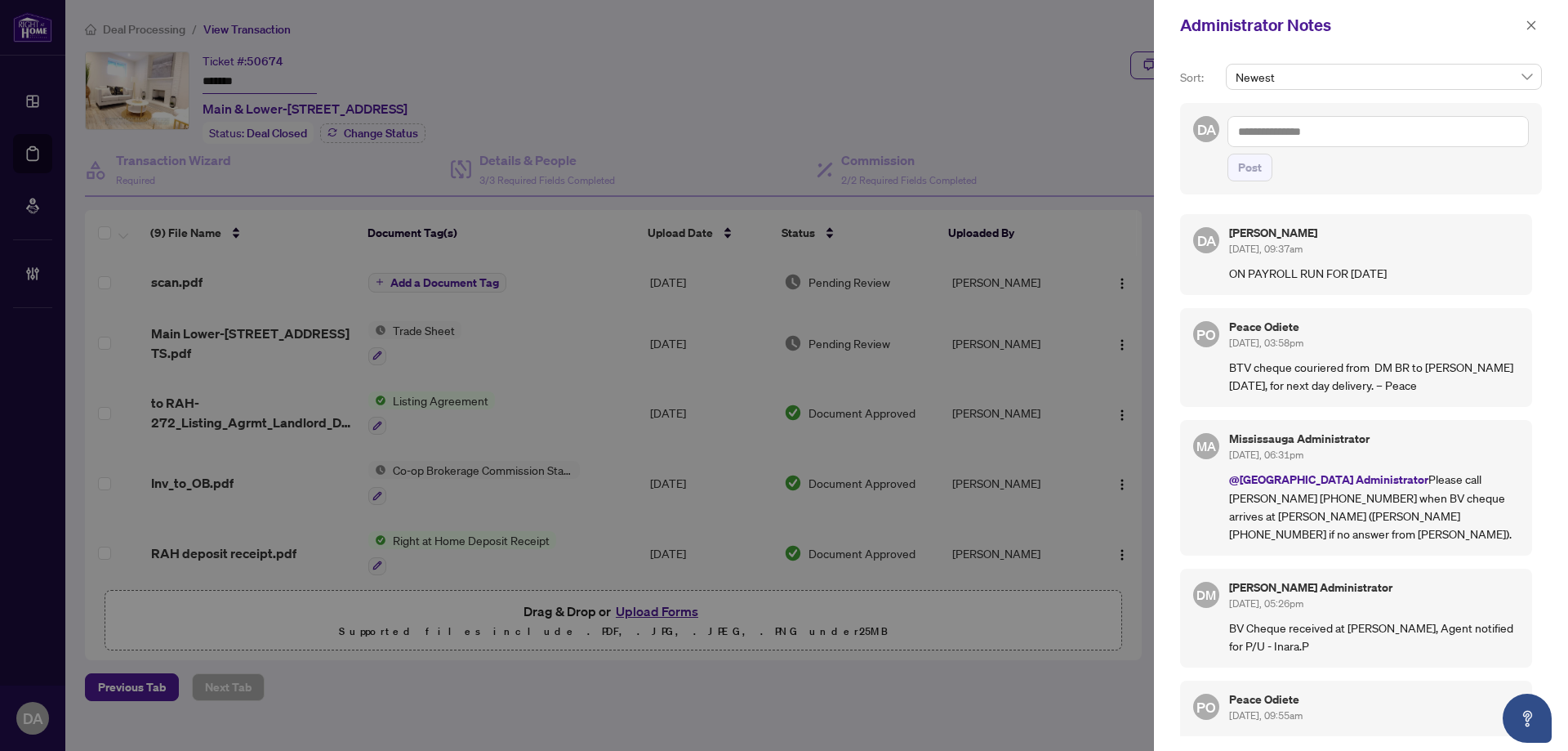
scroll to position [326, 0]
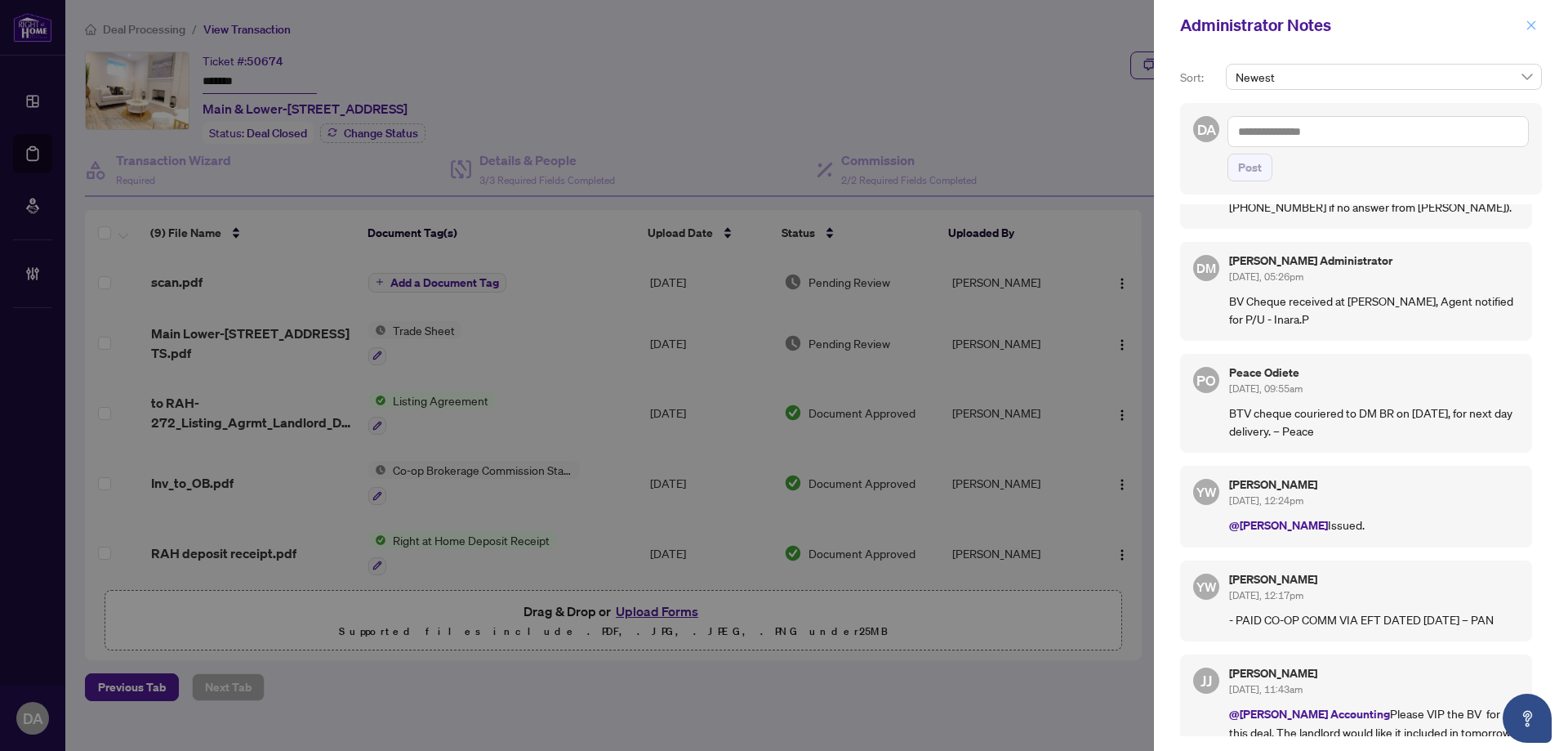
click at [1537, 23] on button "button" at bounding box center [1532, 26] width 21 height 20
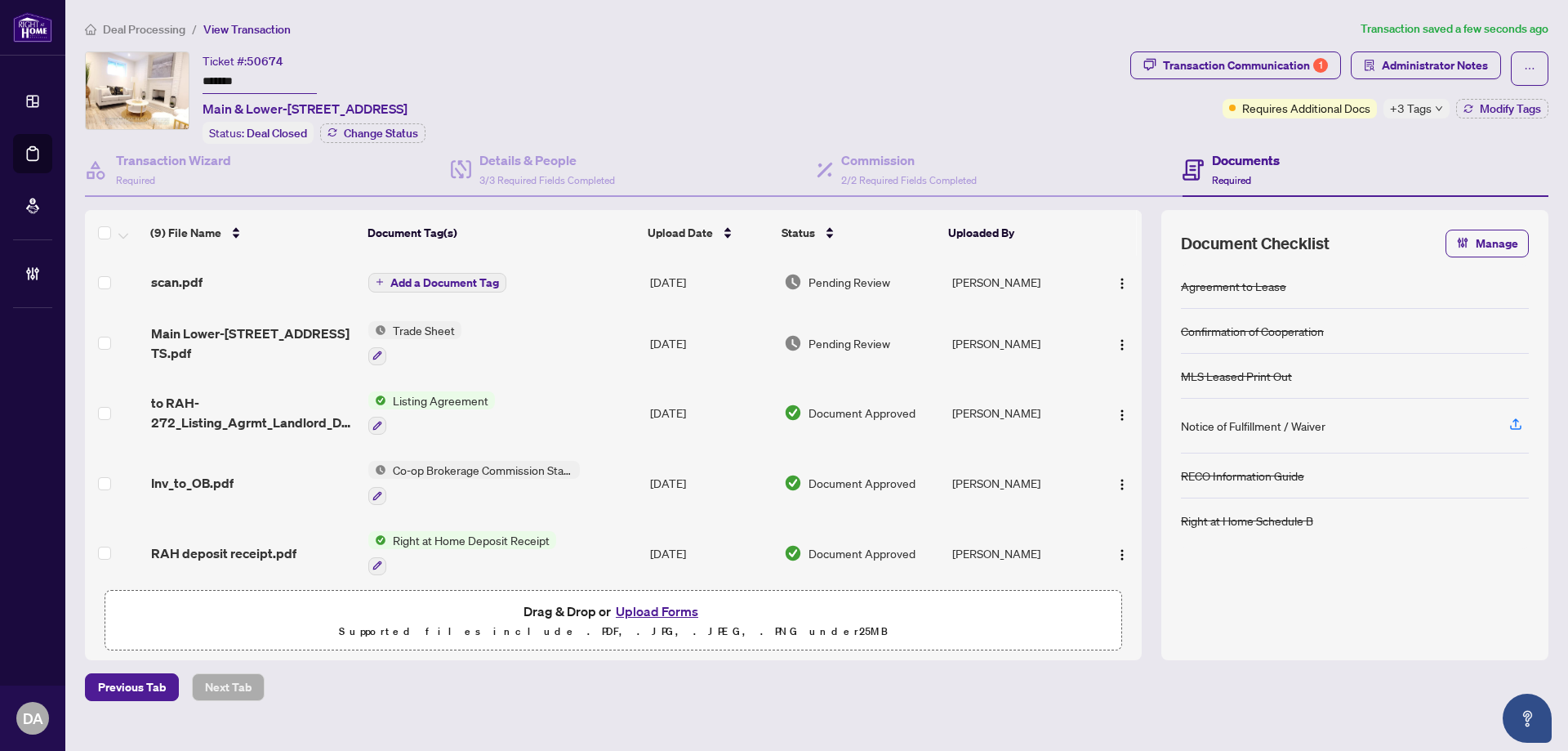
click at [1405, 106] on span "+3 Tags" at bounding box center [1411, 108] width 41 height 19
click at [1000, 105] on div "Ticket #: 50674 ******* Main & Lower-4137 Perivale Rd, Mississauga, Ontario L5C…" at bounding box center [605, 97] width 1039 height 93
click at [1403, 65] on span "Administrator Notes" at bounding box center [1435, 65] width 107 height 26
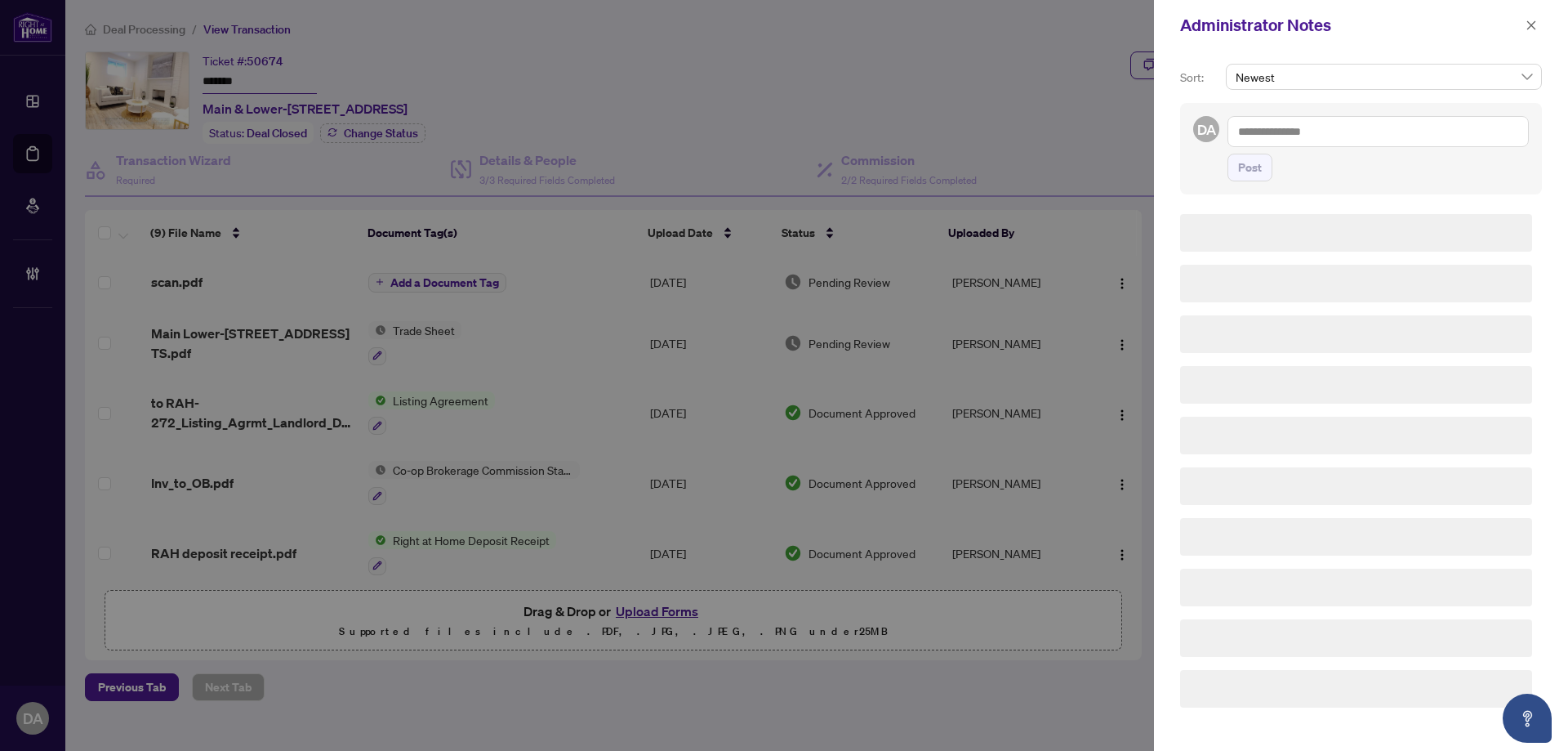
scroll to position [0, 0]
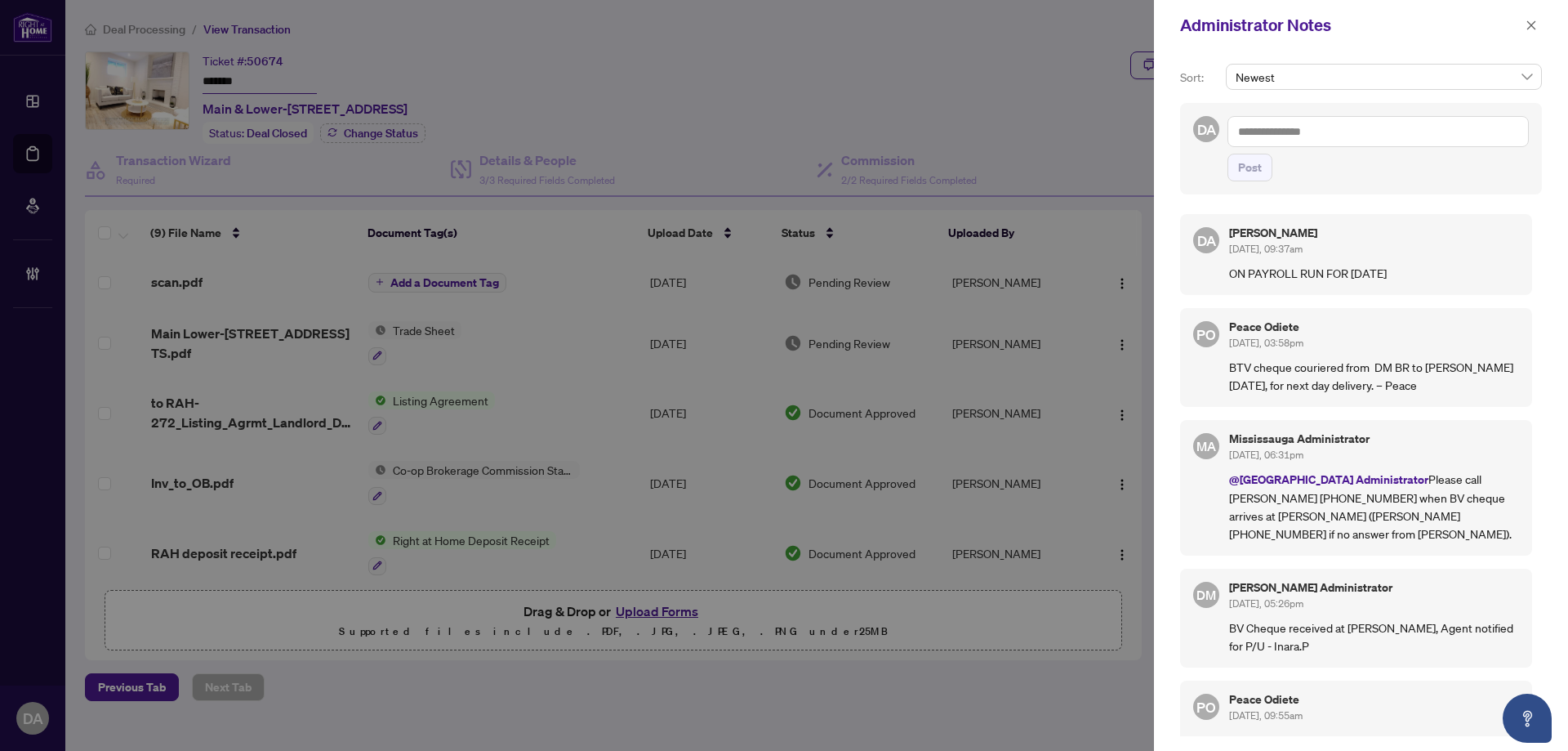
click at [1414, 119] on textarea at bounding box center [1378, 131] width 302 height 31
type textarea "**********"
drag, startPoint x: 1245, startPoint y: 178, endPoint x: 1212, endPoint y: 180, distance: 33.1
click at [1245, 178] on span "Post" at bounding box center [1250, 168] width 24 height 26
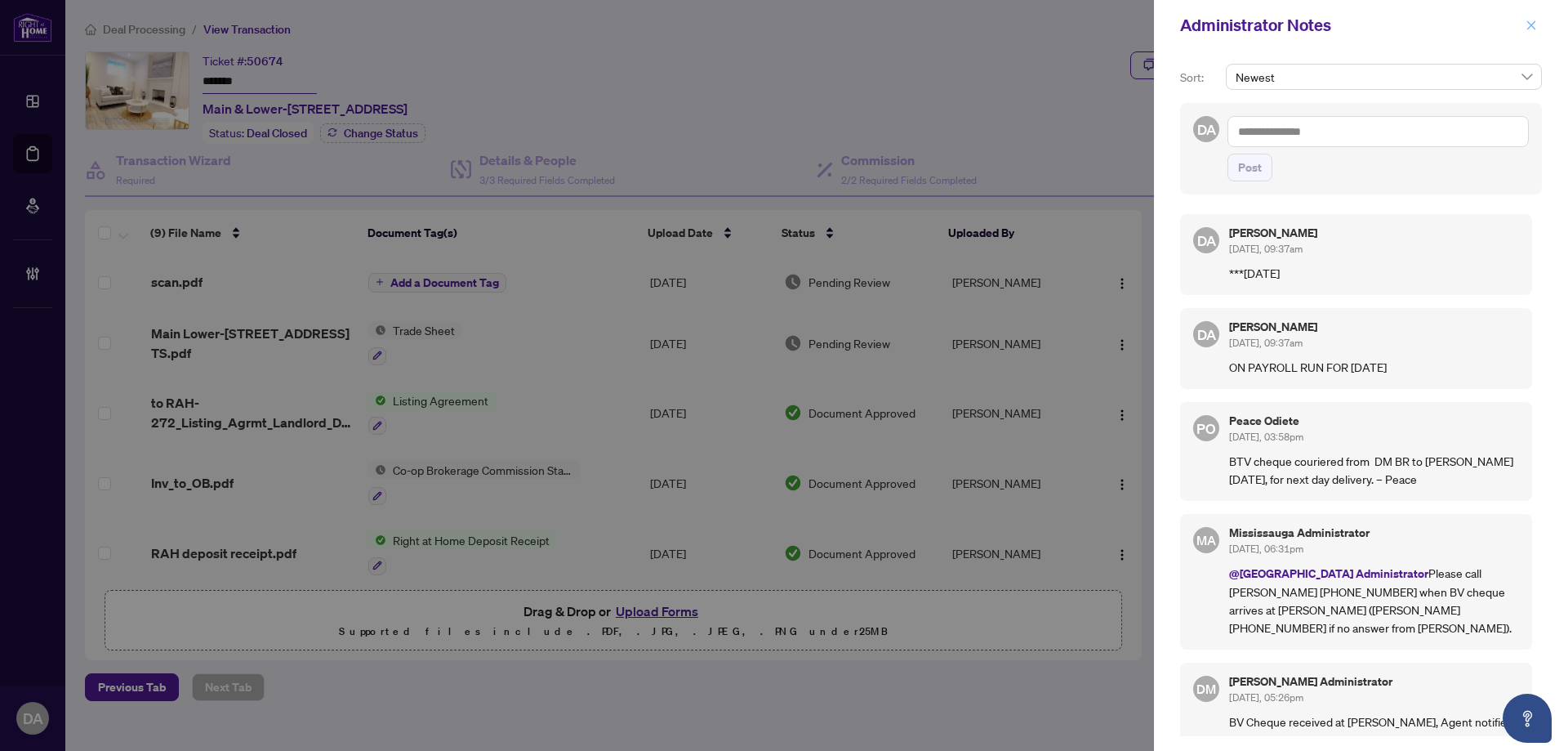
click at [1533, 31] on icon "close" at bounding box center [1532, 26] width 12 height 12
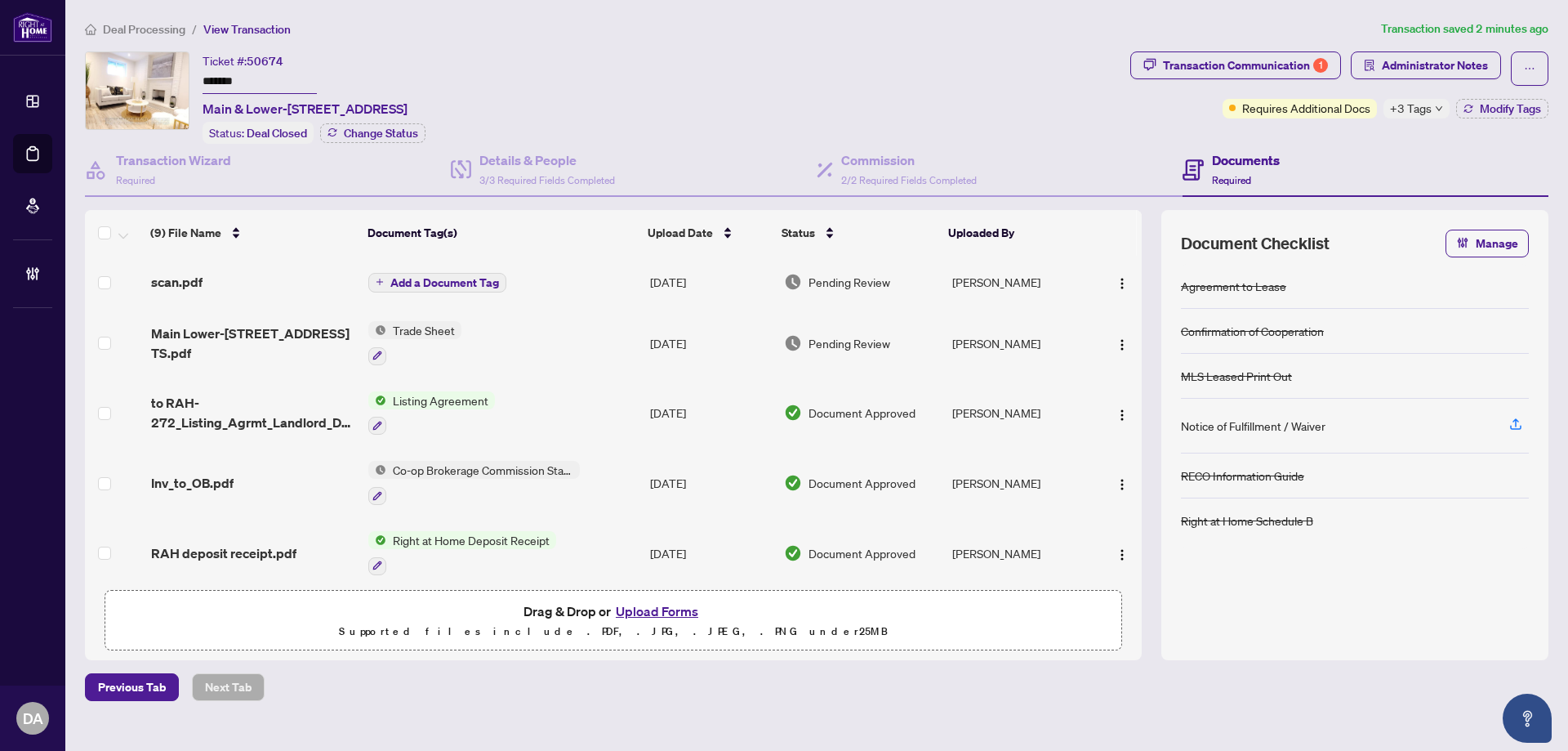
click at [243, 89] on input "*******" at bounding box center [259, 82] width 114 height 24
drag, startPoint x: 200, startPoint y: 83, endPoint x: 482, endPoint y: 52, distance: 283.7
click at [407, 51] on div "Ticket #: 50674 ******* Main & Lower-4137 Perivale Rd, Mississauga, Ontario L5C…" at bounding box center [305, 84] width 205 height 67
click at [252, 80] on input "*******" at bounding box center [259, 82] width 114 height 24
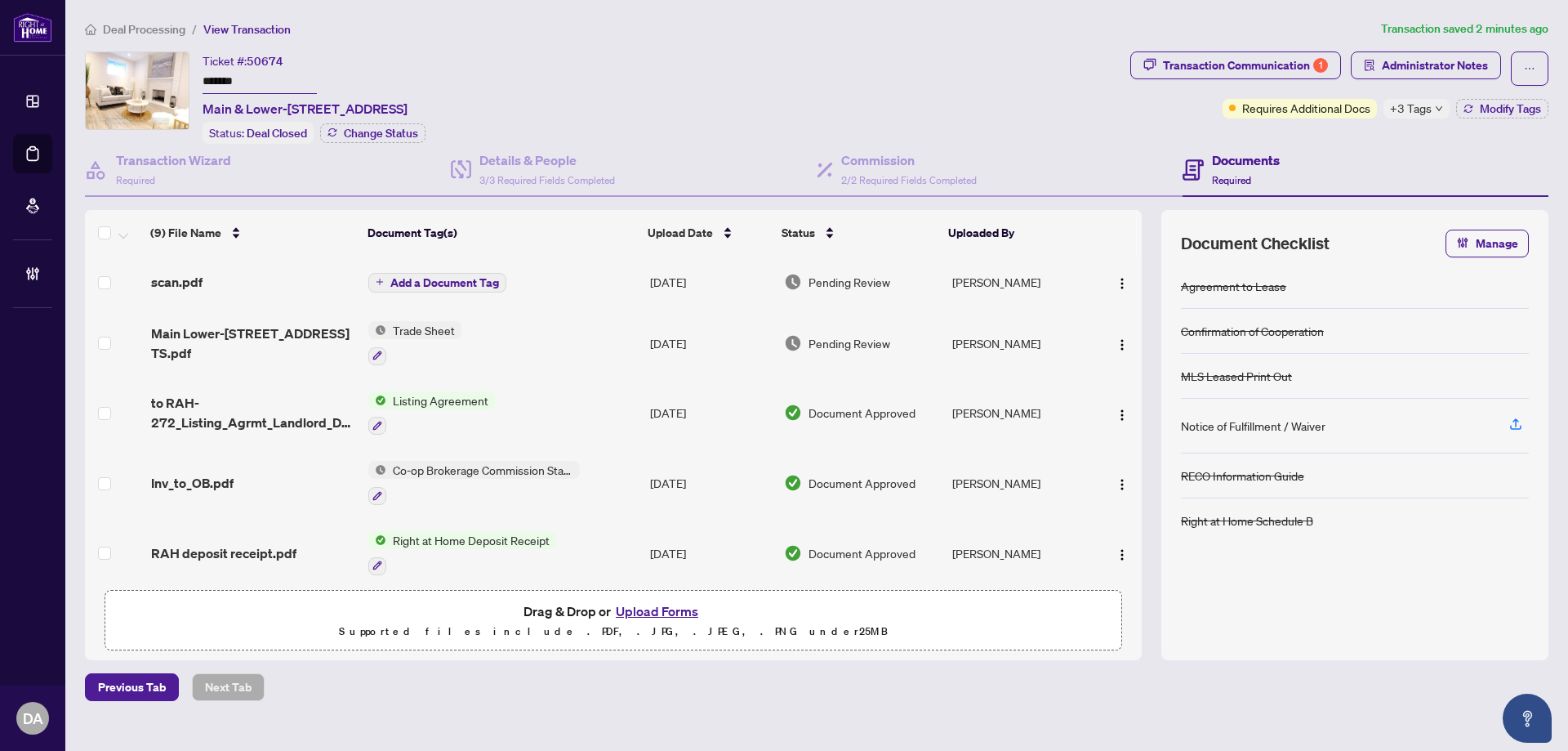
click at [251, 79] on input "*******" at bounding box center [259, 82] width 114 height 24
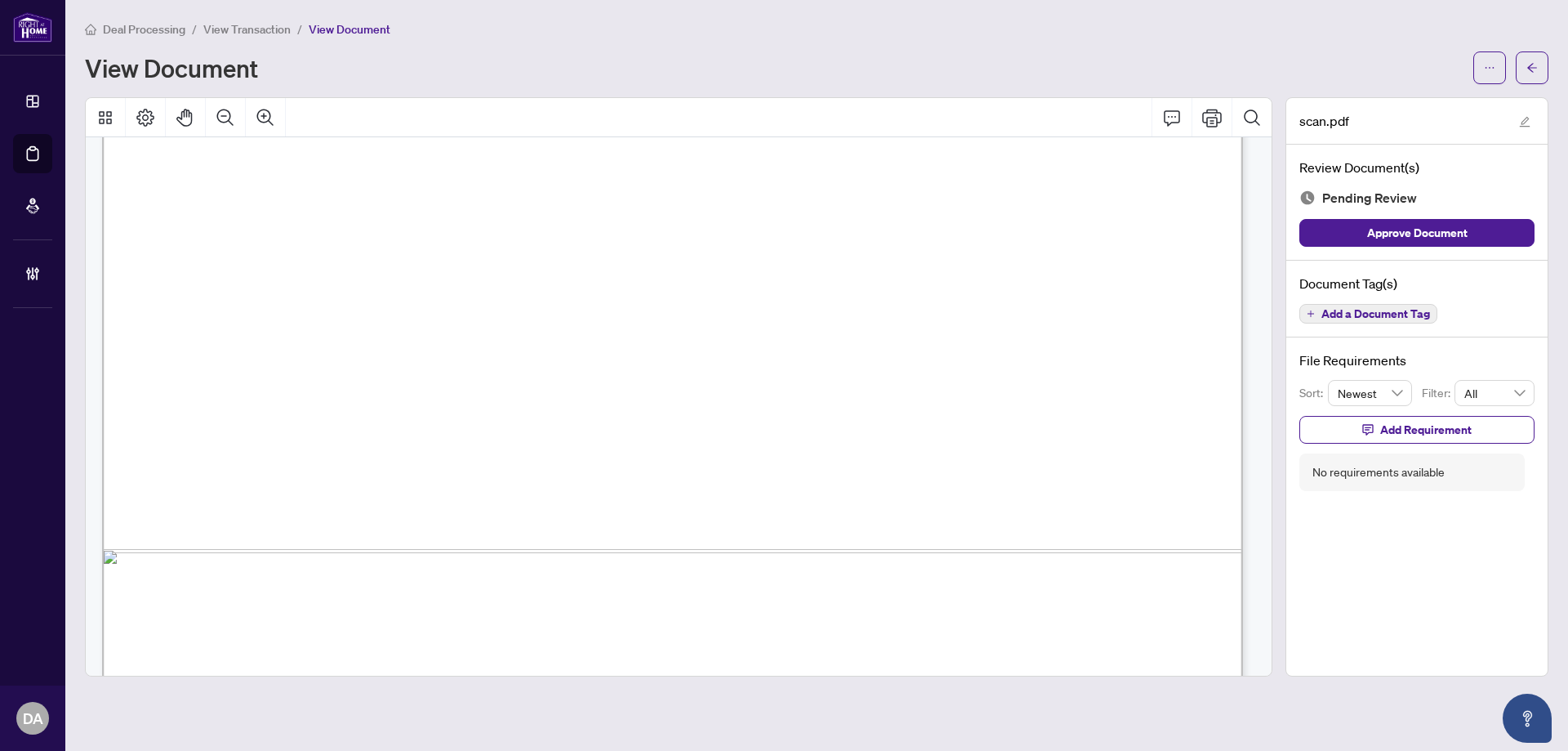
scroll to position [972, 0]
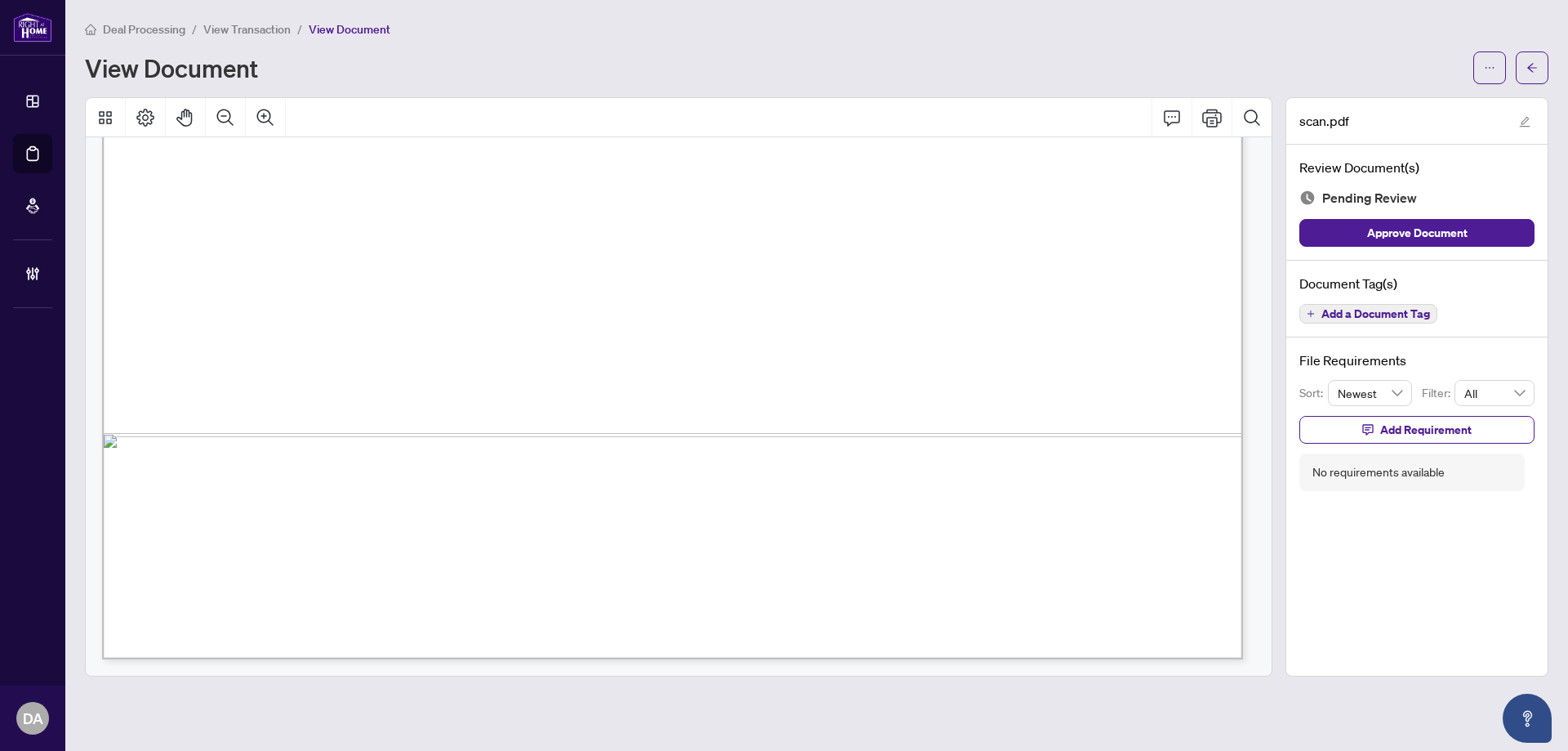
click at [1398, 299] on div "Document Tag(s) Add a Document Tag" at bounding box center [1417, 299] width 261 height 78
click at [1333, 316] on span "Add a Document Tag" at bounding box center [1376, 314] width 108 height 12
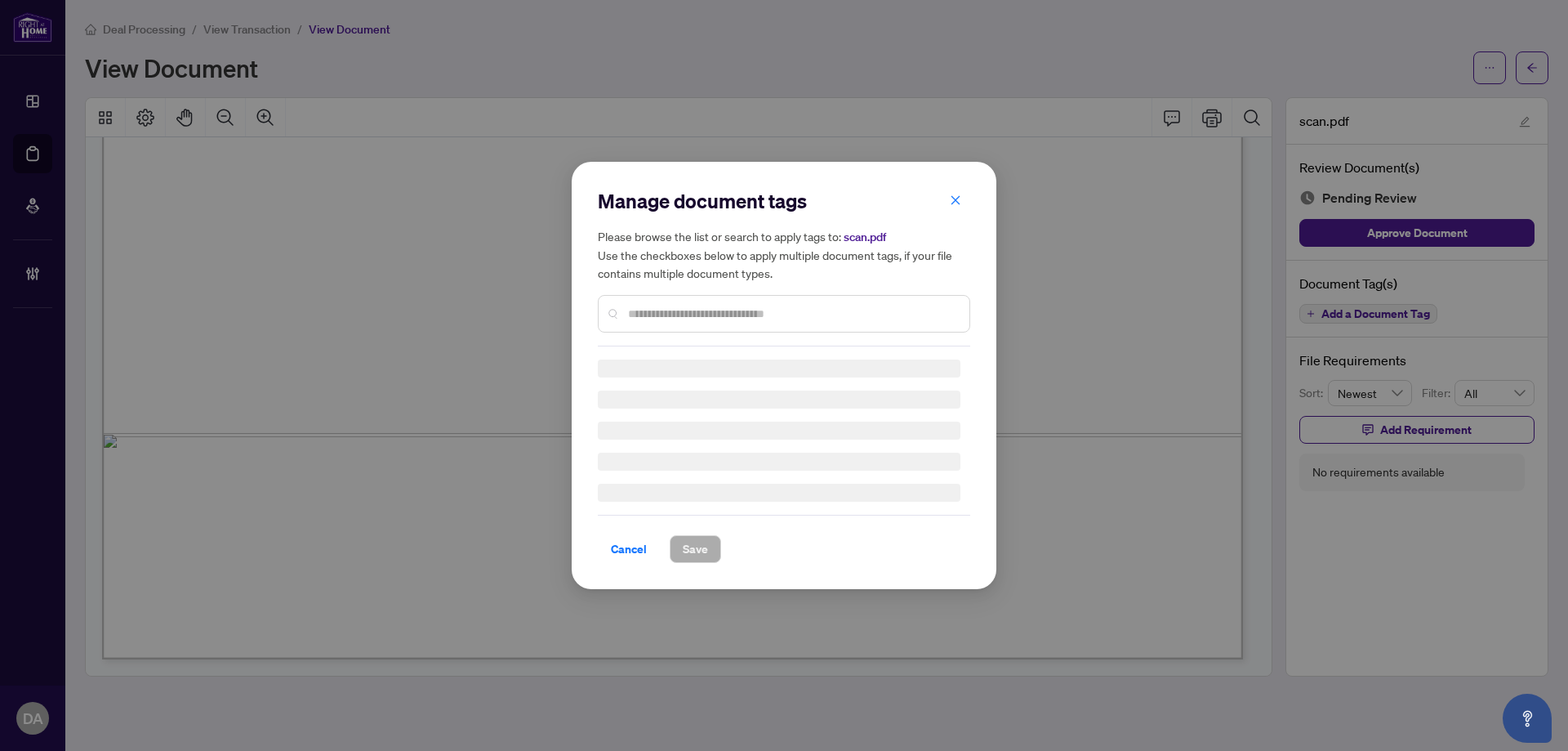
click at [727, 309] on input "text" at bounding box center [791, 314] width 328 height 18
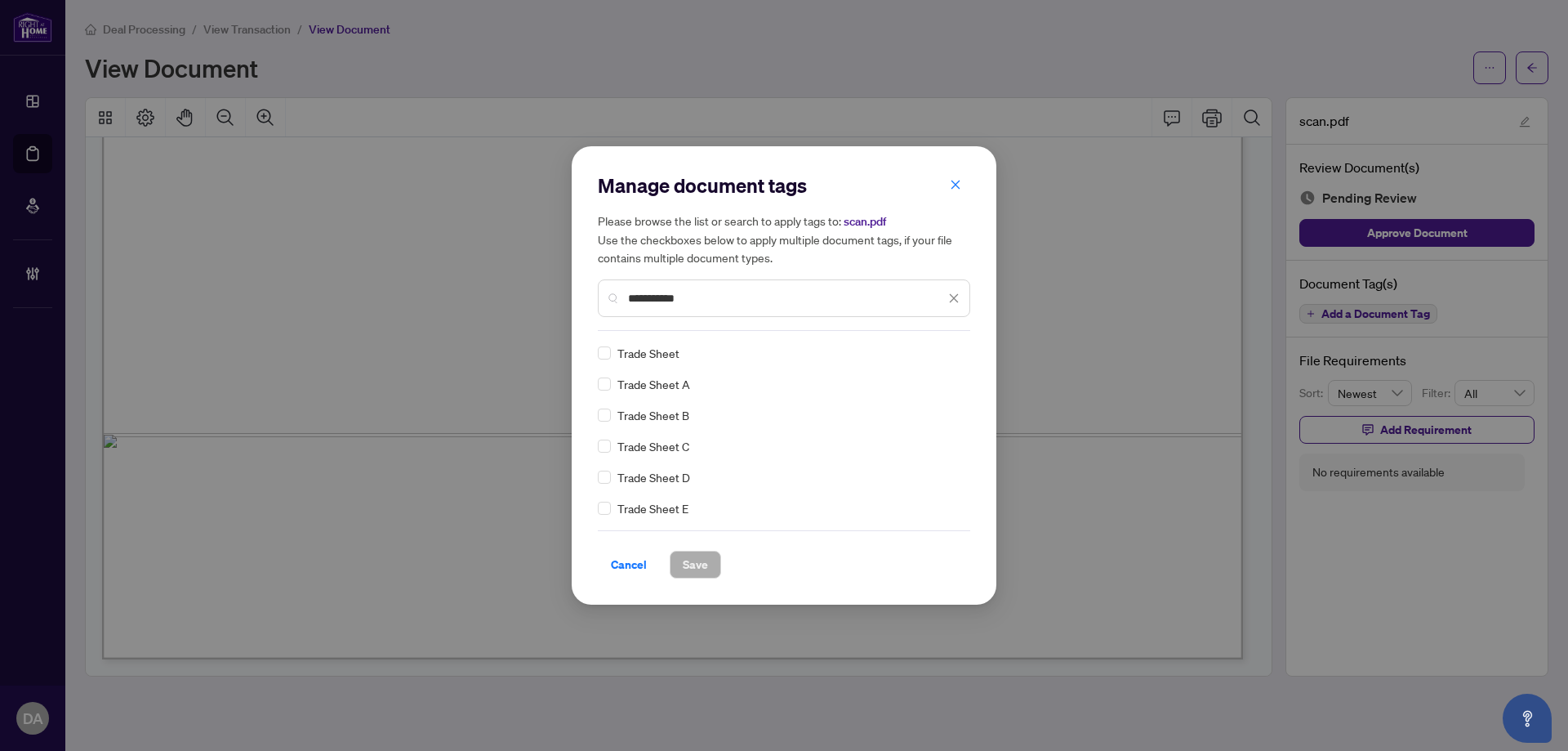
type input "**********"
click at [932, 345] on img at bounding box center [937, 353] width 17 height 17
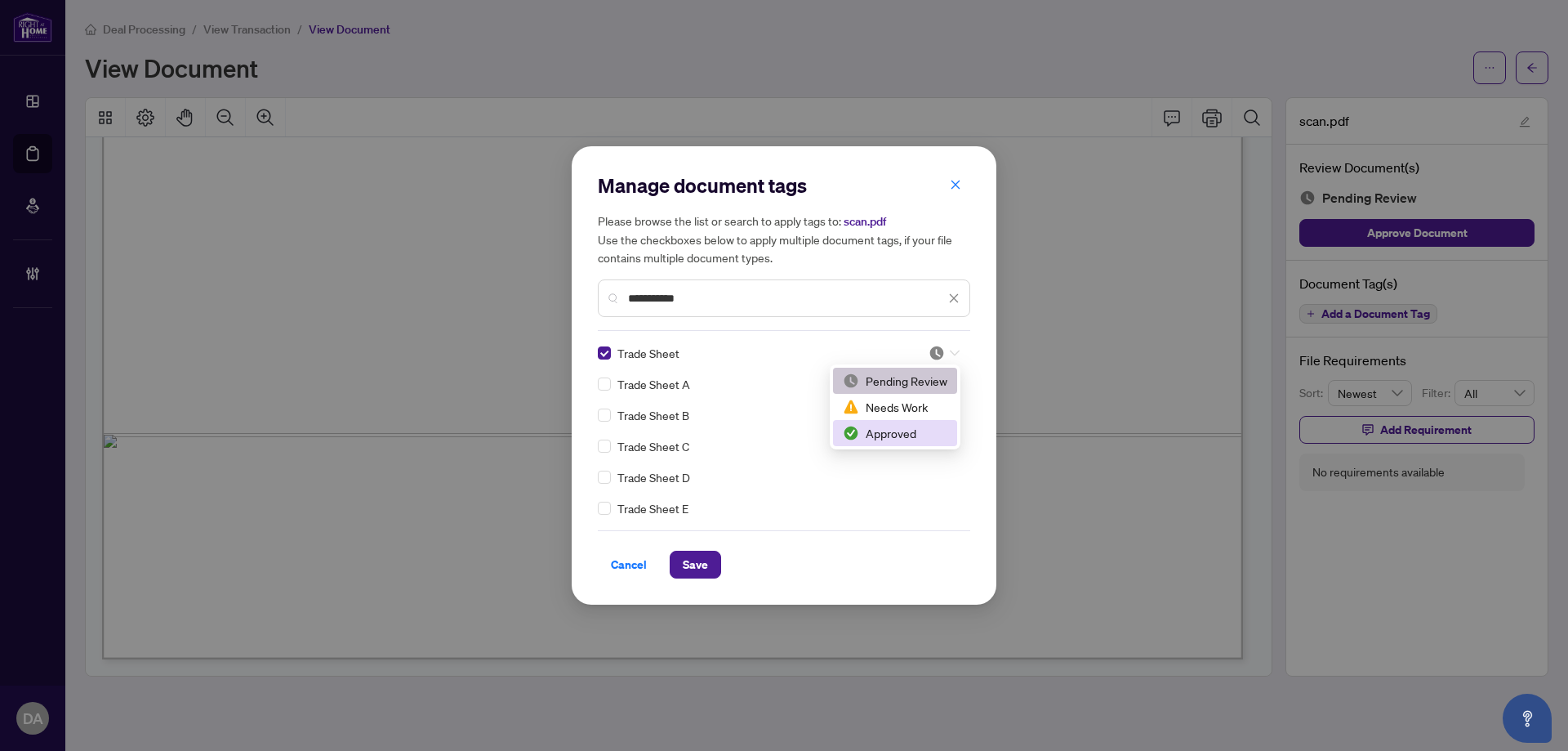
drag, startPoint x: 907, startPoint y: 439, endPoint x: 663, endPoint y: 562, distance: 273.2
click at [906, 439] on div "Approved" at bounding box center [895, 433] width 105 height 18
click at [699, 561] on span "Save" at bounding box center [696, 564] width 26 height 26
